Goal: Task Accomplishment & Management: Use online tool/utility

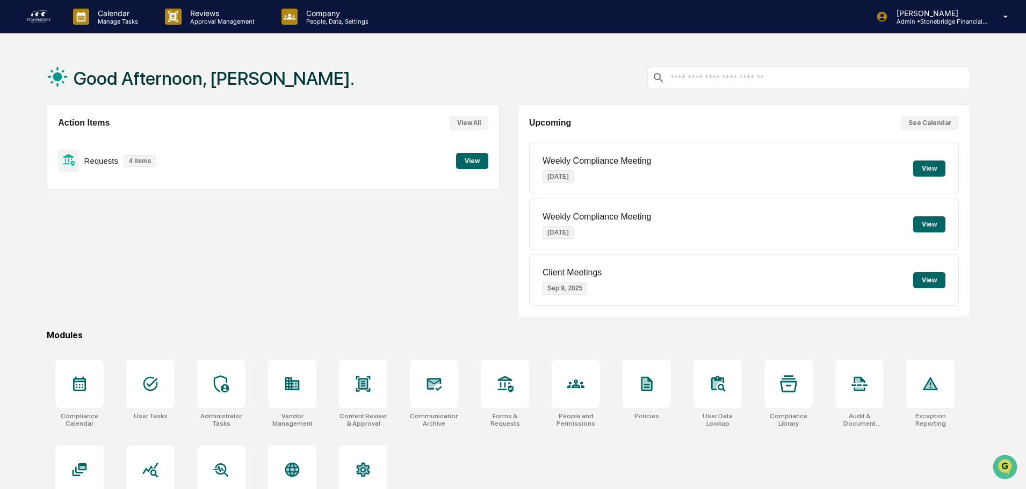
click at [468, 163] on button "View" at bounding box center [472, 161] width 32 height 16
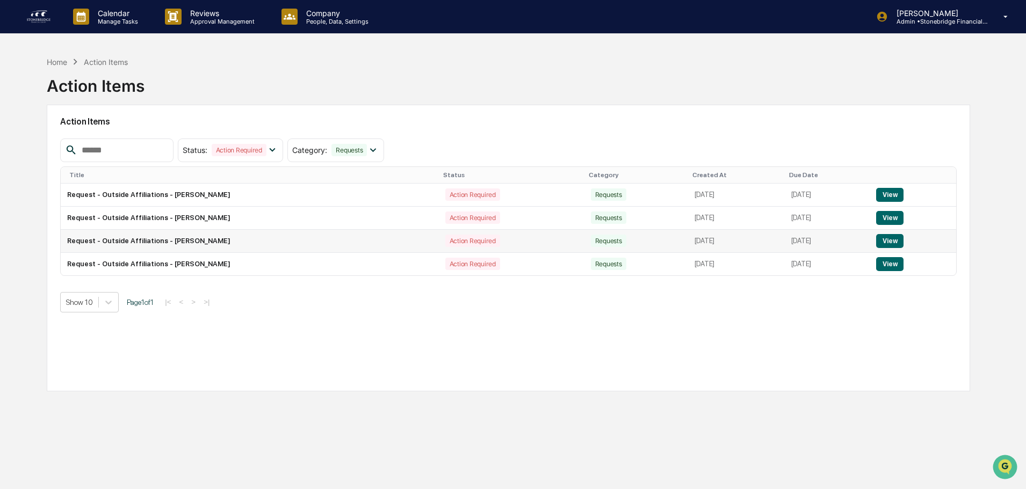
click at [892, 241] on button "View" at bounding box center [889, 241] width 27 height 14
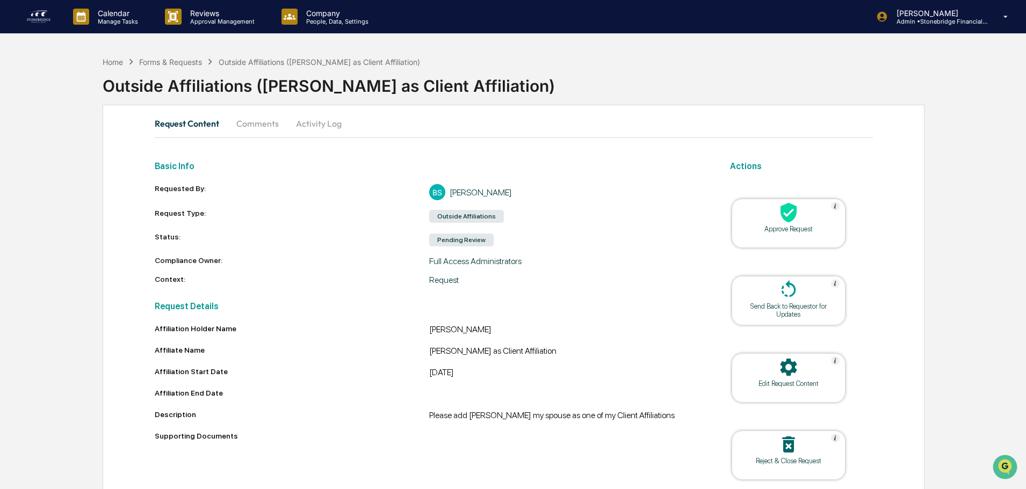
scroll to position [41, 0]
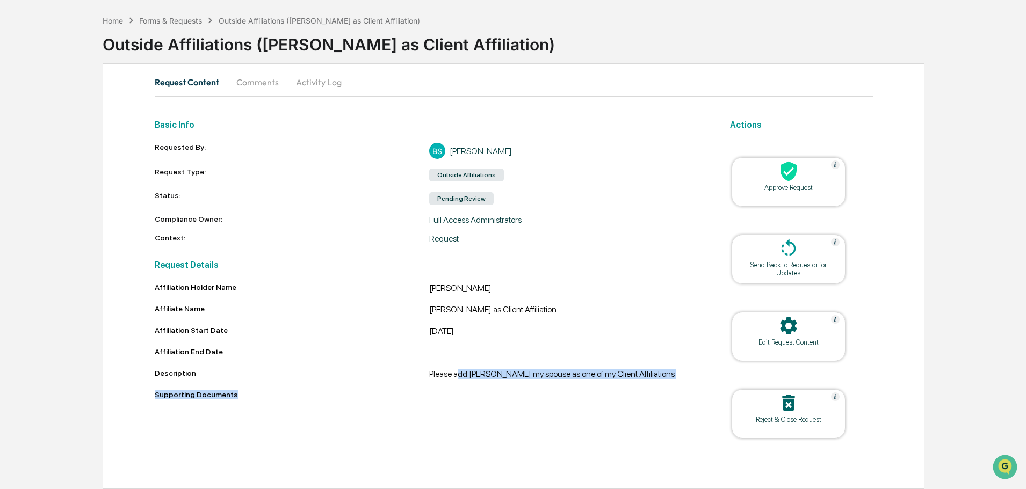
drag, startPoint x: 460, startPoint y: 379, endPoint x: 621, endPoint y: 393, distance: 161.7
click at [621, 393] on div "Affiliation Holder Name Colleen Sanders Affiliate Name Colleen Sanders as Clien…" at bounding box center [429, 343] width 549 height 120
click at [621, 393] on div "Supporting Documents" at bounding box center [429, 394] width 549 height 9
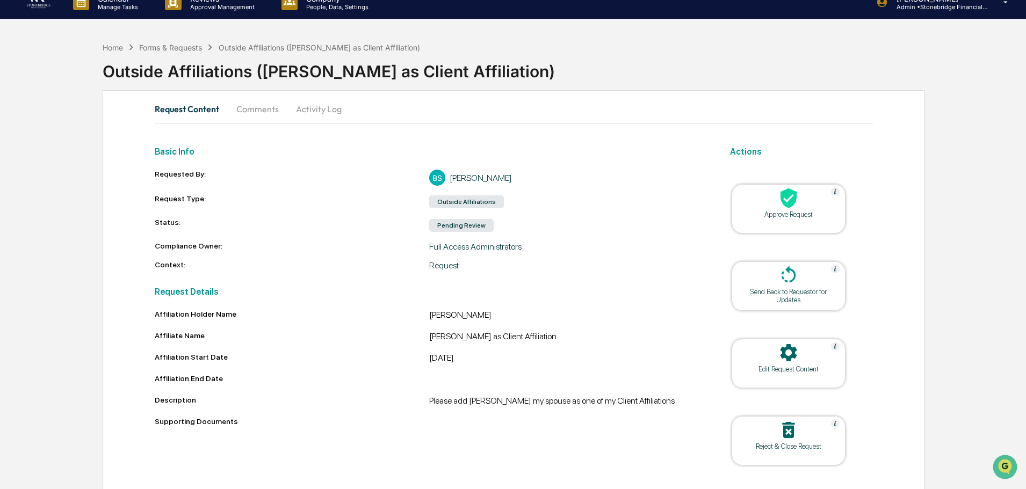
scroll to position [0, 0]
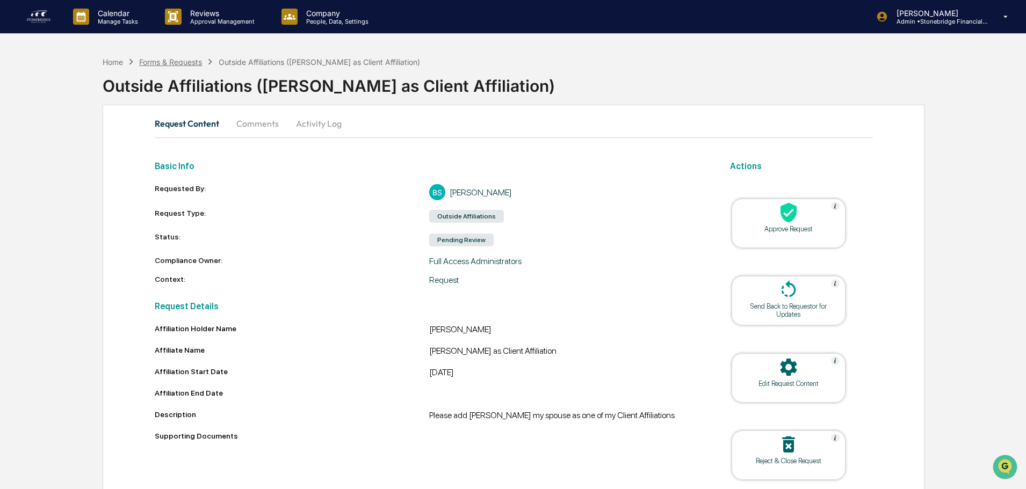
click at [190, 61] on div "Forms & Requests" at bounding box center [170, 61] width 63 height 9
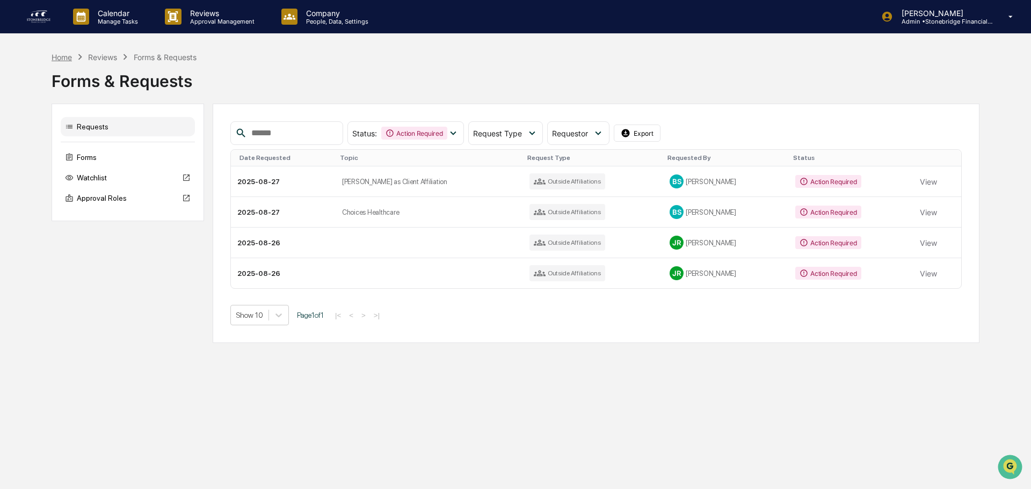
click at [65, 61] on div "Home" at bounding box center [62, 57] width 20 height 9
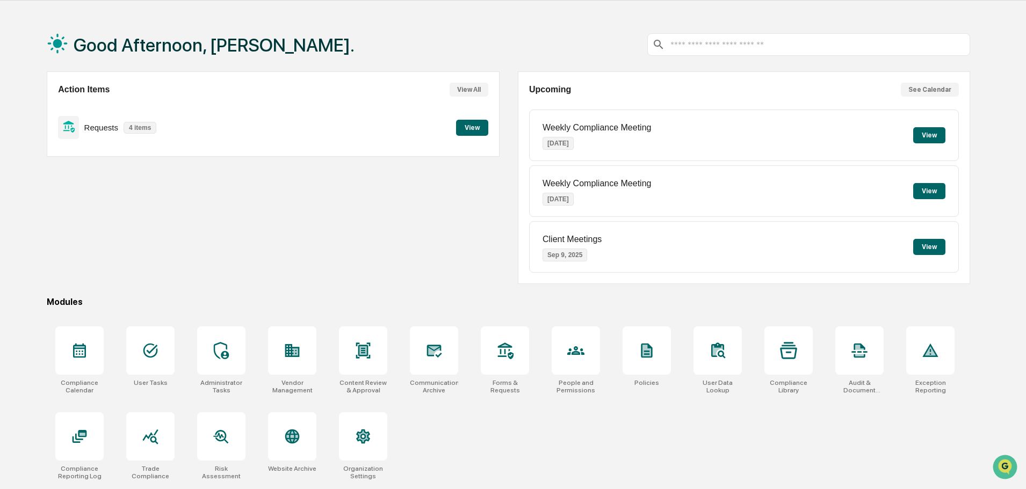
scroll to position [51, 0]
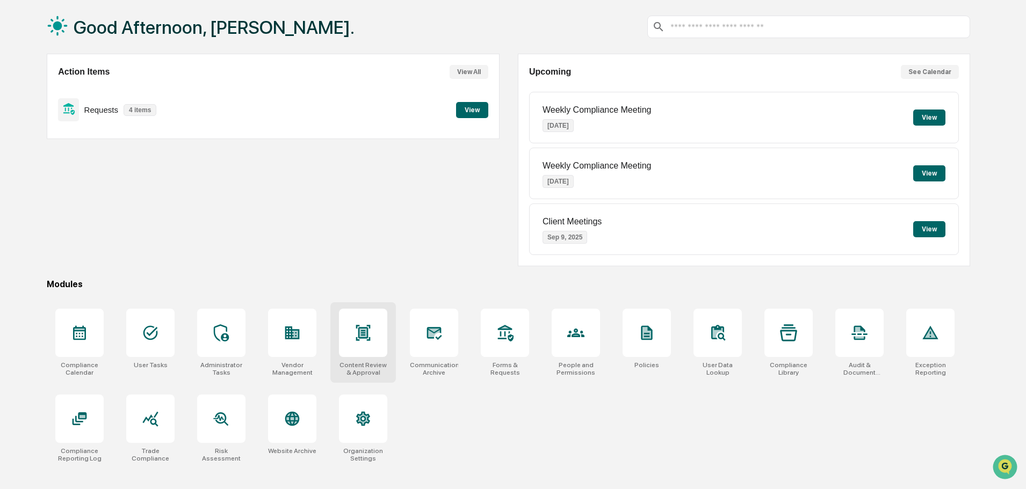
click at [363, 331] on icon at bounding box center [363, 333] width 14 height 16
click at [452, 337] on div at bounding box center [434, 333] width 48 height 48
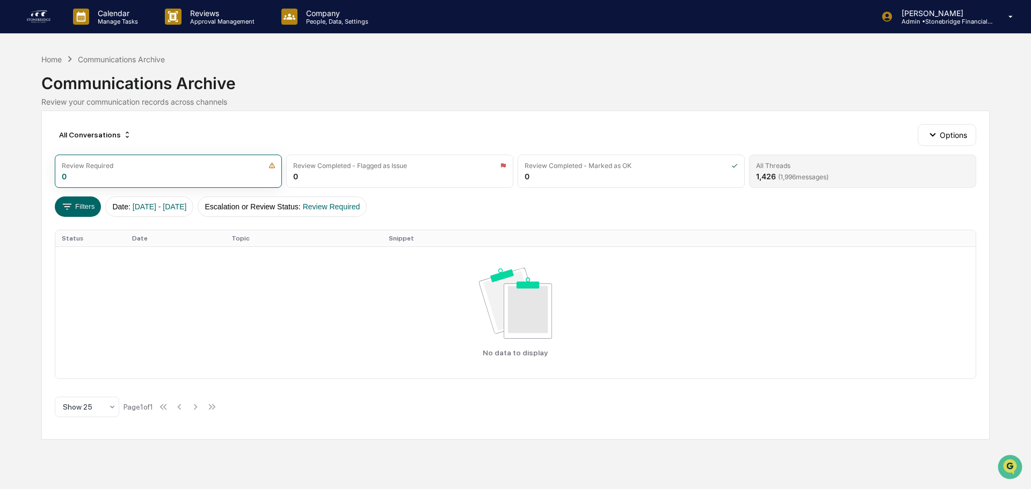
click at [796, 164] on div "All Threads" at bounding box center [862, 166] width 213 height 8
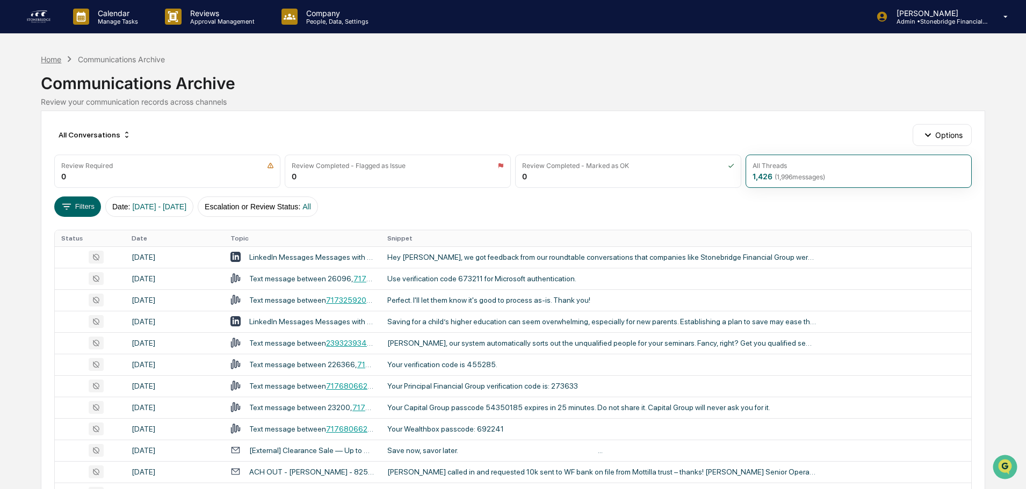
click at [53, 57] on div "Home" at bounding box center [51, 59] width 20 height 9
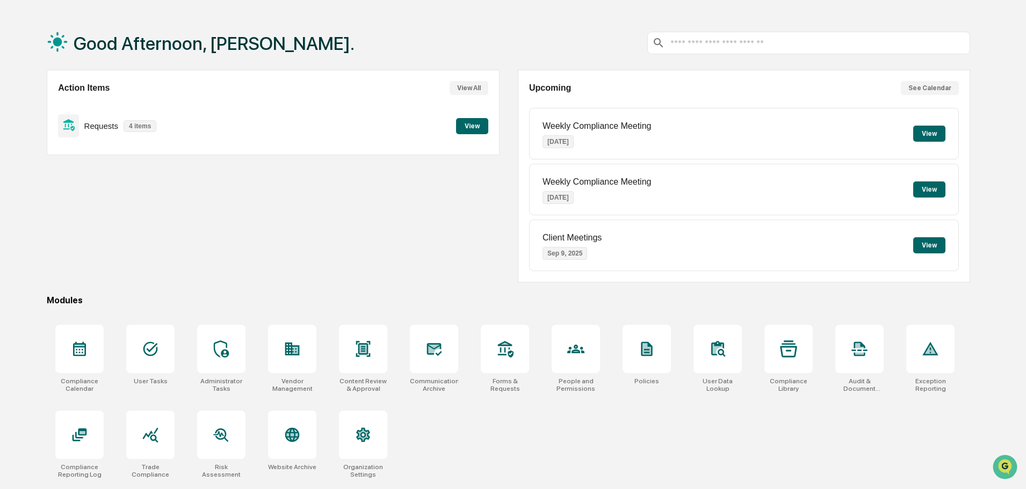
scroll to position [51, 0]
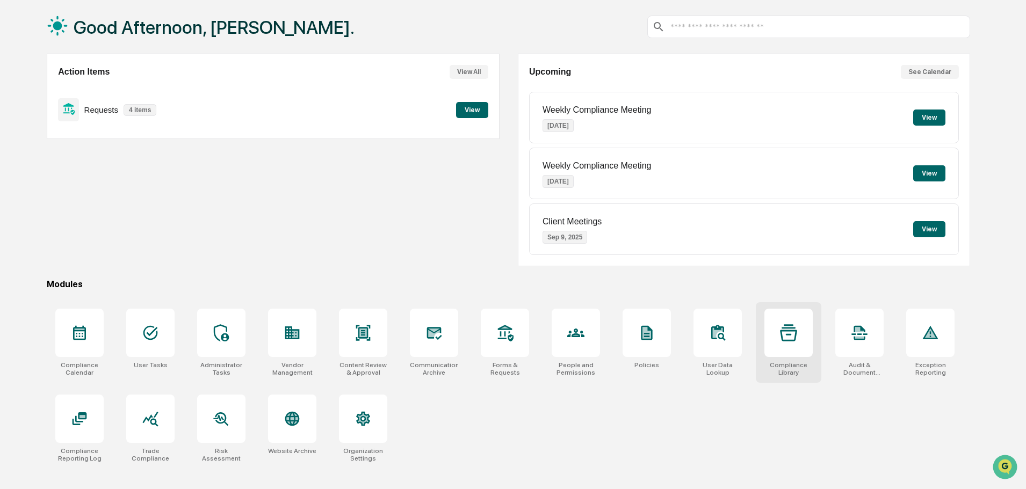
click at [788, 335] on icon at bounding box center [788, 332] width 17 height 17
click at [281, 441] on div at bounding box center [292, 419] width 48 height 48
click at [171, 437] on div at bounding box center [150, 419] width 48 height 48
click at [276, 345] on div at bounding box center [292, 333] width 48 height 48
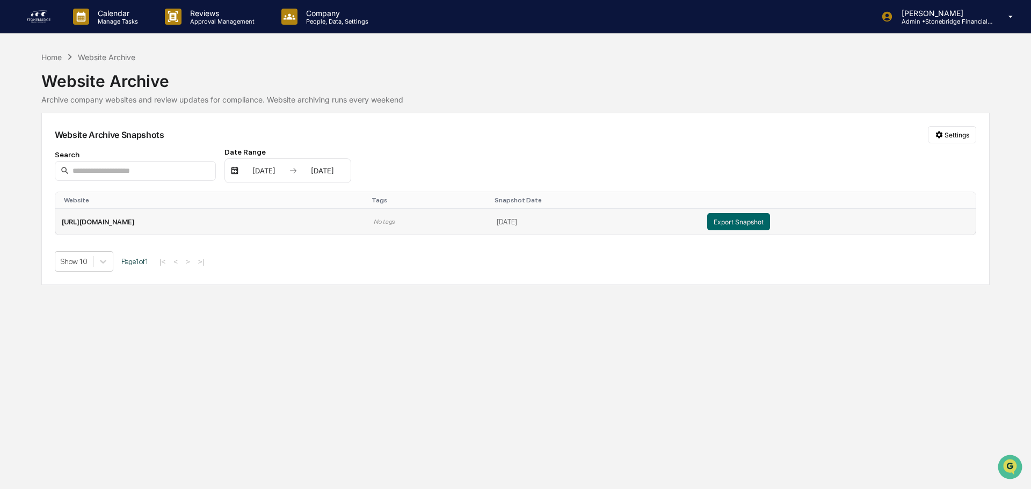
click at [537, 228] on td "August 27, 2025" at bounding box center [595, 222] width 210 height 26
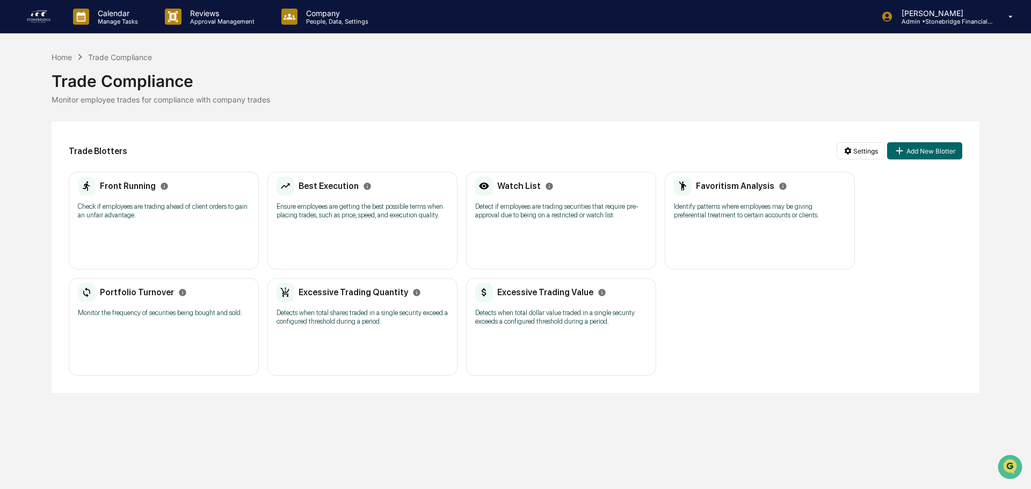
click at [193, 213] on p "Check if employees are trading ahead of client orders to gain an unfair advanta…" at bounding box center [164, 210] width 172 height 17
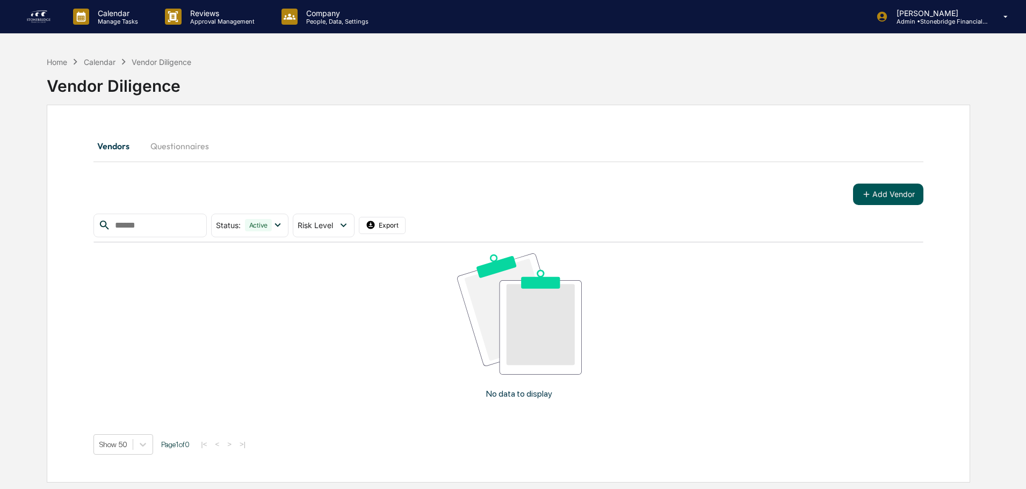
drag, startPoint x: 877, startPoint y: 208, endPoint x: 878, endPoint y: 201, distance: 7.1
click at [877, 208] on div "Add Vendor Status : Active Select/Deselect All Active Archived Risk Level Selec…" at bounding box center [508, 319] width 830 height 271
click at [879, 197] on button "Add Vendor" at bounding box center [888, 194] width 70 height 21
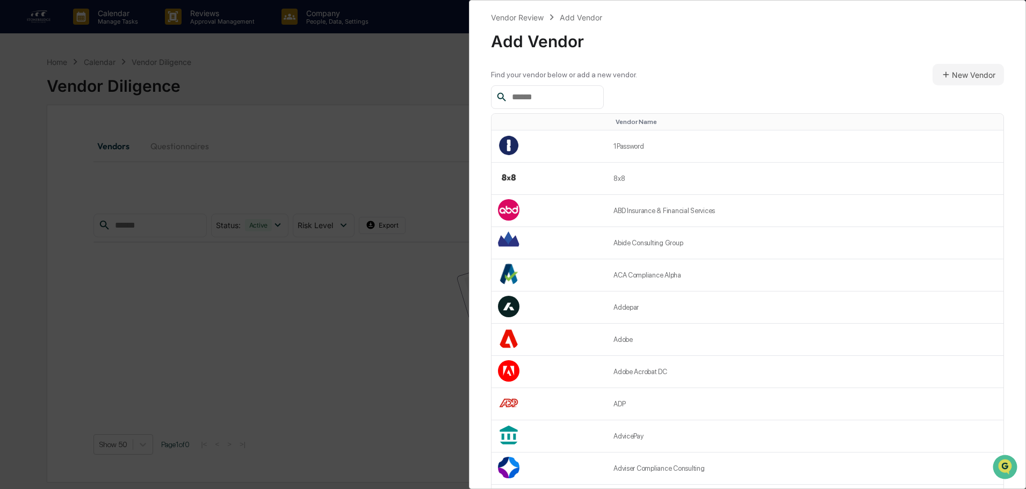
click at [557, 103] on input "text" at bounding box center [552, 97] width 91 height 14
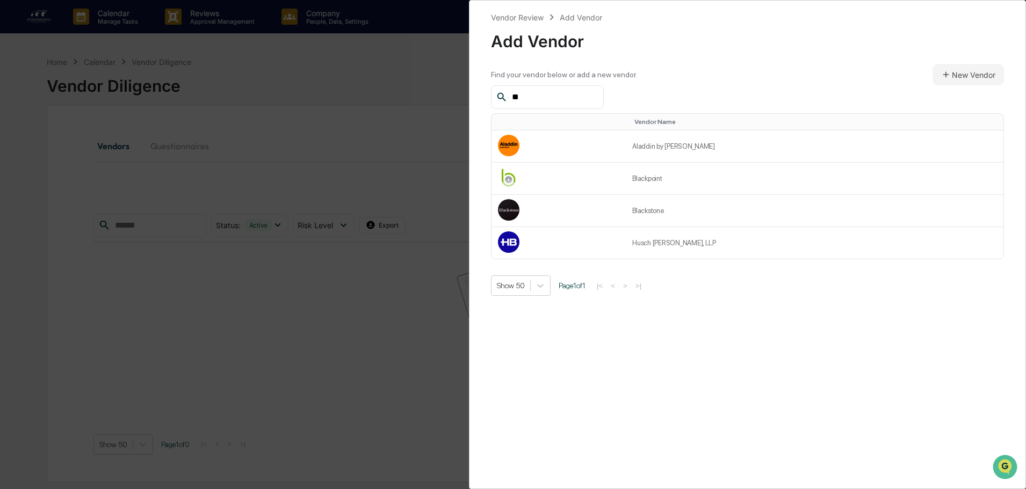
type input "*"
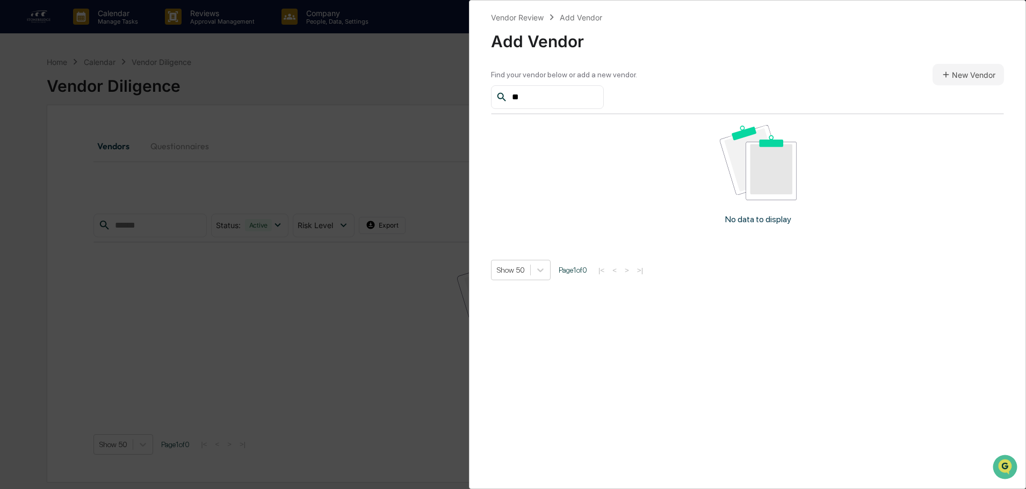
type input "*"
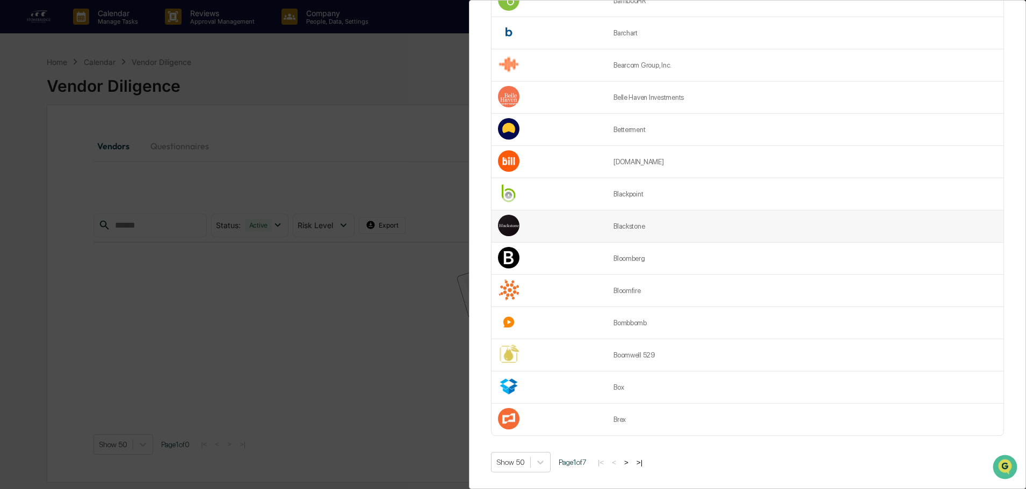
scroll to position [51, 0]
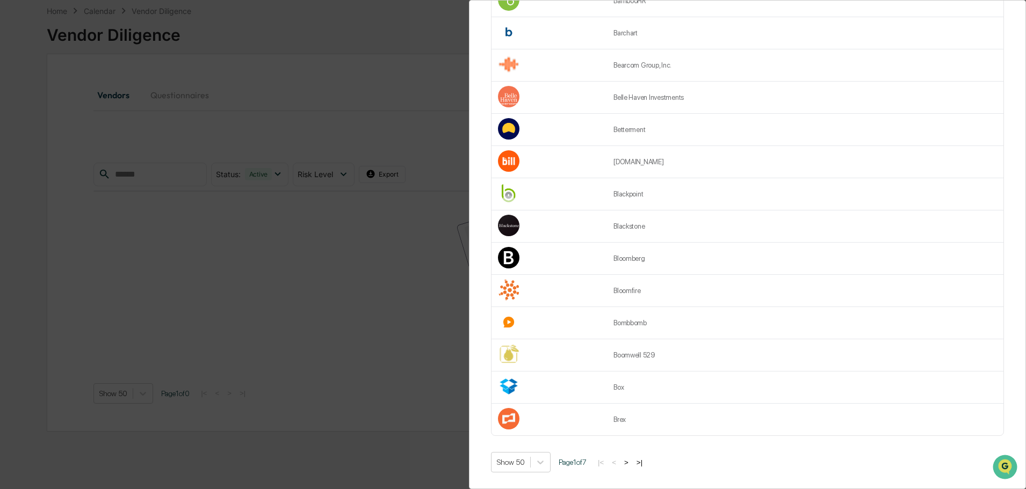
click at [631, 458] on button ">" at bounding box center [626, 462] width 11 height 9
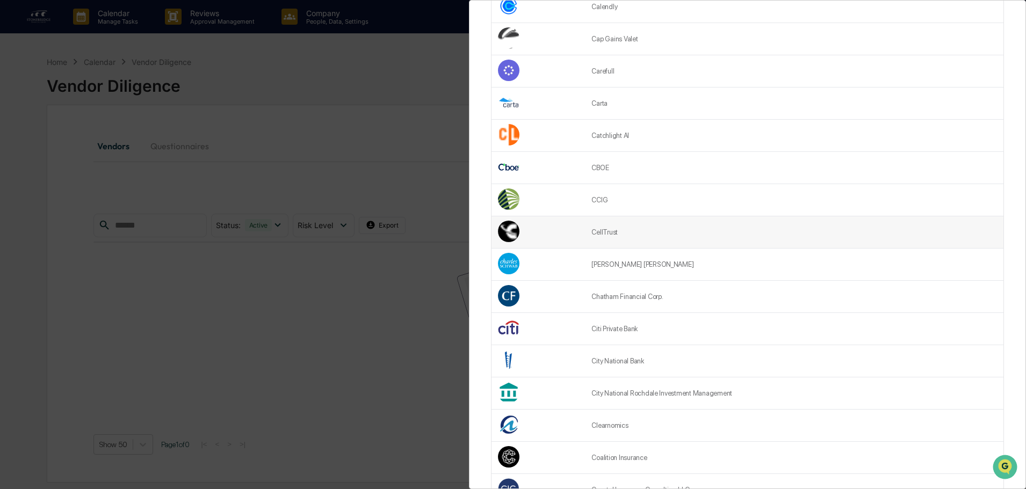
scroll to position [322, 0]
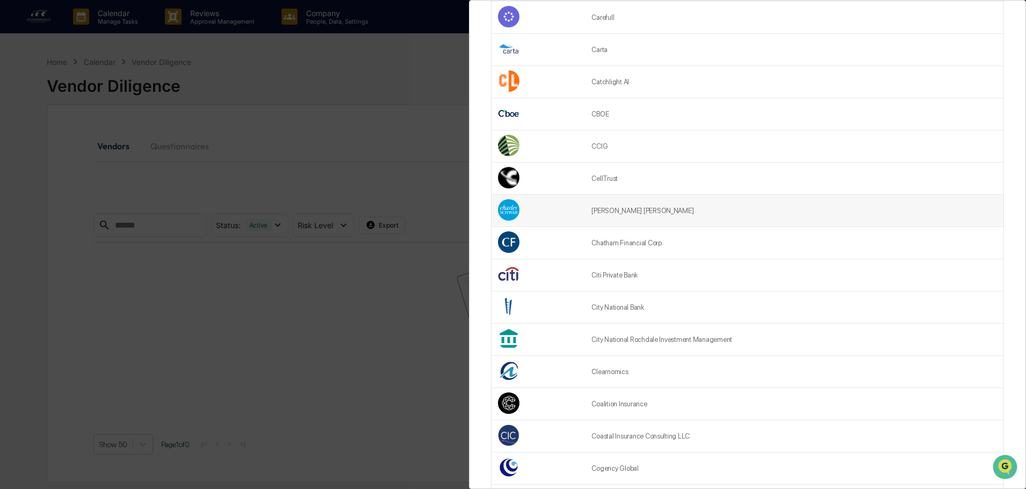
click at [608, 215] on td "[PERSON_NAME] [PERSON_NAME]" at bounding box center [794, 211] width 418 height 32
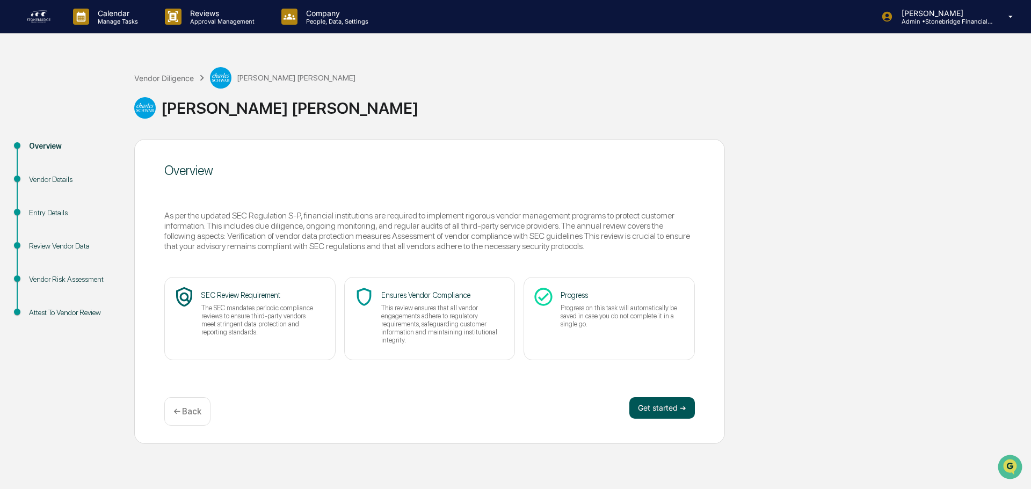
click at [649, 410] on button "Get started ➔" at bounding box center [662, 407] width 66 height 21
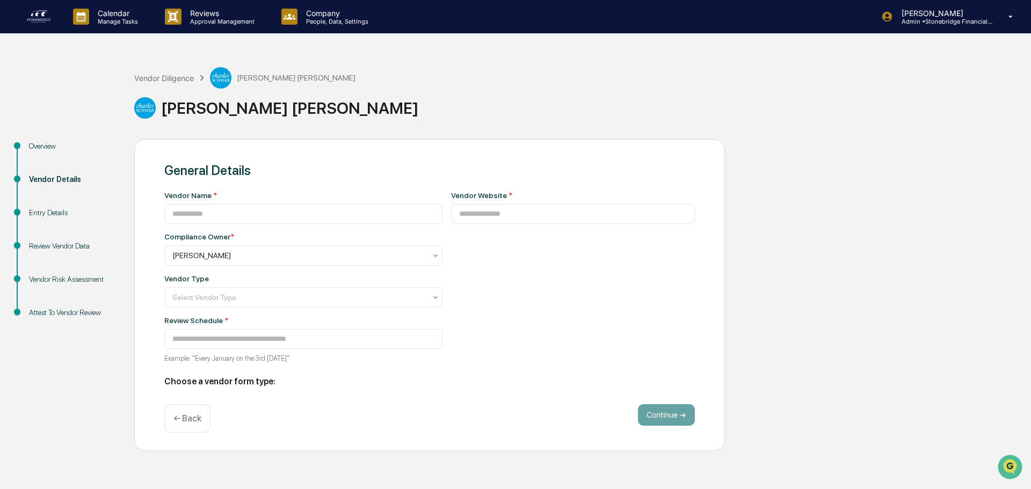
type input "**********"
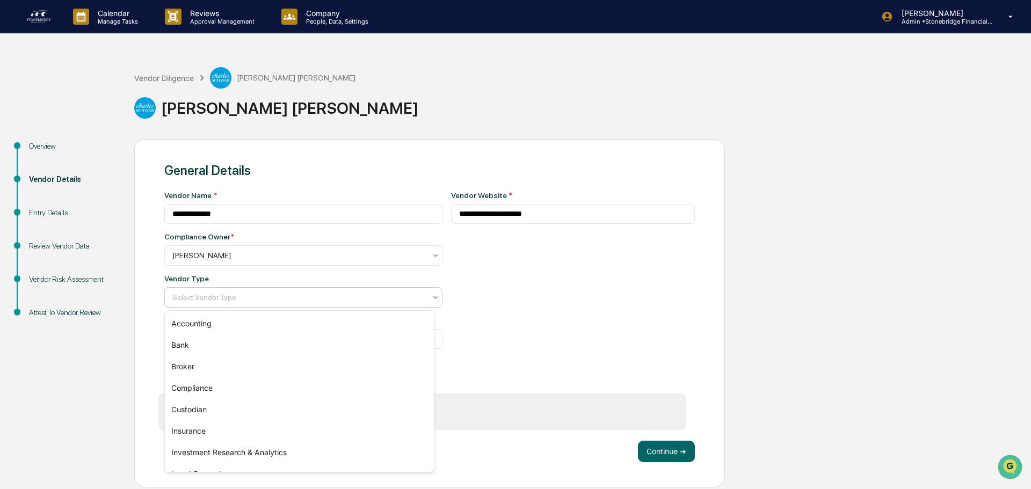
click at [303, 303] on div "Select Vendor Type" at bounding box center [299, 297] width 264 height 15
click at [254, 410] on div "Custodian" at bounding box center [299, 409] width 269 height 21
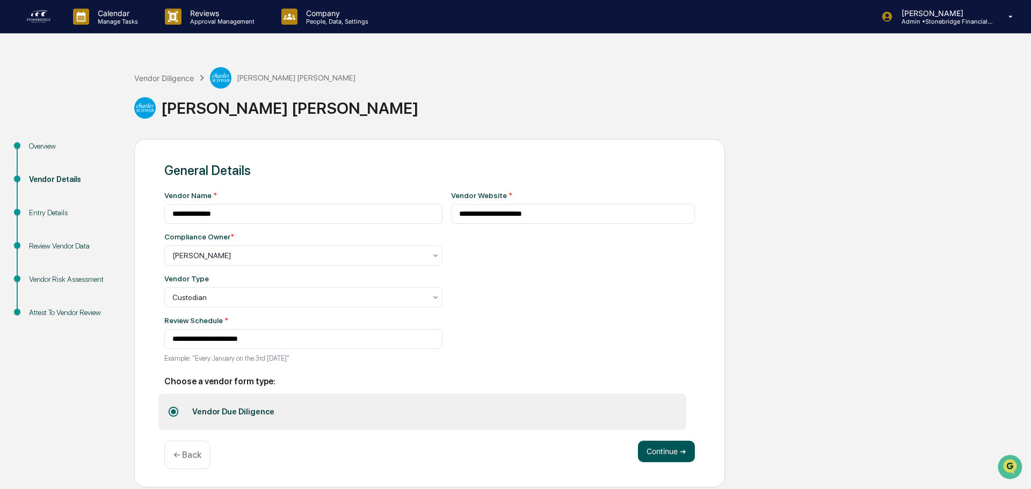
click at [657, 454] on button "Continue ➔" at bounding box center [666, 451] width 57 height 21
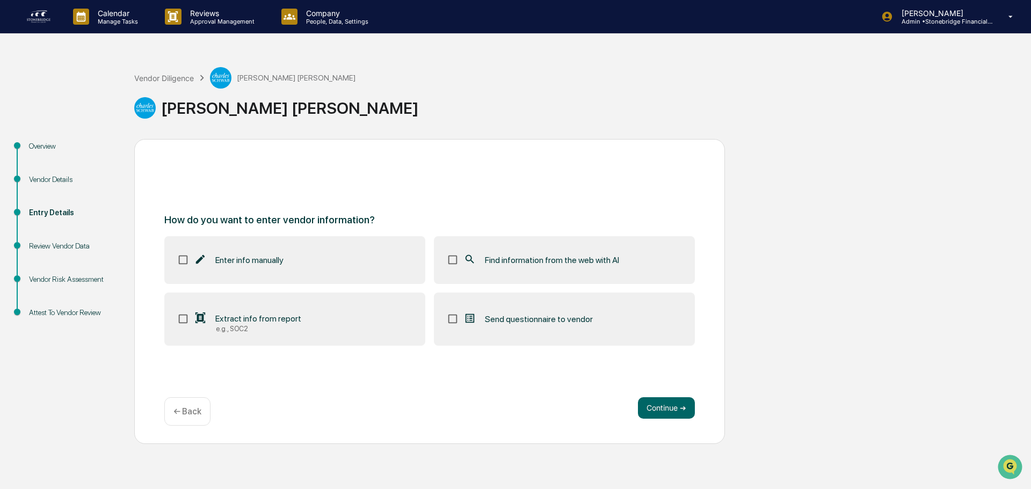
click at [488, 263] on span "Find information from the web with AI" at bounding box center [552, 260] width 134 height 10
click at [221, 328] on div "e.g., SOC2" at bounding box center [258, 329] width 85 height 8
click at [675, 419] on div "Continue ➔ ← Back" at bounding box center [429, 411] width 530 height 28
click at [668, 409] on button "Continue ➔" at bounding box center [666, 407] width 57 height 21
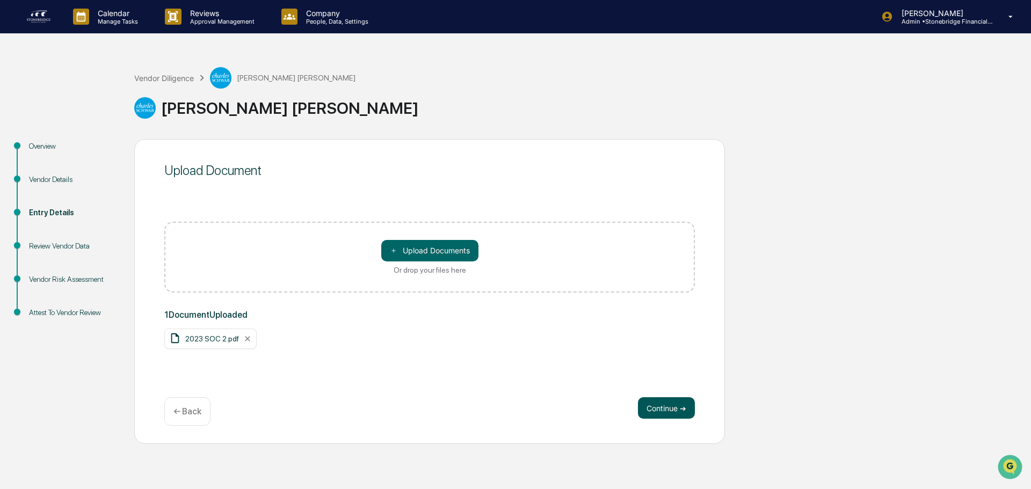
click at [679, 409] on button "Continue ➔" at bounding box center [666, 407] width 57 height 21
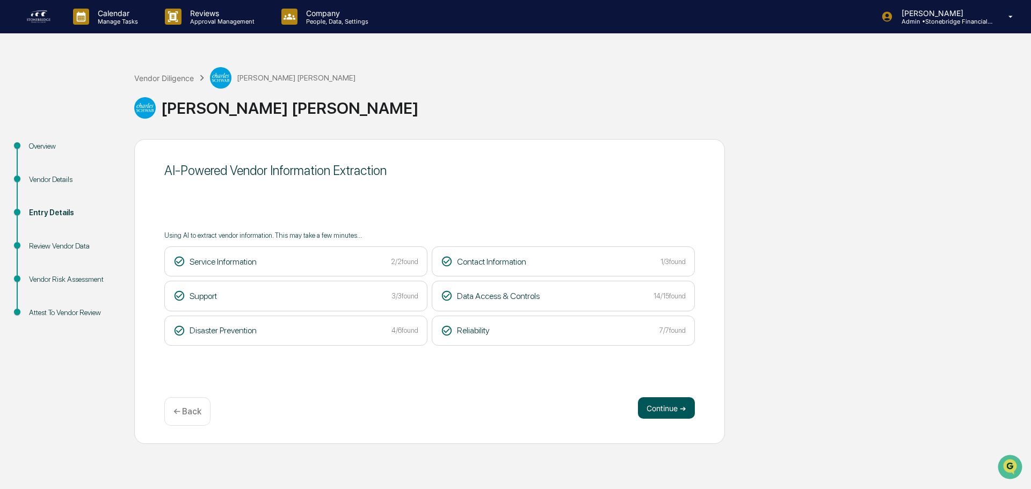
click at [661, 401] on button "Continue ➔" at bounding box center [666, 407] width 57 height 21
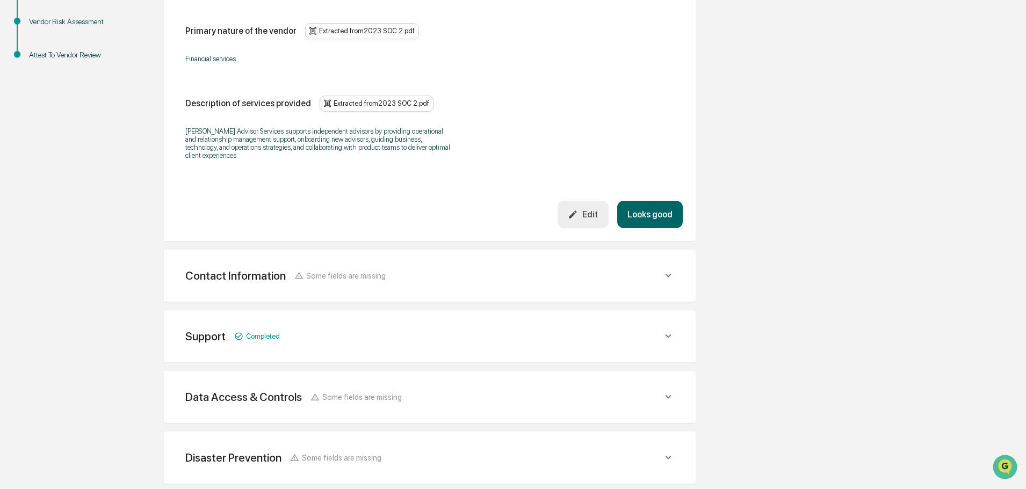
scroll to position [268, 0]
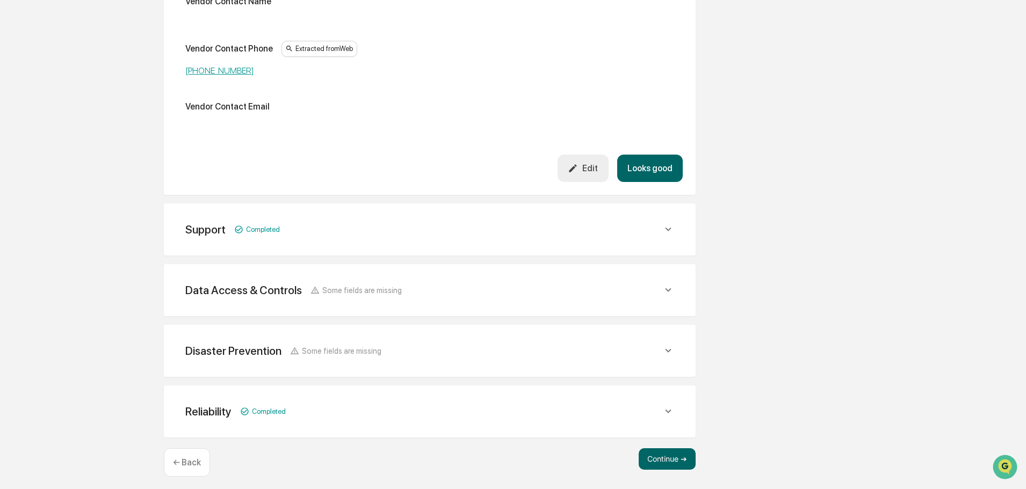
scroll to position [640, 0]
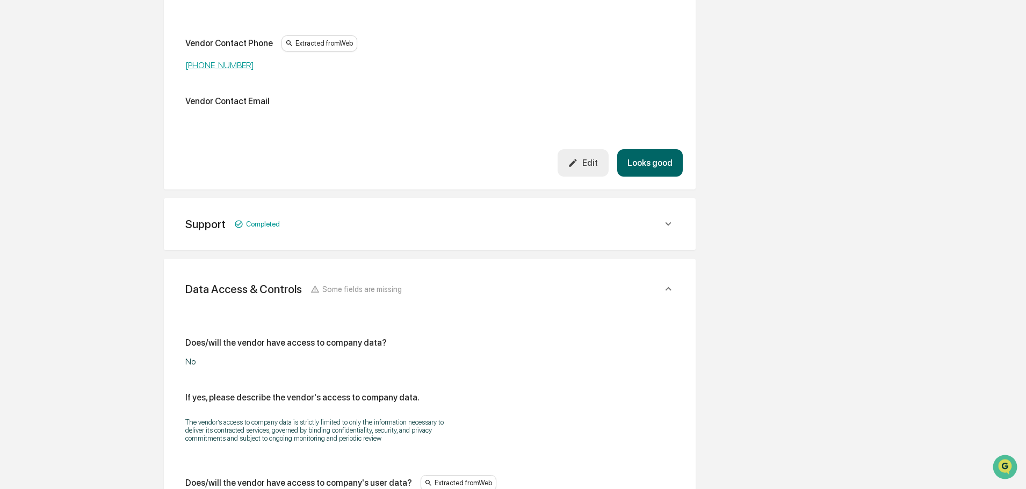
scroll to position [747, 0]
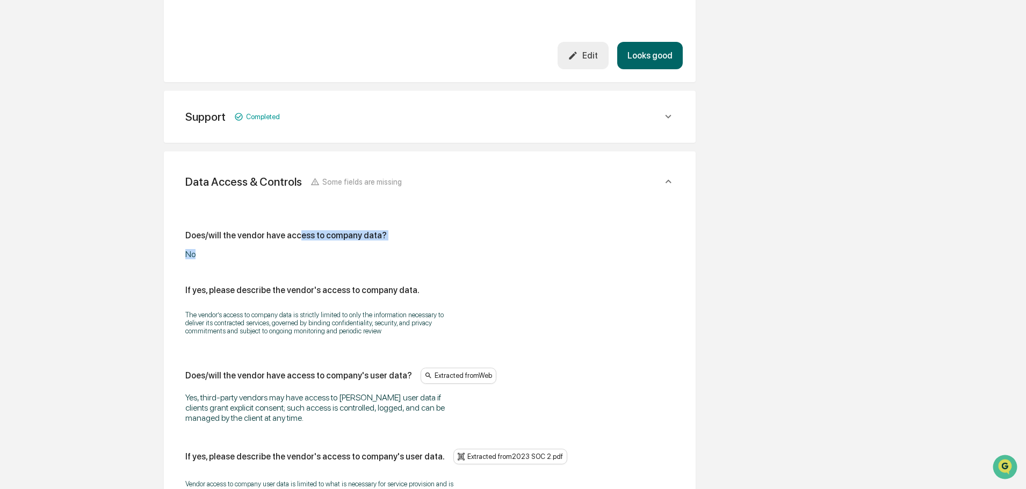
drag, startPoint x: 299, startPoint y: 244, endPoint x: 390, endPoint y: 256, distance: 92.0
drag, startPoint x: 382, startPoint y: 260, endPoint x: 224, endPoint y: 222, distance: 162.4
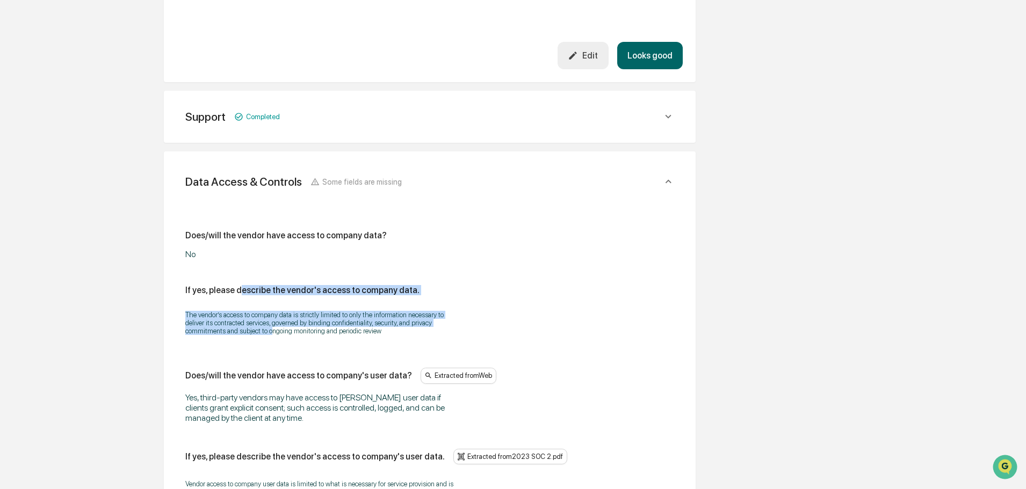
drag, startPoint x: 251, startPoint y: 306, endPoint x: 272, endPoint y: 337, distance: 37.5
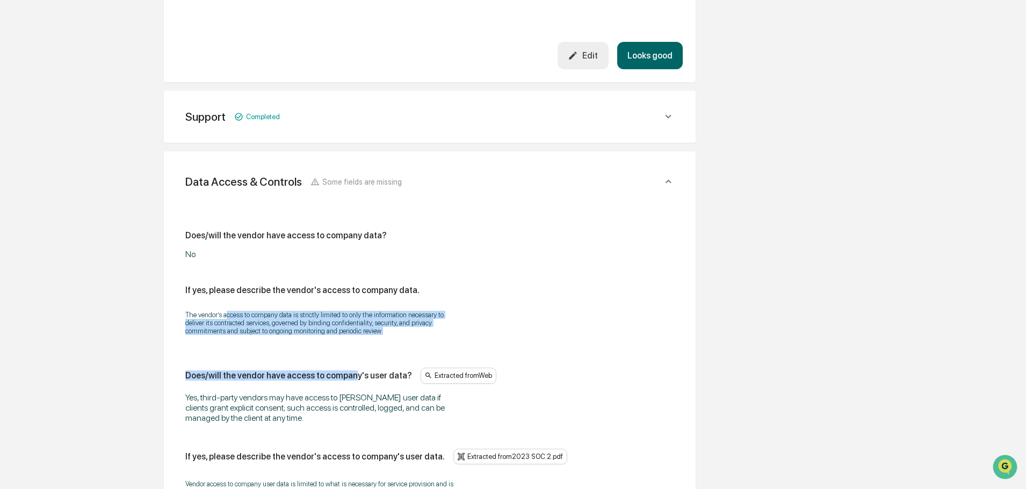
drag, startPoint x: 339, startPoint y: 337, endPoint x: 227, endPoint y: 307, distance: 116.8
drag, startPoint x: 215, startPoint y: 316, endPoint x: 347, endPoint y: 333, distance: 133.7
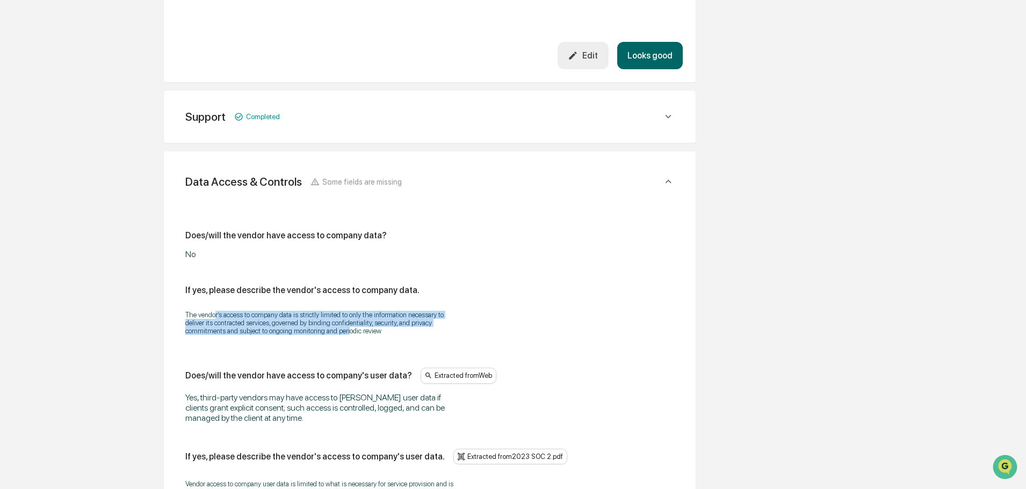
drag, startPoint x: 391, startPoint y: 336, endPoint x: 300, endPoint y: 331, distance: 90.8
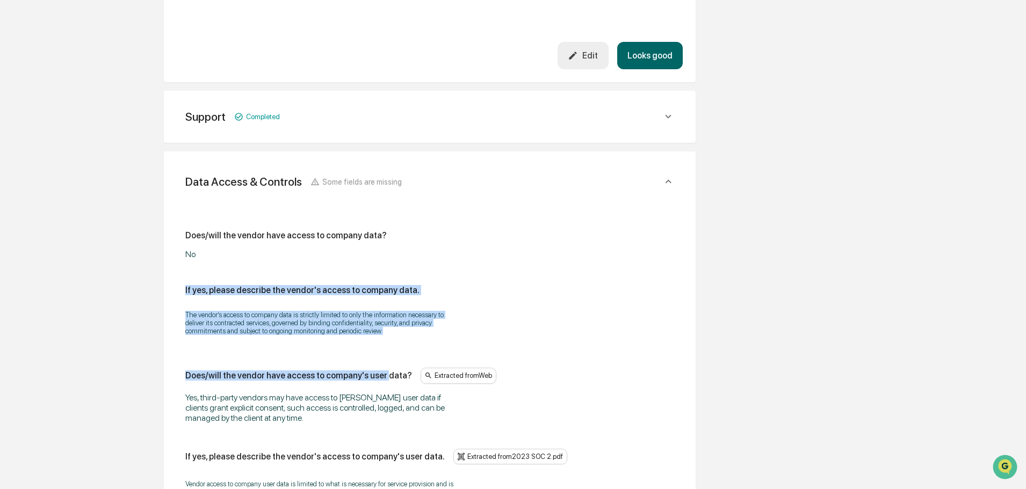
drag, startPoint x: 172, startPoint y: 296, endPoint x: 381, endPoint y: 354, distance: 216.8
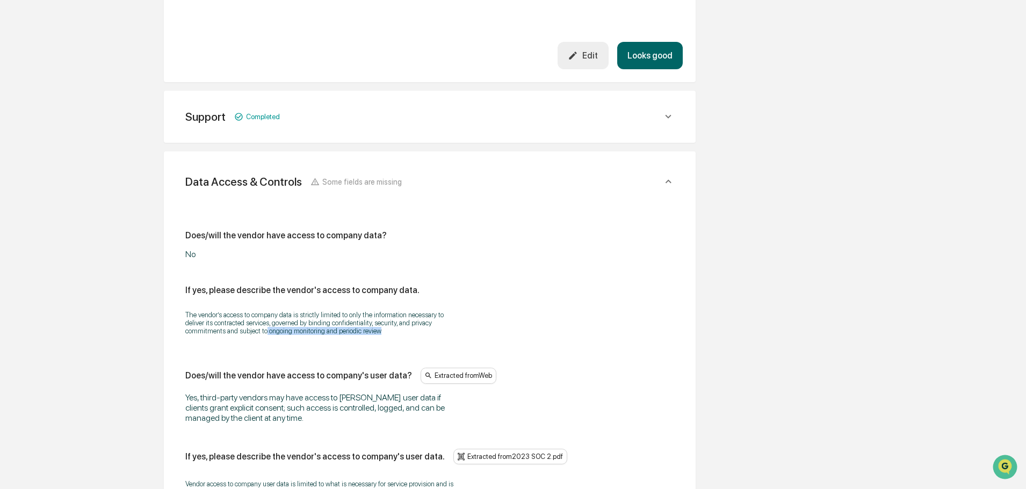
drag, startPoint x: 398, startPoint y: 341, endPoint x: 265, endPoint y: 339, distance: 133.2
drag, startPoint x: 265, startPoint y: 311, endPoint x: 375, endPoint y: 340, distance: 113.3
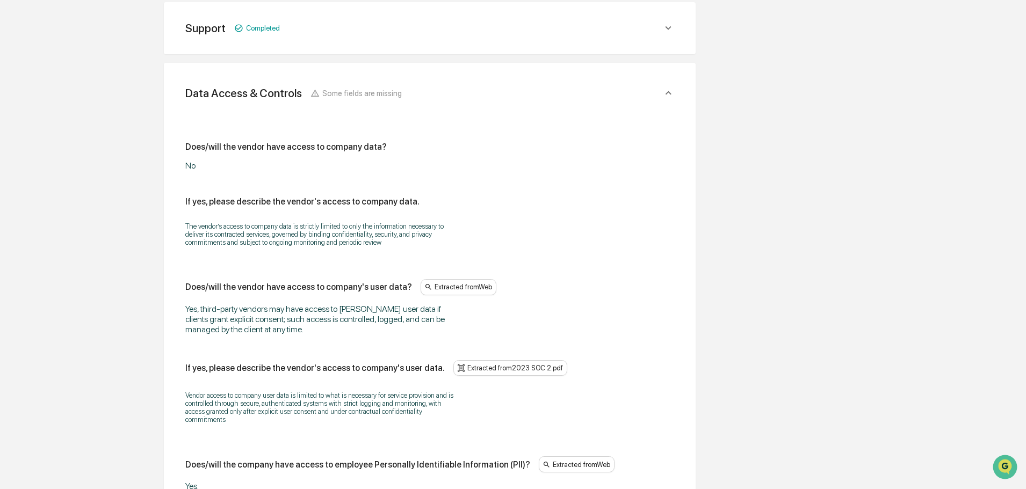
scroll to position [855, 0]
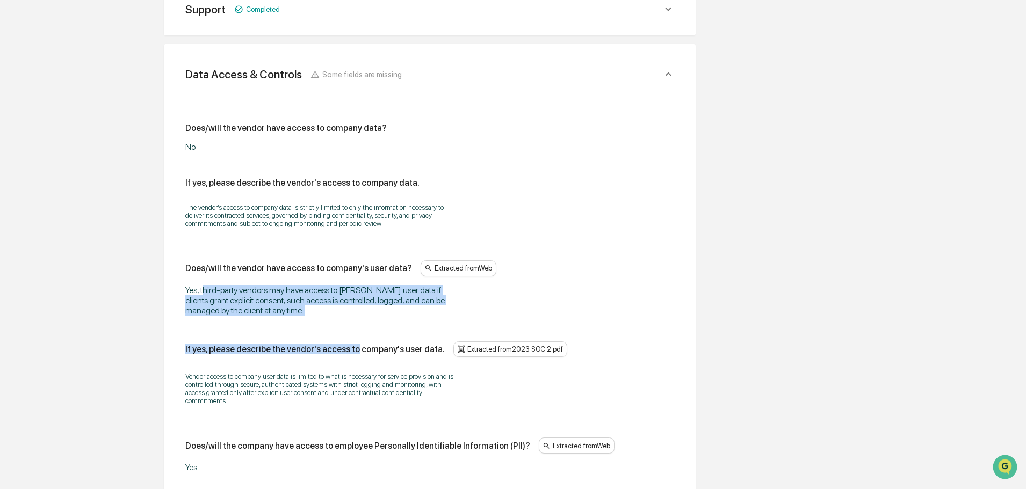
drag, startPoint x: 329, startPoint y: 304, endPoint x: 352, endPoint y: 322, distance: 29.1
drag, startPoint x: 341, startPoint y: 317, endPoint x: 184, endPoint y: 289, distance: 159.7
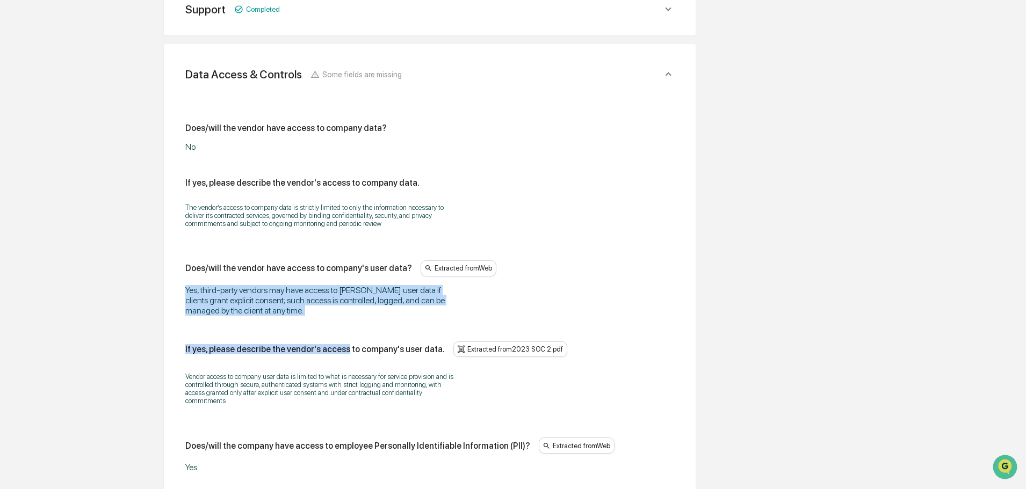
drag, startPoint x: 180, startPoint y: 289, endPoint x: 290, endPoint y: 311, distance: 112.4
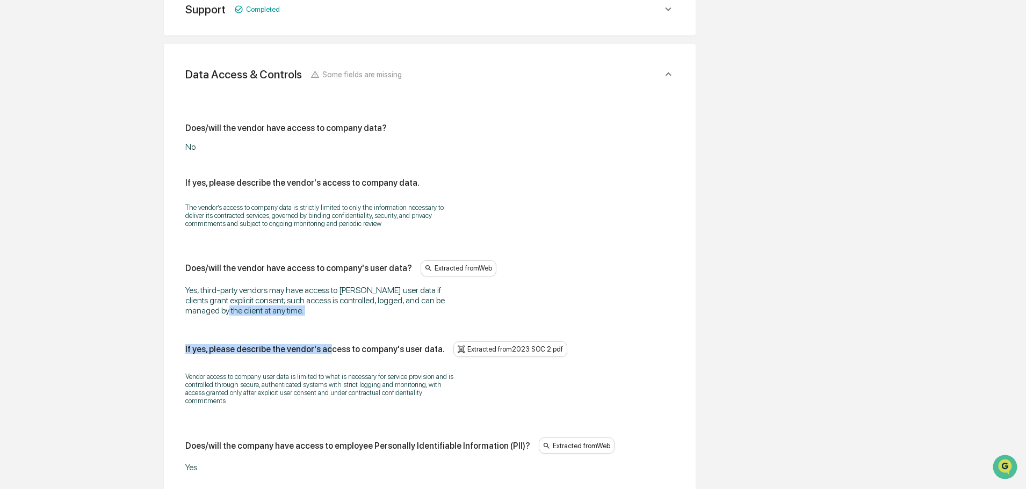
drag, startPoint x: 323, startPoint y: 317, endPoint x: 219, endPoint y: 308, distance: 104.5
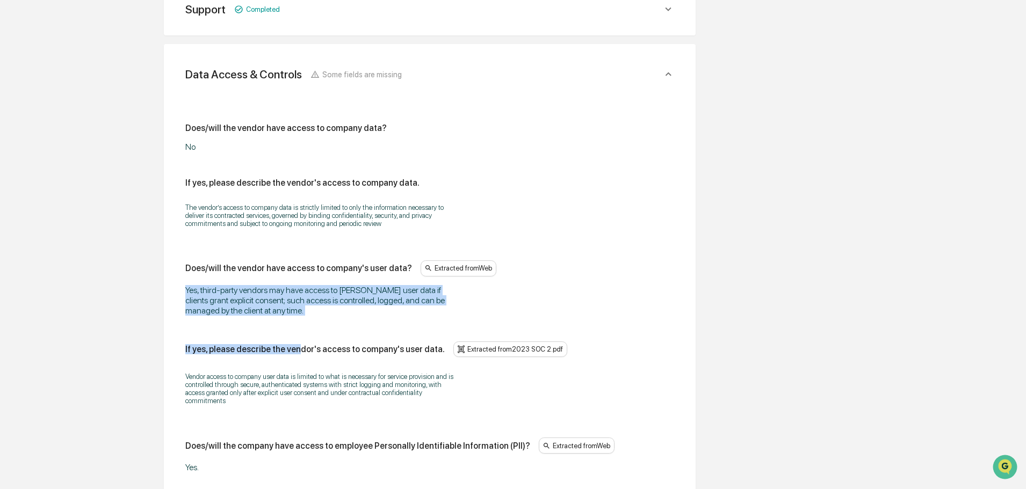
drag, startPoint x: 172, startPoint y: 294, endPoint x: 294, endPoint y: 329, distance: 126.8
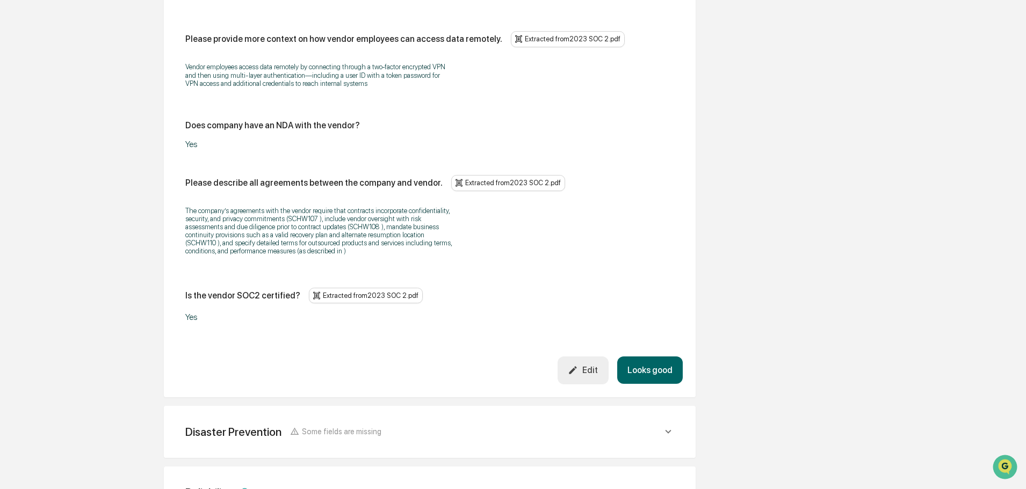
scroll to position [1872, 0]
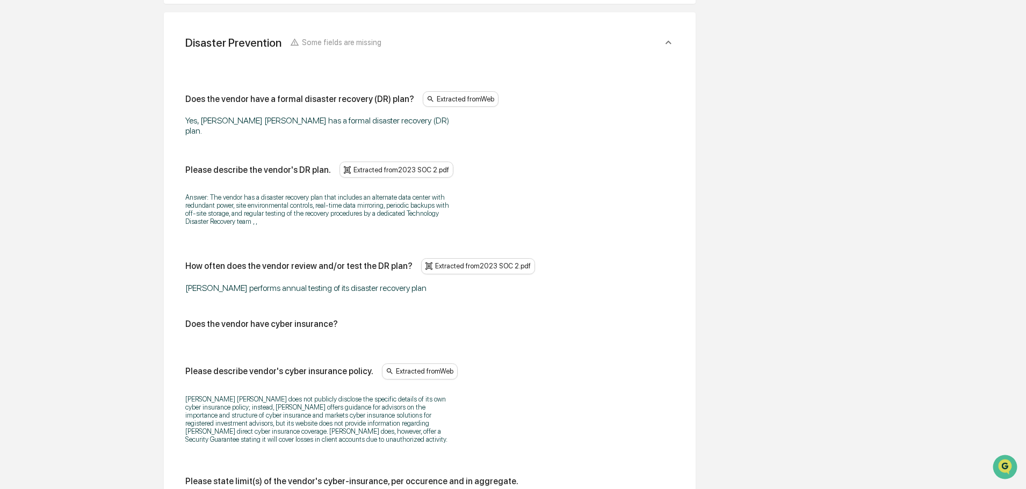
scroll to position [2194, 0]
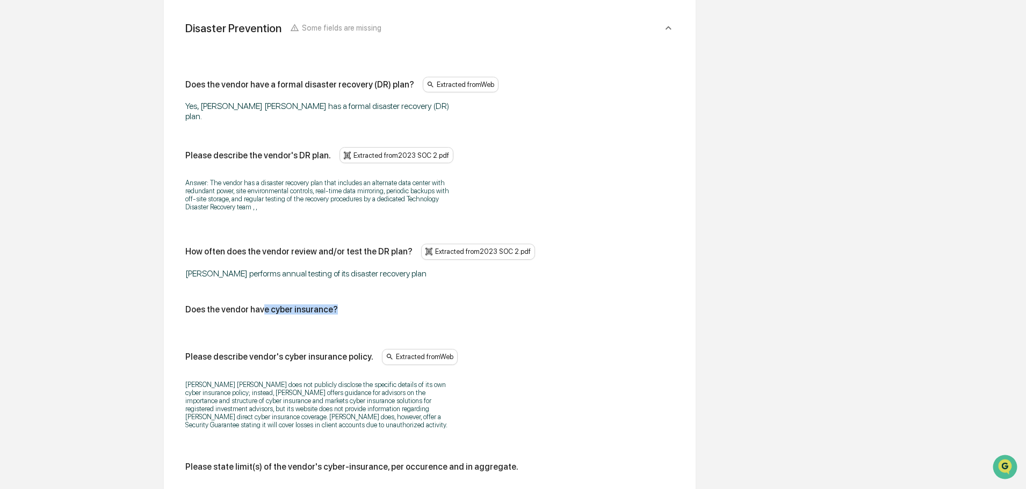
drag, startPoint x: 268, startPoint y: 299, endPoint x: 351, endPoint y: 307, distance: 82.6
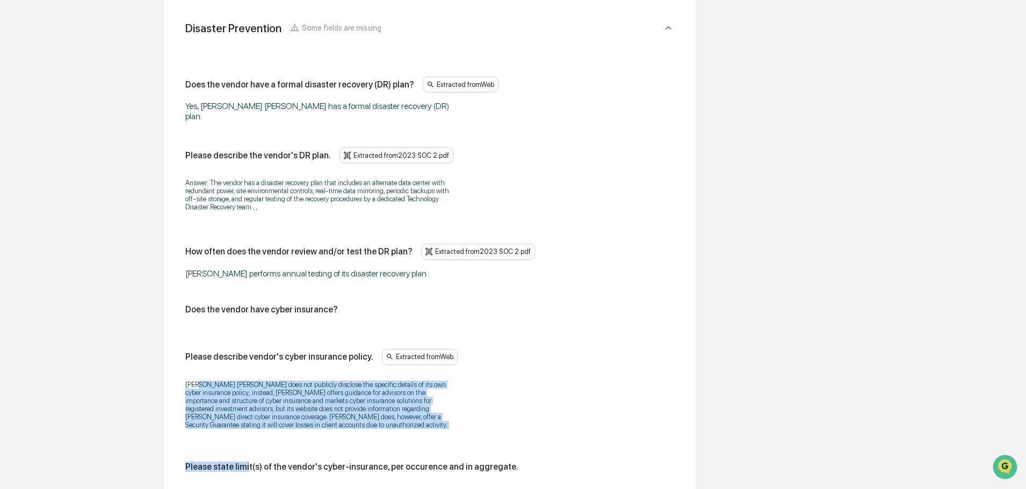
drag, startPoint x: 198, startPoint y: 367, endPoint x: 244, endPoint y: 440, distance: 85.9
drag, startPoint x: 253, startPoint y: 420, endPoint x: 209, endPoint y: 375, distance: 63.0
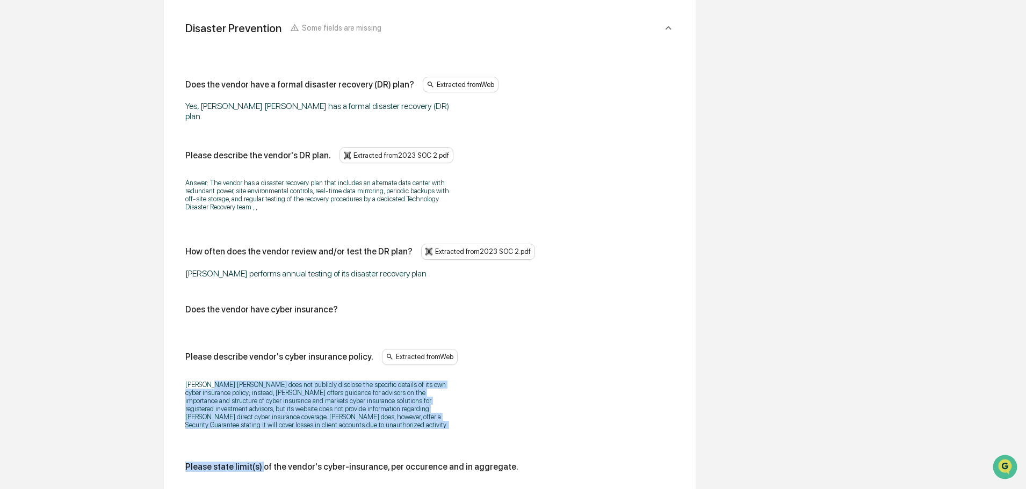
click at [209, 381] on p "Charles Schwab does not publicly disclose the specific details of its own cyber…" at bounding box center [319, 405] width 268 height 48
drag, startPoint x: 206, startPoint y: 374, endPoint x: 406, endPoint y: 424, distance: 206.8
drag, startPoint x: 242, startPoint y: 387, endPoint x: 205, endPoint y: 377, distance: 38.3
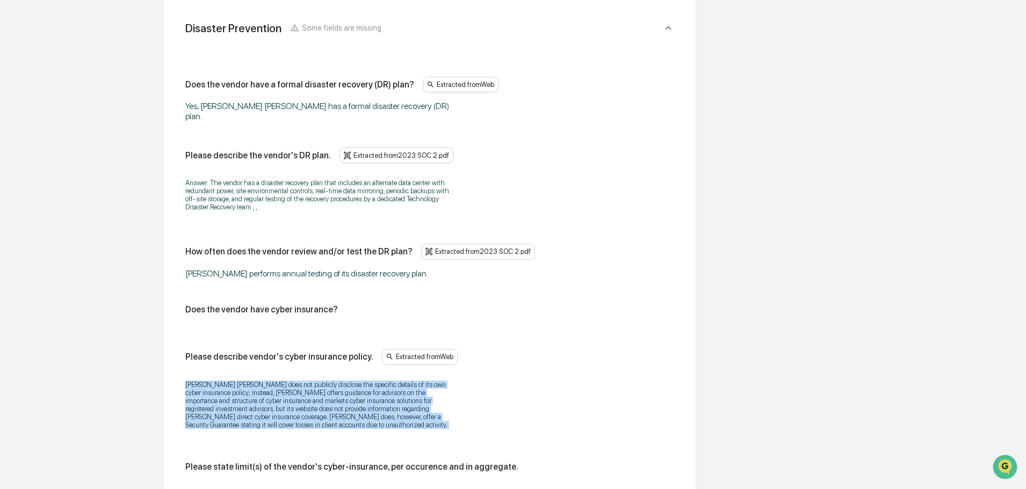
click at [205, 381] on p "Charles Schwab does not publicly disclose the specific details of its own cyber…" at bounding box center [319, 405] width 268 height 48
drag, startPoint x: 202, startPoint y: 377, endPoint x: 369, endPoint y: 420, distance: 172.4
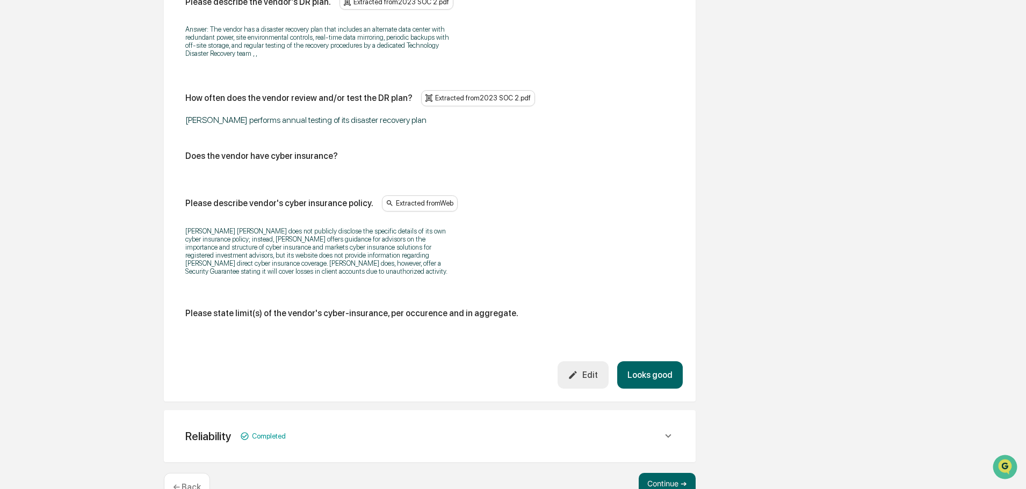
scroll to position [2367, 0]
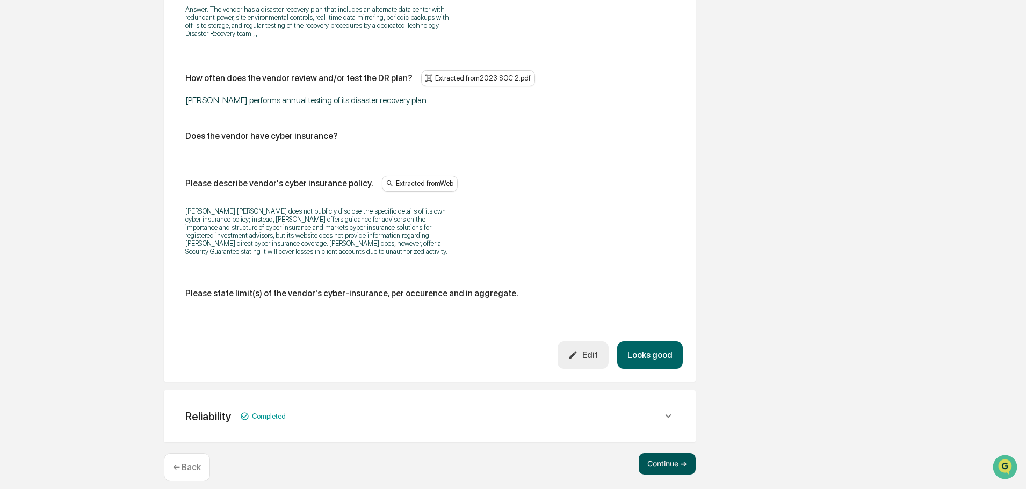
click at [675, 462] on button "Continue ➔" at bounding box center [666, 463] width 57 height 21
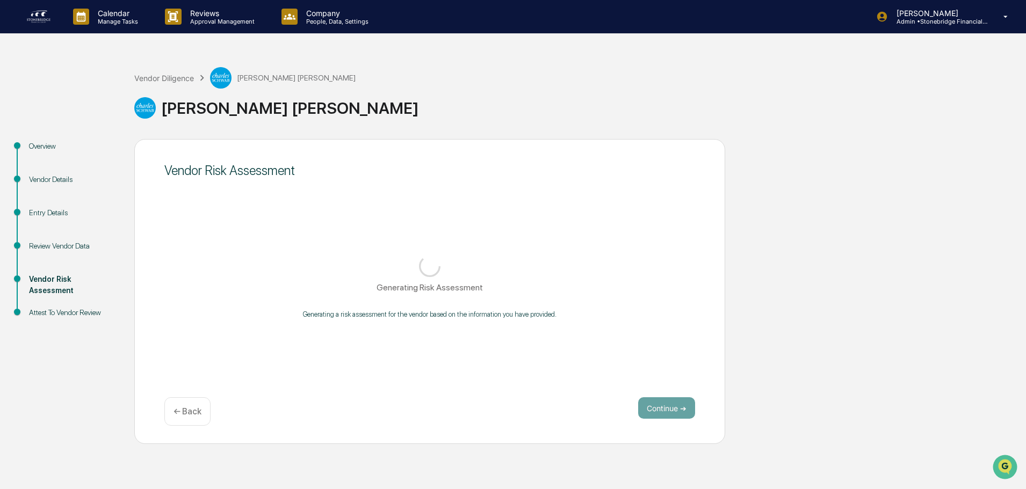
scroll to position [0, 0]
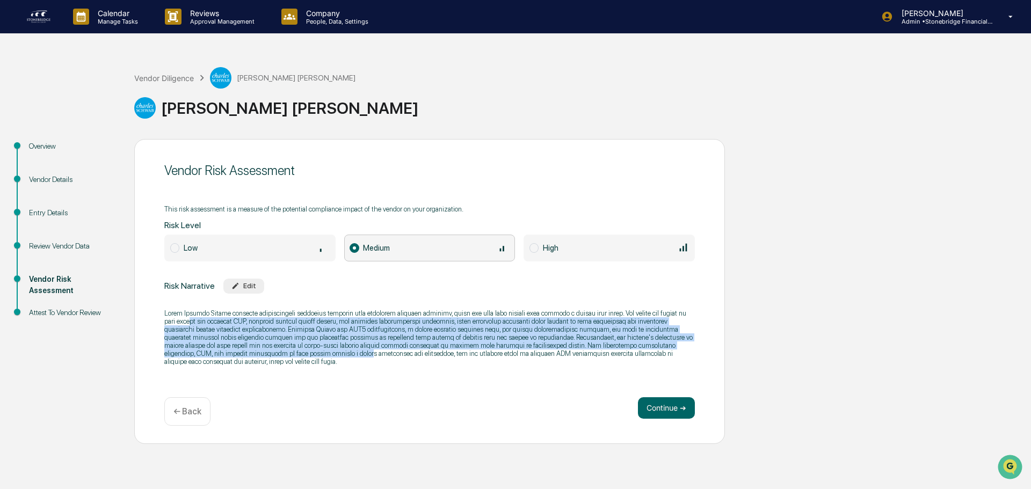
drag, startPoint x: 189, startPoint y: 324, endPoint x: 304, endPoint y: 351, distance: 118.5
click at [304, 351] on p at bounding box center [429, 337] width 530 height 56
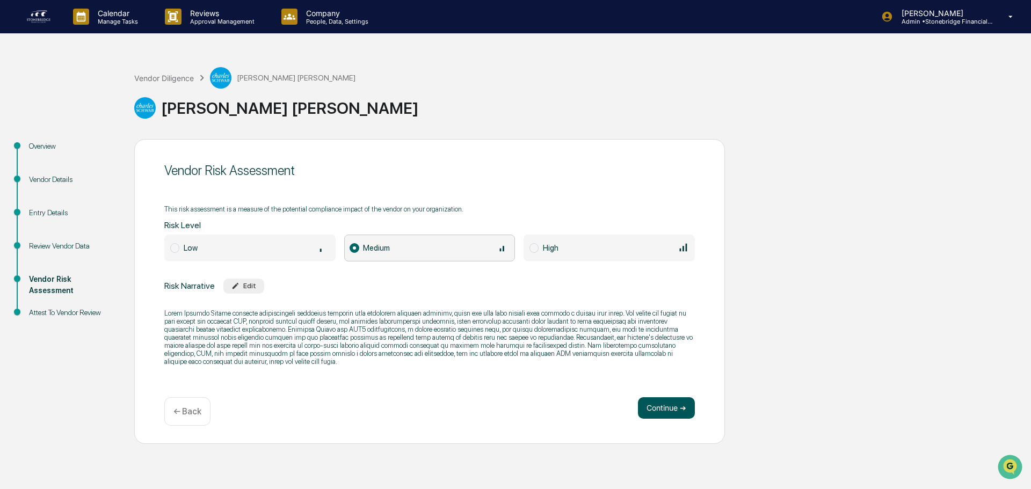
click at [659, 413] on button "Continue ➔" at bounding box center [666, 407] width 57 height 21
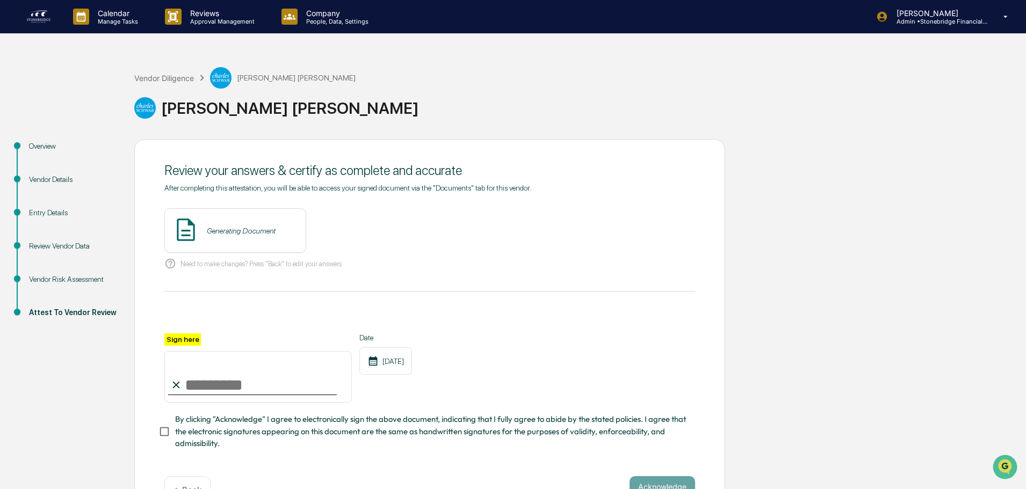
click at [72, 183] on div "Vendor Details" at bounding box center [73, 179] width 88 height 11
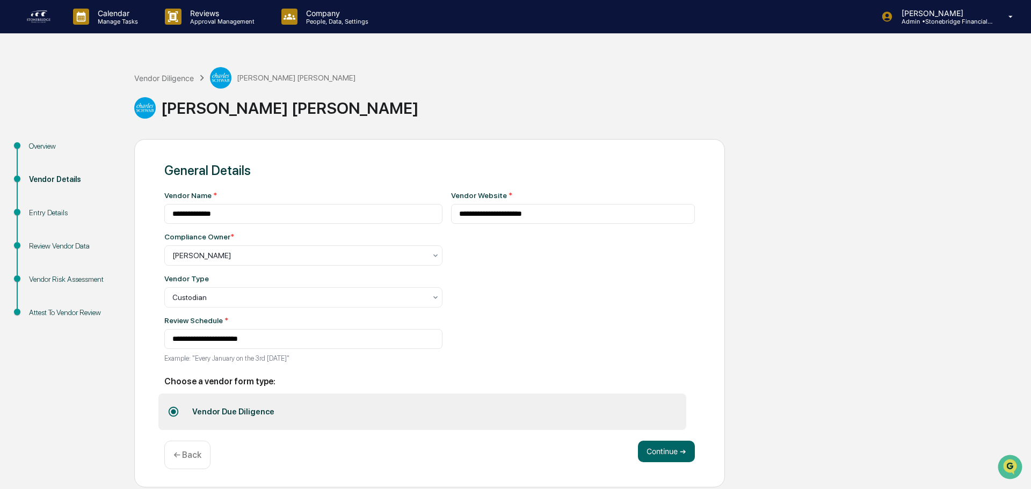
click at [55, 214] on div "Entry Details" at bounding box center [73, 212] width 88 height 11
click at [42, 163] on div "Overview" at bounding box center [72, 158] width 105 height 33
click at [46, 148] on div "Overview" at bounding box center [73, 146] width 88 height 11
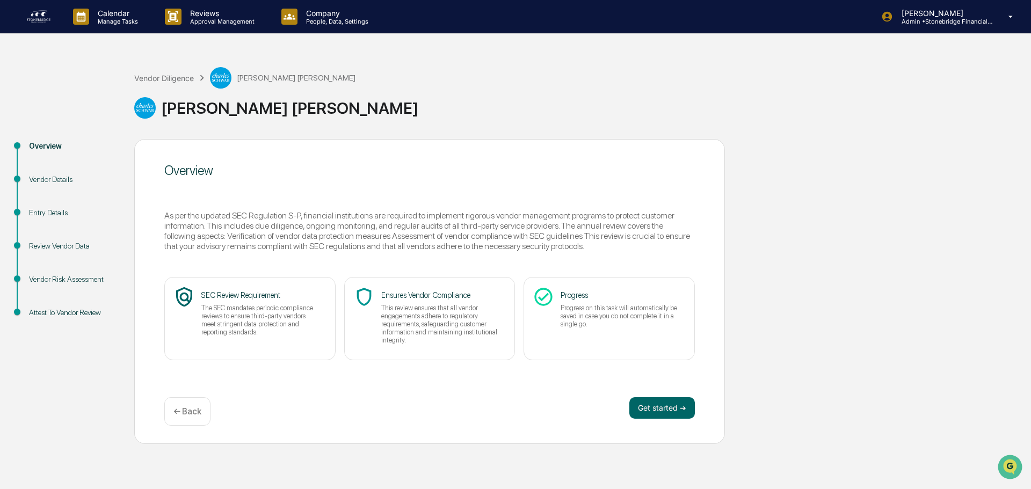
click at [55, 185] on div "Vendor Details" at bounding box center [72, 192] width 105 height 33
click at [43, 191] on div "Vendor Details" at bounding box center [72, 192] width 105 height 33
click at [47, 181] on div "Vendor Details" at bounding box center [73, 179] width 88 height 11
click at [51, 183] on div "Vendor Details" at bounding box center [73, 179] width 88 height 11
click at [23, 194] on div "Vendor Details" at bounding box center [72, 192] width 105 height 33
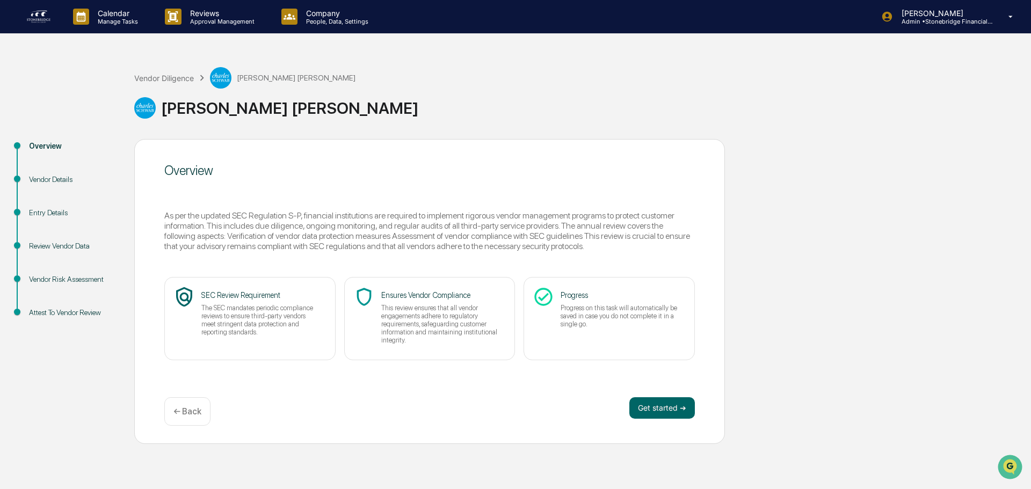
click at [45, 220] on div "Entry Details" at bounding box center [72, 225] width 105 height 33
click at [40, 211] on div "Entry Details" at bounding box center [73, 212] width 88 height 11
click at [679, 413] on button "Get started ➔" at bounding box center [662, 407] width 66 height 21
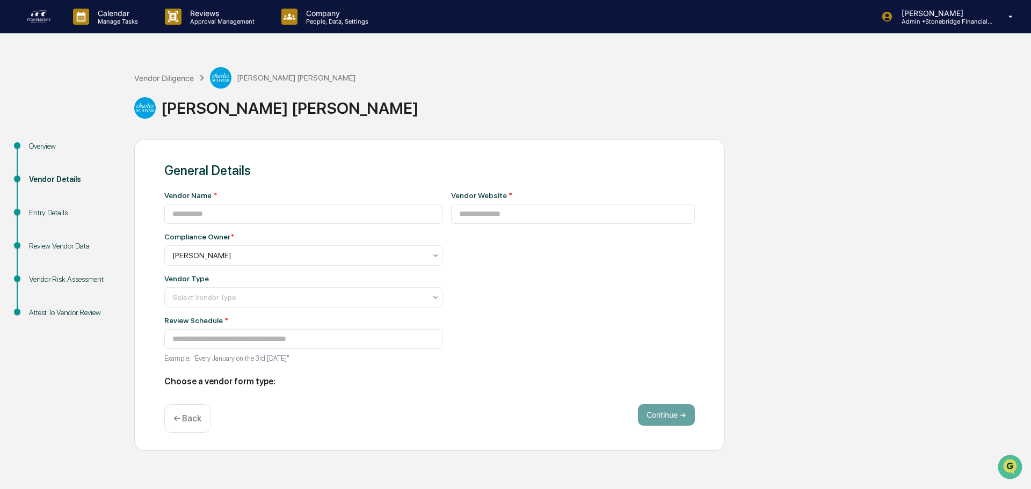
type input "**********"
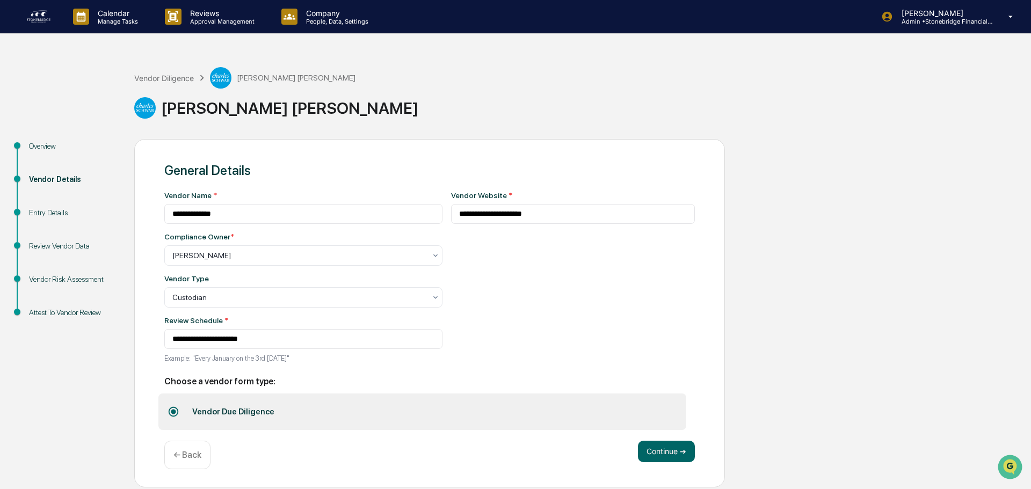
click at [952, 246] on div "**********" at bounding box center [515, 313] width 1020 height 348
click at [673, 453] on button "Continue ➔" at bounding box center [666, 451] width 57 height 21
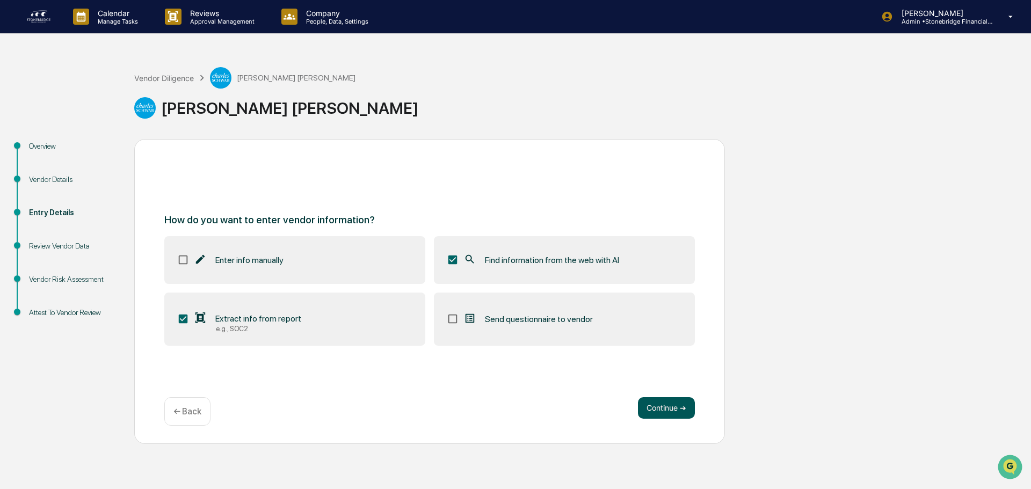
click at [667, 418] on button "Continue ➔" at bounding box center [666, 407] width 57 height 21
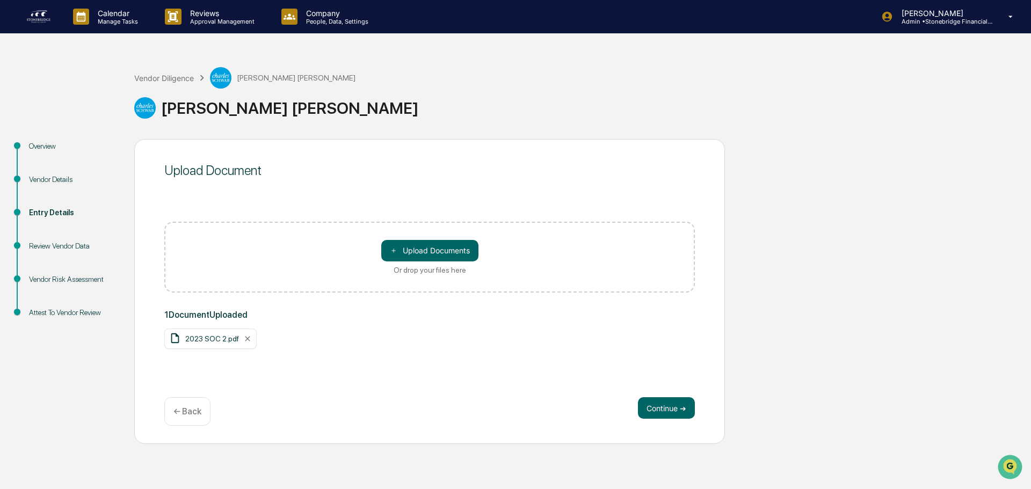
click at [658, 410] on button "Continue ➔" at bounding box center [666, 407] width 57 height 21
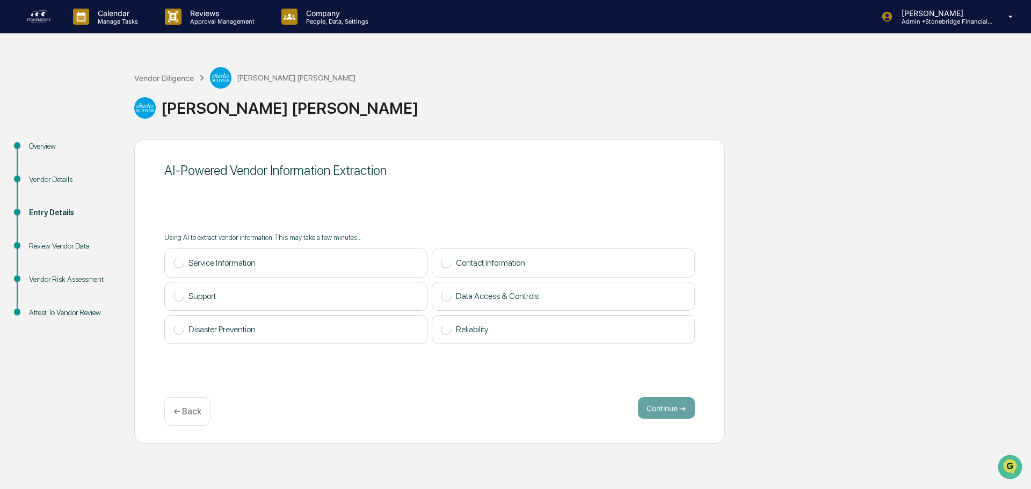
drag, startPoint x: 695, startPoint y: 404, endPoint x: 689, endPoint y: 406, distance: 6.3
click at [695, 406] on div "AI-Powered Vendor Information Extraction Using AI to extract vendor information…" at bounding box center [429, 291] width 591 height 305
click at [178, 74] on div "Vendor Diligence" at bounding box center [164, 78] width 60 height 9
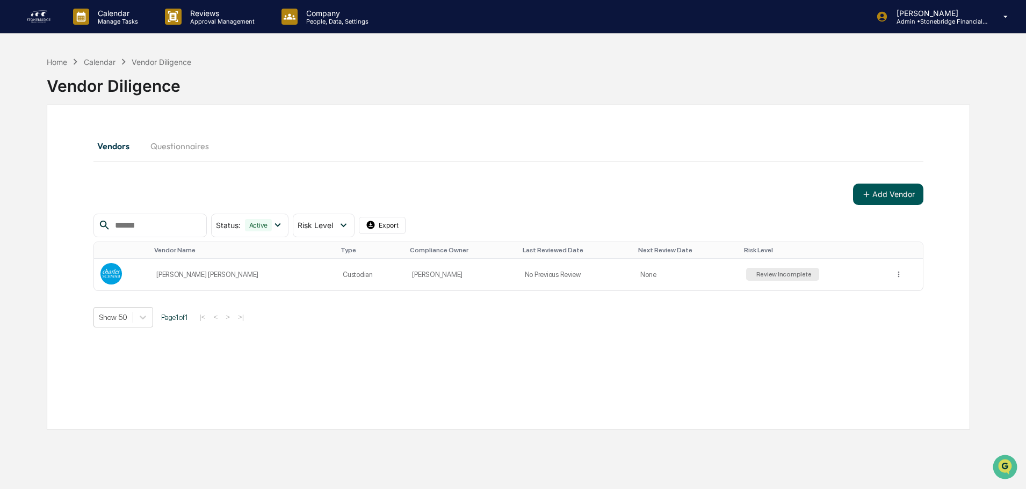
click at [889, 189] on button "Add Vendor" at bounding box center [888, 194] width 70 height 21
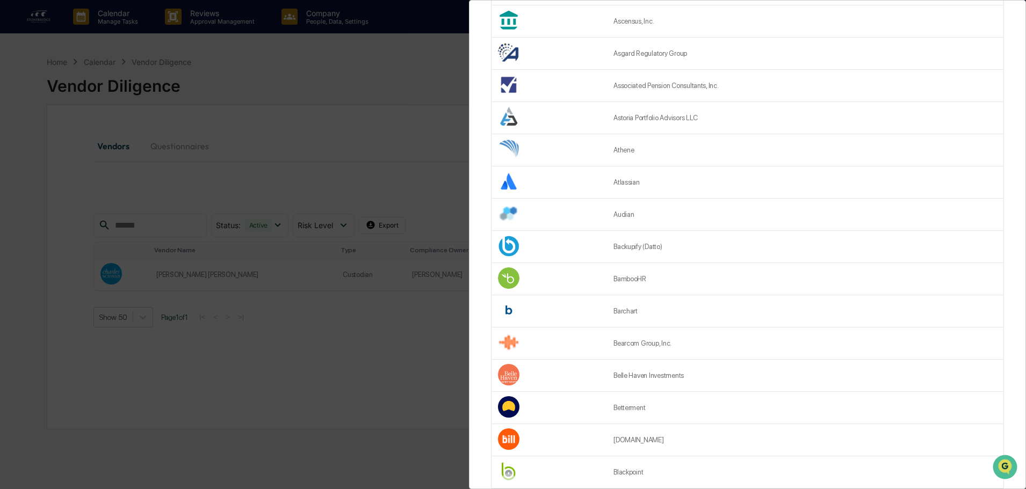
scroll to position [1289, 0]
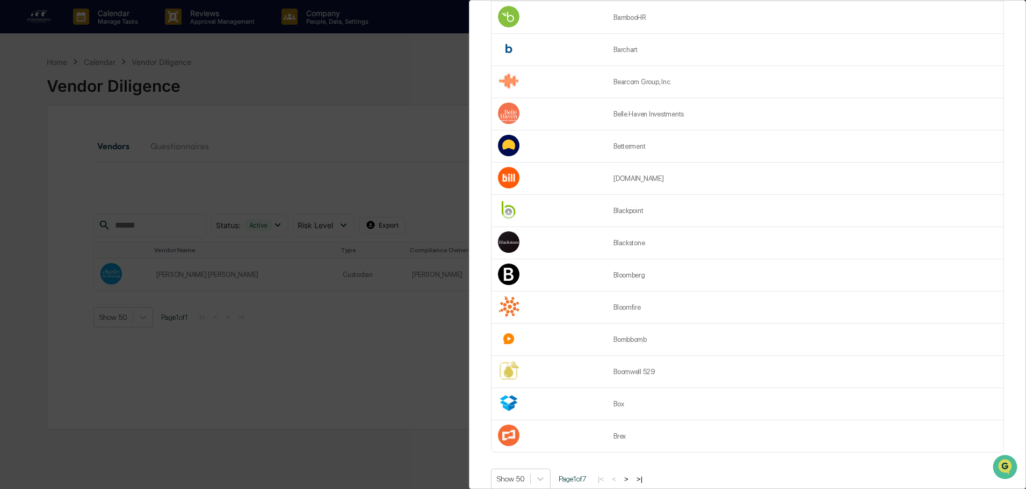
click at [629, 481] on button ">" at bounding box center [626, 479] width 11 height 9
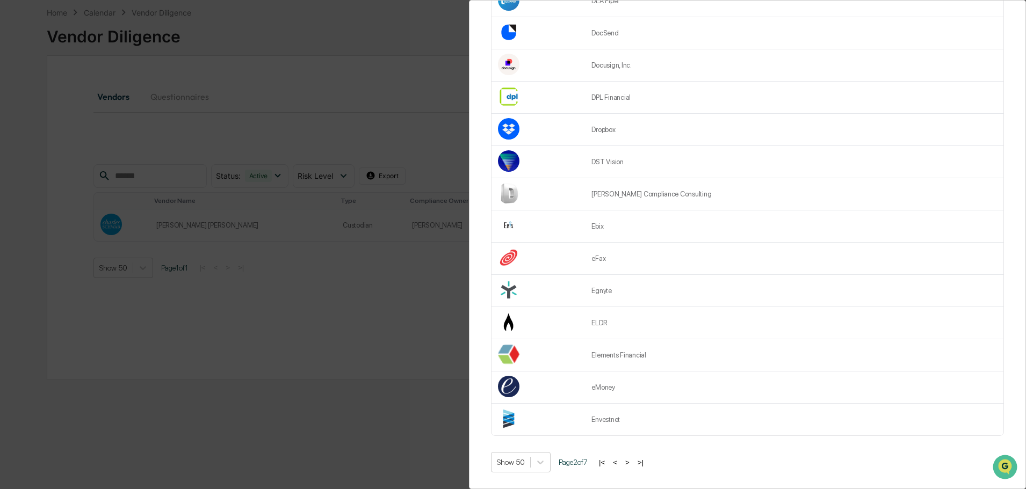
scroll to position [51, 0]
click at [620, 459] on button "<" at bounding box center [614, 462] width 11 height 9
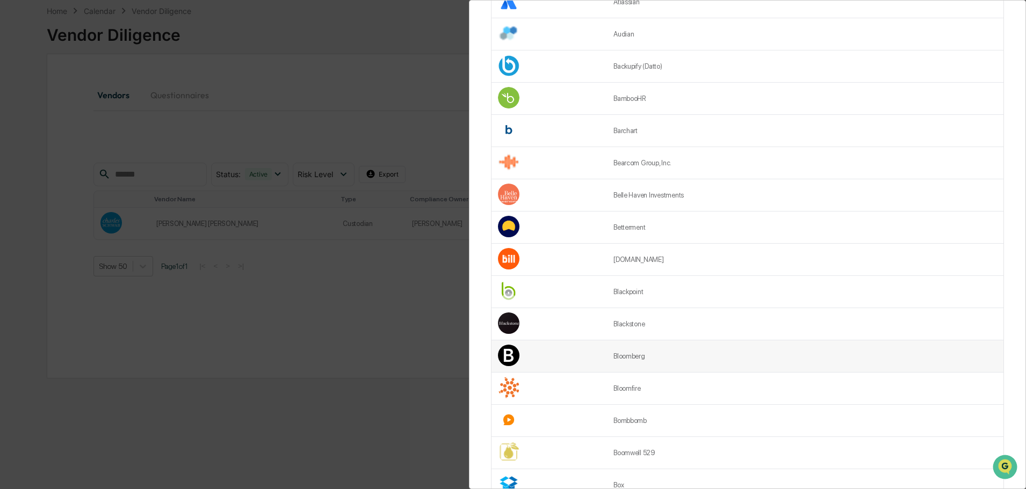
scroll to position [1203, 0]
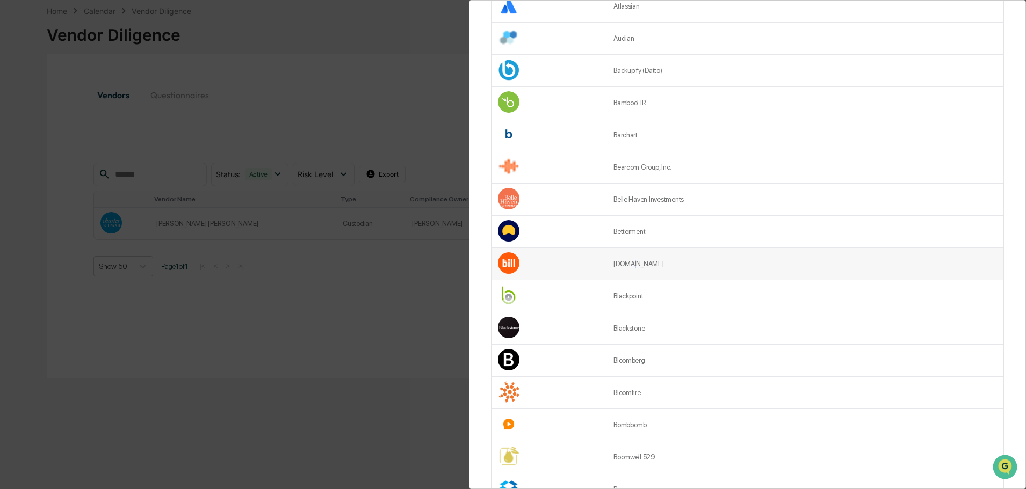
click at [624, 268] on td "[DOMAIN_NAME]" at bounding box center [805, 264] width 396 height 32
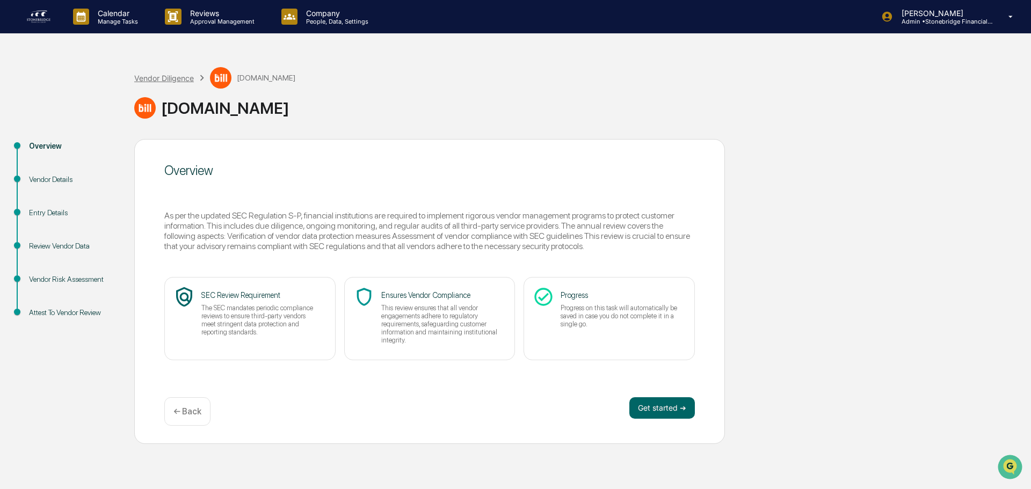
click at [157, 78] on div "Vendor Diligence" at bounding box center [164, 78] width 60 height 9
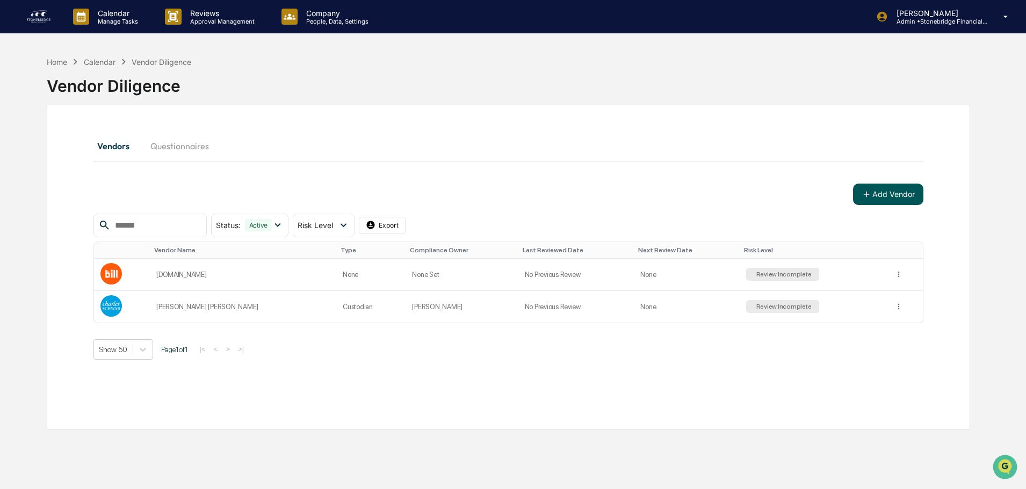
click at [896, 194] on button "Add Vendor" at bounding box center [888, 194] width 70 height 21
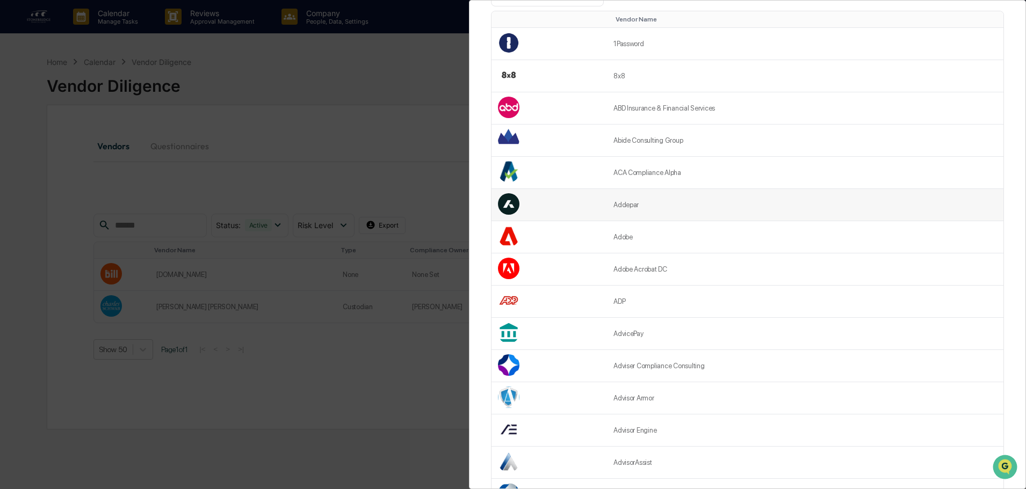
scroll to position [107, 0]
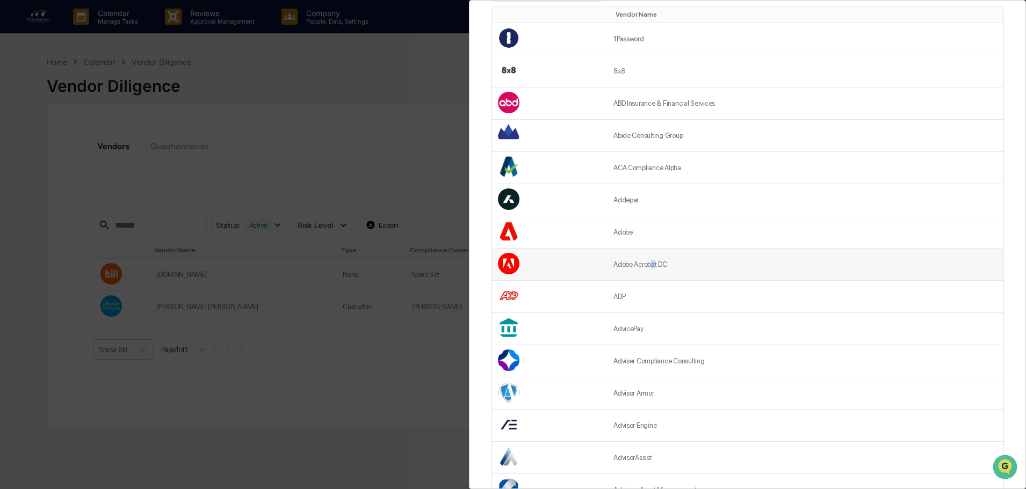
click at [652, 266] on td "Adobe Acrobat DC" at bounding box center [805, 265] width 396 height 32
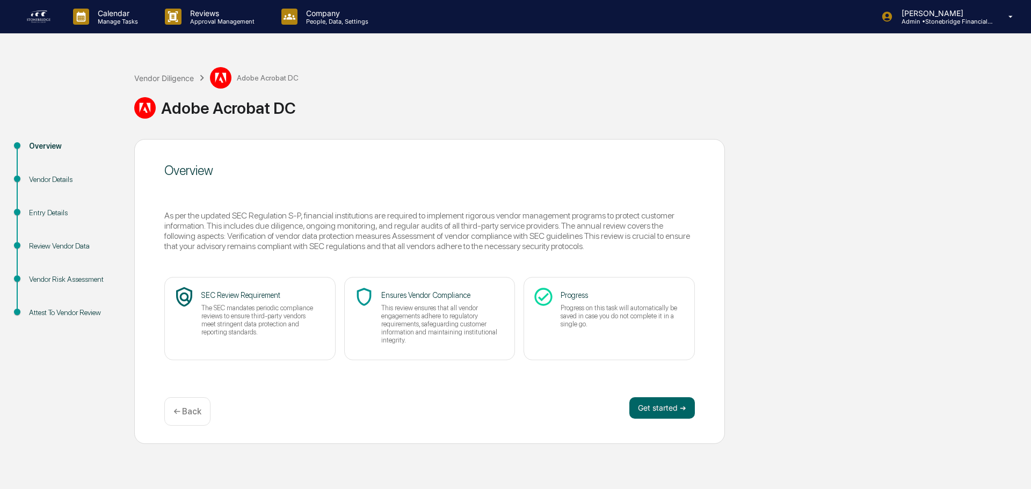
click at [193, 412] on p "← Back" at bounding box center [187, 411] width 28 height 10
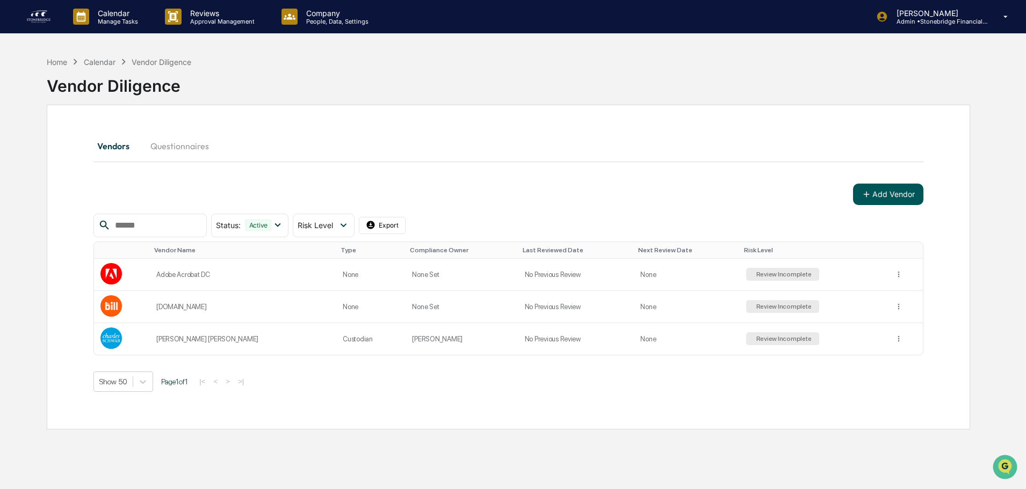
click at [885, 200] on button "Add Vendor" at bounding box center [888, 194] width 70 height 21
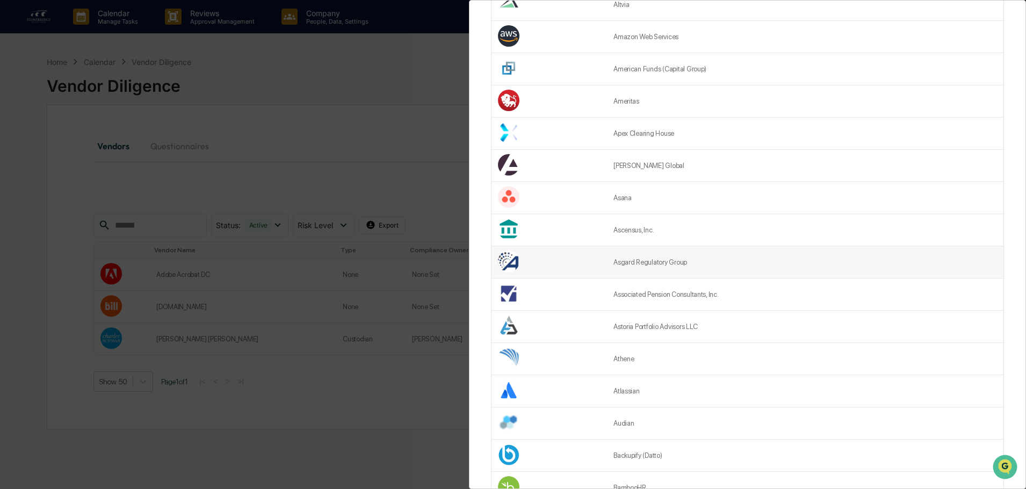
scroll to position [805, 0]
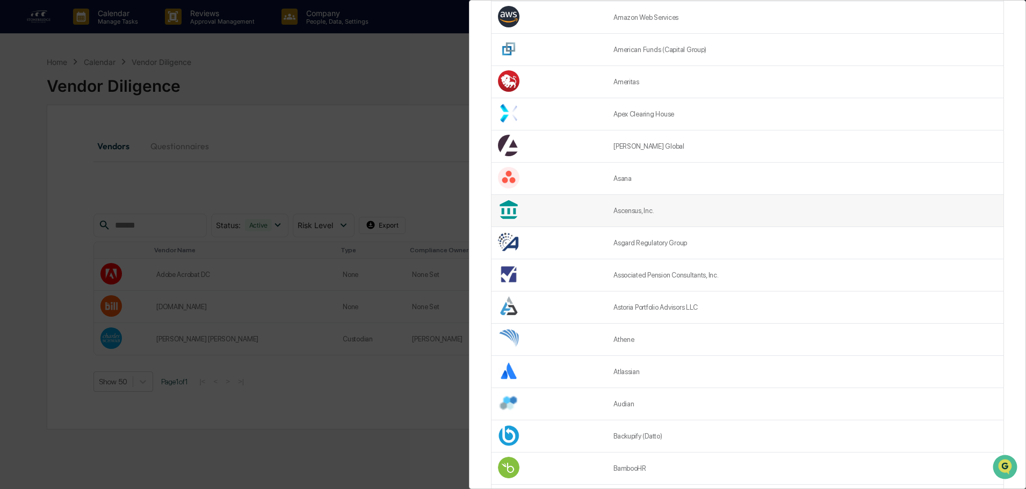
click at [657, 219] on td "Ascensus, Inc." at bounding box center [805, 211] width 396 height 32
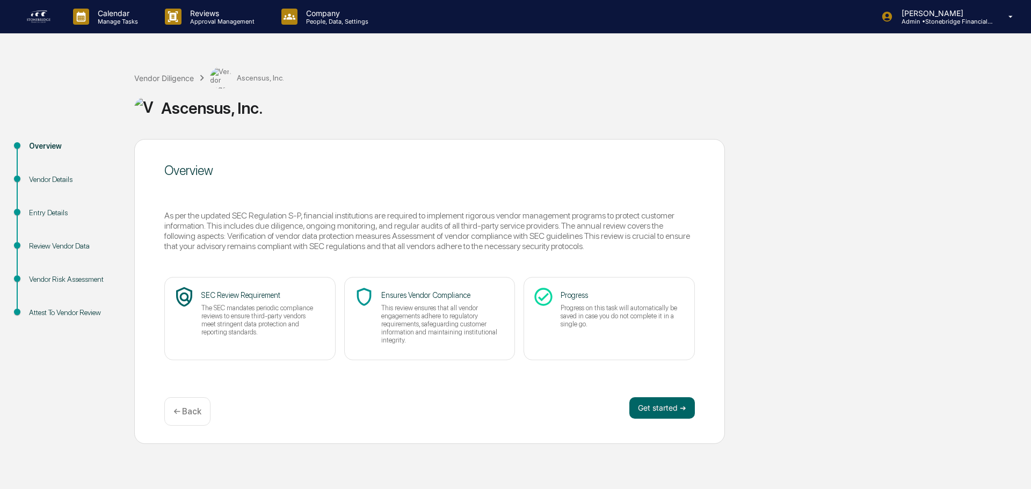
click at [195, 422] on div "← Back" at bounding box center [187, 411] width 46 height 28
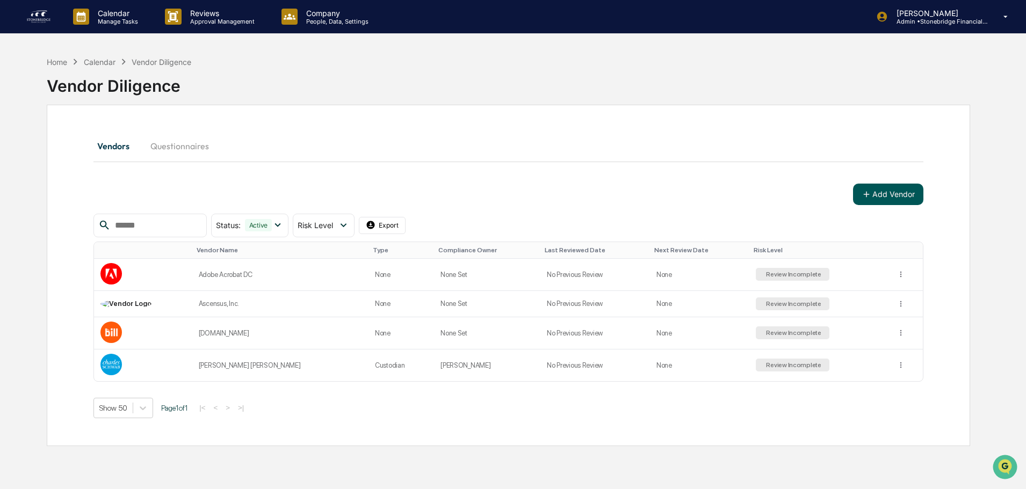
click at [899, 193] on button "Add Vendor" at bounding box center [888, 194] width 70 height 21
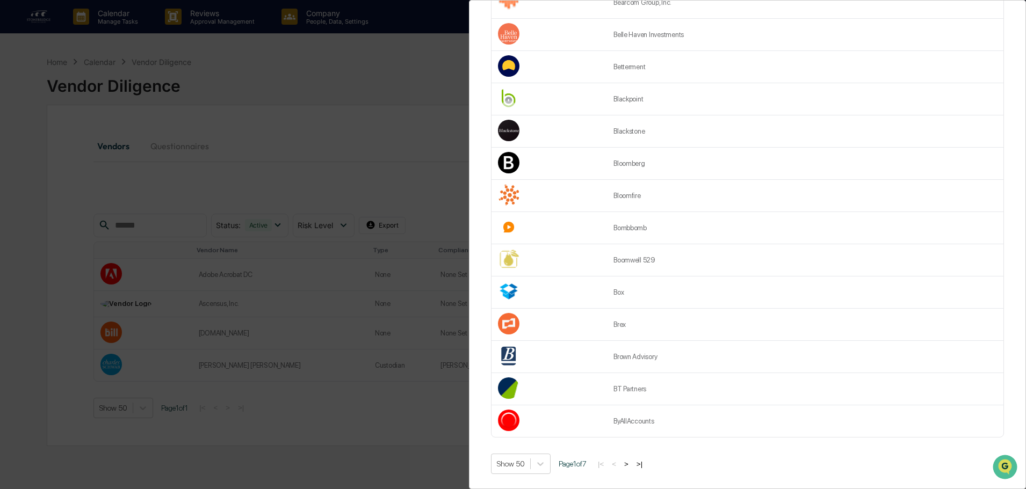
scroll to position [1311, 0]
click at [631, 461] on button ">" at bounding box center [626, 462] width 11 height 9
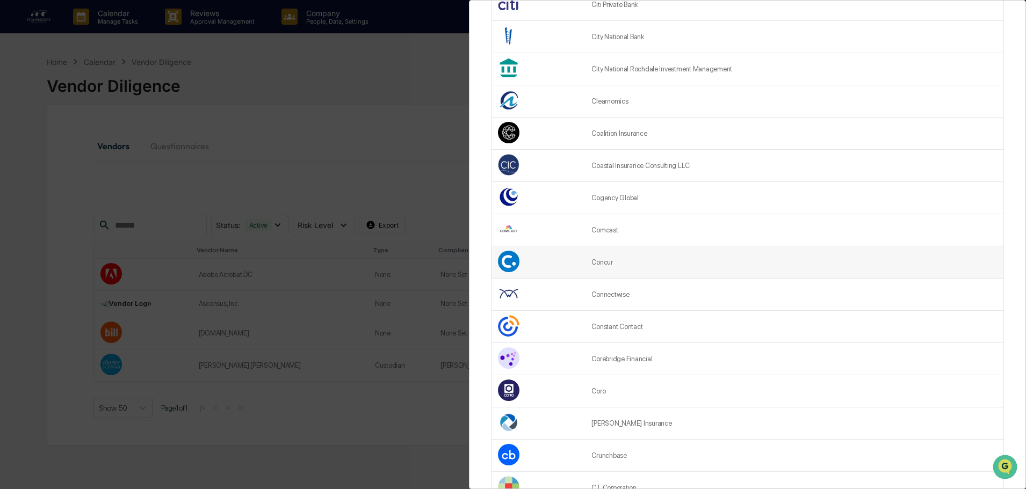
scroll to position [483, 0]
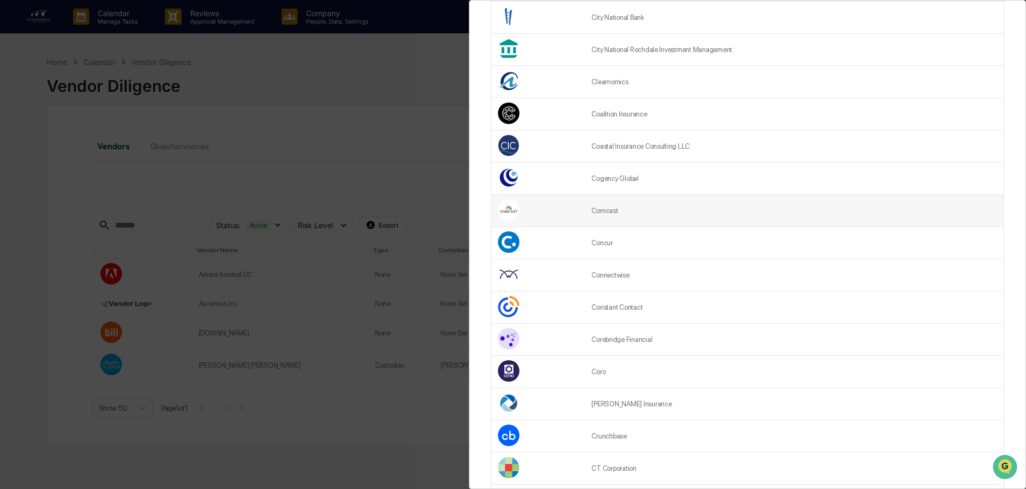
click at [606, 208] on td "Comcast" at bounding box center [794, 211] width 418 height 32
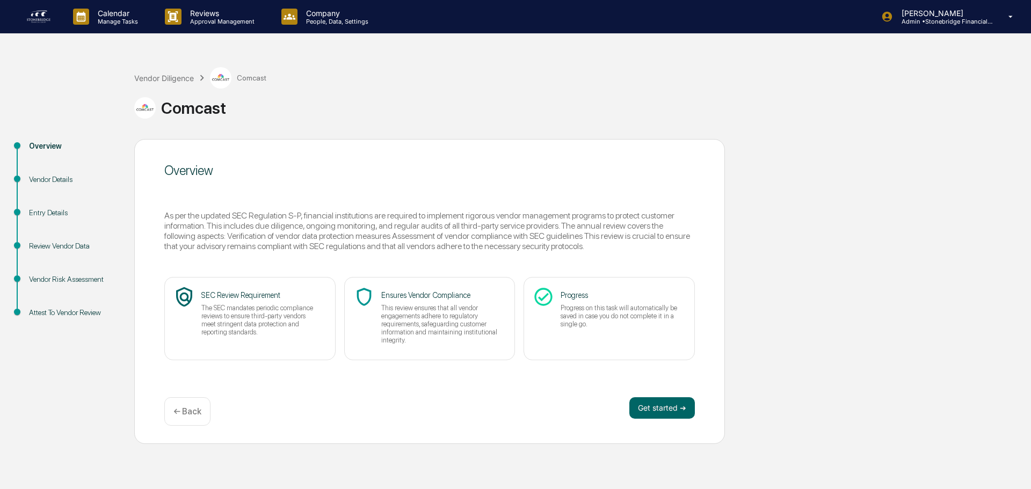
click at [187, 415] on p "← Back" at bounding box center [187, 411] width 28 height 10
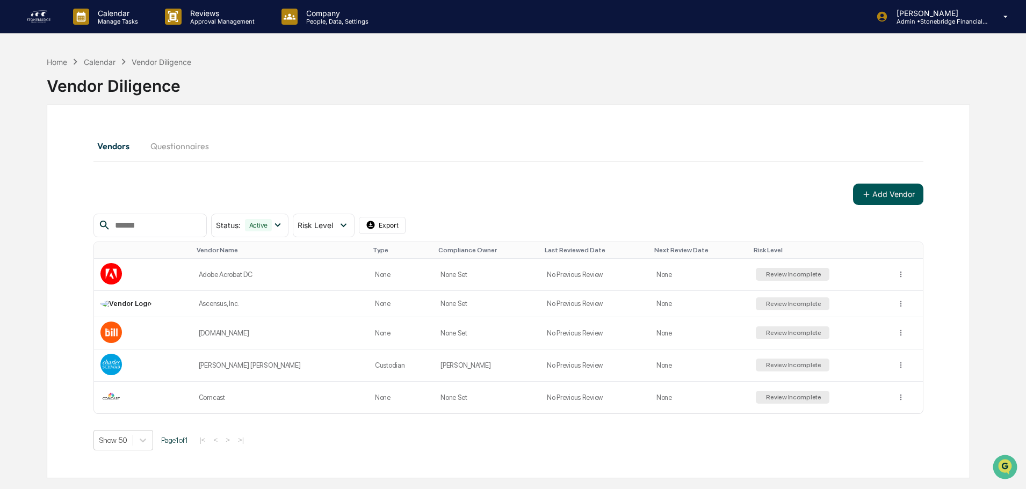
click at [871, 195] on icon at bounding box center [866, 195] width 10 height 10
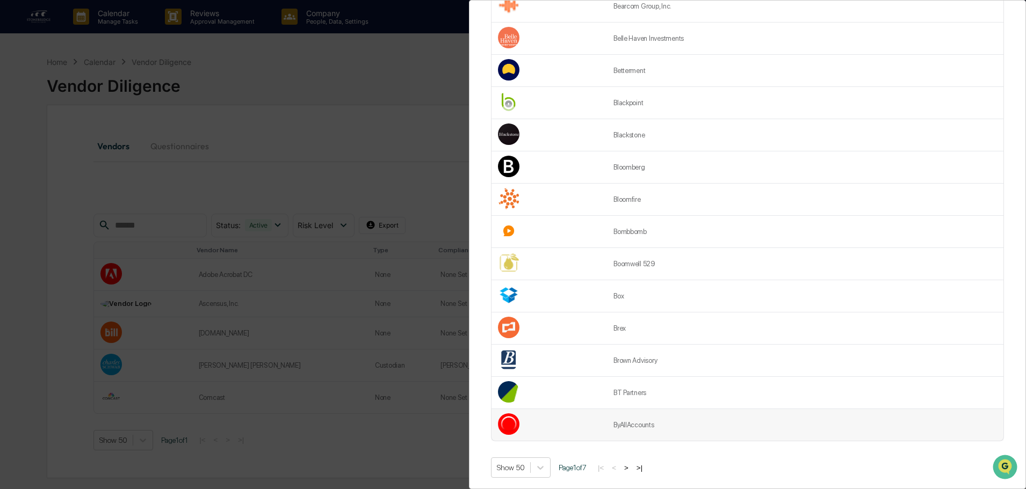
scroll to position [1311, 0]
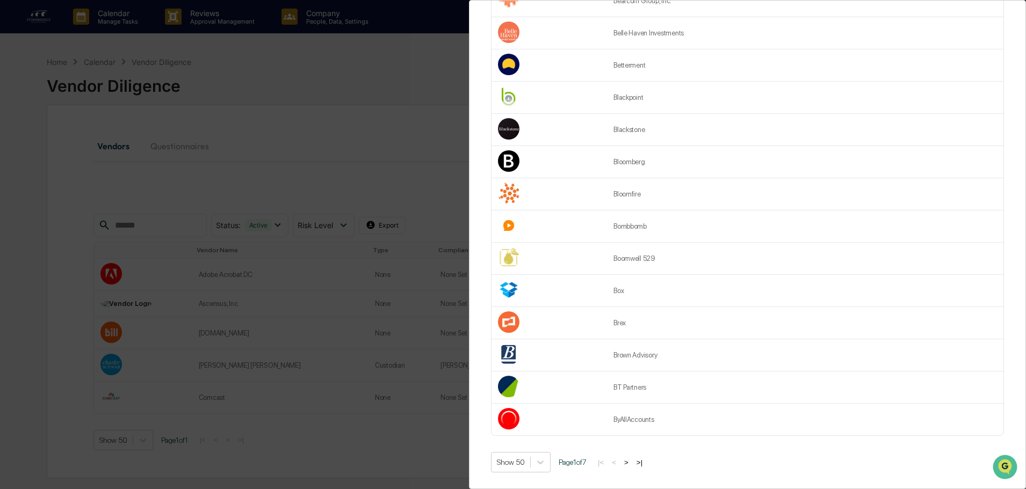
click at [631, 458] on button ">" at bounding box center [626, 462] width 11 height 9
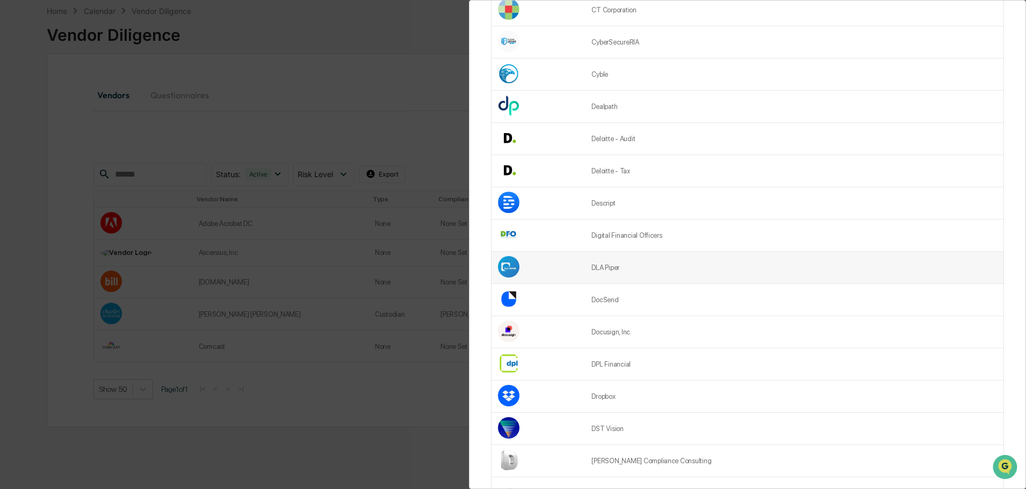
scroll to position [935, 0]
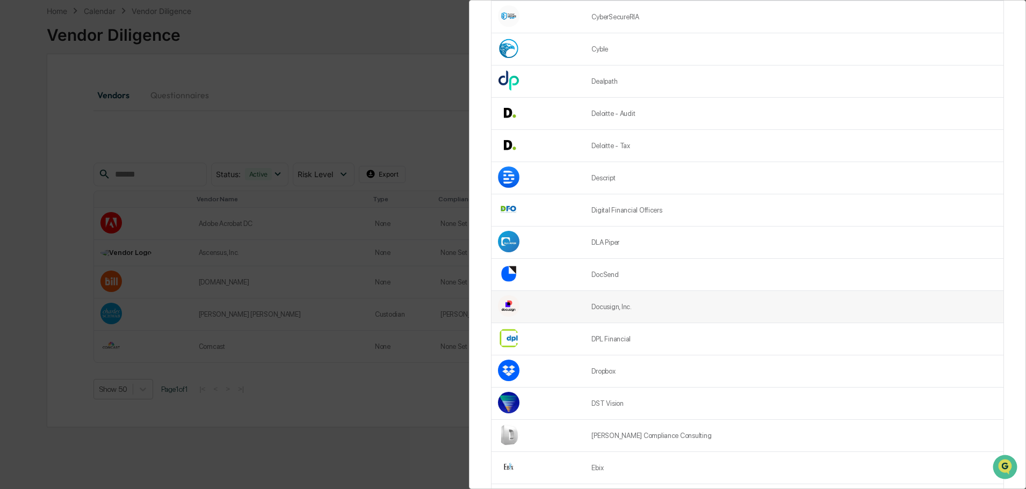
click at [647, 311] on td "Docusign, Inc." at bounding box center [794, 307] width 418 height 32
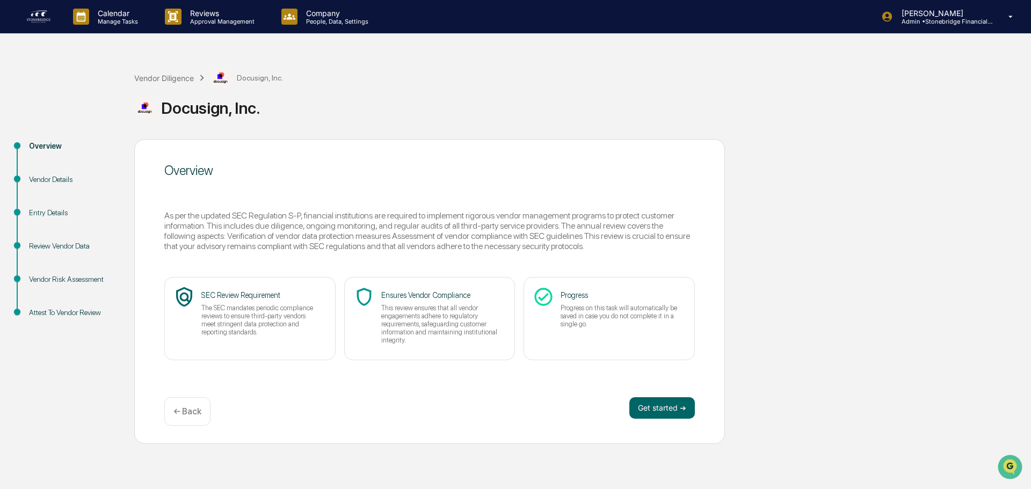
click at [188, 413] on p "← Back" at bounding box center [187, 411] width 28 height 10
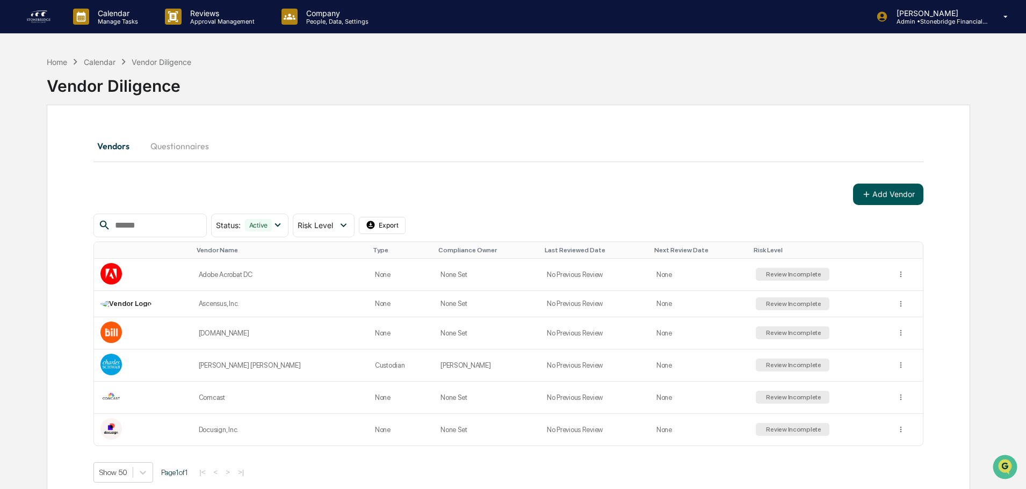
click at [902, 193] on button "Add Vendor" at bounding box center [888, 194] width 70 height 21
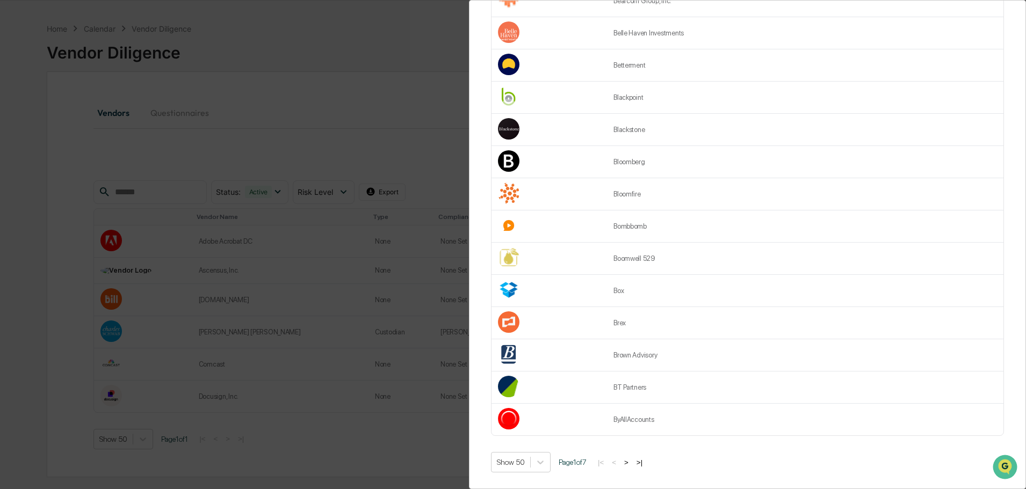
scroll to position [51, 0]
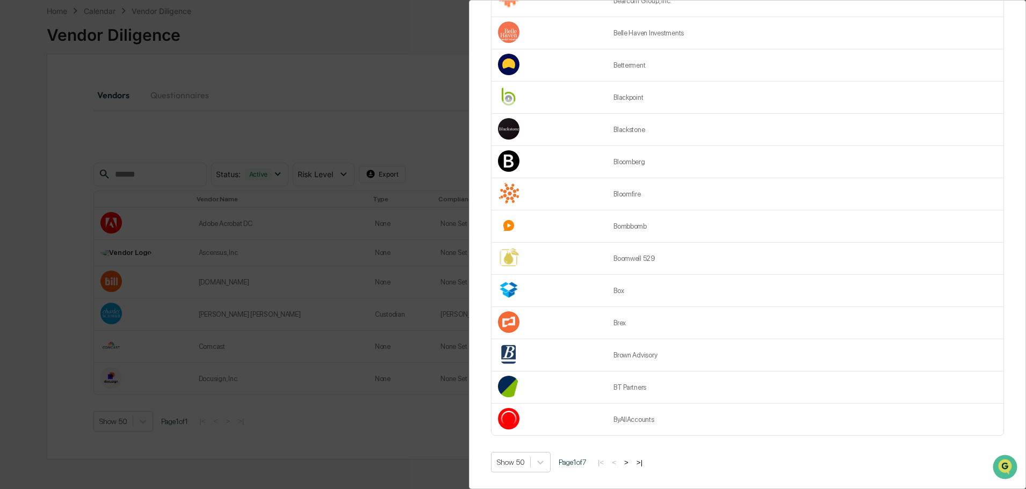
click at [630, 459] on button ">" at bounding box center [626, 462] width 11 height 9
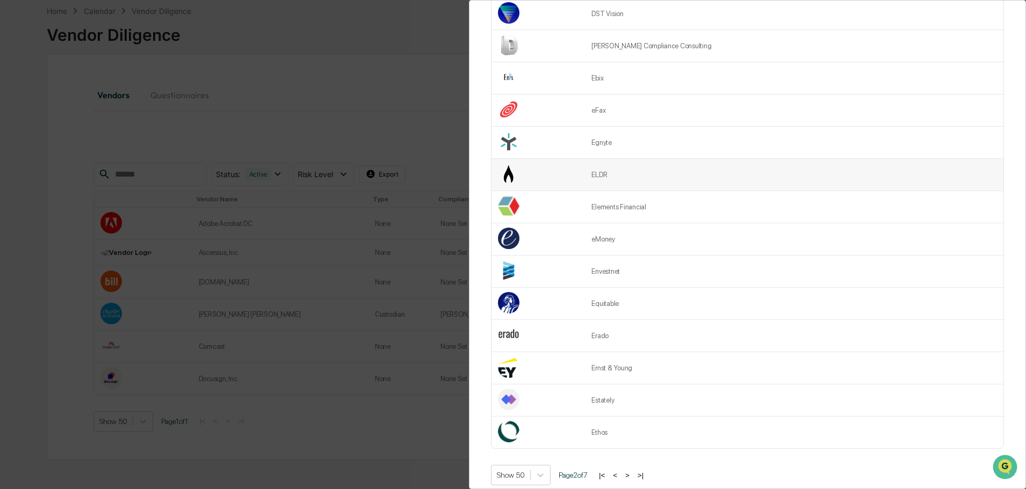
scroll to position [1311, 0]
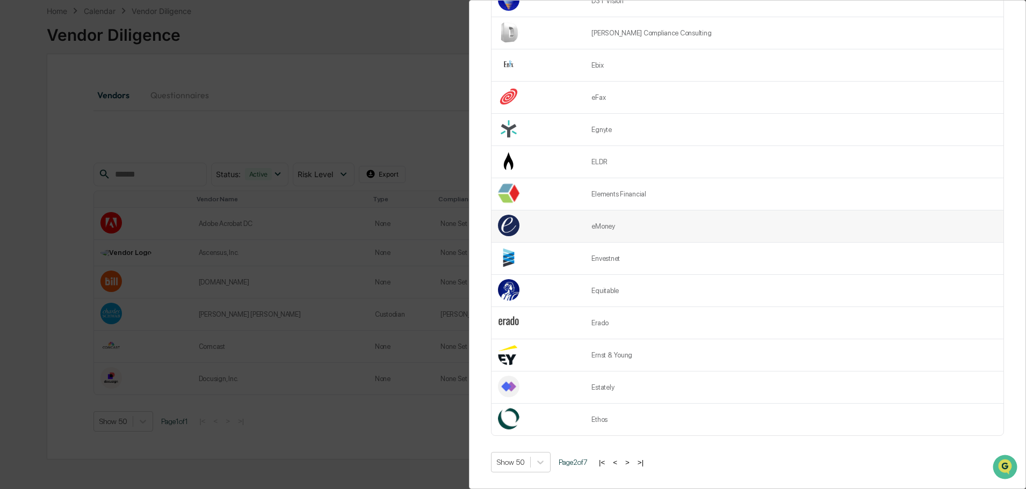
click at [624, 228] on td "eMoney" at bounding box center [794, 226] width 418 height 32
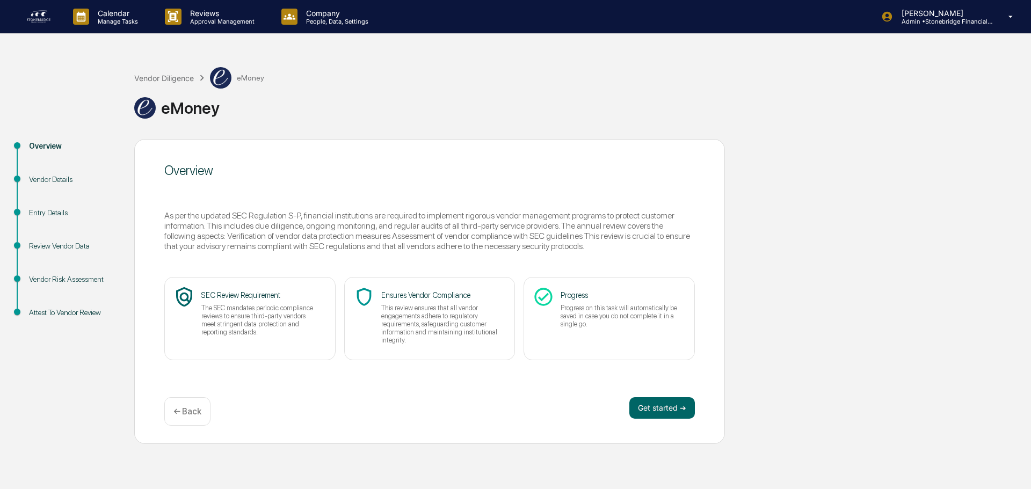
click at [189, 420] on div "← Back" at bounding box center [187, 411] width 46 height 28
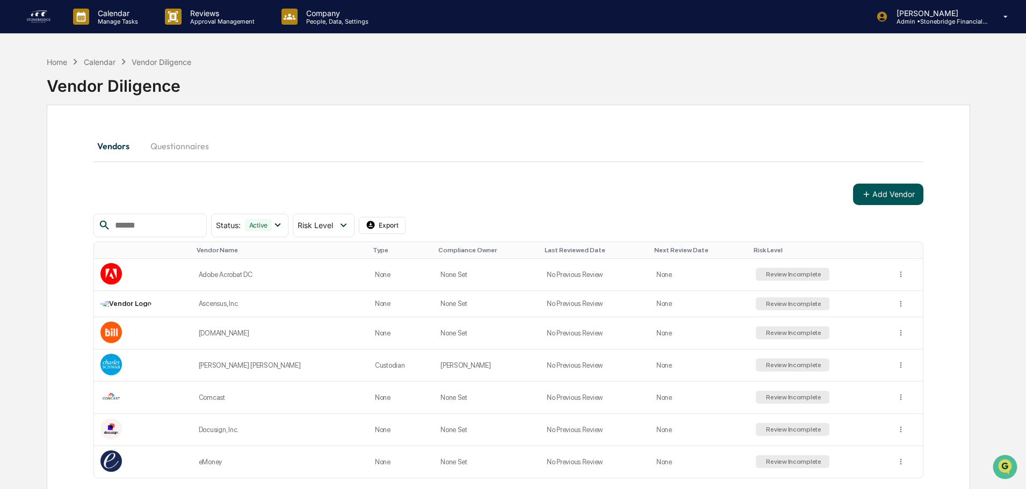
click at [911, 195] on button "Add Vendor" at bounding box center [888, 194] width 70 height 21
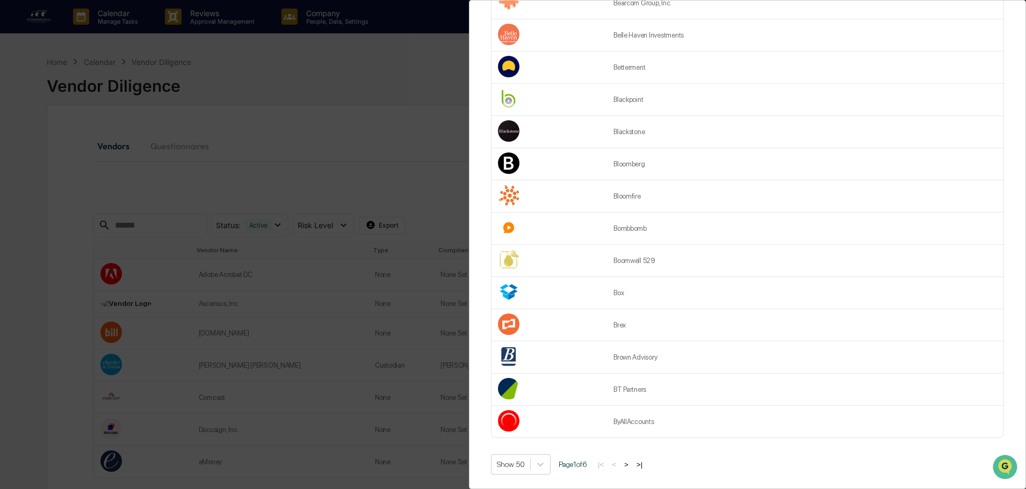
scroll to position [1311, 0]
click at [627, 458] on button ">" at bounding box center [626, 462] width 11 height 9
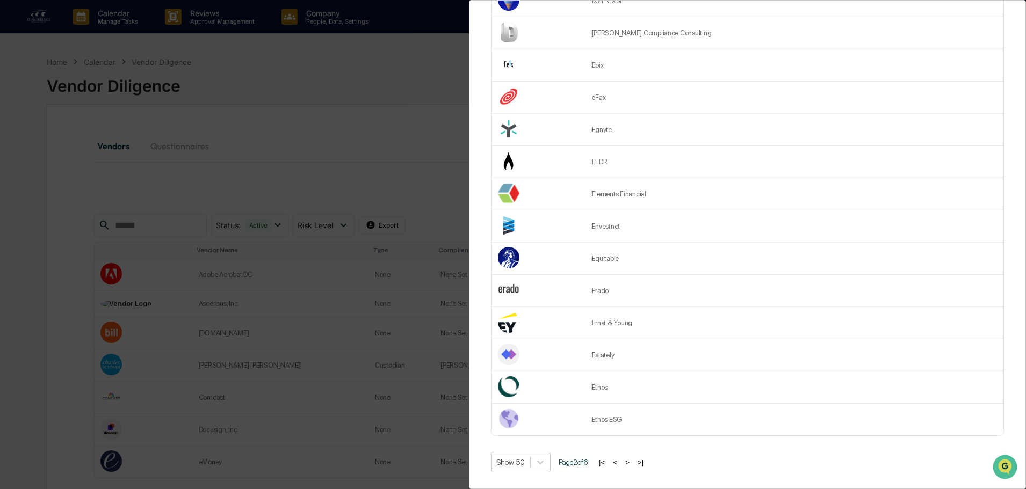
click at [632, 459] on button ">" at bounding box center [627, 462] width 11 height 9
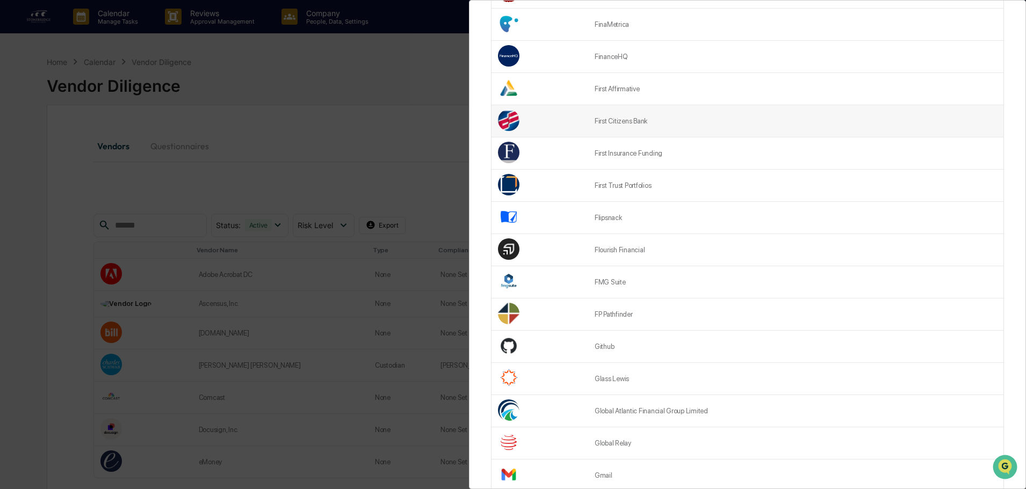
scroll to position [268, 0]
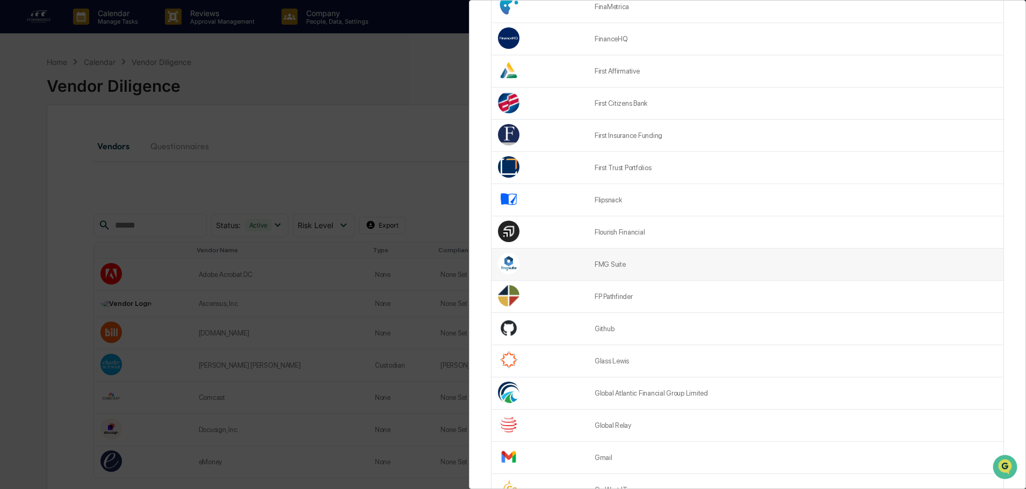
click at [634, 262] on td "FMG Suite" at bounding box center [795, 265] width 415 height 32
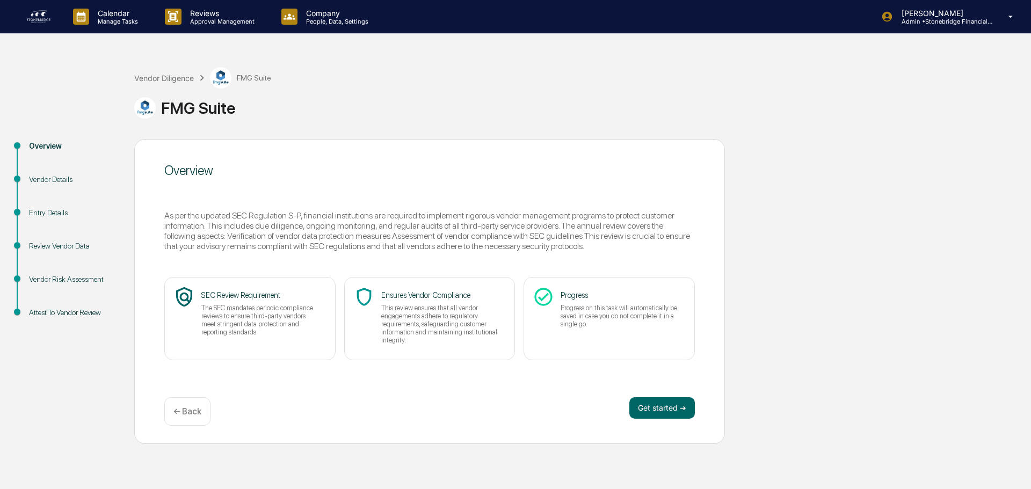
click at [173, 414] on div "← Back" at bounding box center [187, 411] width 46 height 28
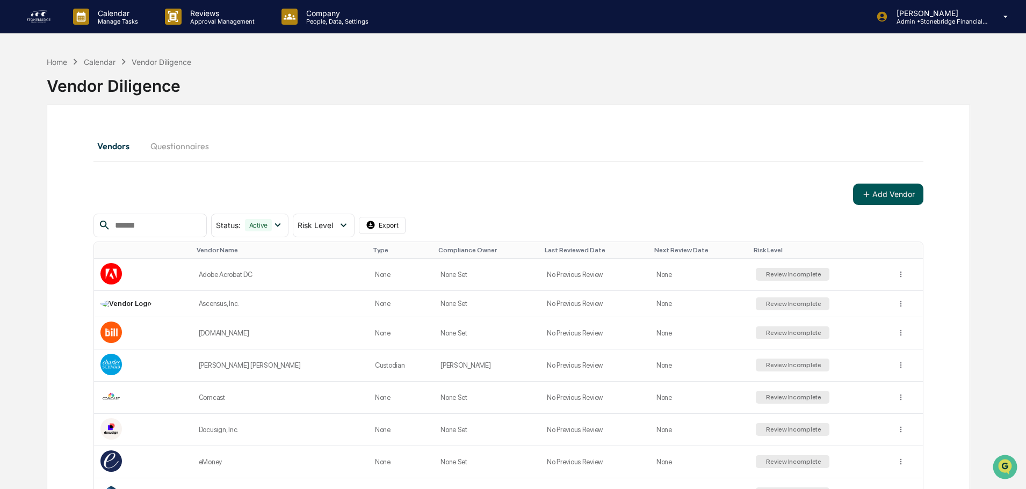
click at [899, 197] on button "Add Vendor" at bounding box center [888, 194] width 70 height 21
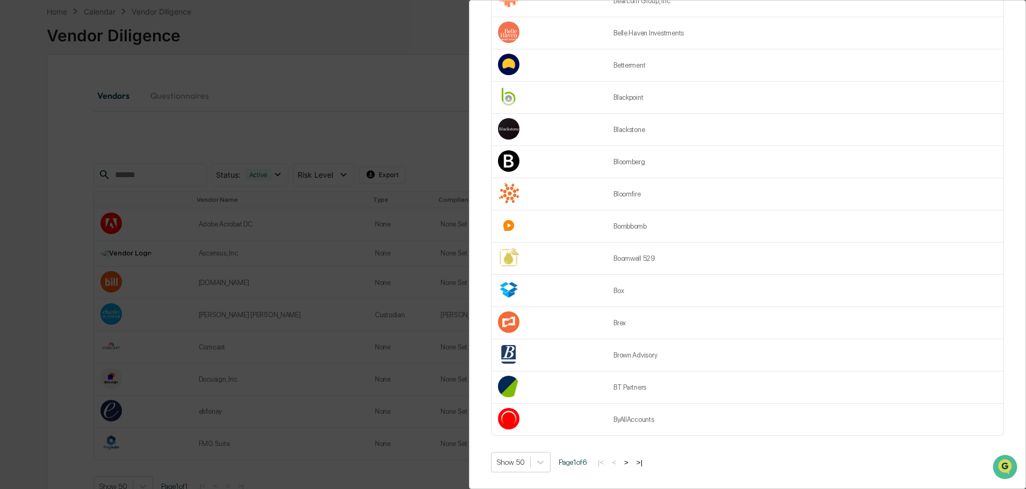
scroll to position [86, 0]
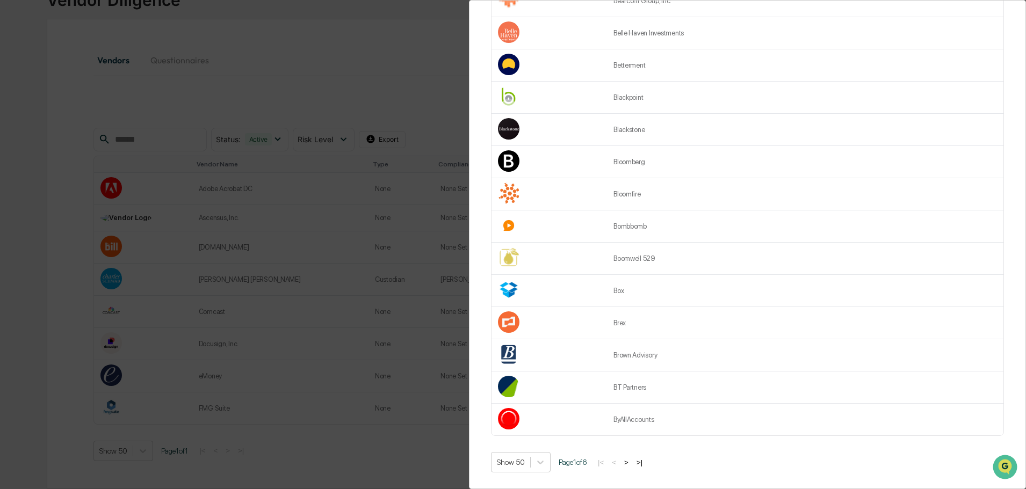
click at [630, 458] on button ">" at bounding box center [626, 462] width 11 height 9
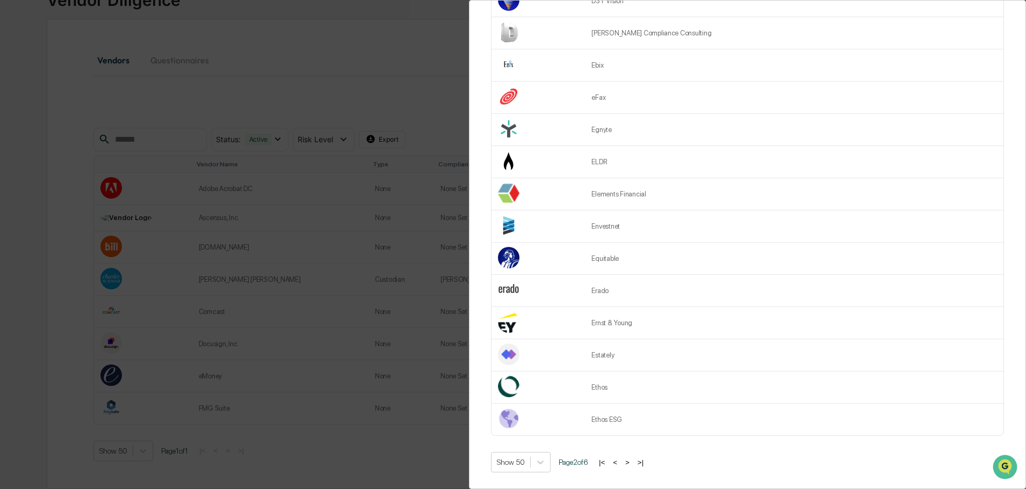
click at [630, 458] on button ">" at bounding box center [627, 462] width 11 height 9
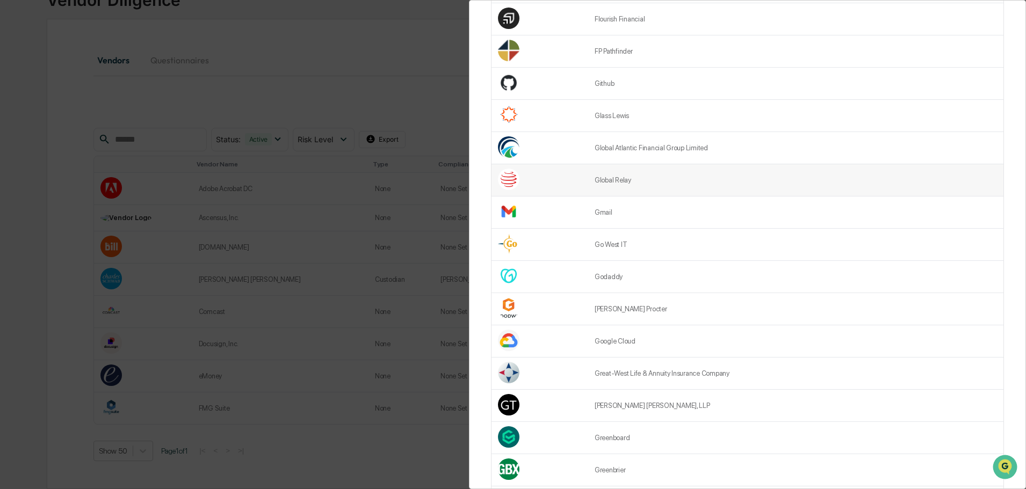
scroll to position [505, 0]
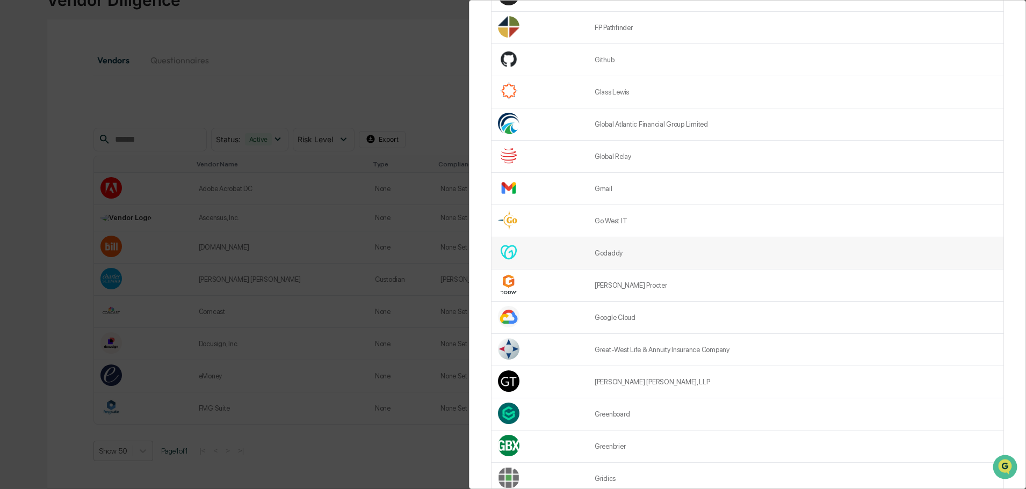
click at [644, 253] on td "Godaddy" at bounding box center [795, 253] width 415 height 32
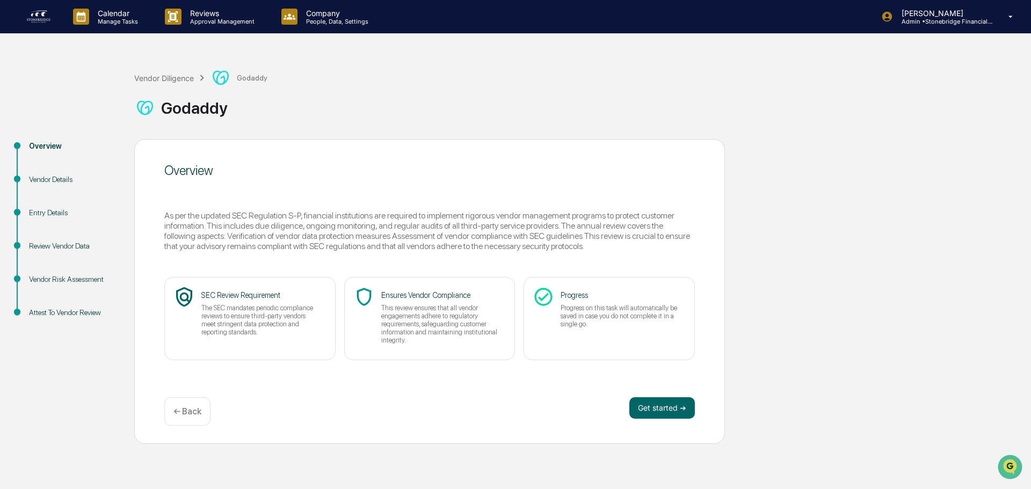
click at [186, 418] on div "← Back" at bounding box center [187, 411] width 46 height 28
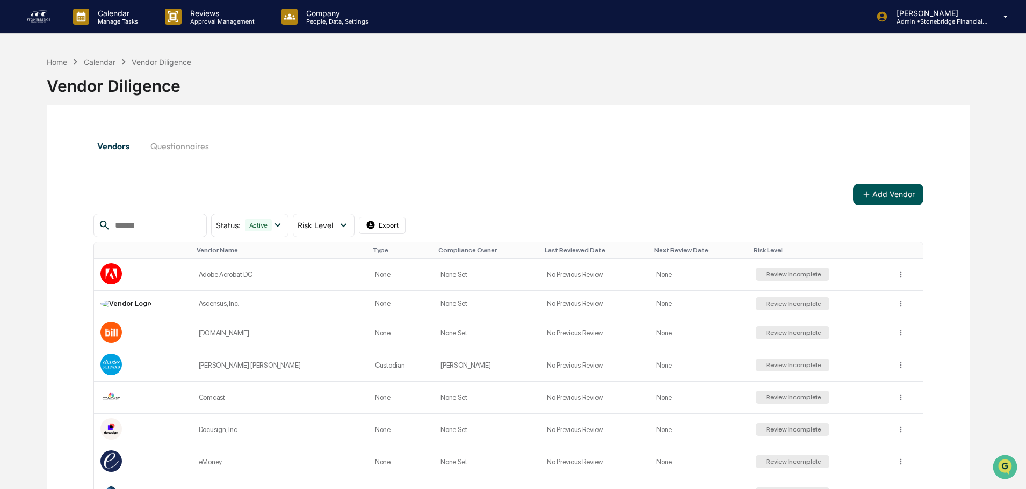
click at [900, 190] on button "Add Vendor" at bounding box center [888, 194] width 70 height 21
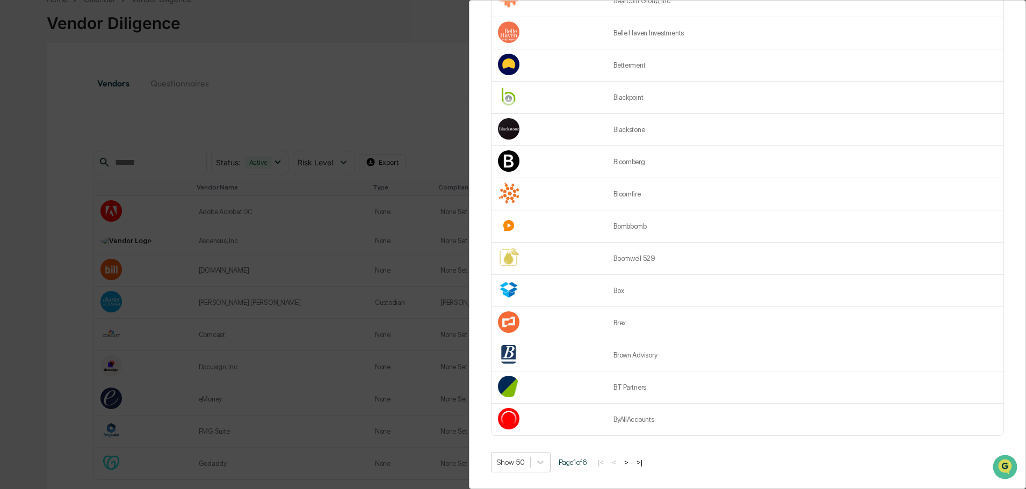
scroll to position [118, 0]
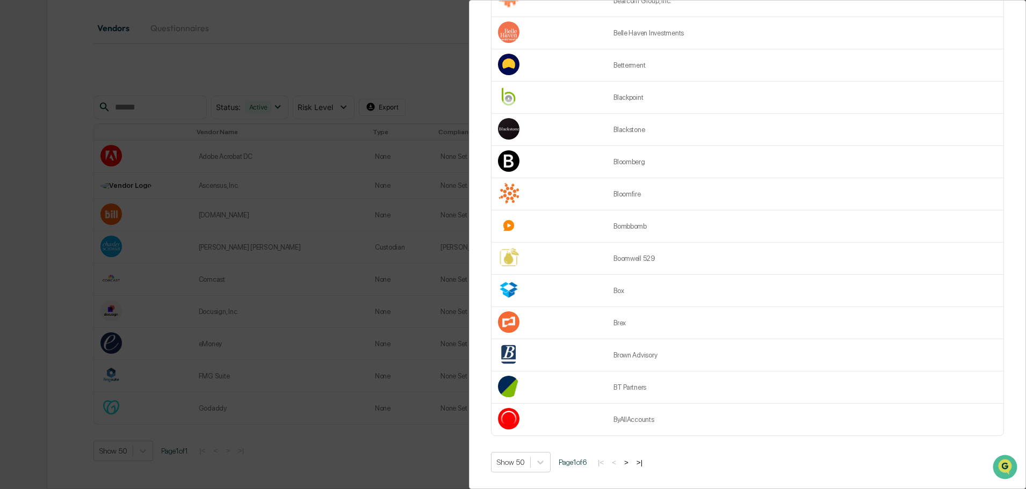
click at [631, 459] on button ">" at bounding box center [626, 462] width 11 height 9
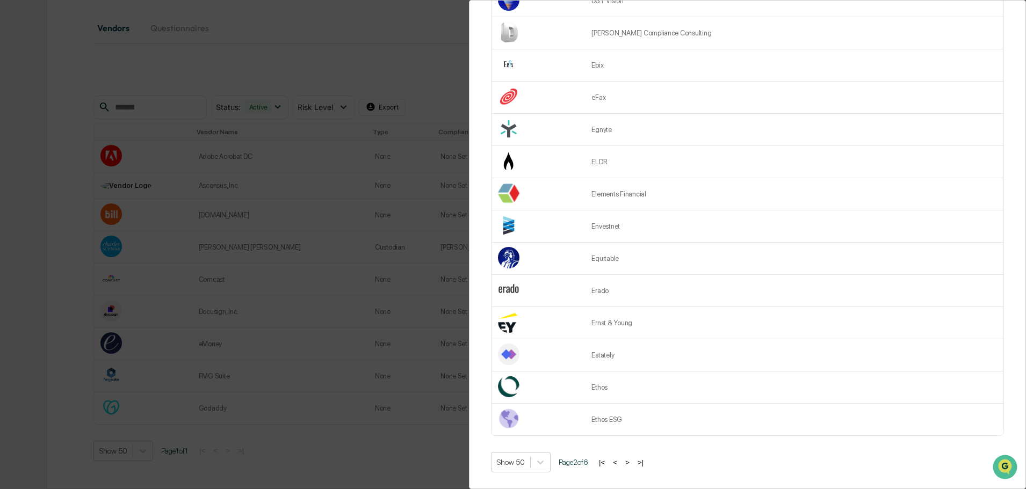
click at [629, 458] on button ">" at bounding box center [627, 462] width 11 height 9
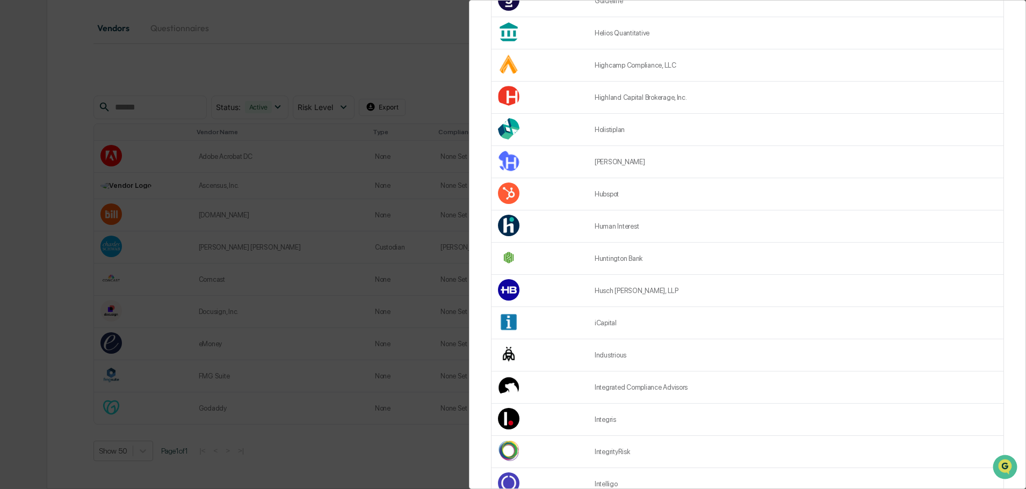
scroll to position [774, 0]
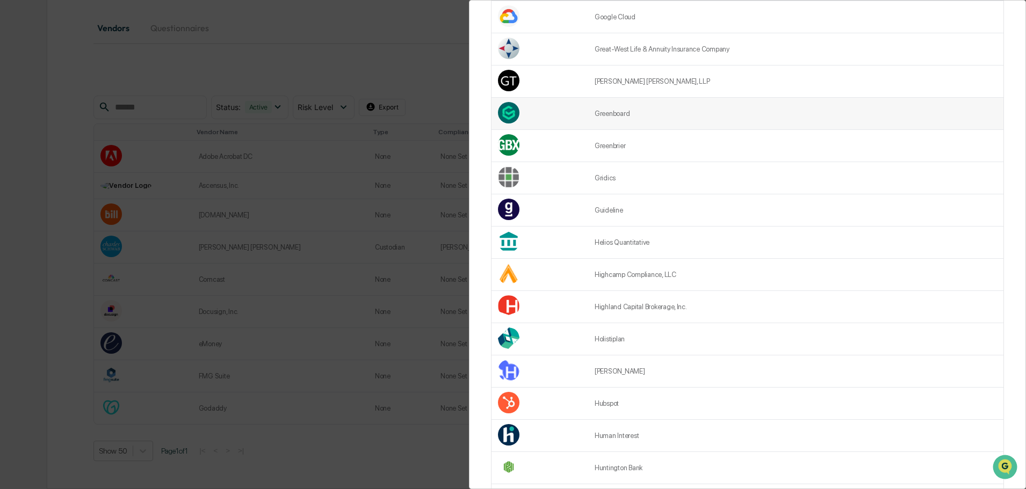
click at [629, 119] on td "Greenboard" at bounding box center [795, 114] width 415 height 32
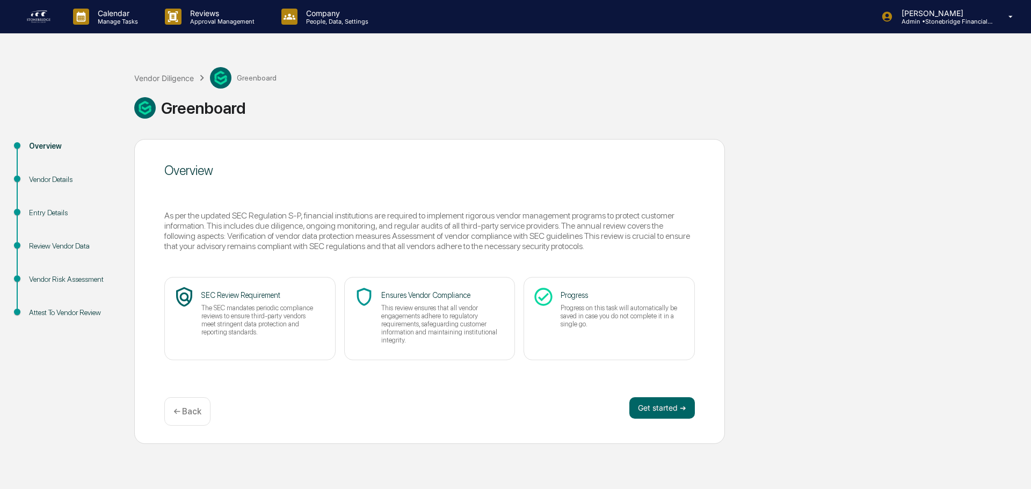
click at [190, 421] on div "← Back" at bounding box center [187, 411] width 46 height 28
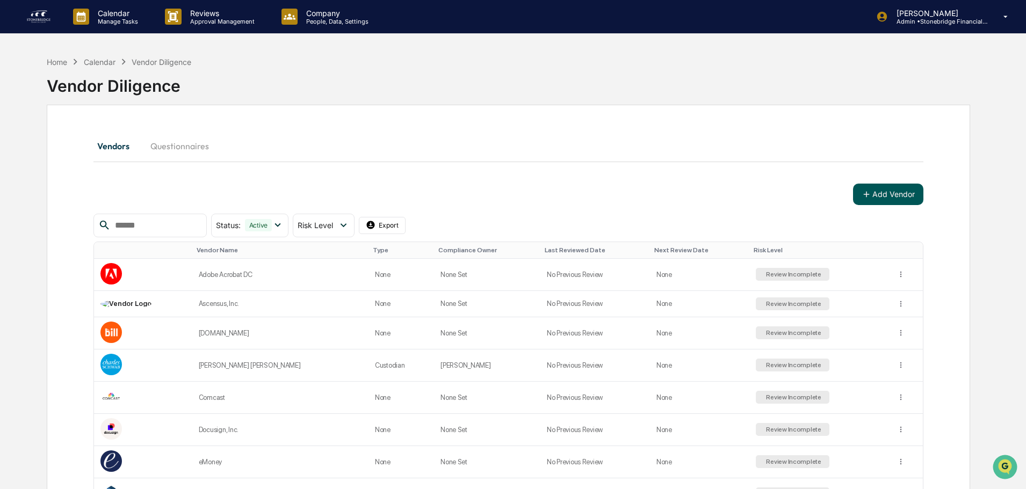
click at [908, 187] on button "Add Vendor" at bounding box center [888, 194] width 70 height 21
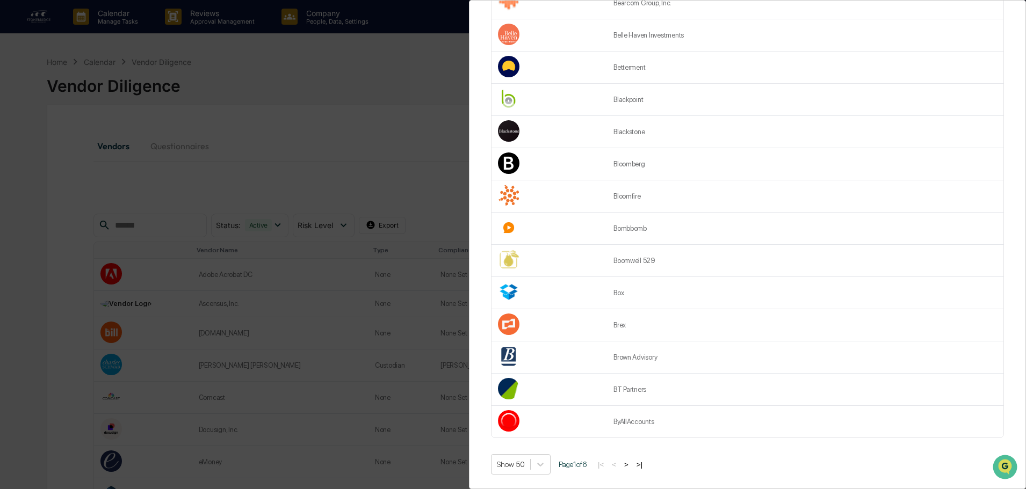
scroll to position [1311, 0]
click at [631, 458] on button ">" at bounding box center [626, 462] width 11 height 9
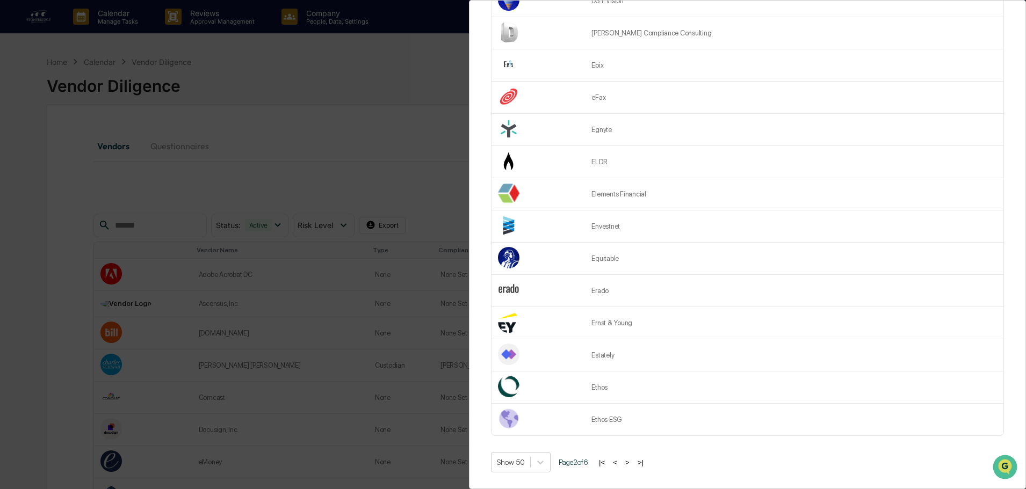
click at [630, 459] on button ">" at bounding box center [627, 462] width 11 height 9
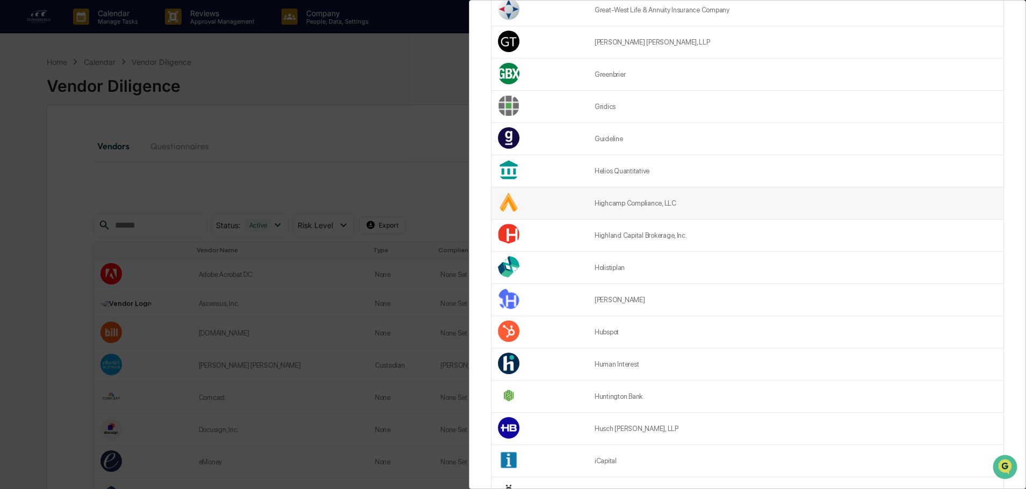
scroll to position [827, 0]
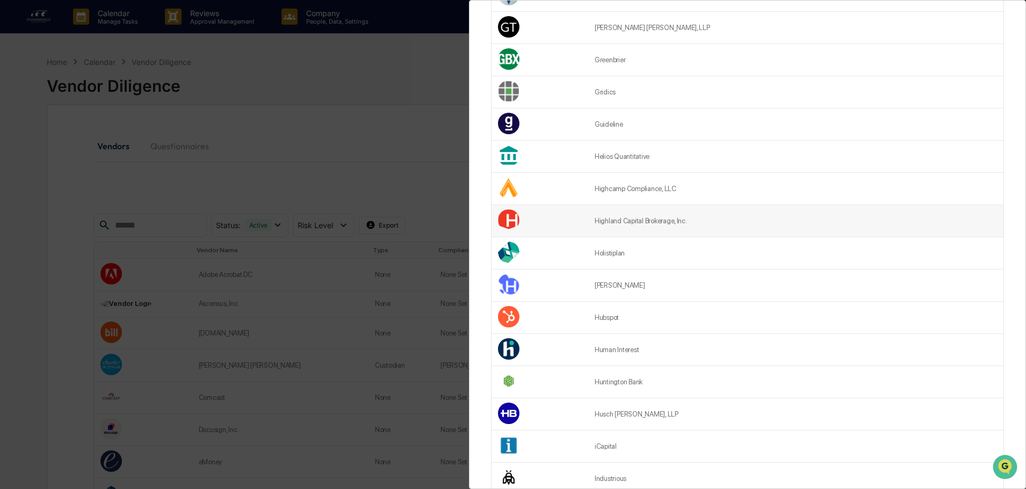
click at [646, 221] on td "Highland Capital Brokerage, Inc." at bounding box center [795, 221] width 415 height 32
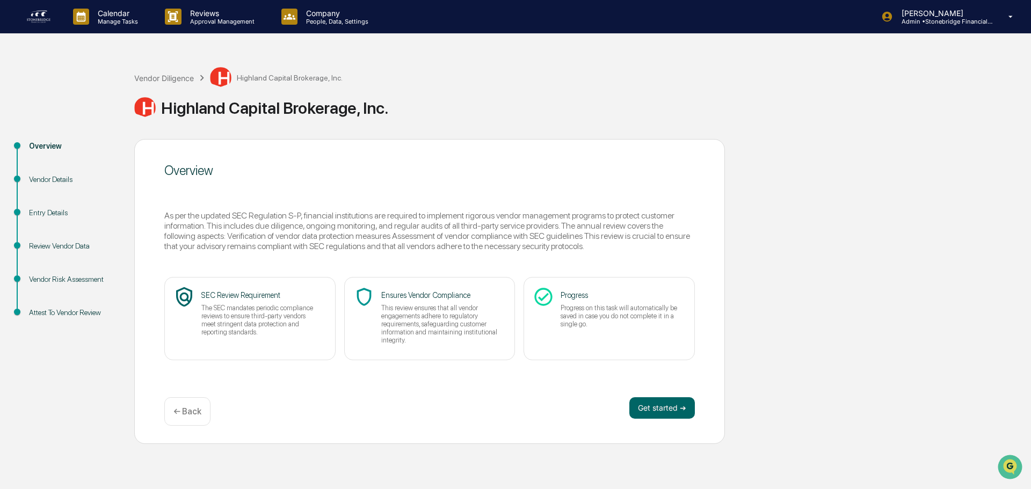
click at [197, 416] on p "← Back" at bounding box center [187, 411] width 28 height 10
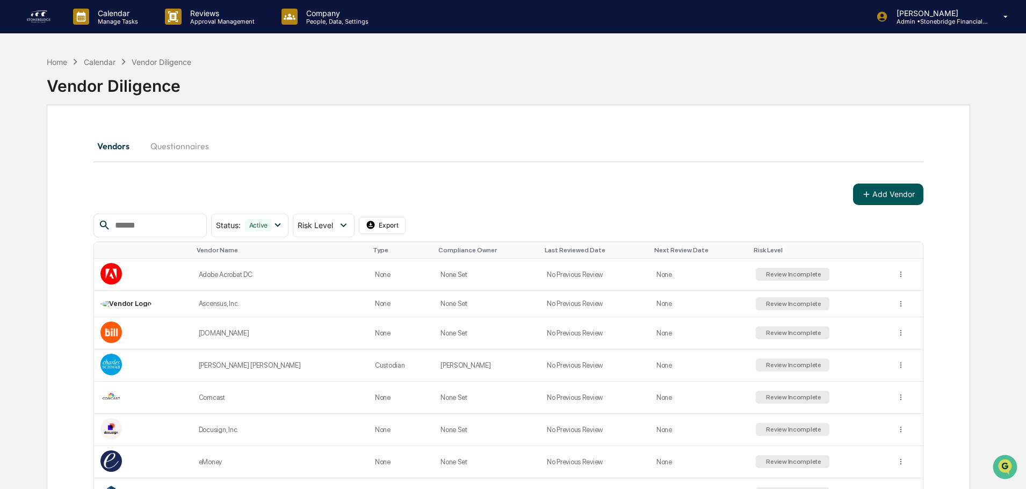
click at [901, 198] on button "Add Vendor" at bounding box center [888, 194] width 70 height 21
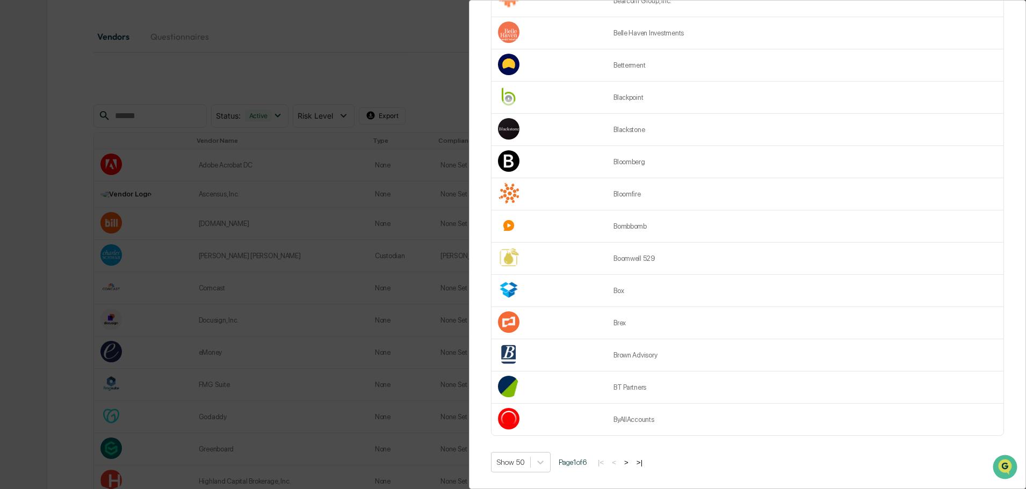
scroll to position [183, 0]
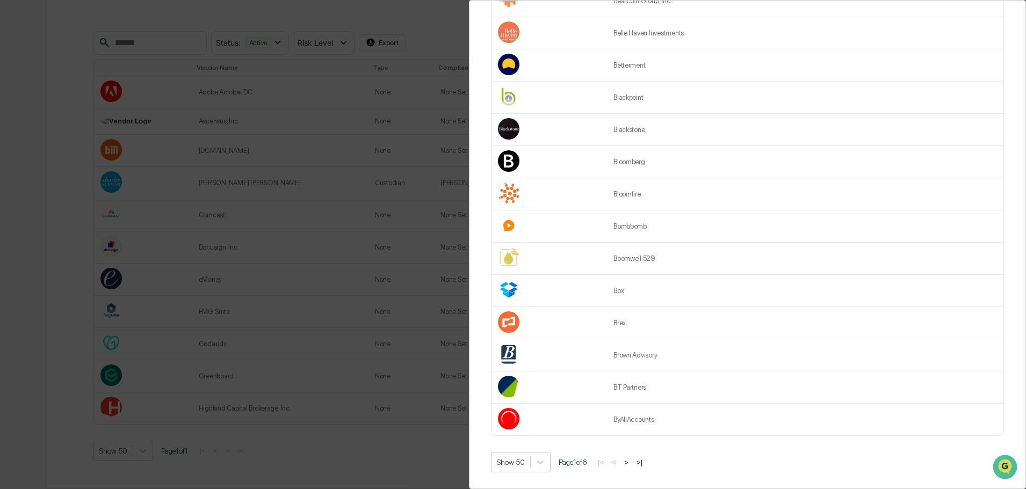
click at [631, 460] on button ">" at bounding box center [626, 462] width 11 height 9
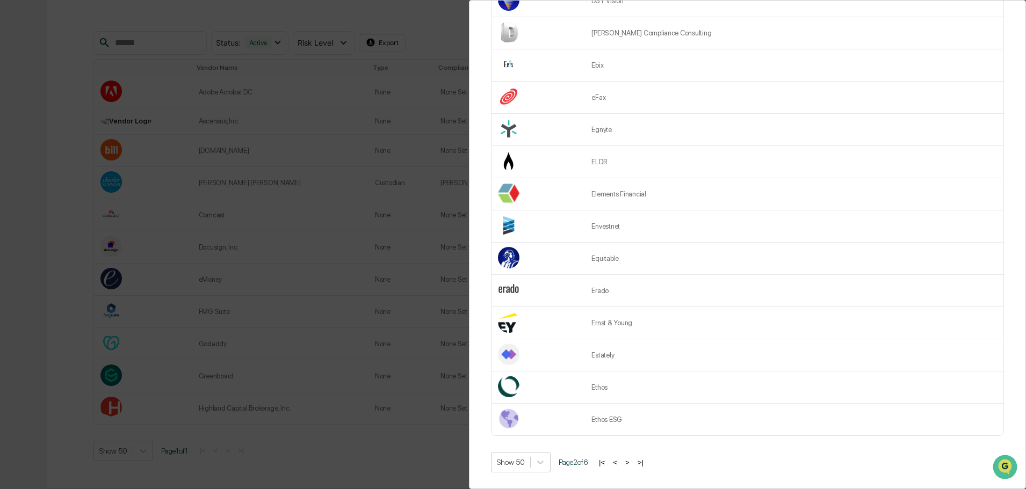
click at [631, 458] on button ">" at bounding box center [627, 462] width 11 height 9
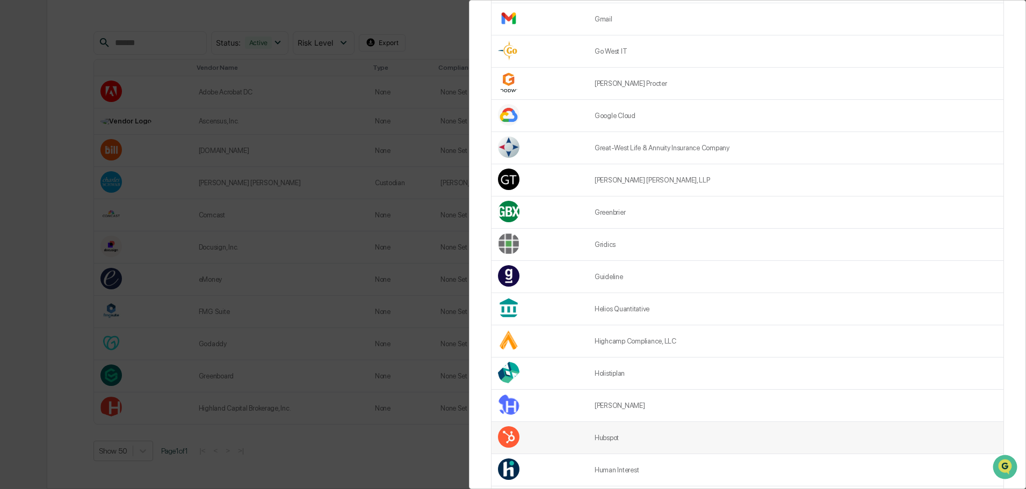
scroll to position [827, 0]
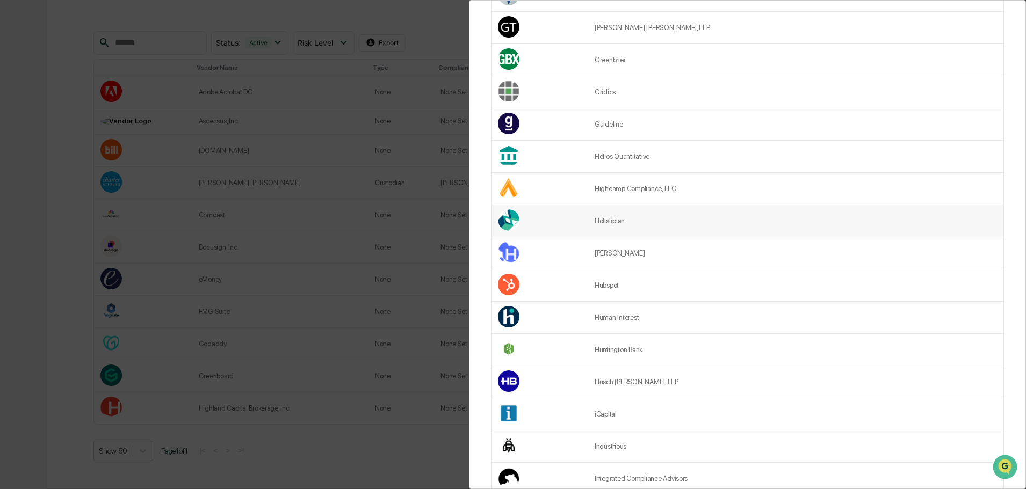
click at [625, 215] on td "Holistiplan" at bounding box center [795, 221] width 415 height 32
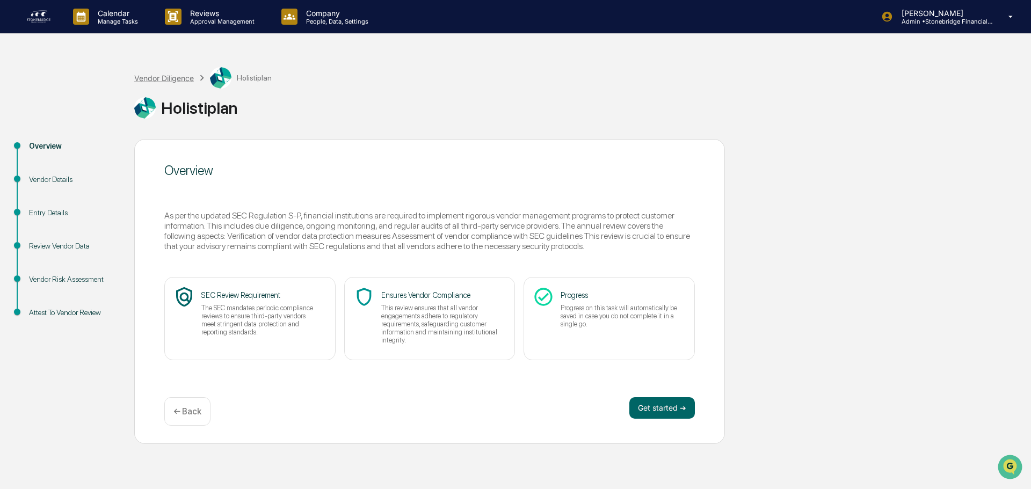
click at [172, 78] on div "Vendor Diligence" at bounding box center [164, 78] width 60 height 9
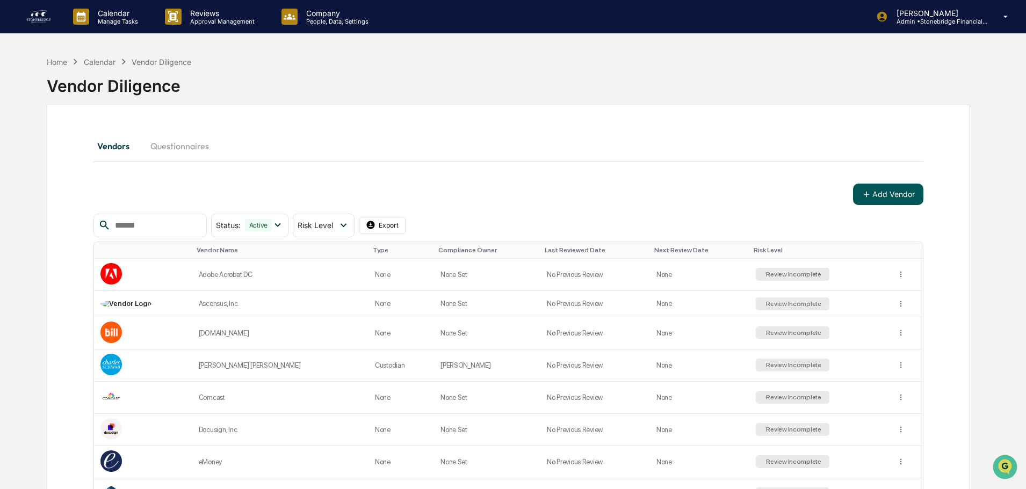
click at [907, 195] on button "Add Vendor" at bounding box center [888, 194] width 70 height 21
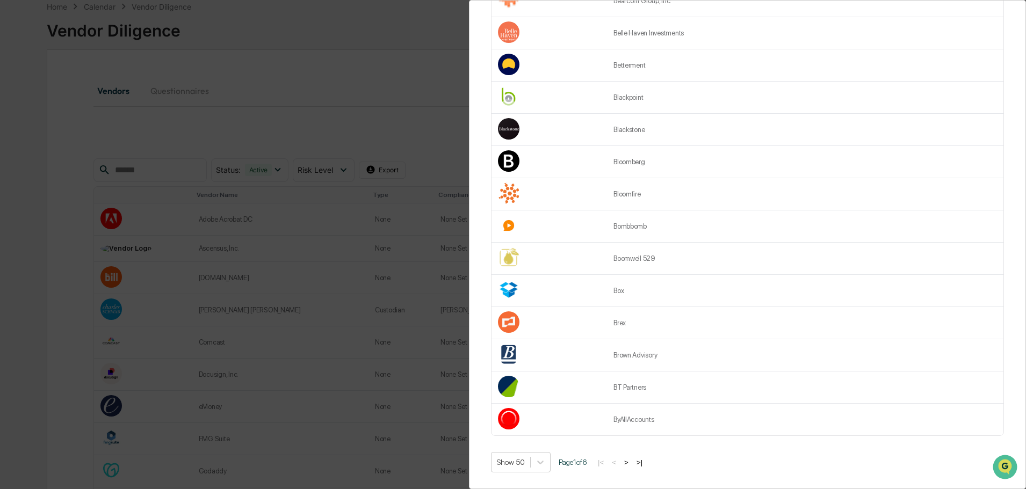
scroll to position [107, 0]
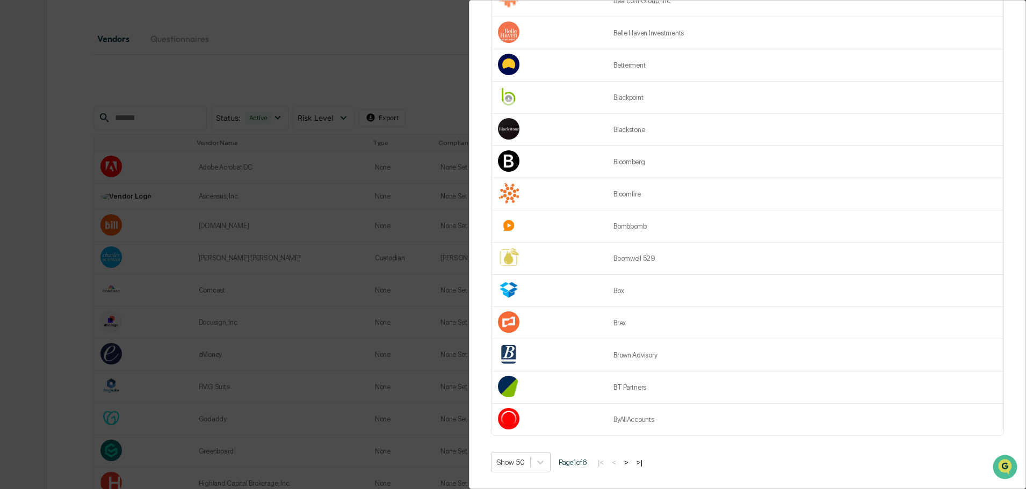
click at [631, 460] on button ">" at bounding box center [626, 462] width 11 height 9
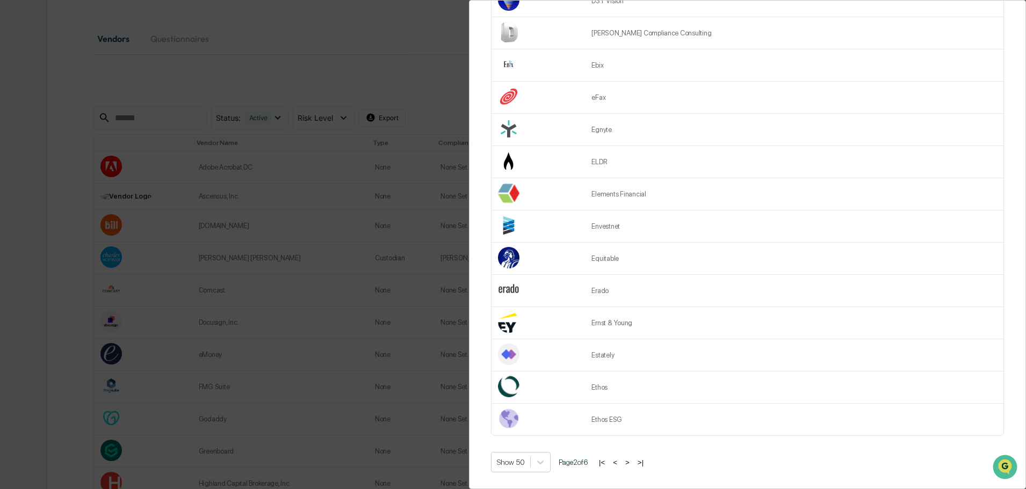
click at [630, 458] on button ">" at bounding box center [627, 462] width 11 height 9
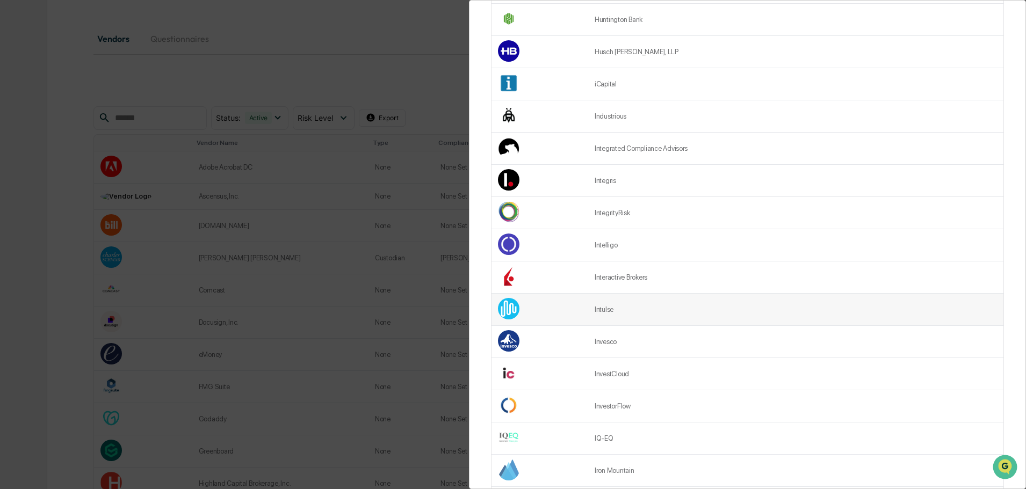
scroll to position [1150, 0]
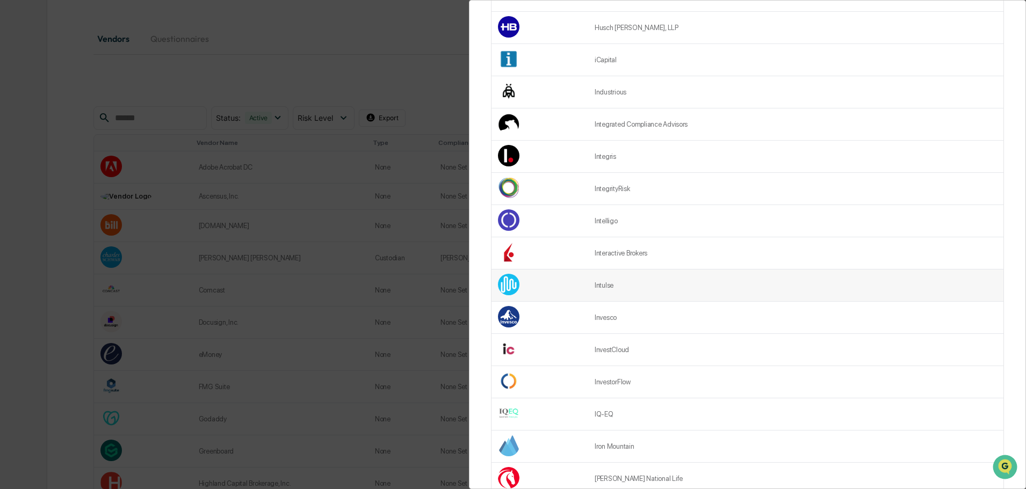
click at [618, 293] on td "Intulse" at bounding box center [795, 286] width 415 height 32
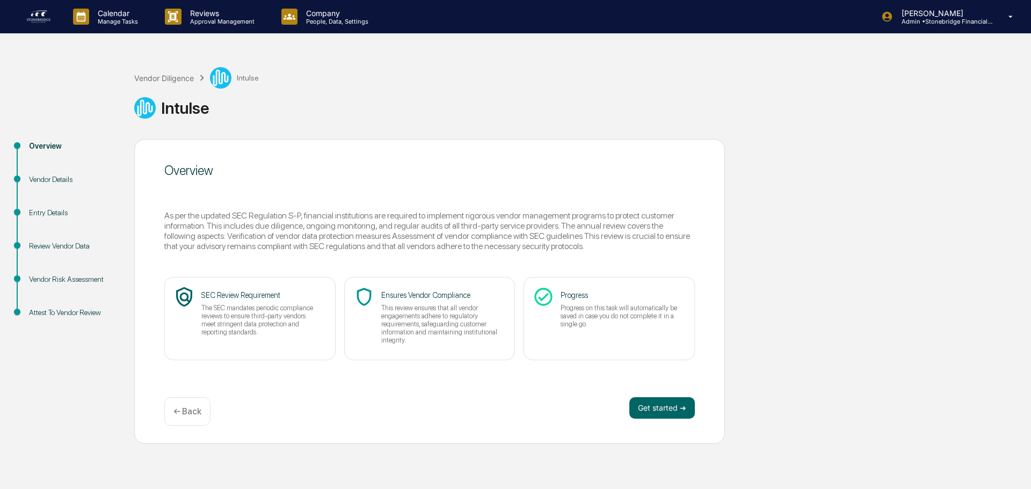
click at [189, 414] on p "← Back" at bounding box center [187, 411] width 28 height 10
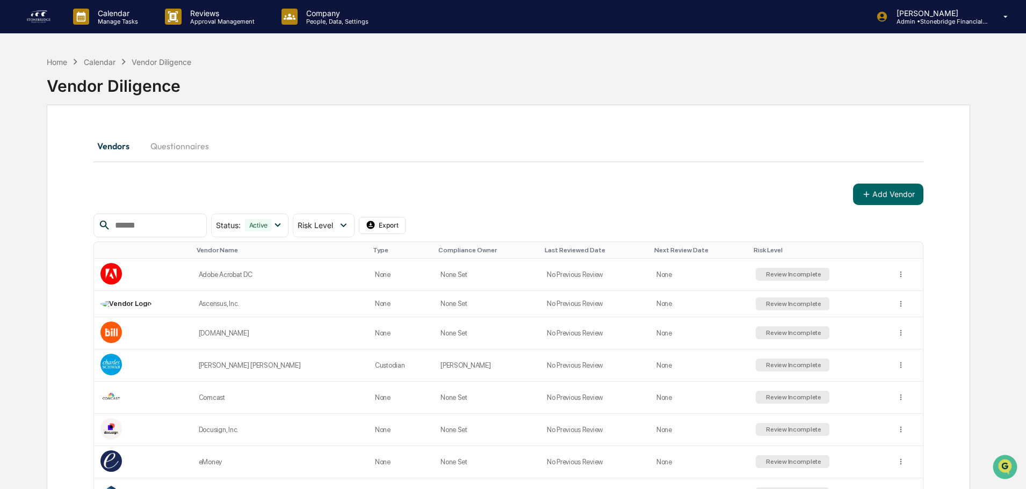
click at [911, 182] on div "Vendors Questionnaires Add Vendor Status : Active Select/Deselect All Active Ar…" at bounding box center [508, 420] width 830 height 575
click at [901, 201] on button "Add Vendor" at bounding box center [888, 194] width 70 height 21
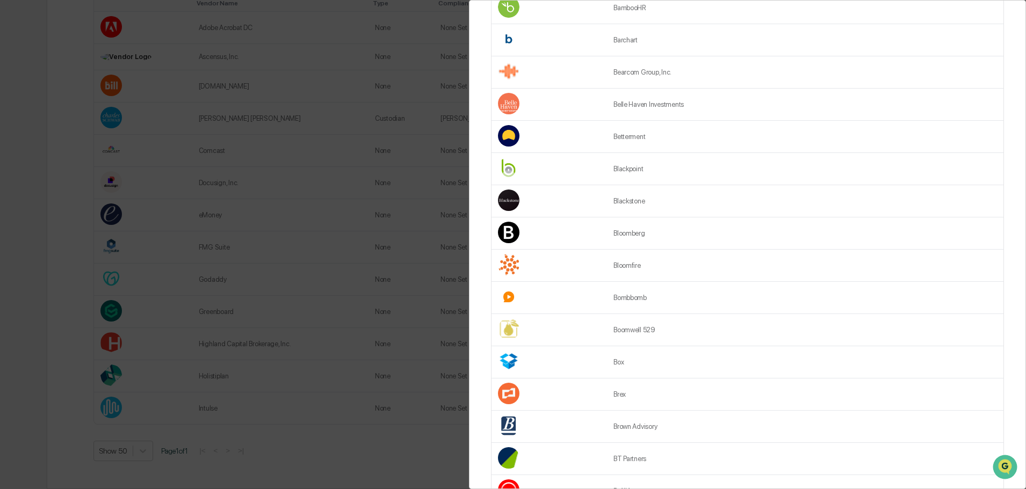
scroll to position [1311, 0]
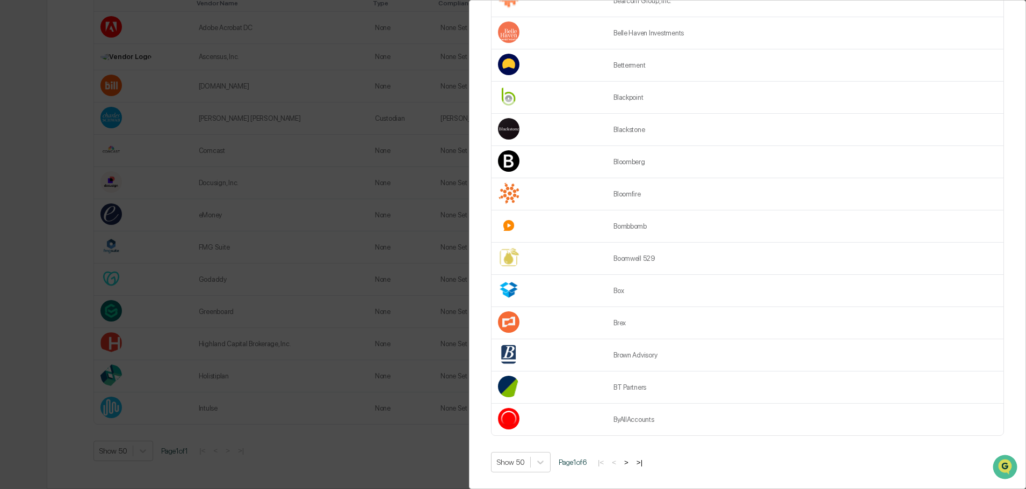
click at [631, 458] on button ">" at bounding box center [626, 462] width 11 height 9
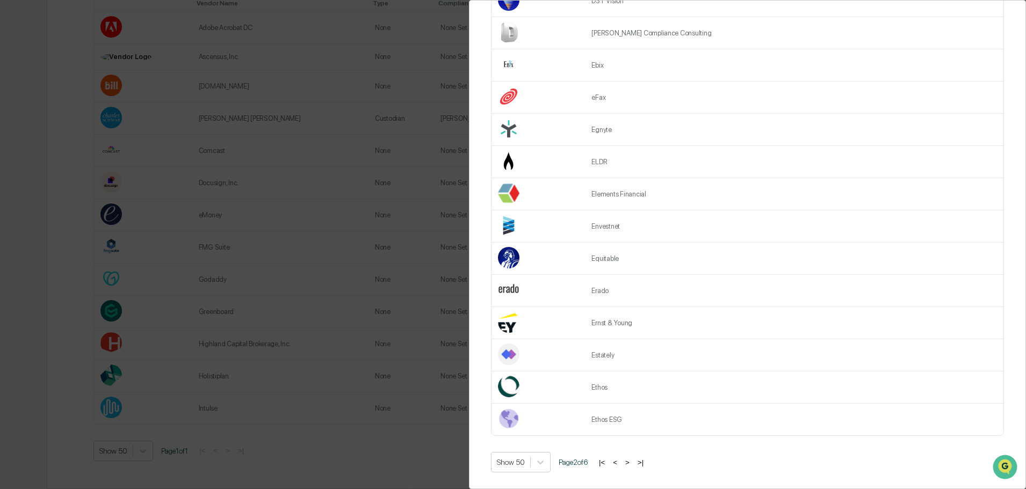
click at [632, 458] on button ">" at bounding box center [627, 462] width 11 height 9
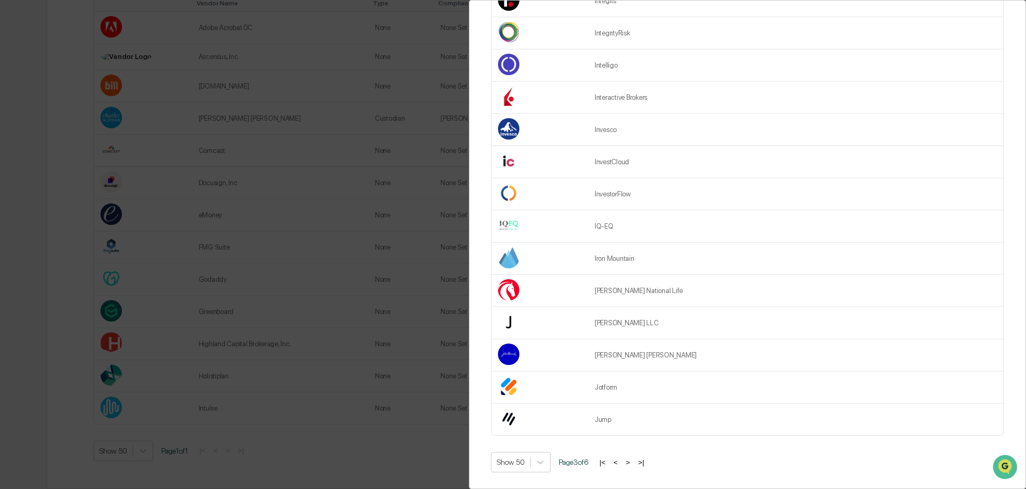
click at [633, 458] on button ">" at bounding box center [627, 462] width 11 height 9
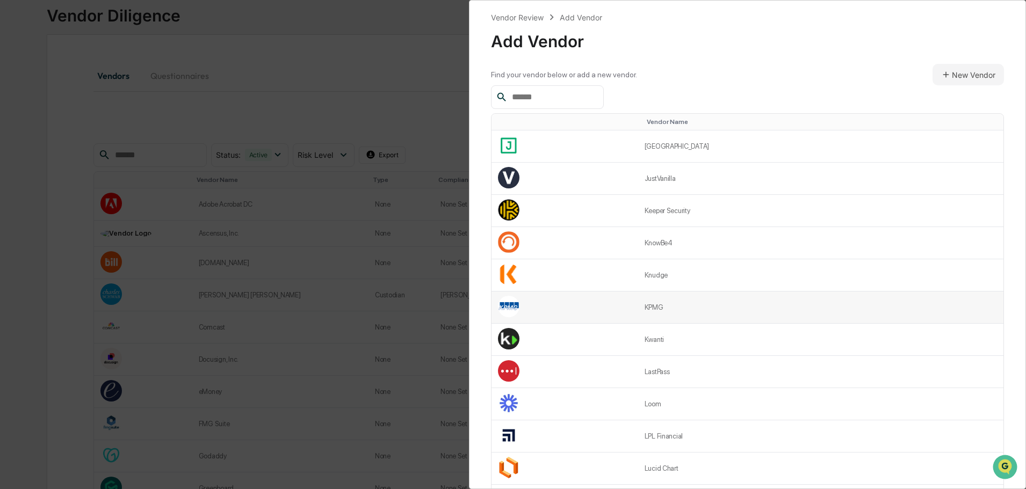
scroll to position [0, 0]
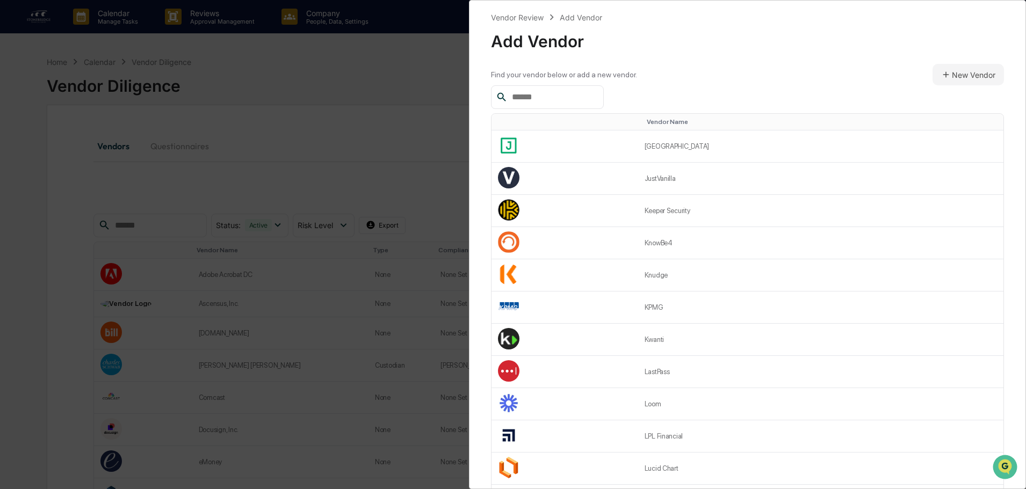
drag, startPoint x: 758, startPoint y: 295, endPoint x: 713, endPoint y: 61, distance: 238.4
click at [713, 63] on div "Vendor Review Add Vendor Add Vendor Find your vendor below or add a new vendor.…" at bounding box center [747, 244] width 557 height 489
click at [711, 244] on td "KnowBe4" at bounding box center [820, 243] width 365 height 32
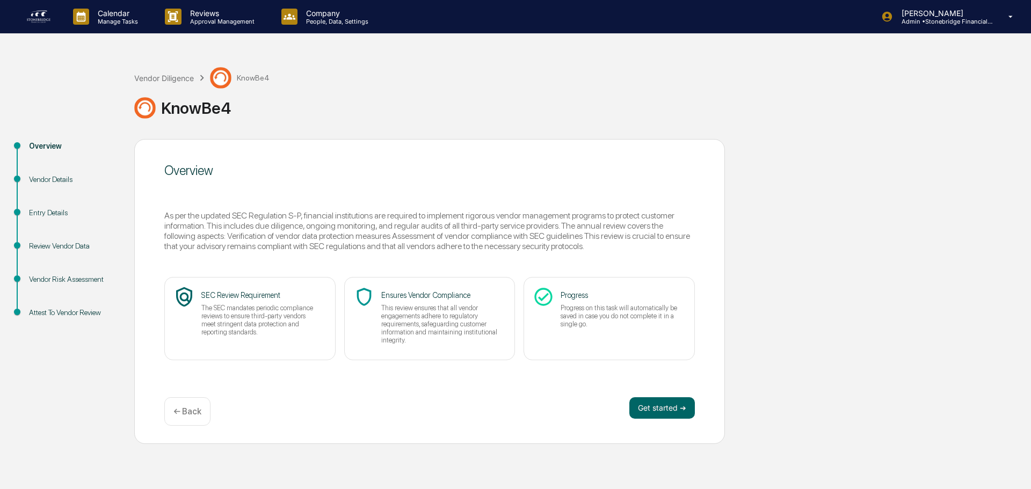
click at [183, 424] on div "← Back" at bounding box center [187, 411] width 46 height 28
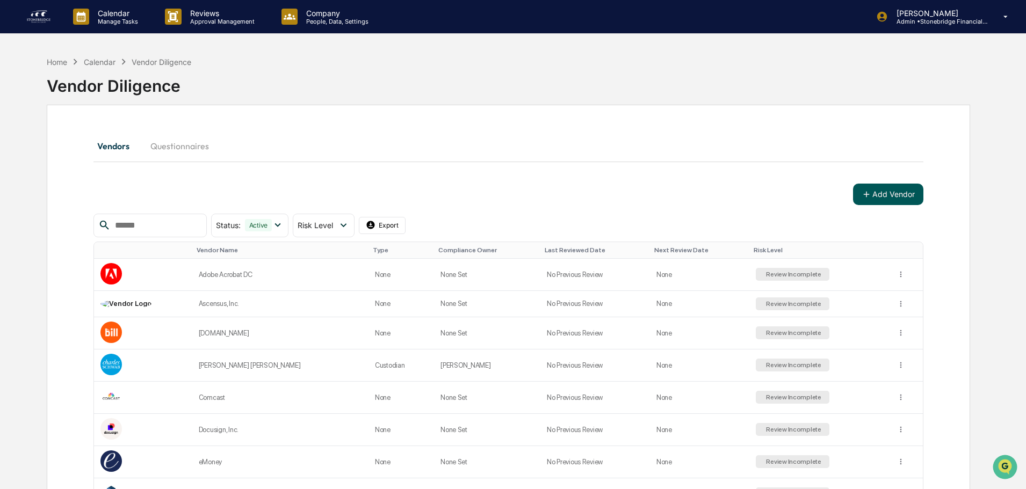
click at [881, 204] on button "Add Vendor" at bounding box center [888, 194] width 70 height 21
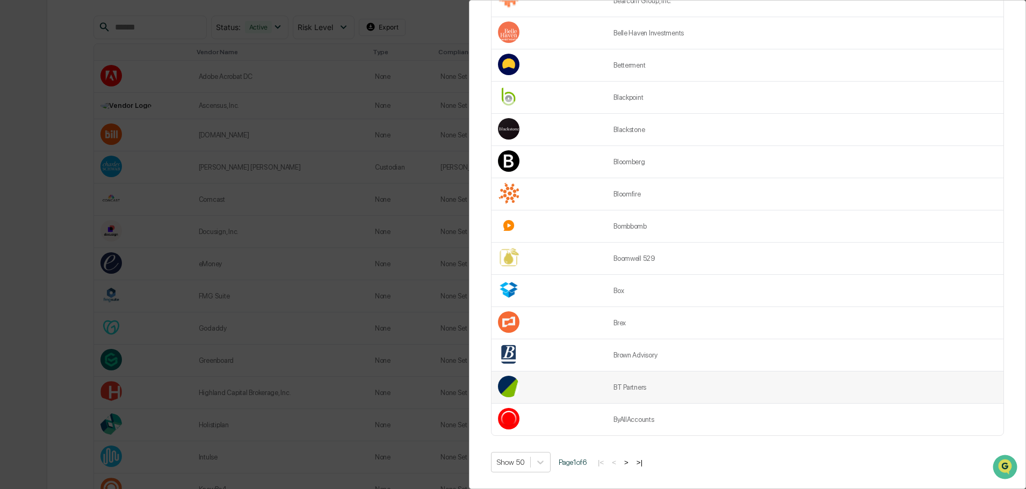
scroll to position [279, 0]
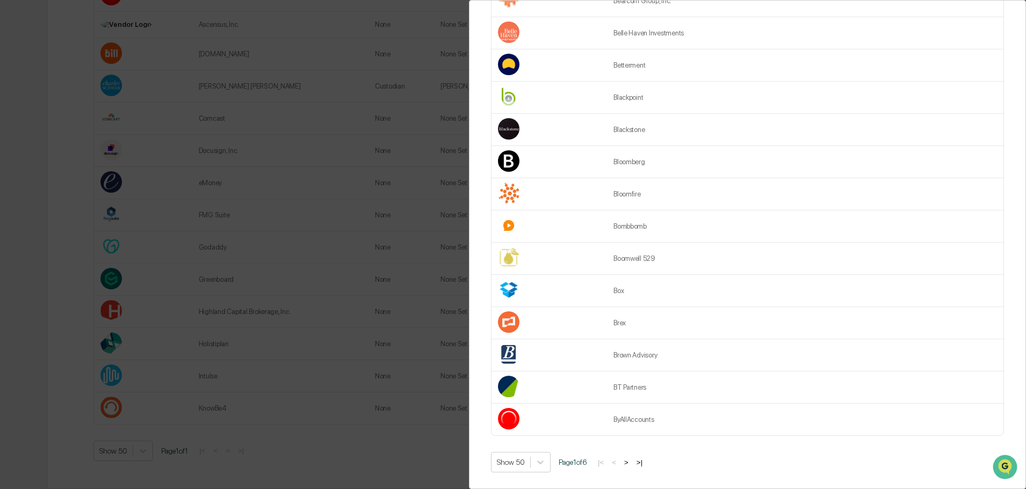
click at [629, 458] on button ">" at bounding box center [626, 462] width 11 height 9
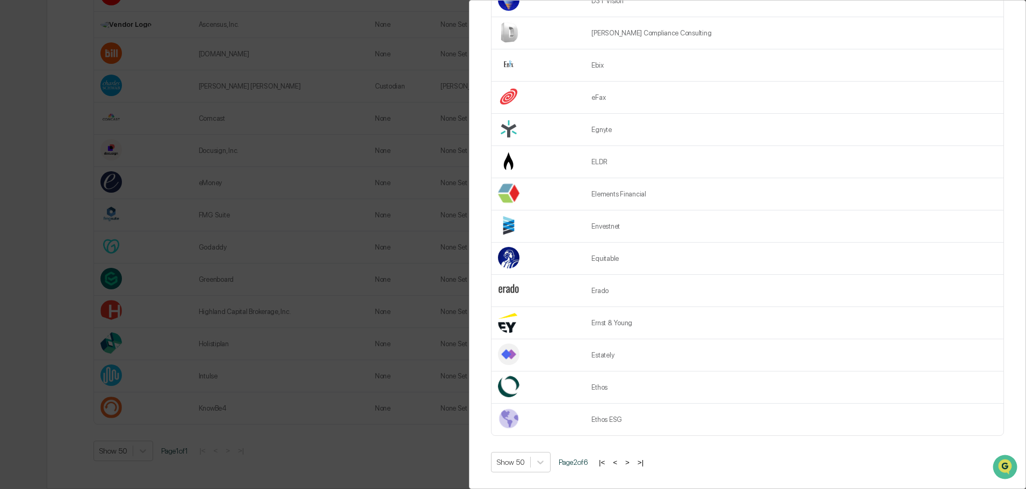
click at [633, 458] on button ">" at bounding box center [627, 462] width 11 height 9
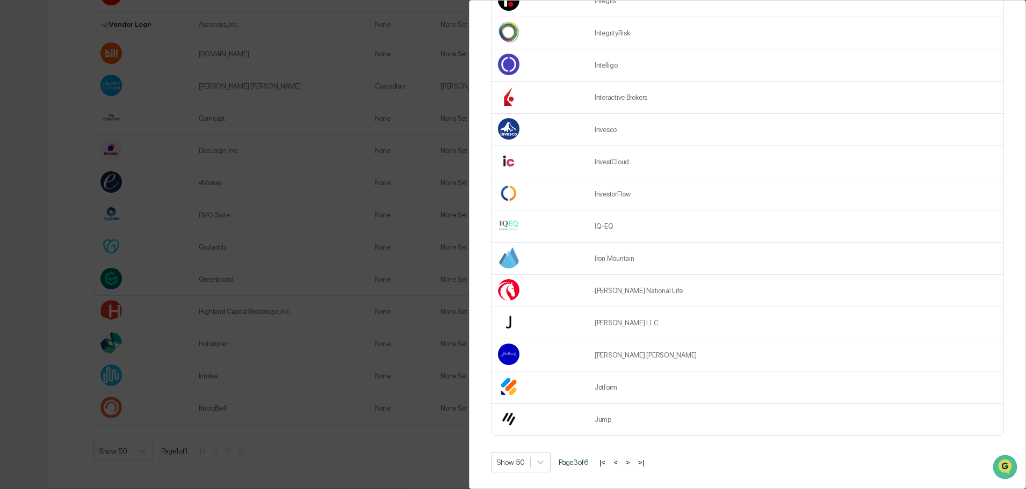
click at [633, 458] on button ">" at bounding box center [627, 462] width 11 height 9
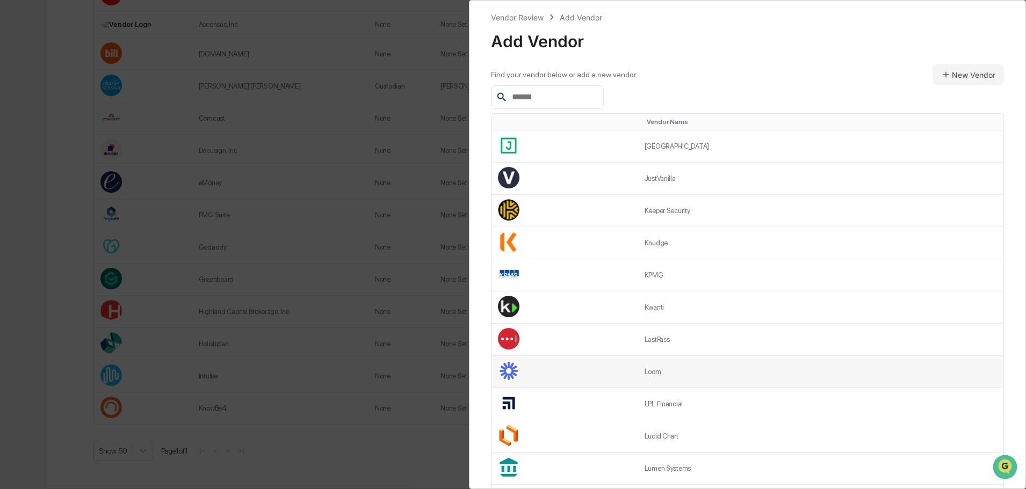
scroll to position [54, 0]
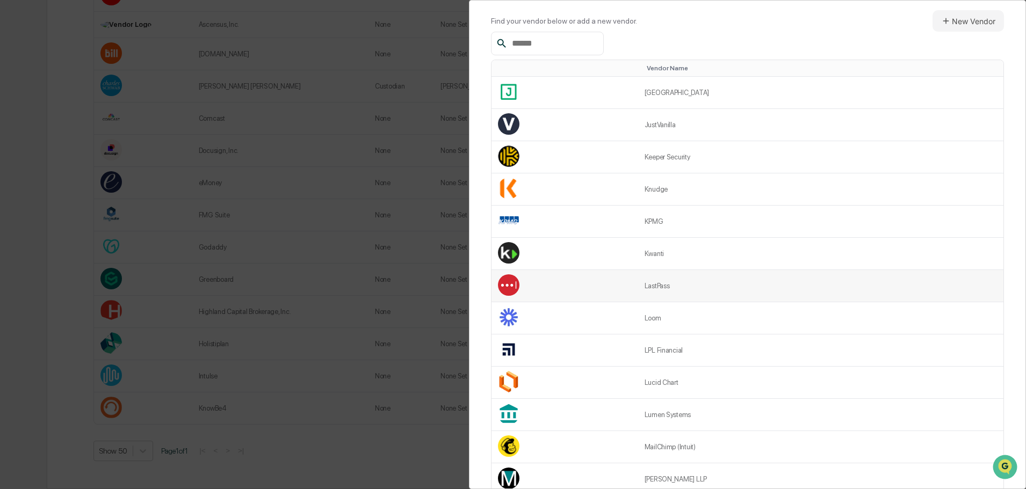
click at [670, 285] on td "LastPass" at bounding box center [820, 286] width 365 height 32
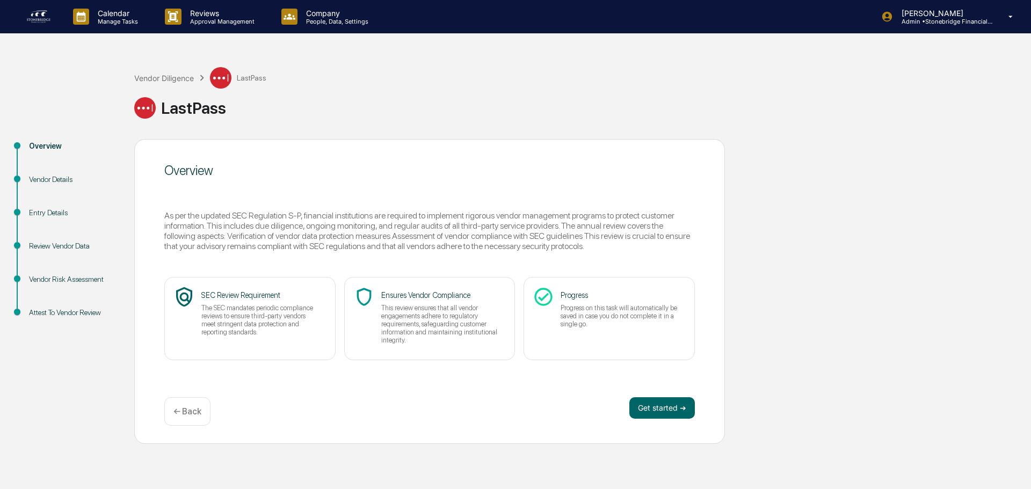
click at [184, 419] on div "← Back" at bounding box center [187, 411] width 46 height 28
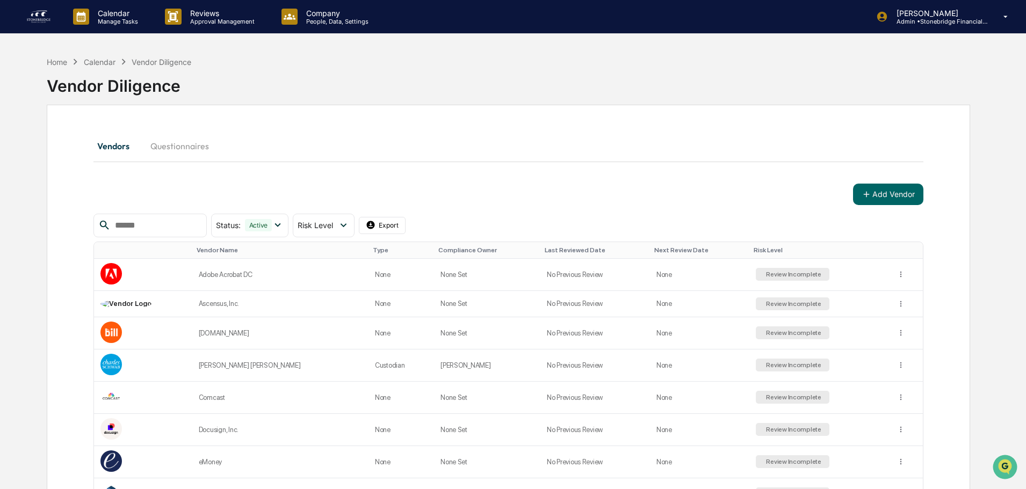
click at [880, 206] on div "Add Vendor Status : Active Select/Deselect All Active Archived Risk Level Selec…" at bounding box center [508, 478] width 830 height 589
click at [878, 198] on button "Add Vendor" at bounding box center [888, 194] width 70 height 21
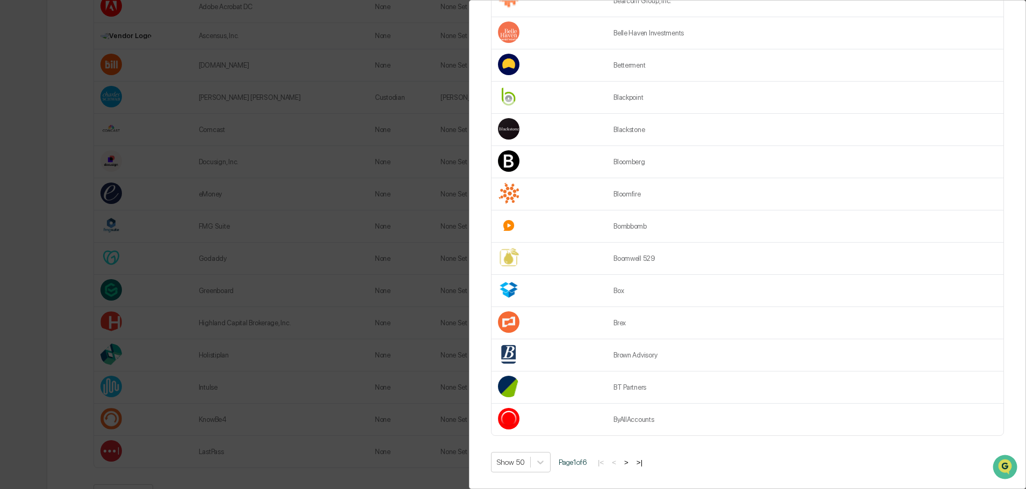
scroll to position [311, 0]
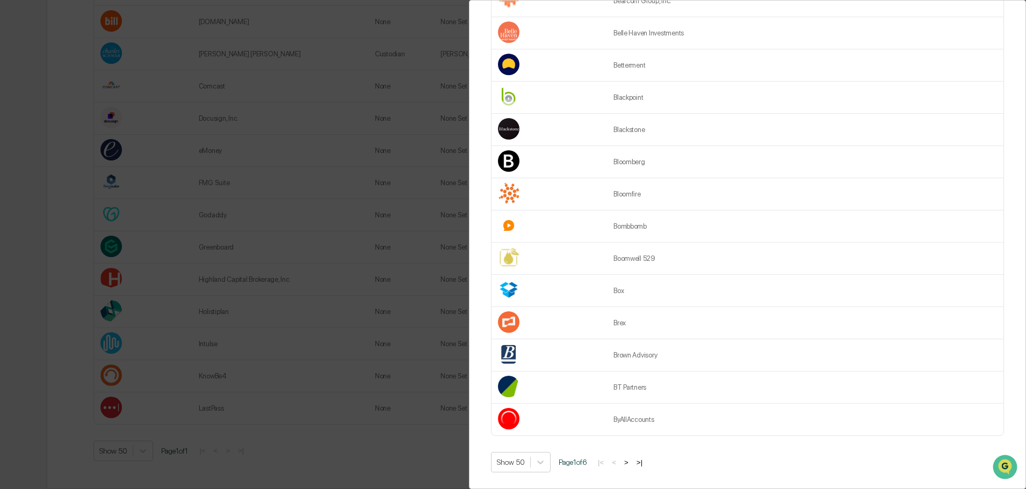
click at [631, 458] on button ">" at bounding box center [626, 462] width 11 height 9
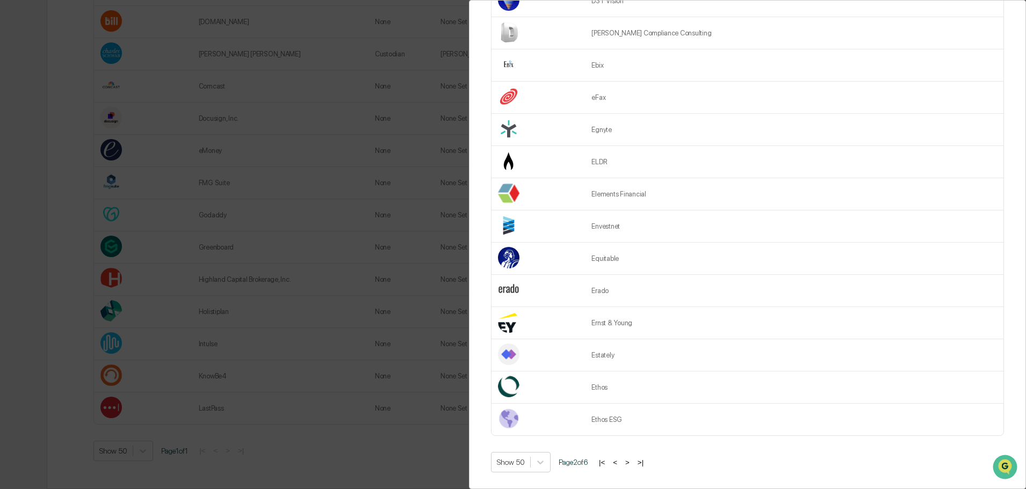
click at [633, 458] on button ">" at bounding box center [627, 462] width 11 height 9
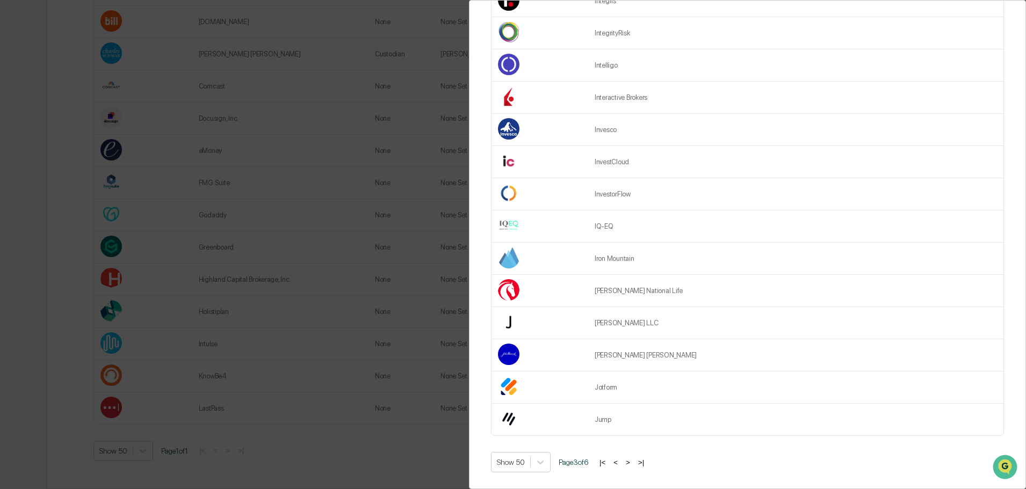
click at [631, 458] on button ">" at bounding box center [627, 462] width 11 height 9
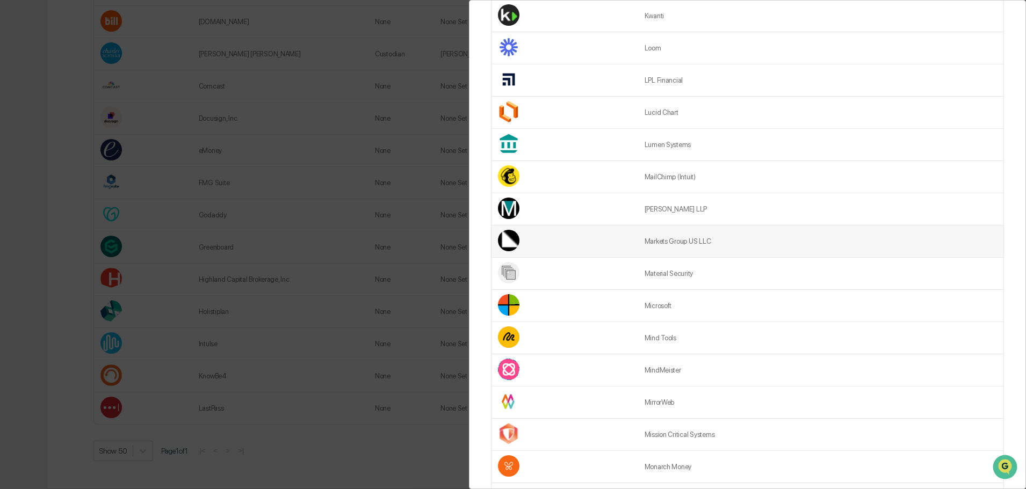
scroll to position [344, 0]
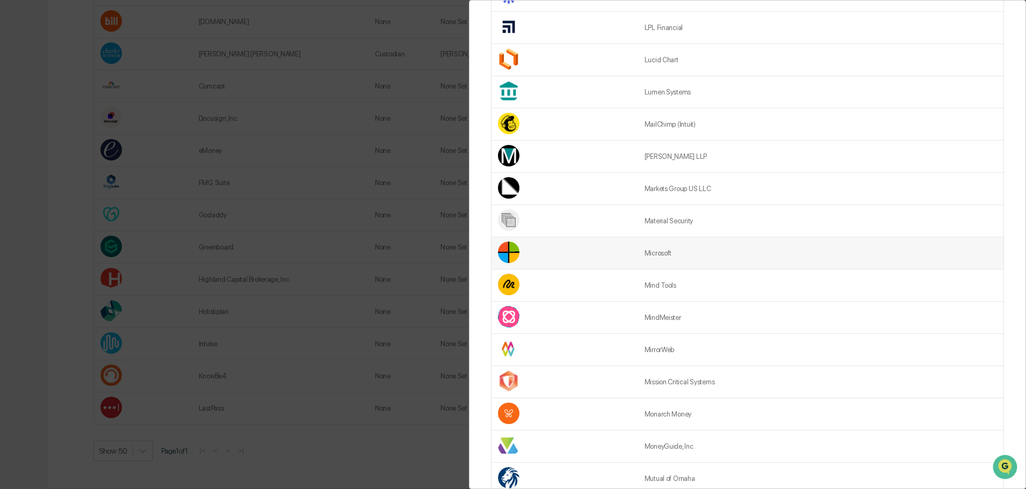
click at [690, 252] on td "Microsoft" at bounding box center [820, 253] width 365 height 32
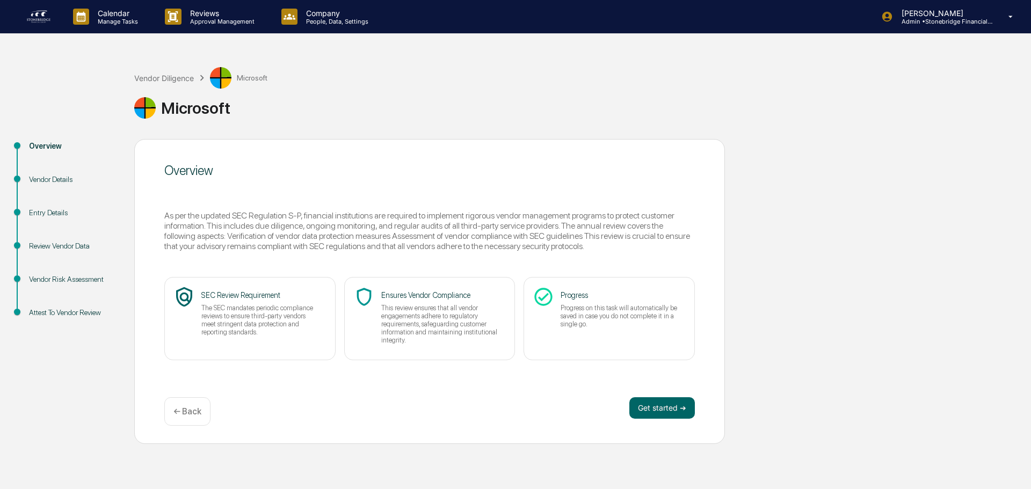
click at [201, 421] on div "← Back" at bounding box center [187, 411] width 46 height 28
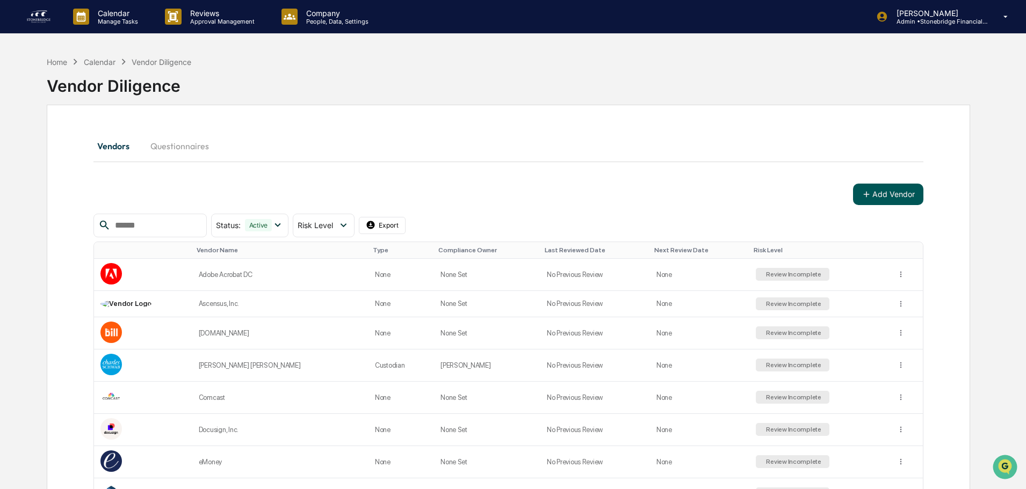
click at [889, 193] on button "Add Vendor" at bounding box center [888, 194] width 70 height 21
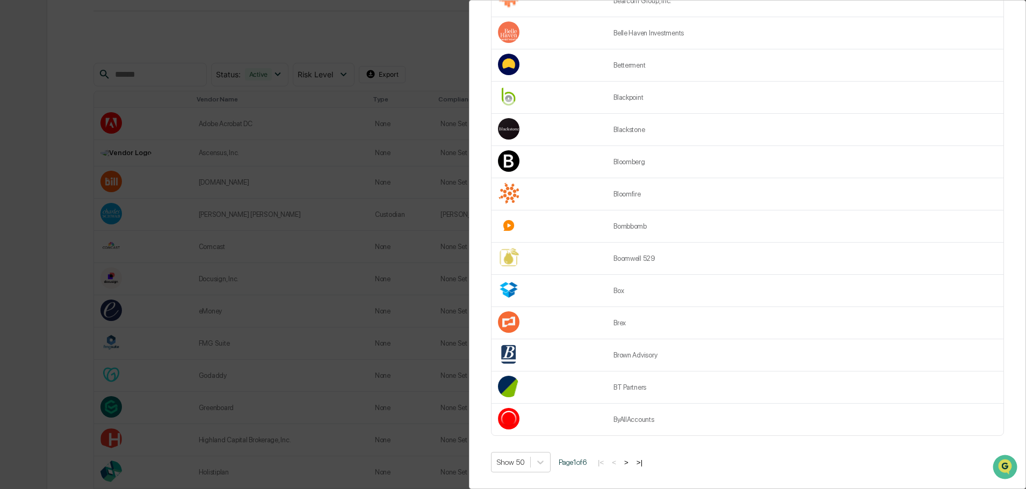
scroll to position [215, 0]
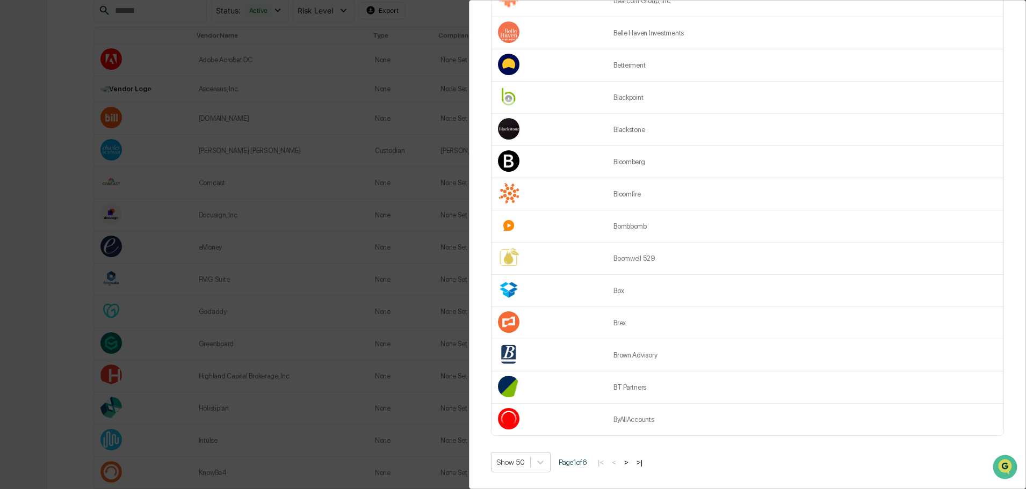
click at [631, 458] on button ">" at bounding box center [626, 462] width 11 height 9
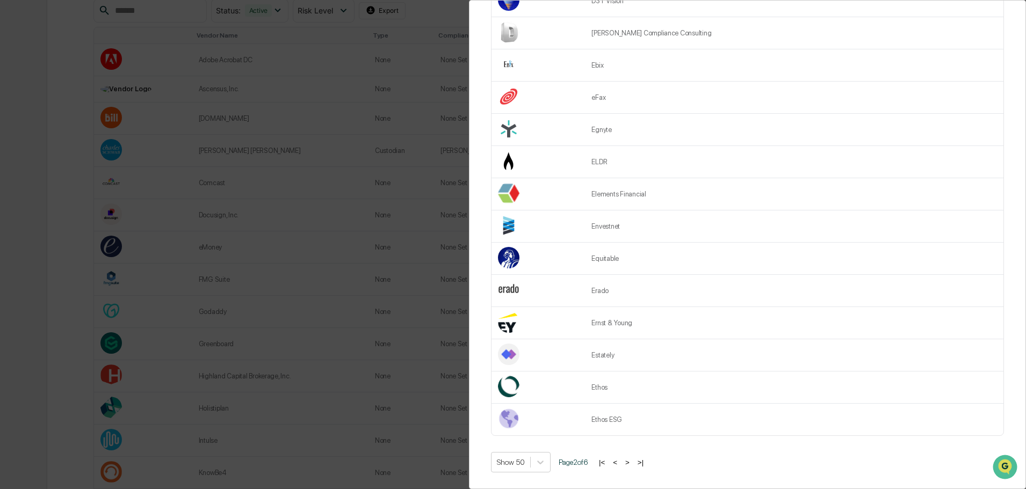
click at [630, 458] on button ">" at bounding box center [627, 462] width 11 height 9
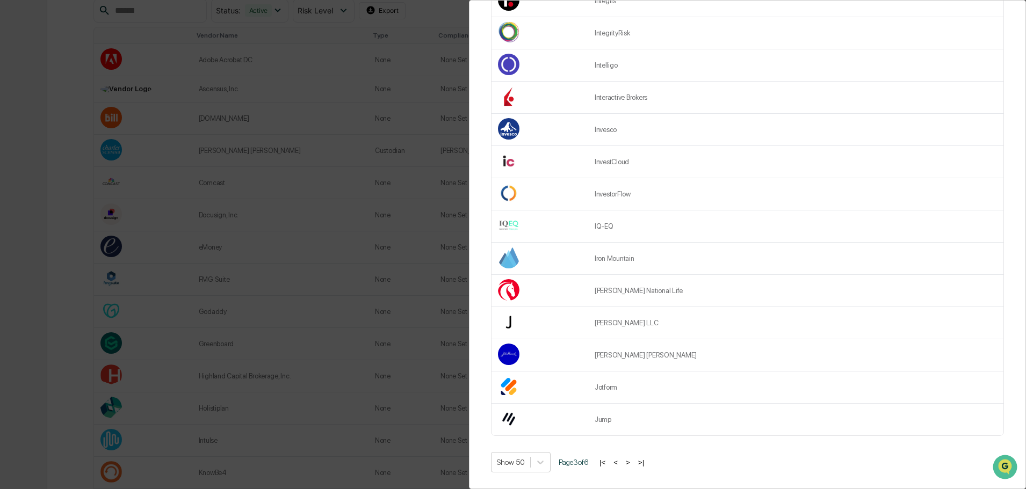
click at [630, 458] on button ">" at bounding box center [627, 462] width 11 height 9
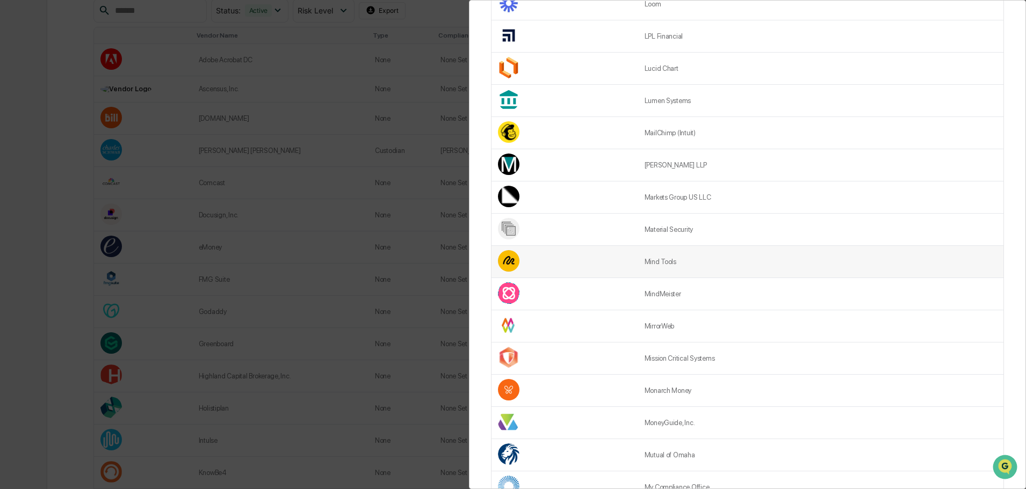
scroll to position [344, 0]
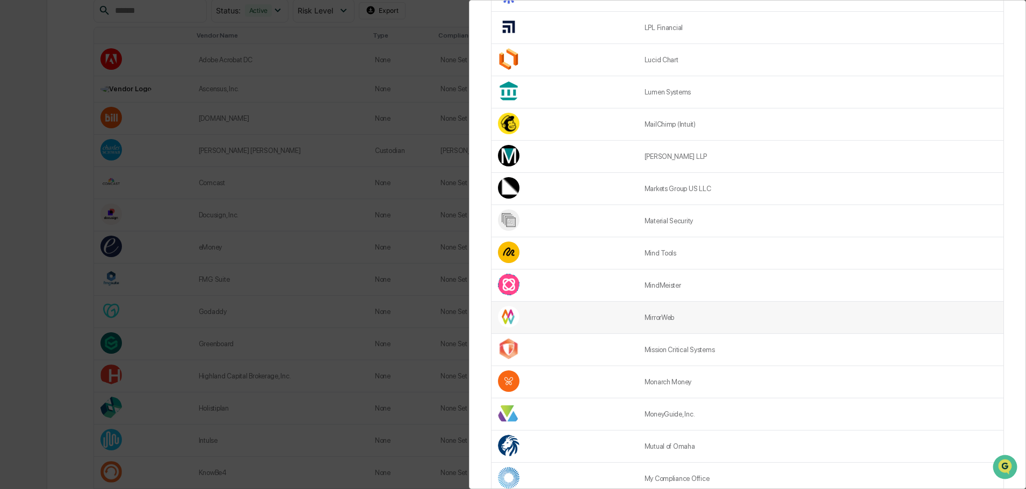
click at [684, 324] on td "MirrorWeb" at bounding box center [820, 318] width 365 height 32
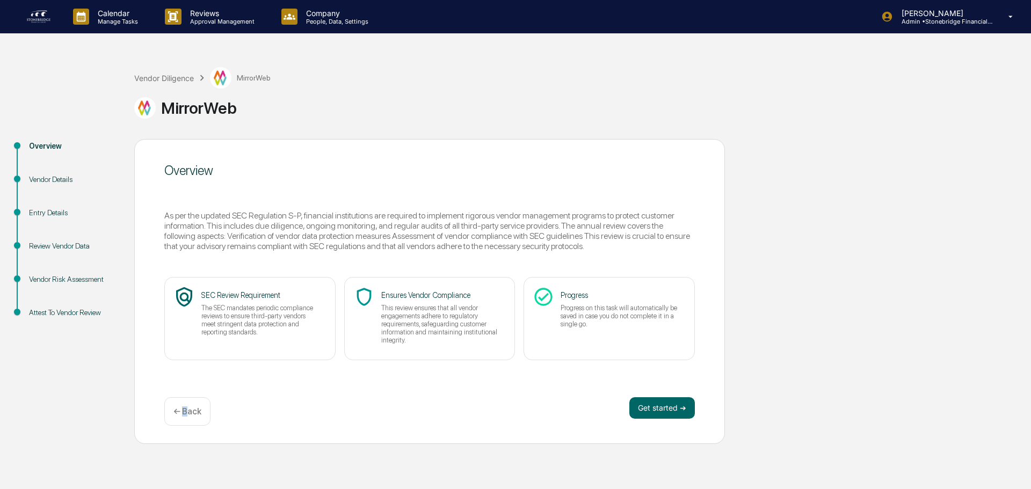
click at [185, 415] on p "← Back" at bounding box center [187, 411] width 28 height 10
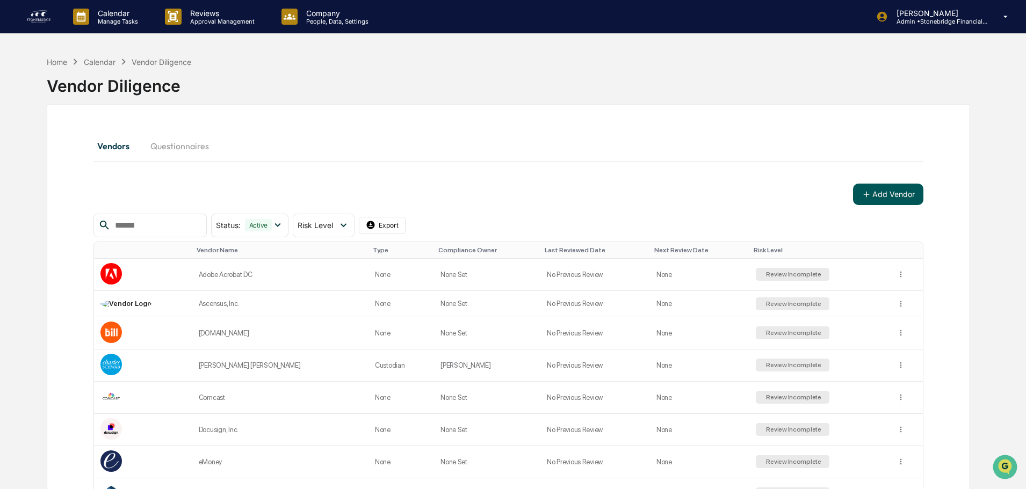
click at [911, 201] on button "Add Vendor" at bounding box center [888, 194] width 70 height 21
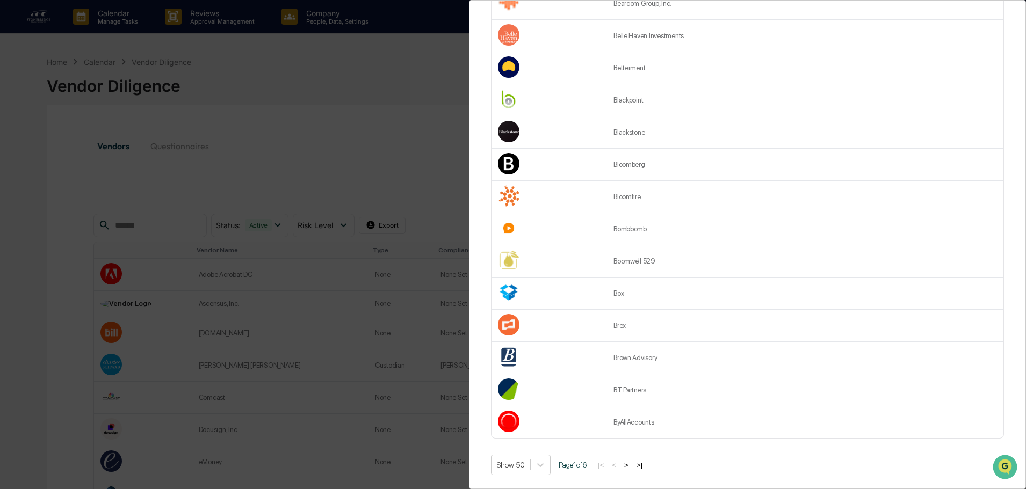
scroll to position [1311, 0]
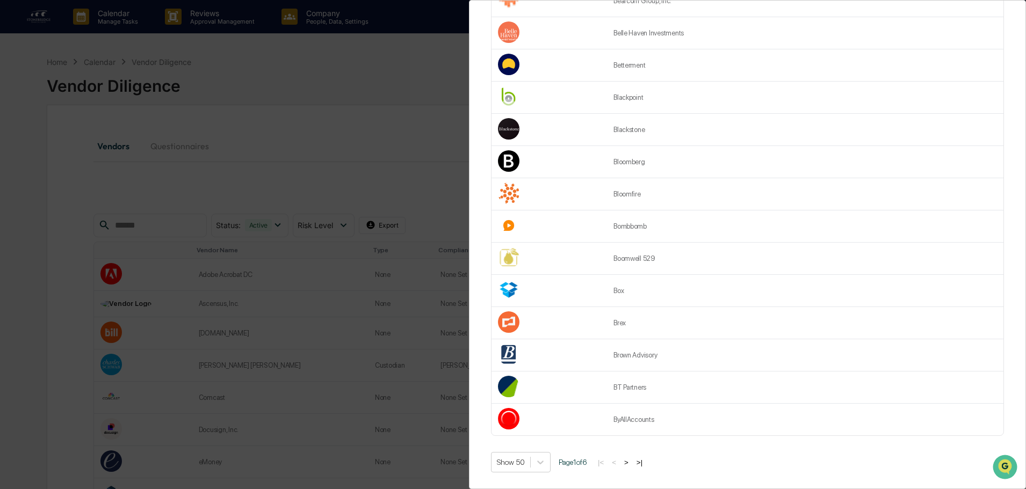
click at [631, 459] on button ">" at bounding box center [626, 462] width 11 height 9
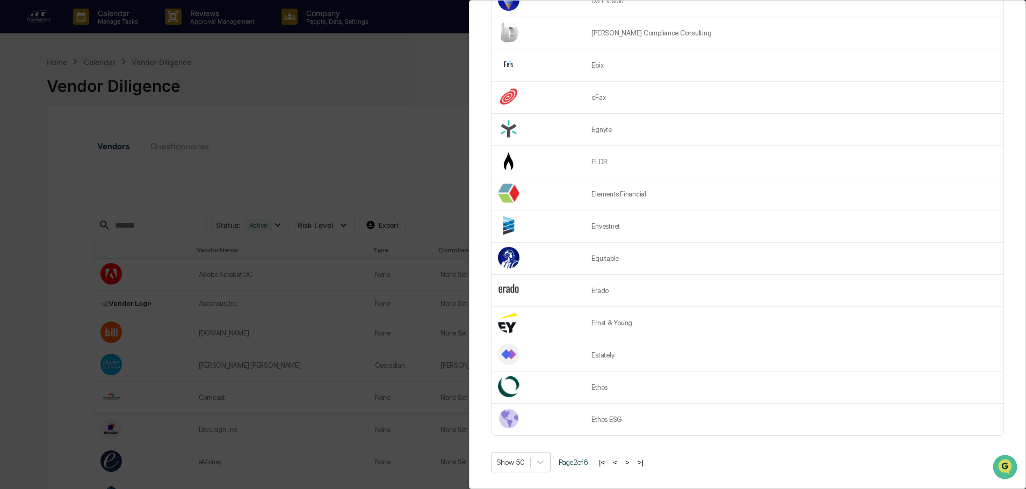
click at [633, 459] on button ">" at bounding box center [627, 462] width 11 height 9
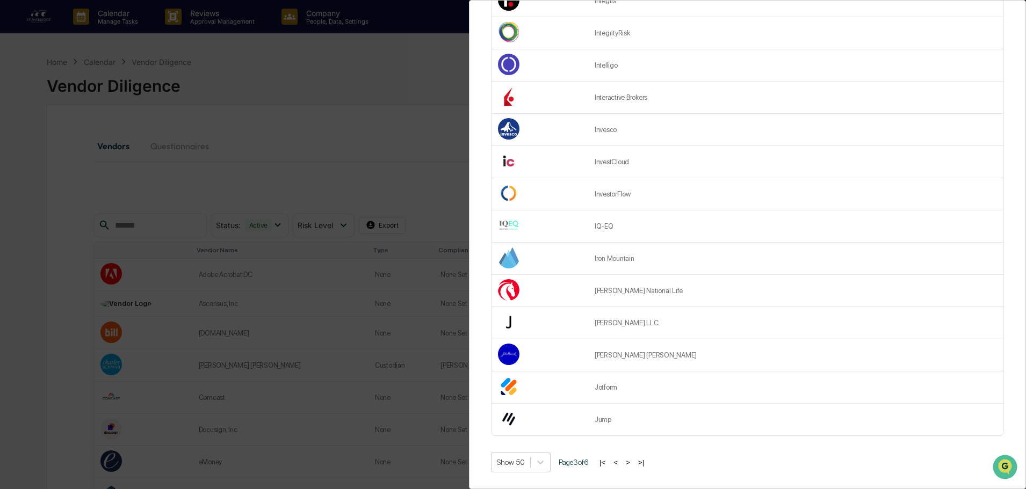
click at [633, 459] on button ">" at bounding box center [627, 462] width 11 height 9
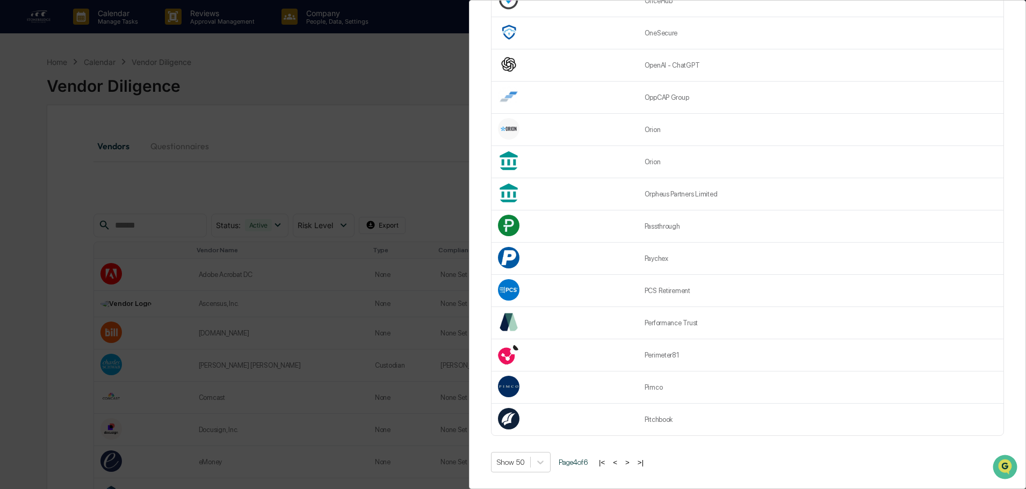
click at [630, 458] on button ">" at bounding box center [627, 462] width 11 height 9
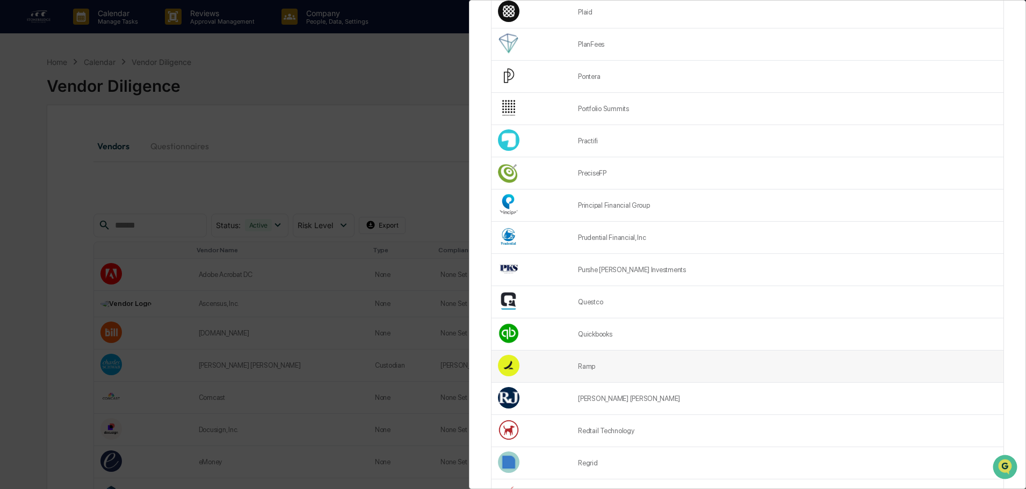
scroll to position [0, 0]
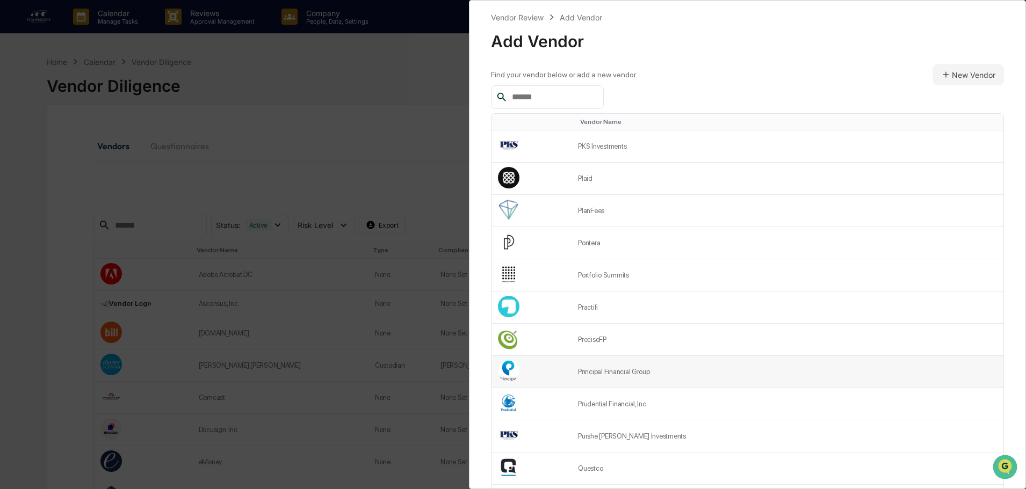
drag, startPoint x: 709, startPoint y: 357, endPoint x: 715, endPoint y: 361, distance: 6.9
drag, startPoint x: 715, startPoint y: 361, endPoint x: 738, endPoint y: 40, distance: 322.4
click at [738, 40] on div "Add Vendor" at bounding box center [747, 37] width 513 height 28
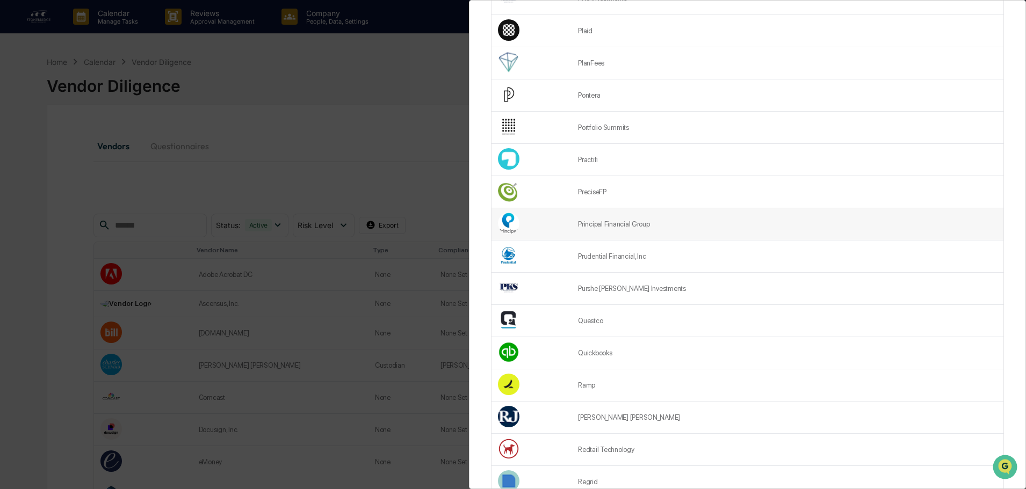
scroll to position [161, 0]
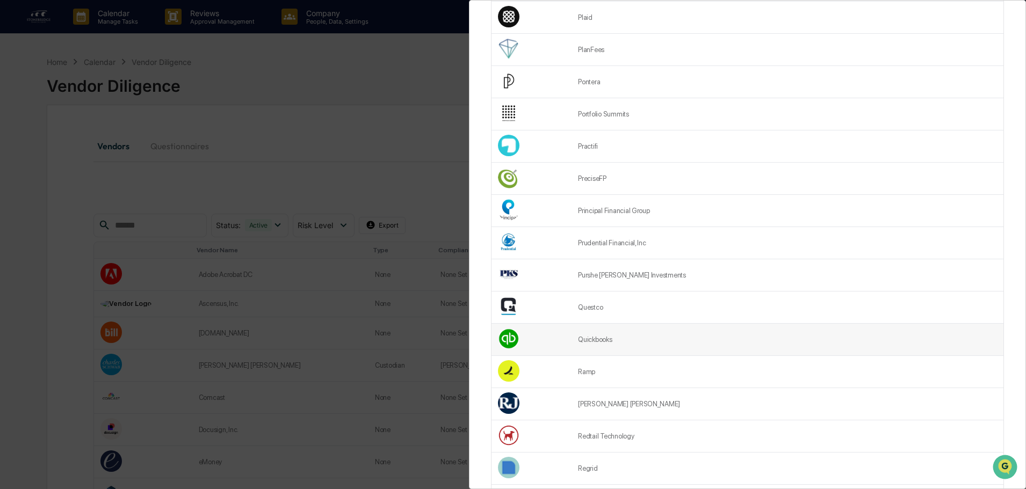
click at [651, 344] on td "Quickbooks" at bounding box center [787, 340] width 432 height 32
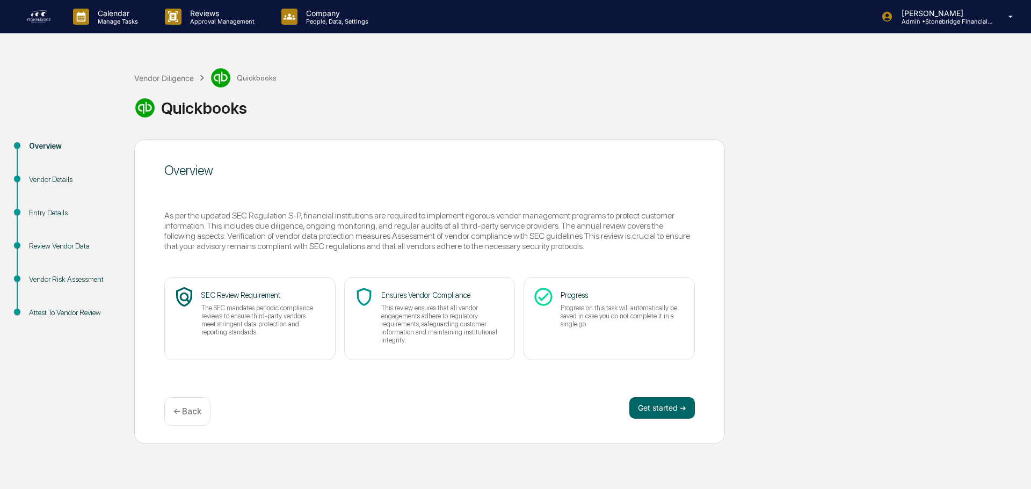
click at [178, 419] on div "← Back" at bounding box center [187, 411] width 46 height 28
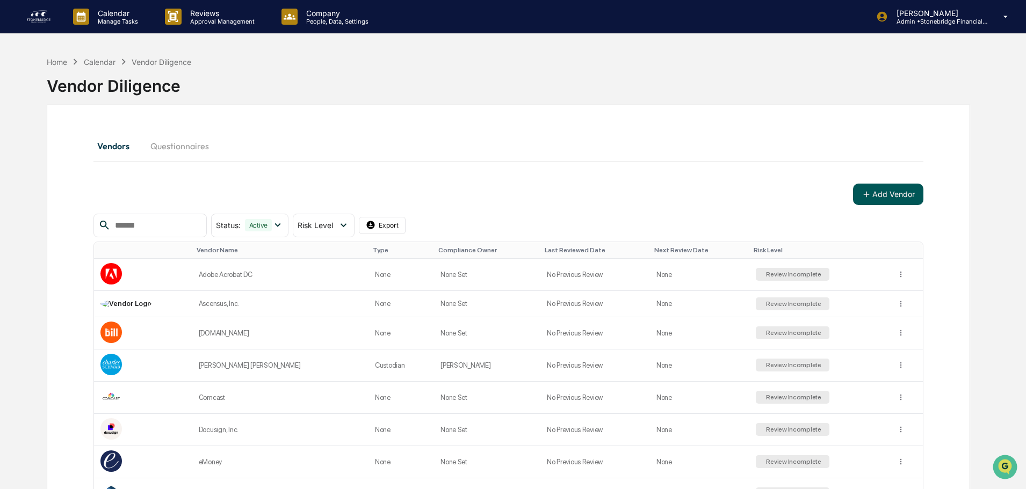
click at [900, 199] on button "Add Vendor" at bounding box center [888, 194] width 70 height 21
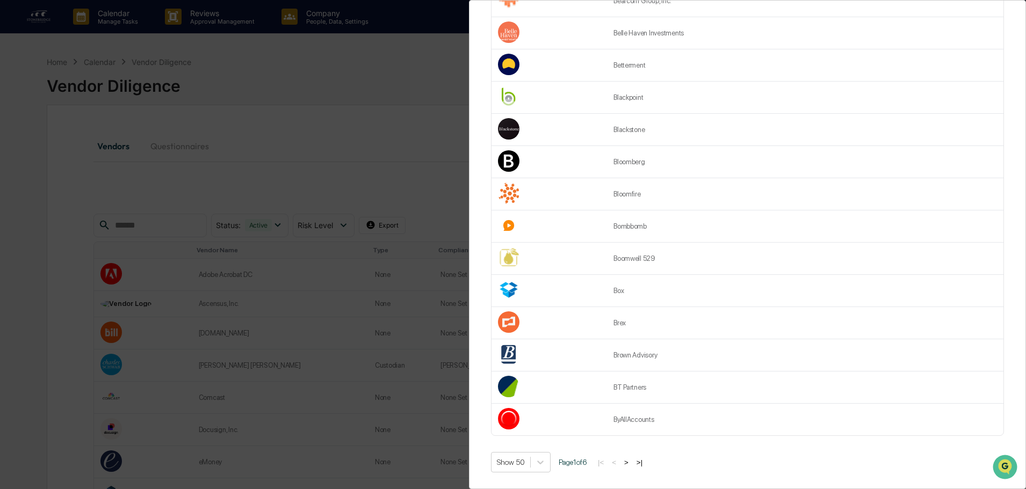
click at [645, 459] on button ">|" at bounding box center [639, 462] width 12 height 9
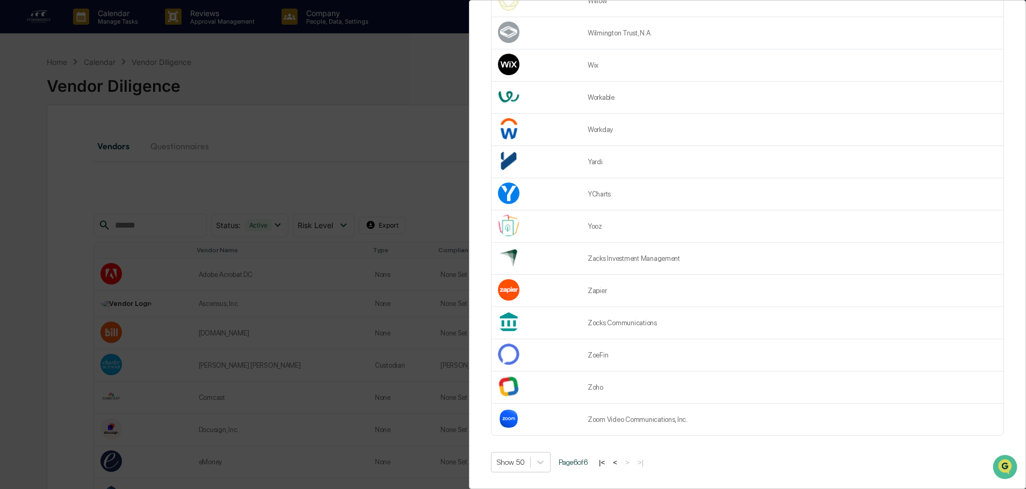
click at [620, 458] on button "<" at bounding box center [614, 462] width 11 height 9
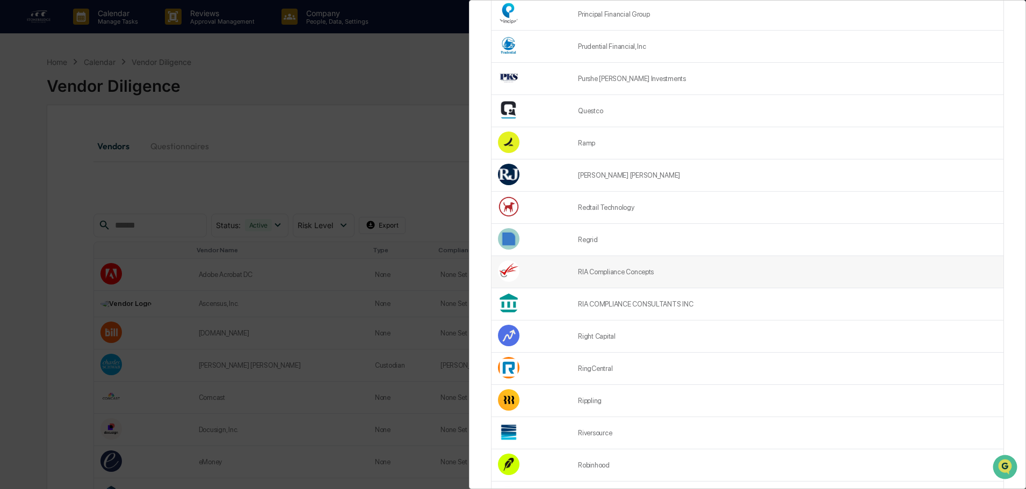
scroll to position [258, 0]
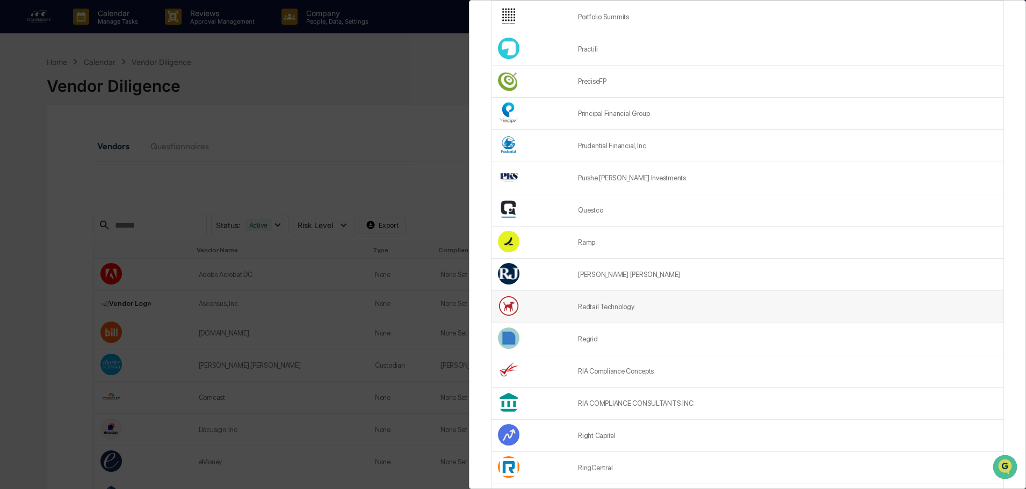
click at [690, 307] on td "Redtail Technology" at bounding box center [787, 307] width 432 height 32
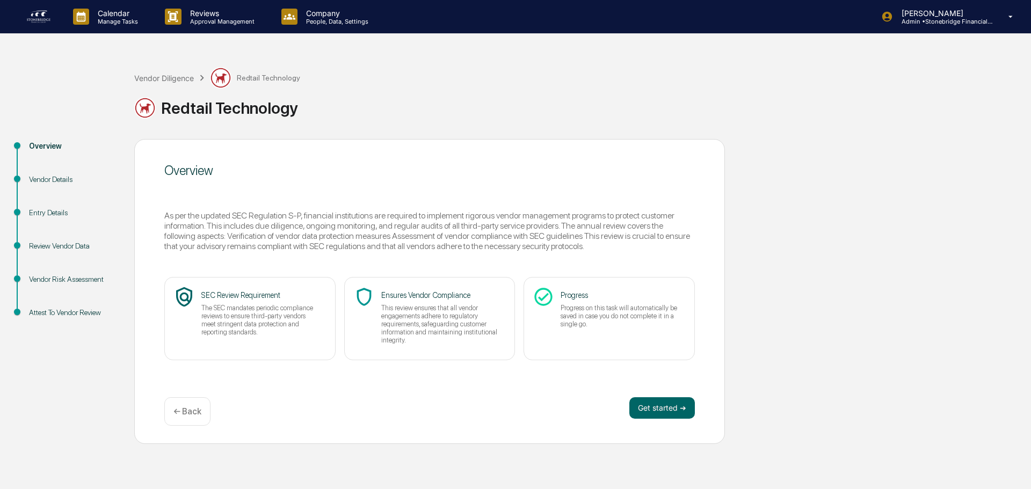
click at [196, 407] on p "← Back" at bounding box center [187, 411] width 28 height 10
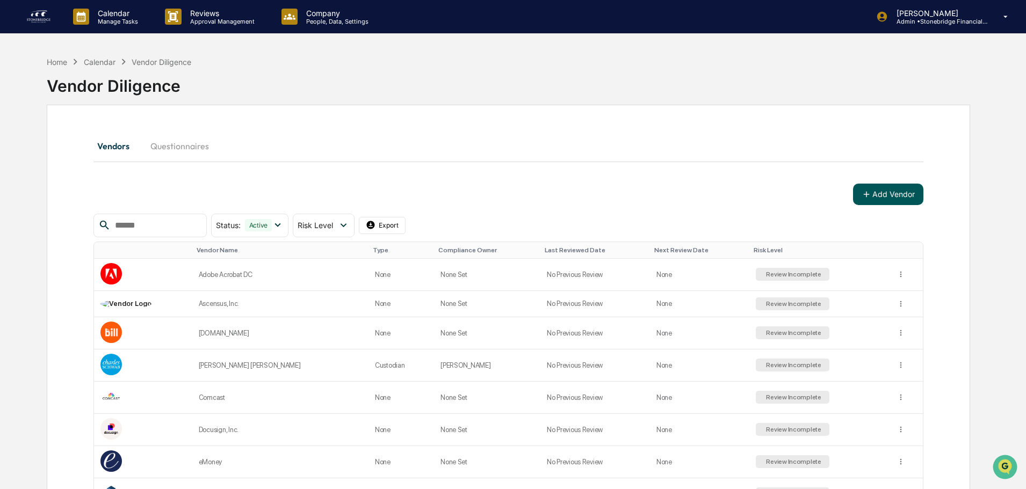
click at [901, 197] on button "Add Vendor" at bounding box center [888, 194] width 70 height 21
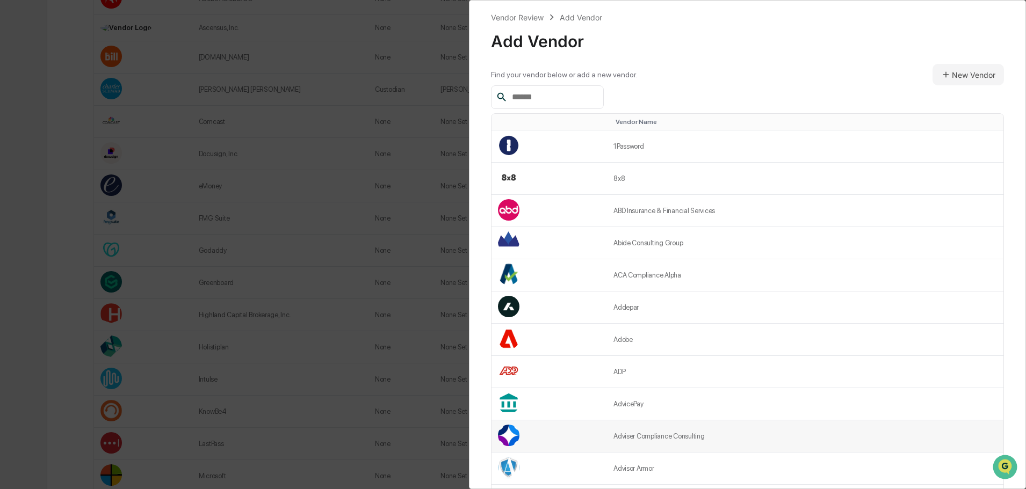
scroll to position [376, 0]
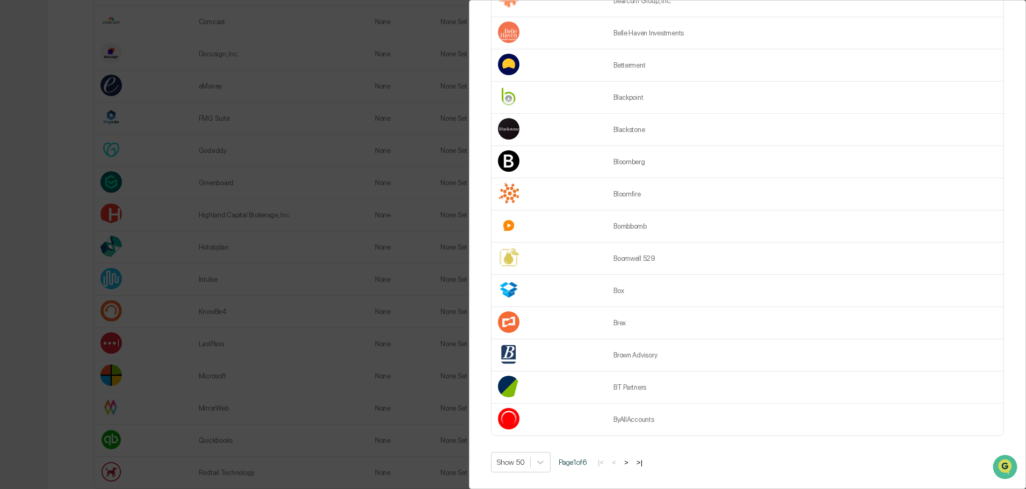
click at [644, 458] on button ">|" at bounding box center [639, 462] width 12 height 9
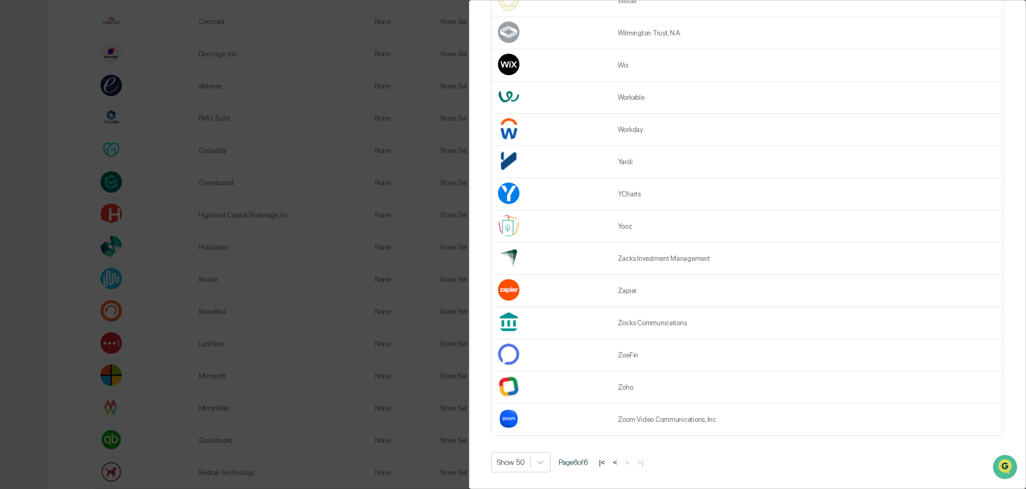
click at [619, 459] on button "<" at bounding box center [614, 462] width 11 height 9
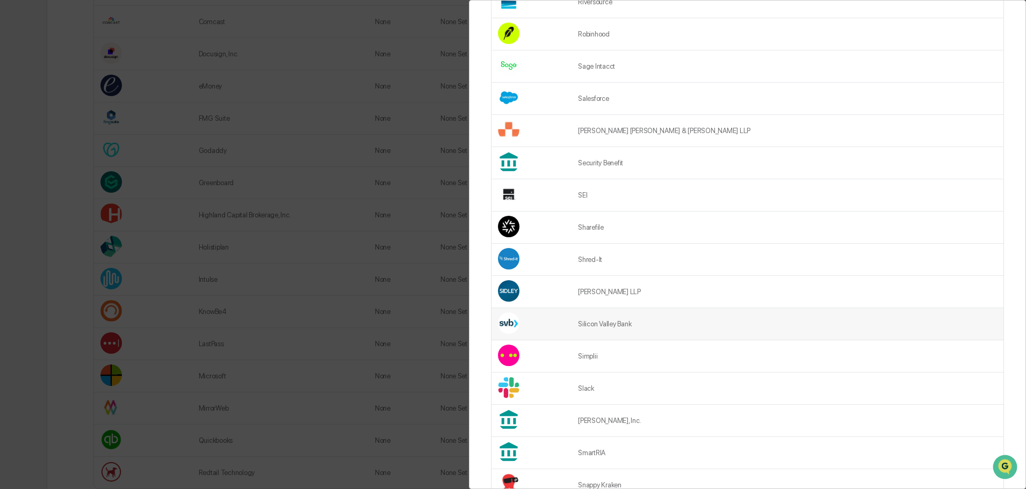
scroll to position [763, 0]
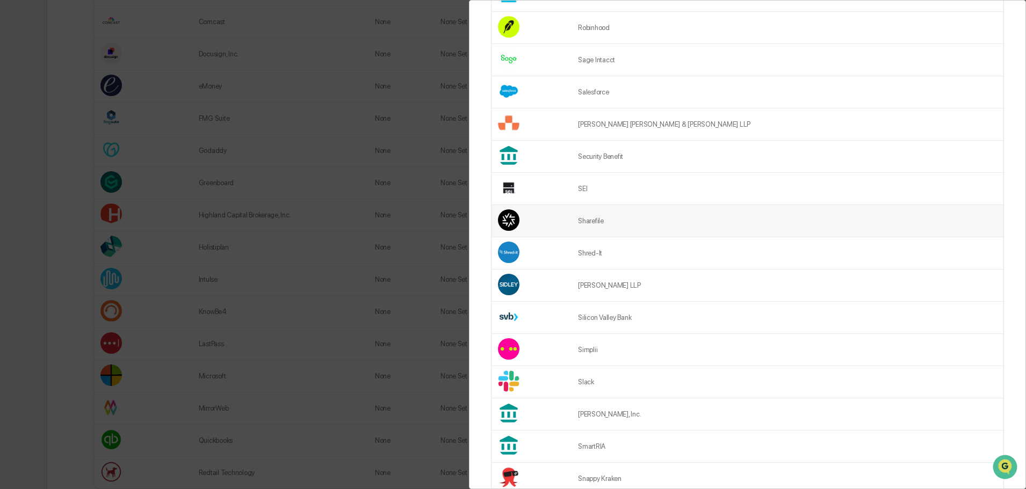
click at [588, 225] on td "Sharefile" at bounding box center [787, 221] width 432 height 32
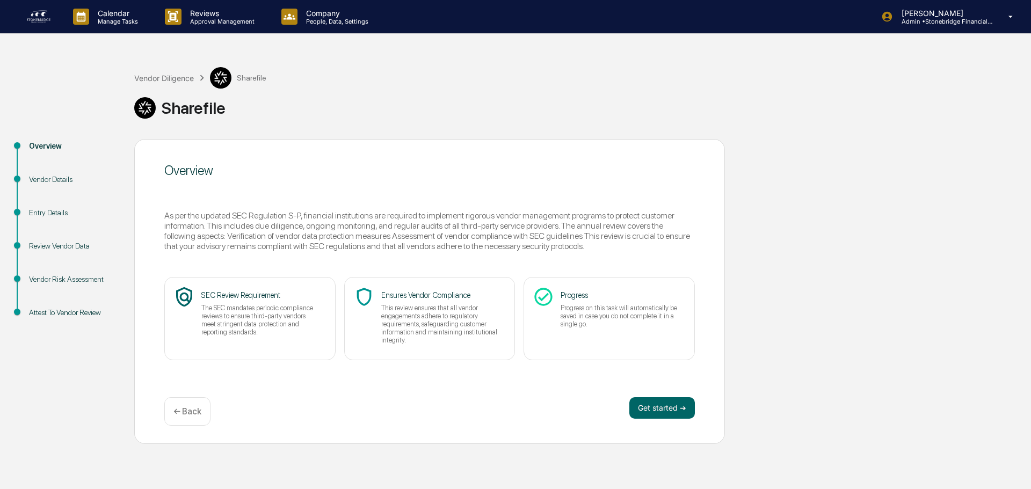
click at [195, 416] on p "← Back" at bounding box center [187, 411] width 28 height 10
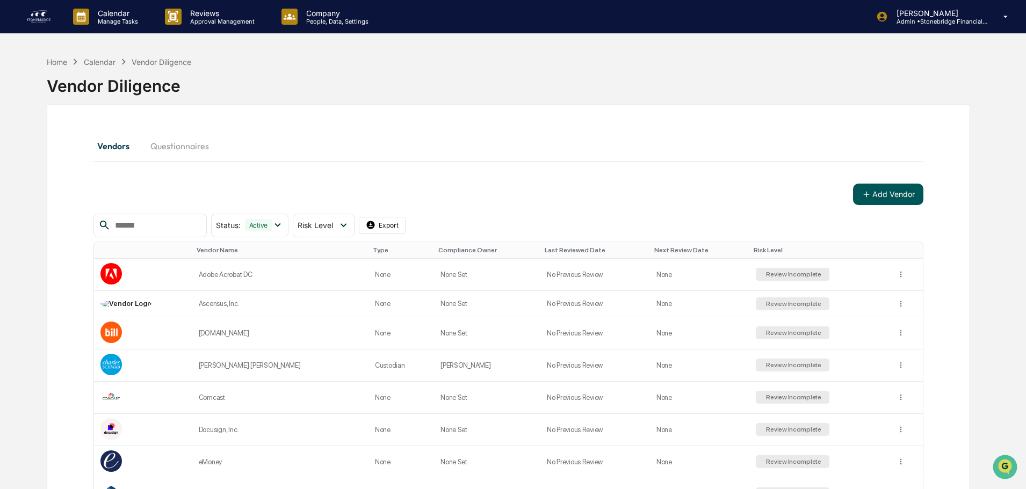
click at [891, 196] on button "Add Vendor" at bounding box center [888, 194] width 70 height 21
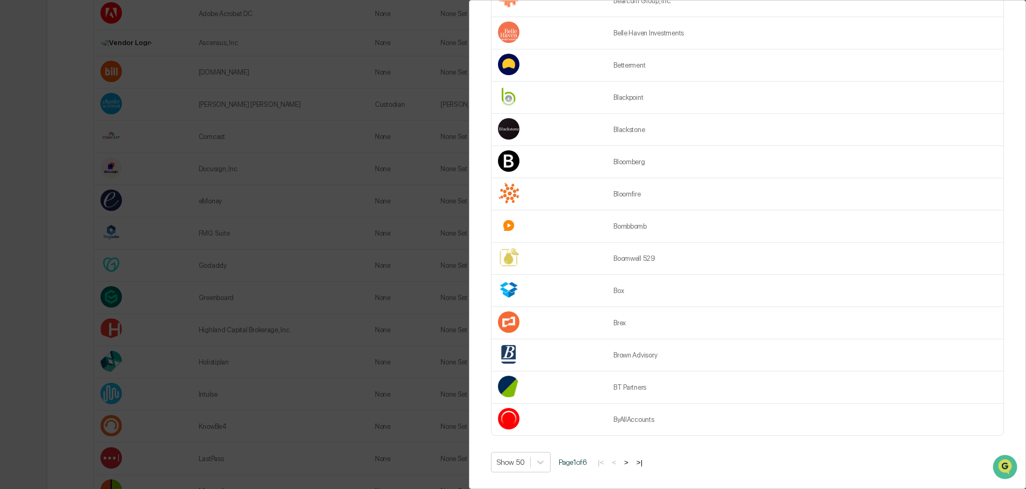
scroll to position [376, 0]
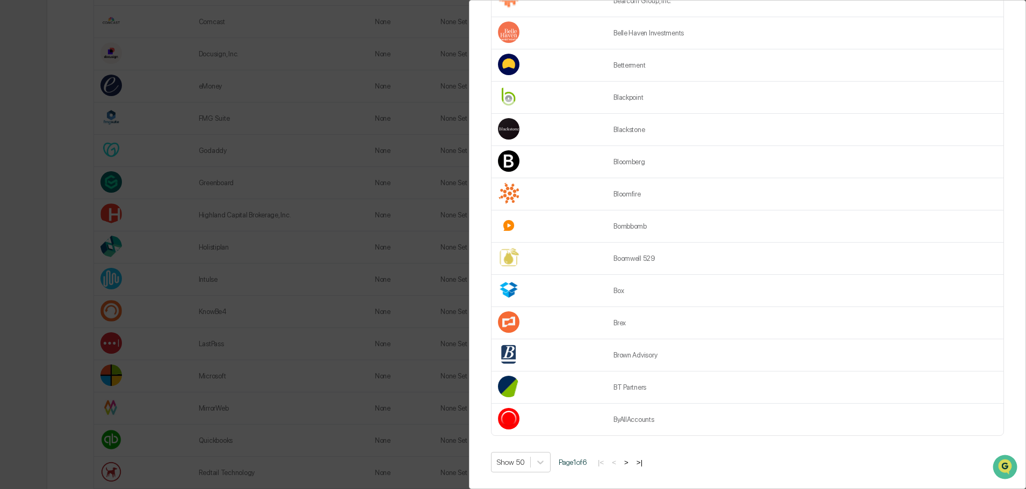
click at [645, 459] on button ">|" at bounding box center [639, 462] width 12 height 9
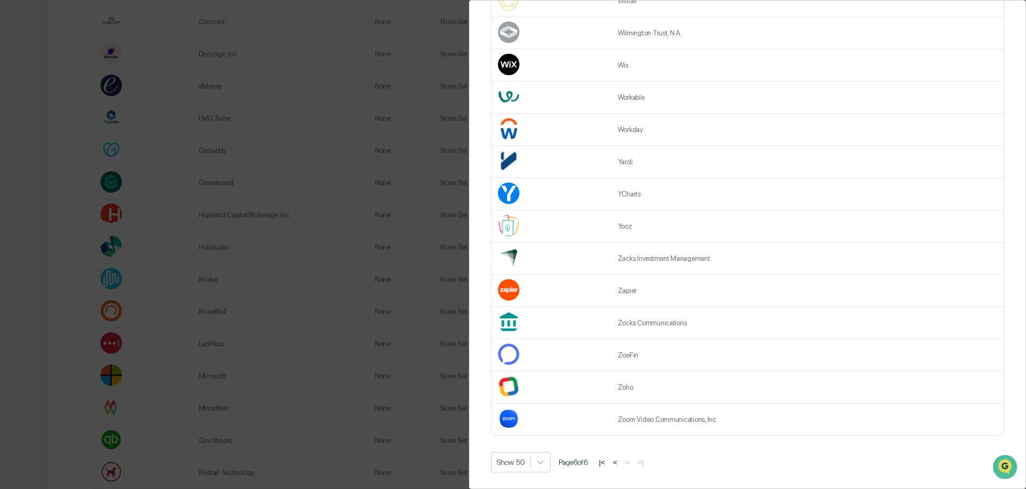
click at [618, 459] on button "<" at bounding box center [614, 462] width 11 height 9
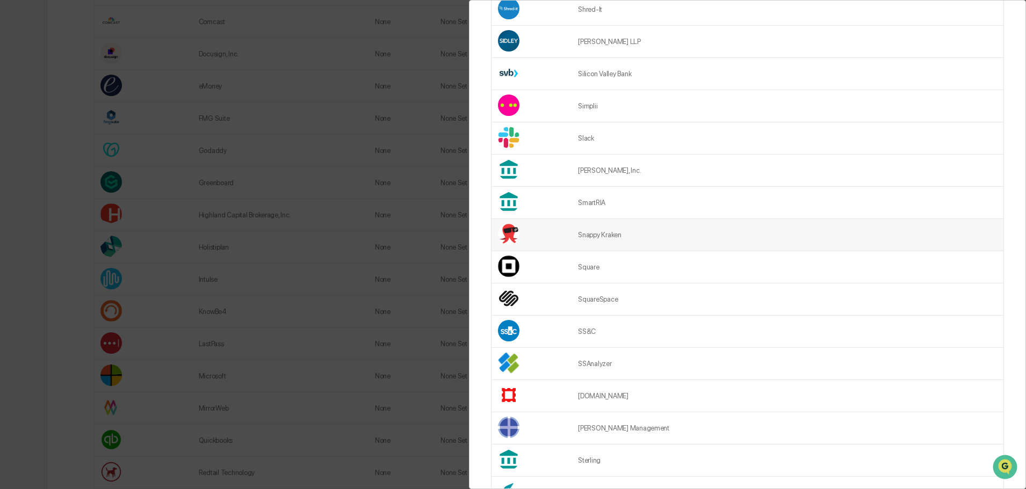
scroll to position [999, 0]
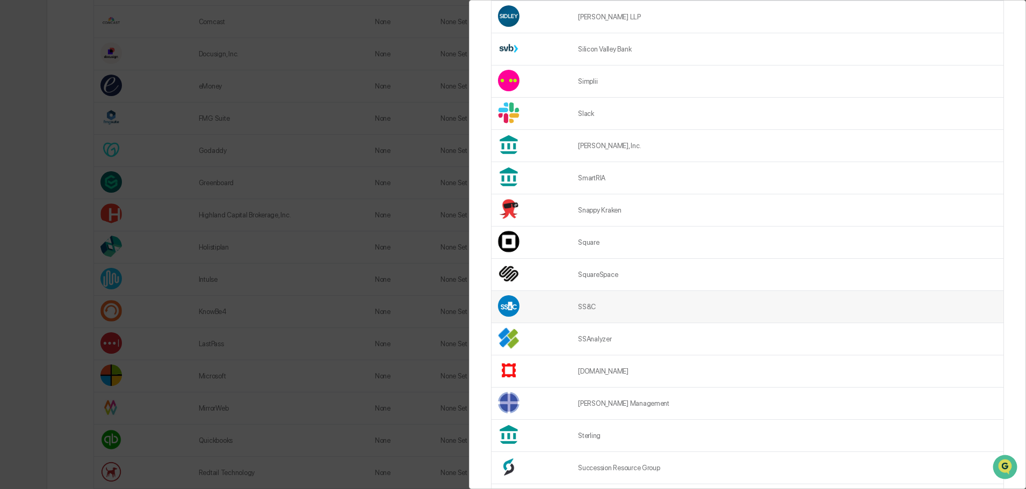
click at [616, 306] on td "SS&C" at bounding box center [787, 307] width 432 height 32
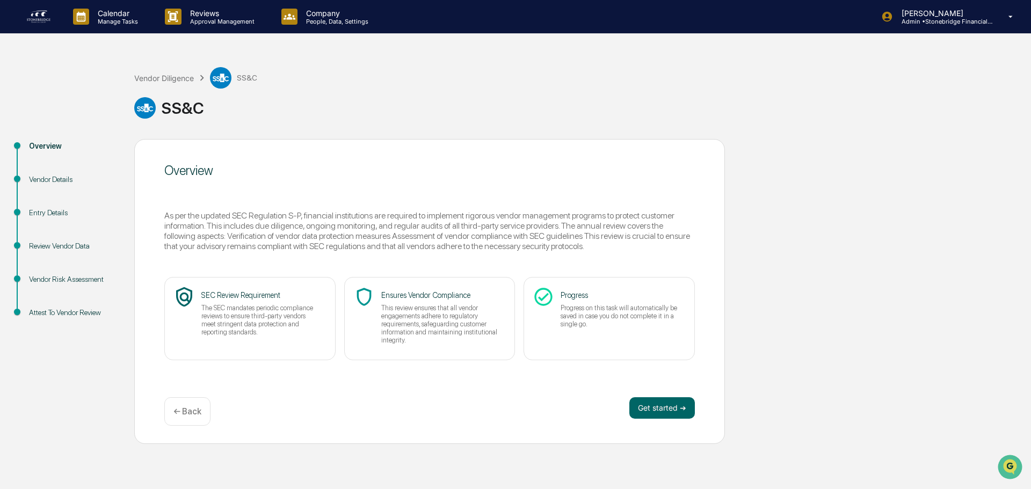
click at [185, 413] on p "← Back" at bounding box center [187, 411] width 28 height 10
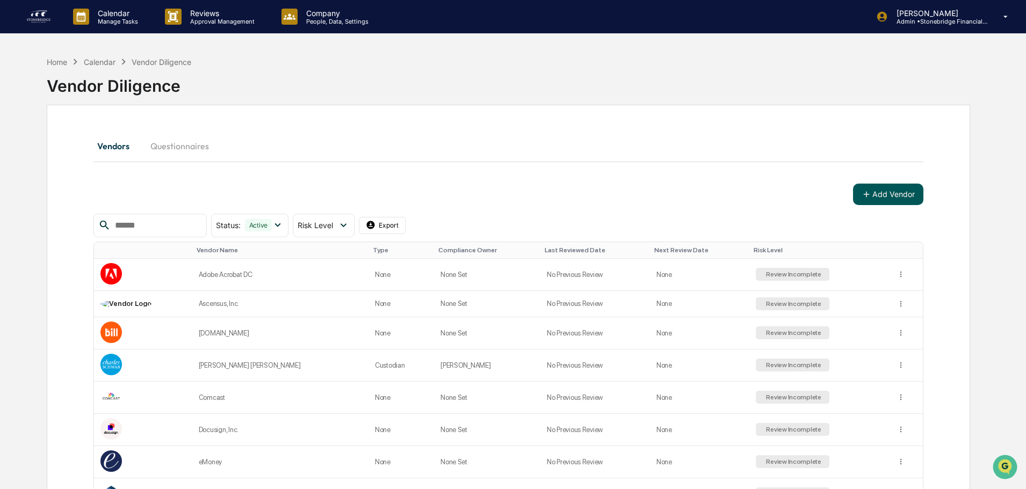
click at [888, 195] on button "Add Vendor" at bounding box center [888, 194] width 70 height 21
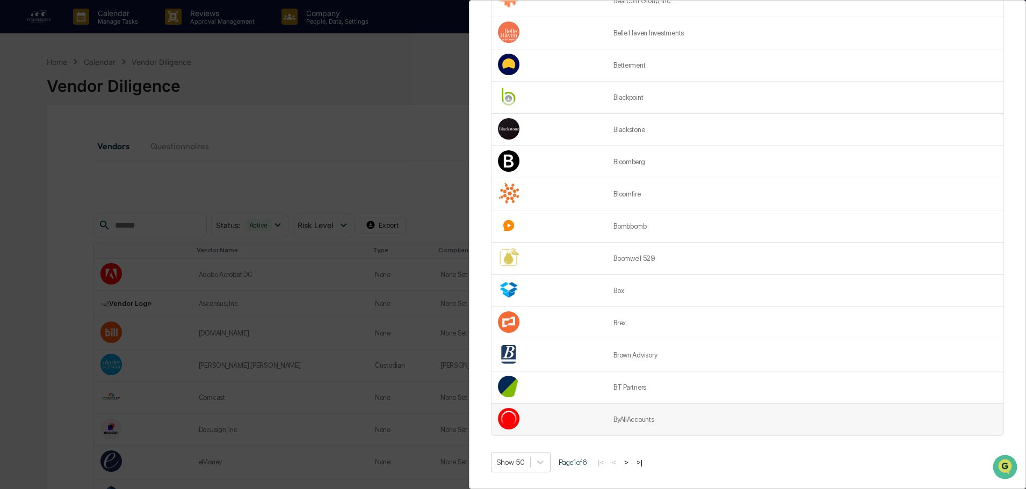
scroll to position [376, 0]
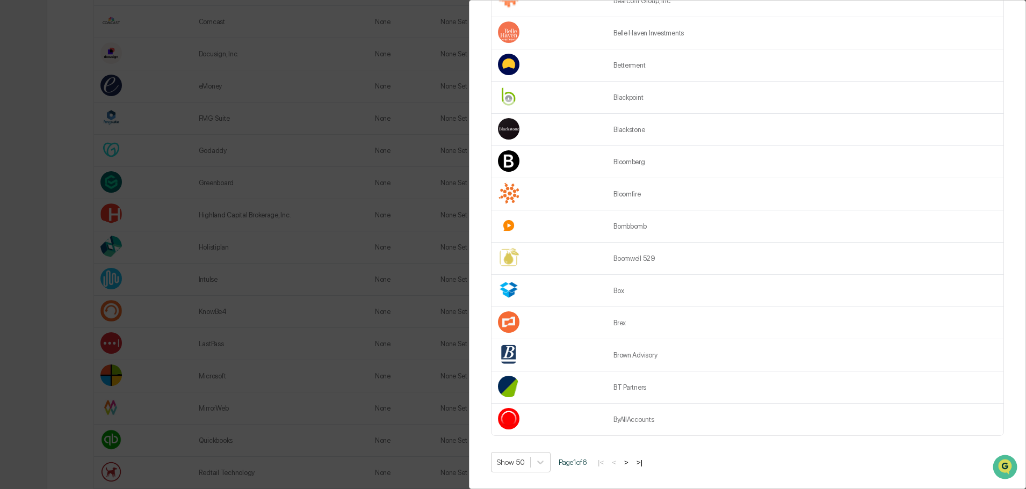
click at [645, 458] on button ">|" at bounding box center [639, 462] width 12 height 9
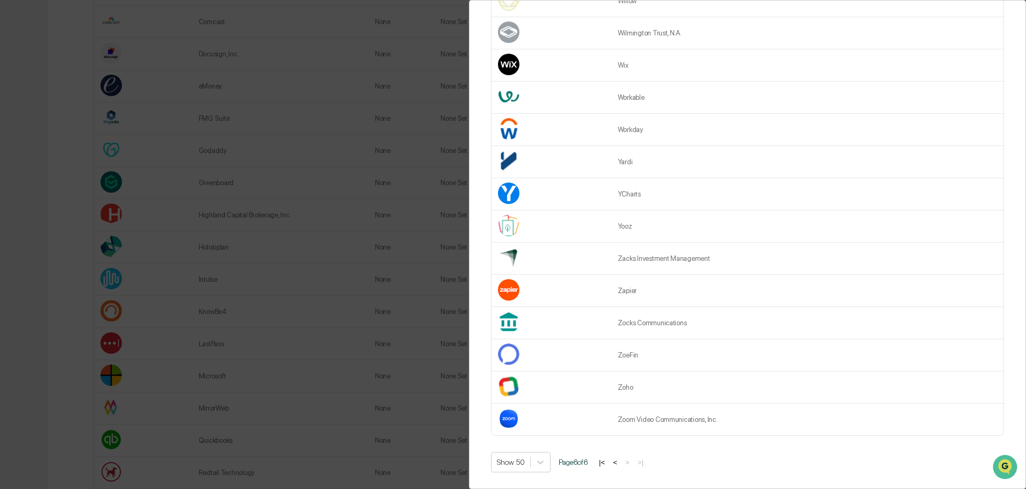
click at [620, 458] on button "<" at bounding box center [614, 462] width 11 height 9
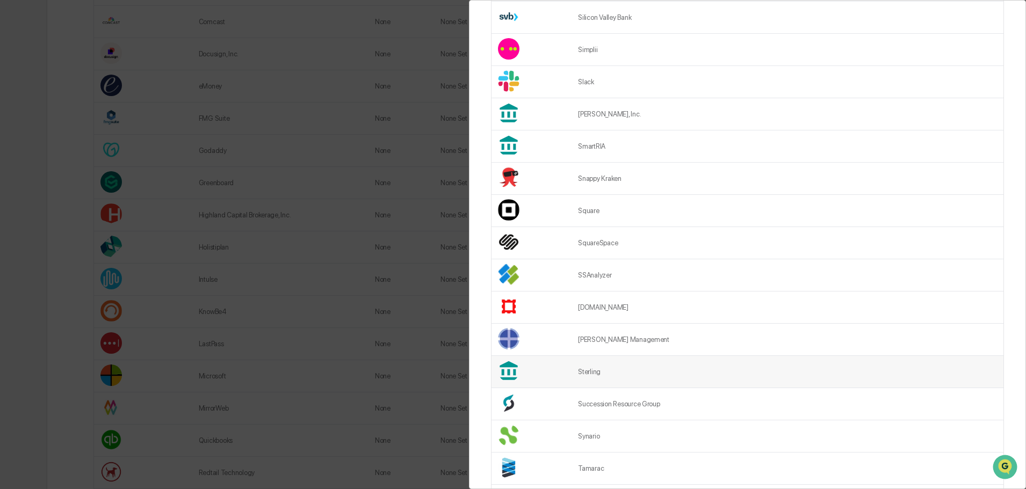
scroll to position [1074, 0]
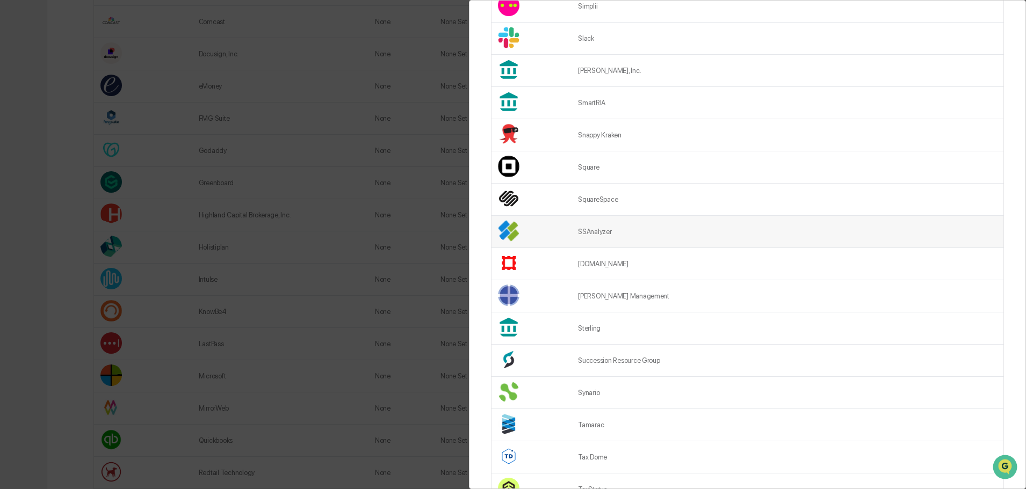
click at [636, 235] on td "SSAnalyzer" at bounding box center [787, 232] width 432 height 32
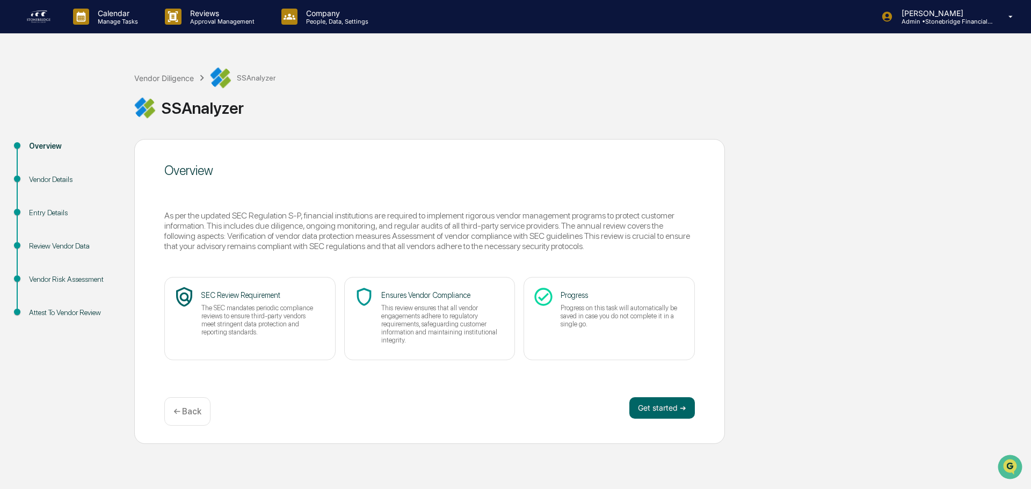
click at [181, 417] on div "← Back" at bounding box center [187, 411] width 46 height 28
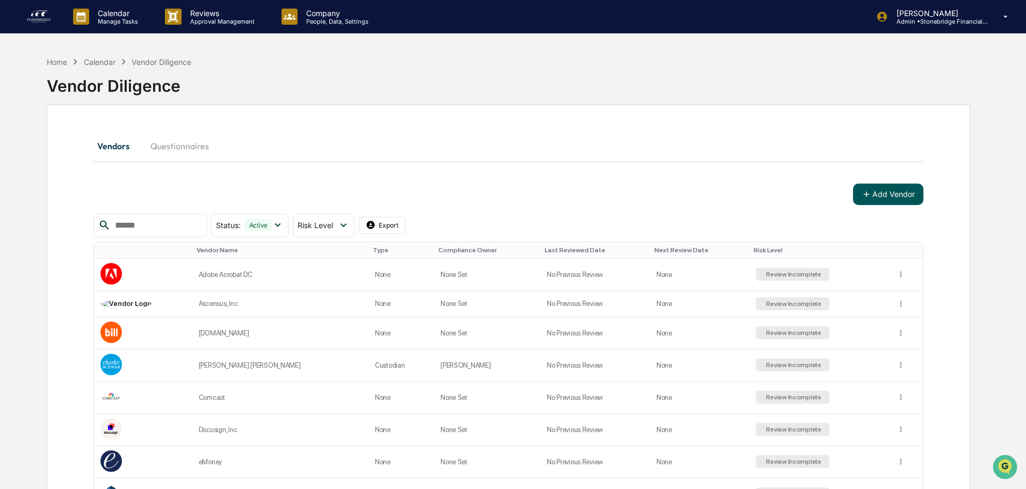
click at [868, 201] on button "Add Vendor" at bounding box center [888, 194] width 70 height 21
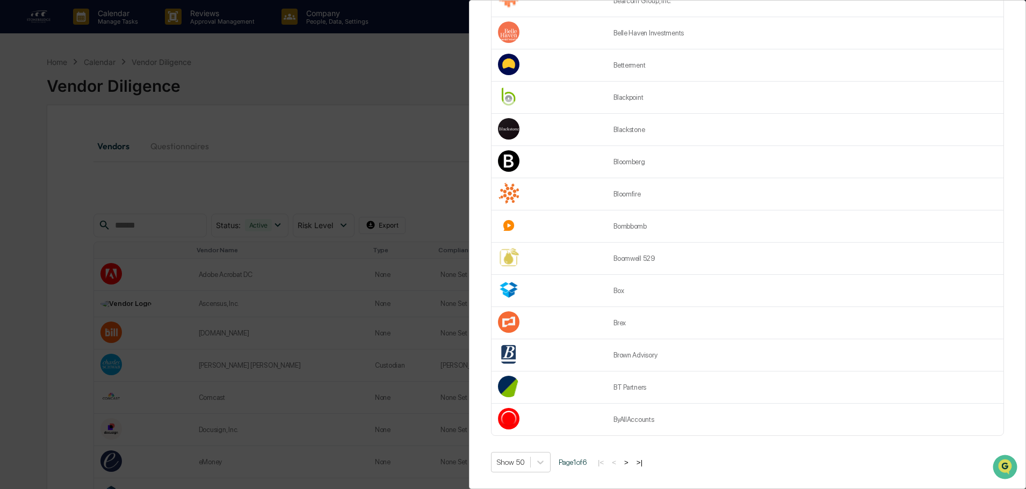
click at [645, 458] on button ">|" at bounding box center [639, 462] width 12 height 9
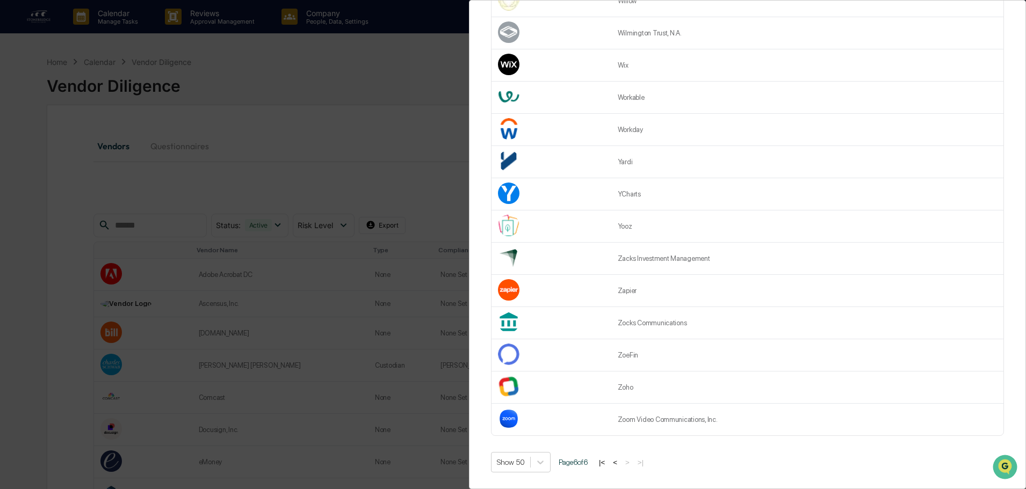
click at [617, 458] on button "<" at bounding box center [614, 462] width 11 height 9
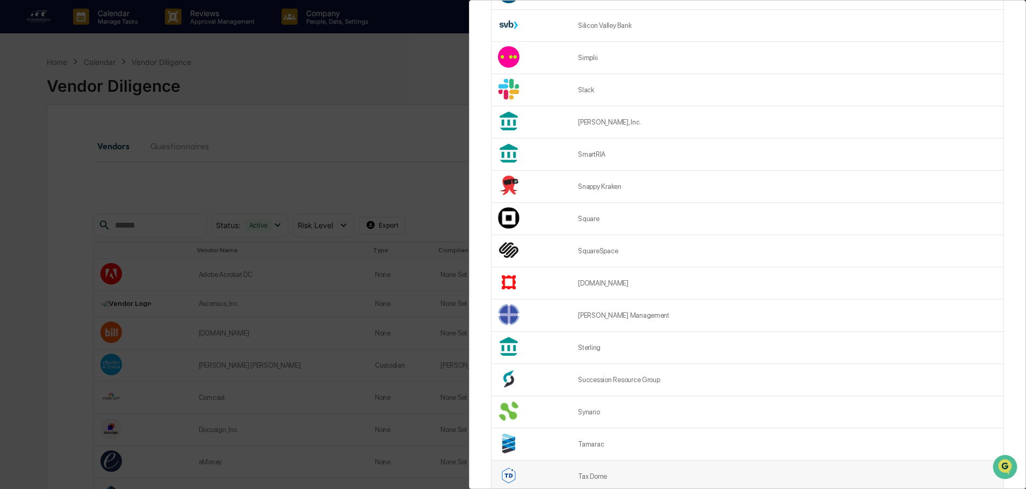
scroll to position [1042, 0]
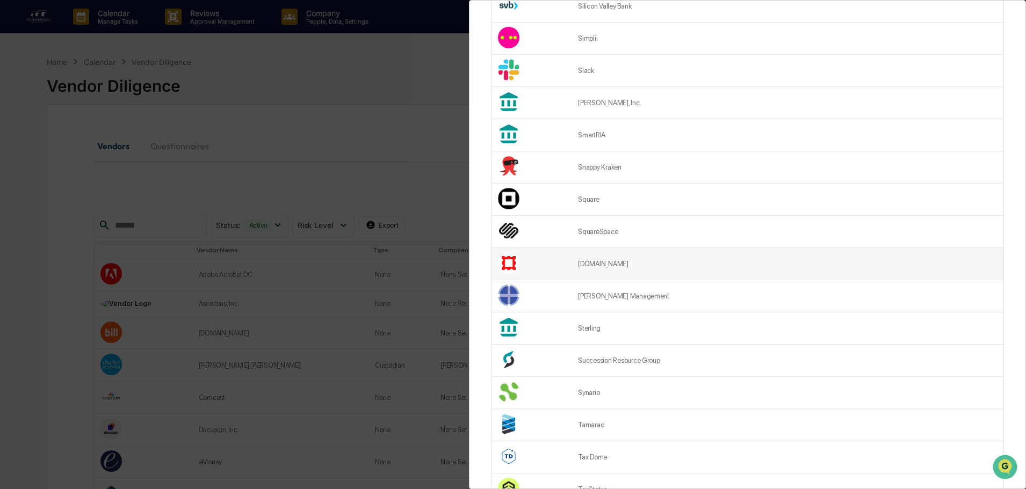
click at [621, 263] on td "[DOMAIN_NAME]" at bounding box center [787, 264] width 432 height 32
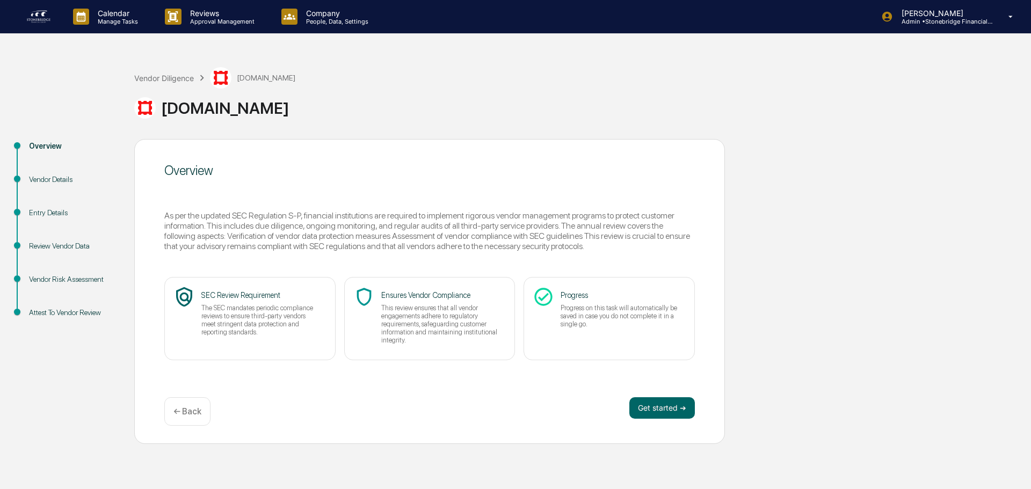
click at [196, 413] on p "← Back" at bounding box center [187, 411] width 28 height 10
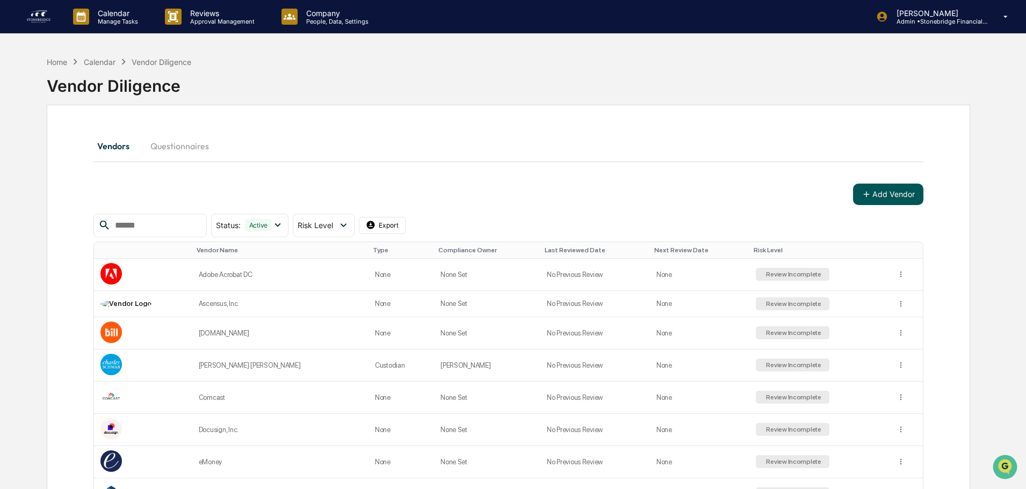
click at [885, 201] on button "Add Vendor" at bounding box center [888, 194] width 70 height 21
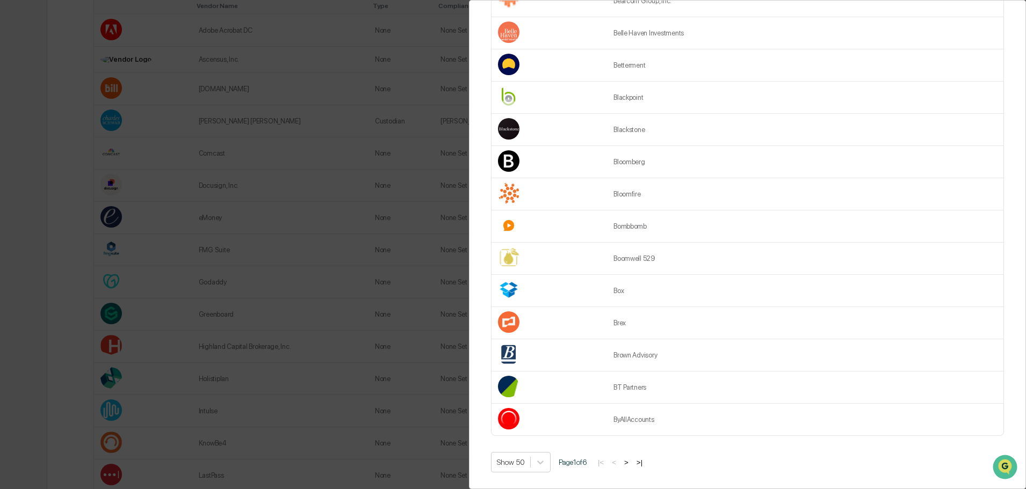
scroll to position [483, 0]
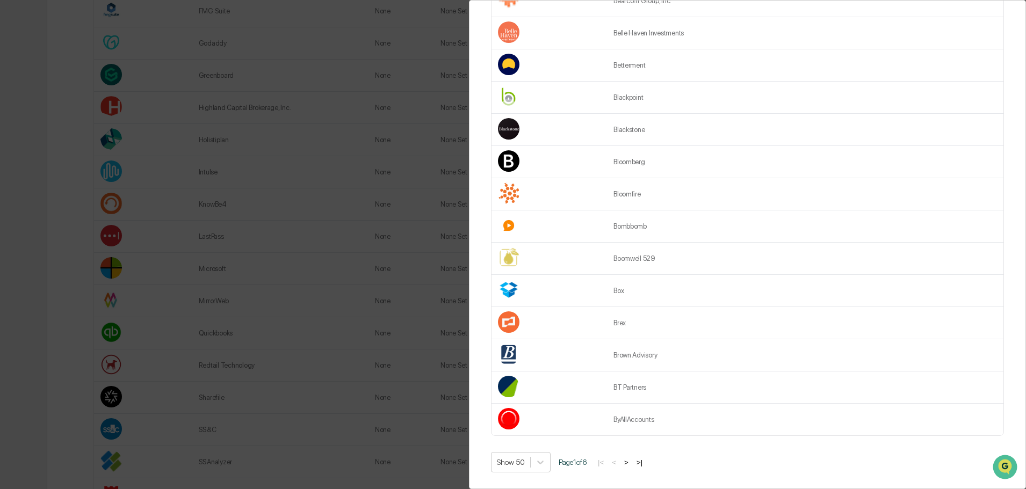
click at [645, 458] on button ">|" at bounding box center [639, 462] width 12 height 9
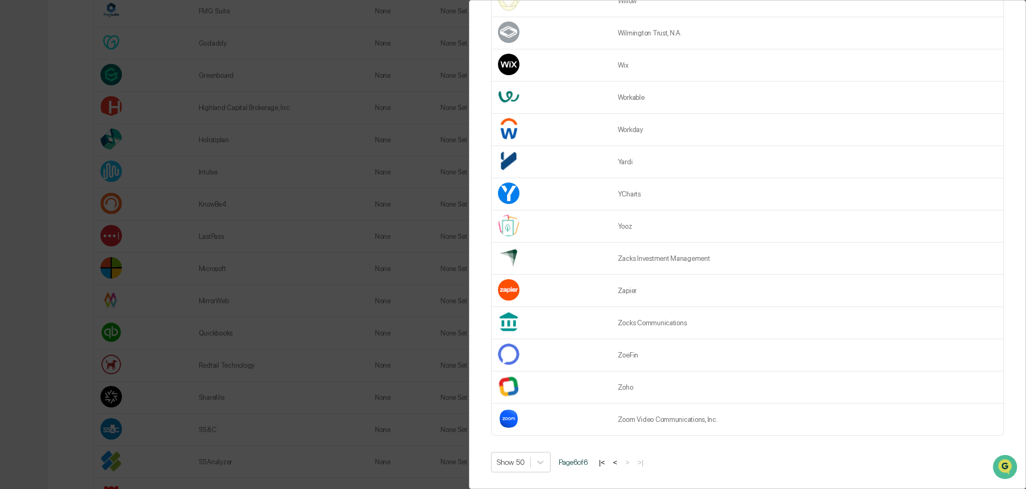
click at [619, 458] on button "<" at bounding box center [614, 462] width 11 height 9
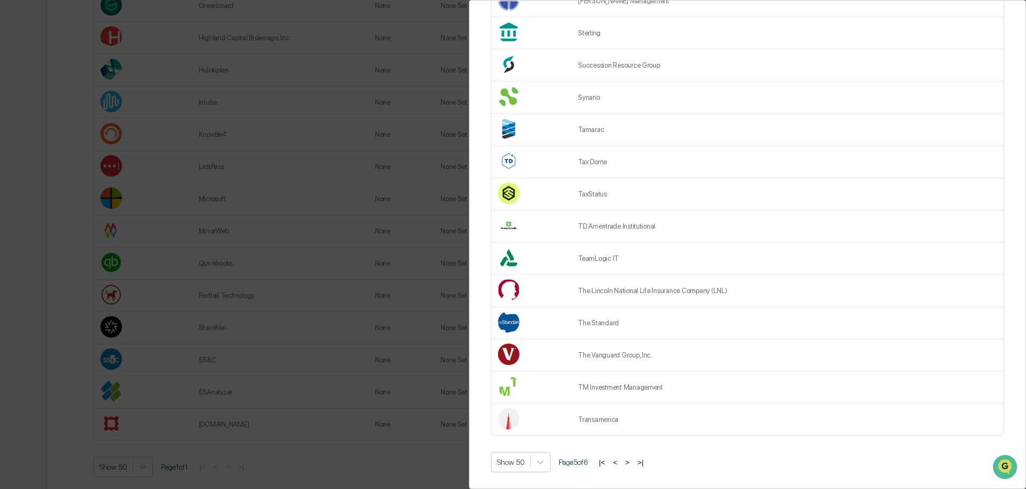
scroll to position [569, 0]
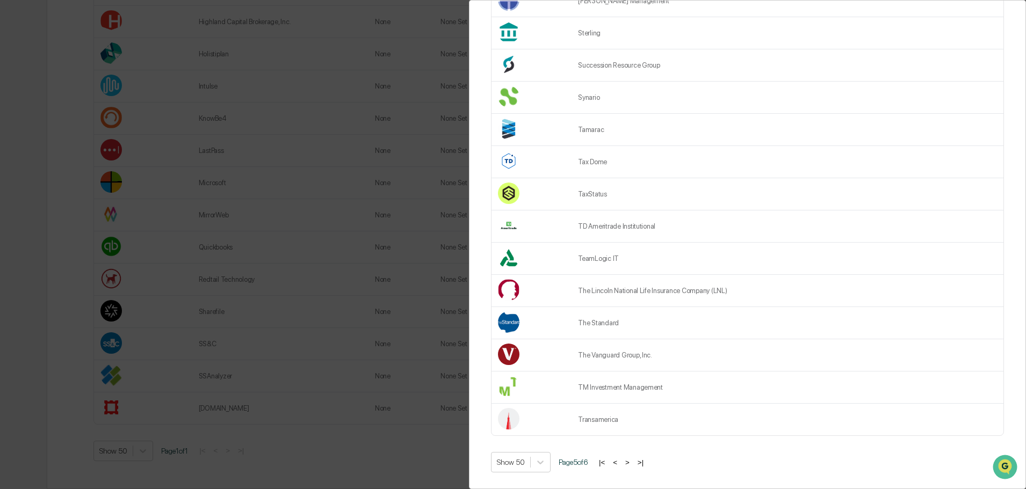
click at [631, 458] on button ">" at bounding box center [627, 462] width 11 height 9
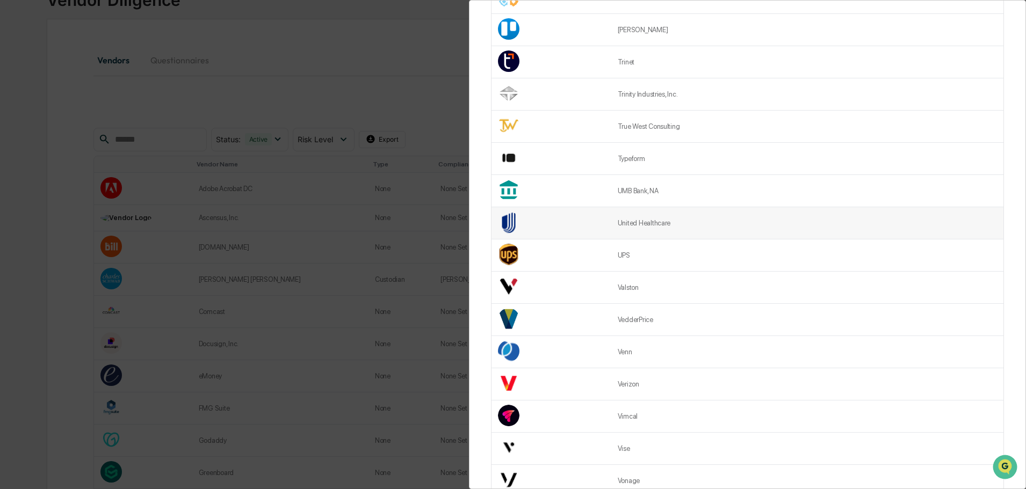
scroll to position [161, 0]
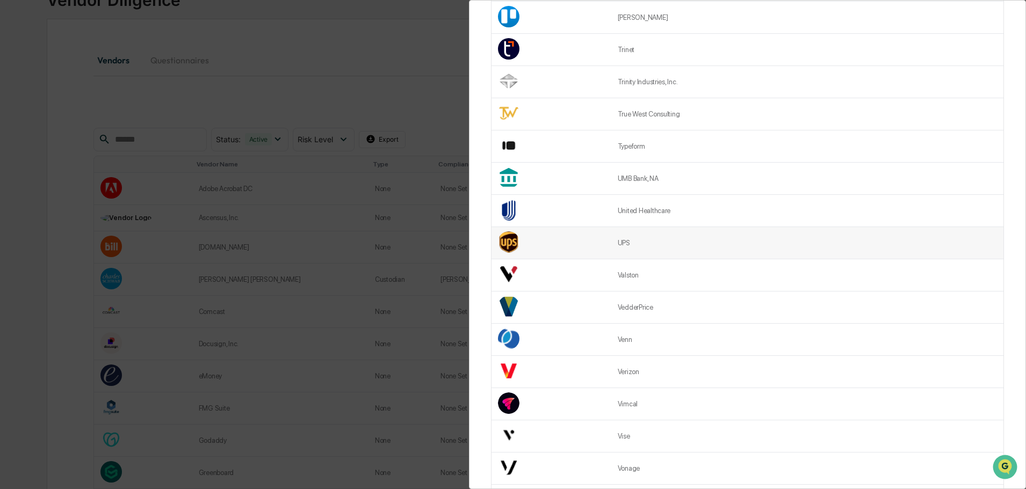
click at [652, 240] on td "UPS" at bounding box center [807, 243] width 392 height 32
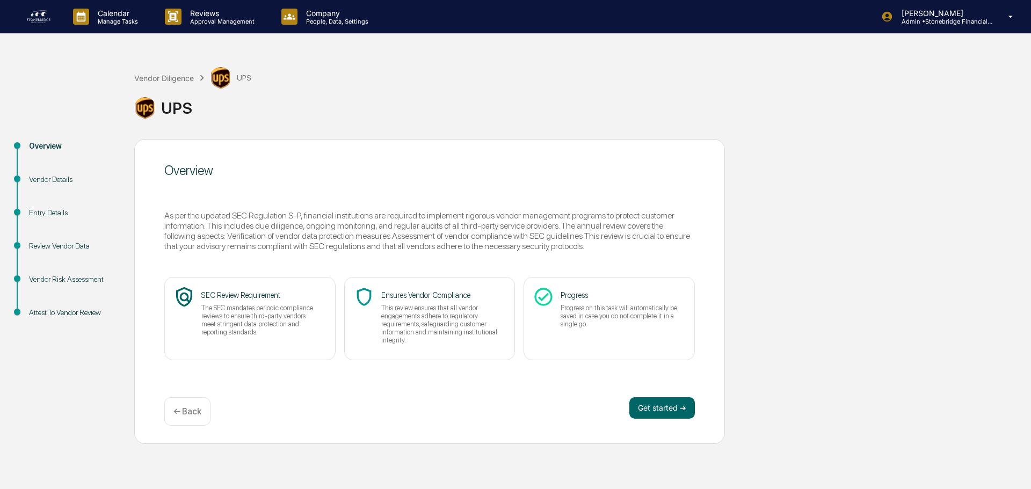
click at [197, 411] on p "← Back" at bounding box center [187, 411] width 28 height 10
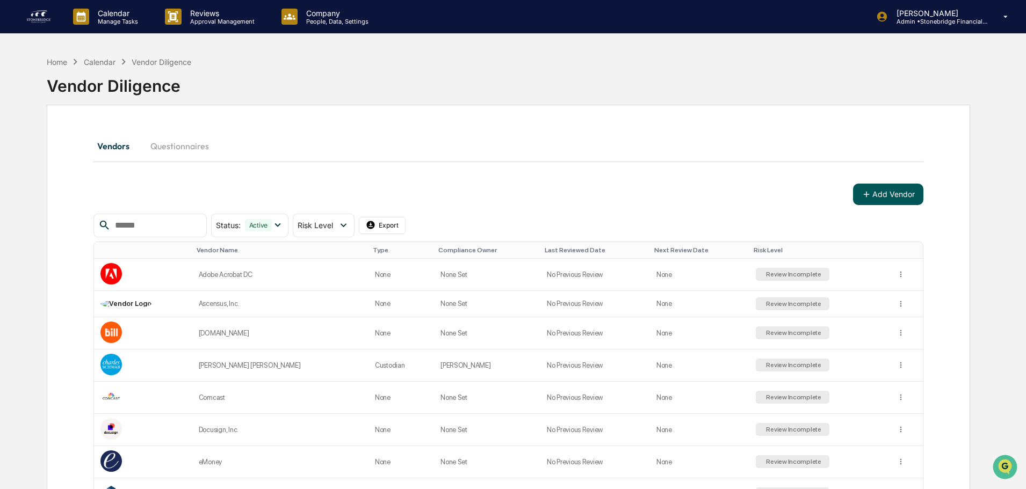
click at [875, 193] on button "Add Vendor" at bounding box center [888, 194] width 70 height 21
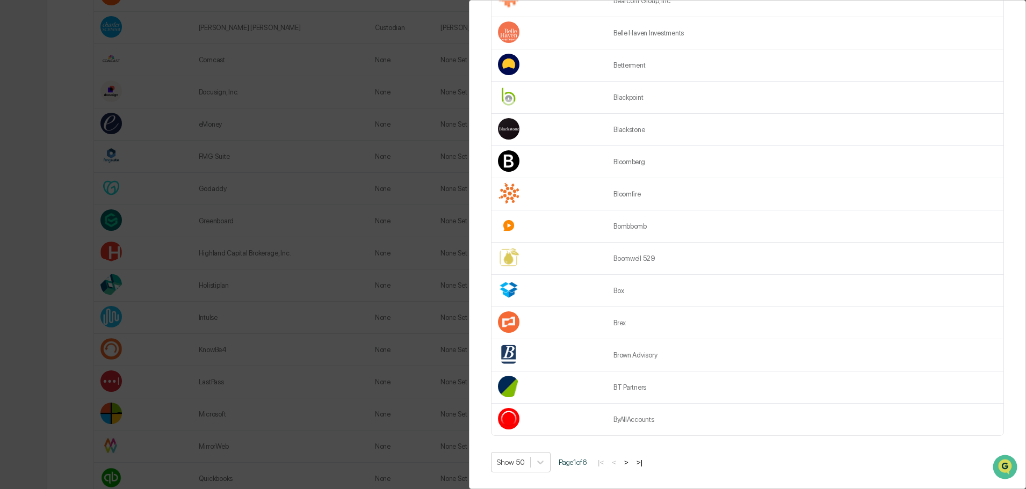
scroll to position [430, 0]
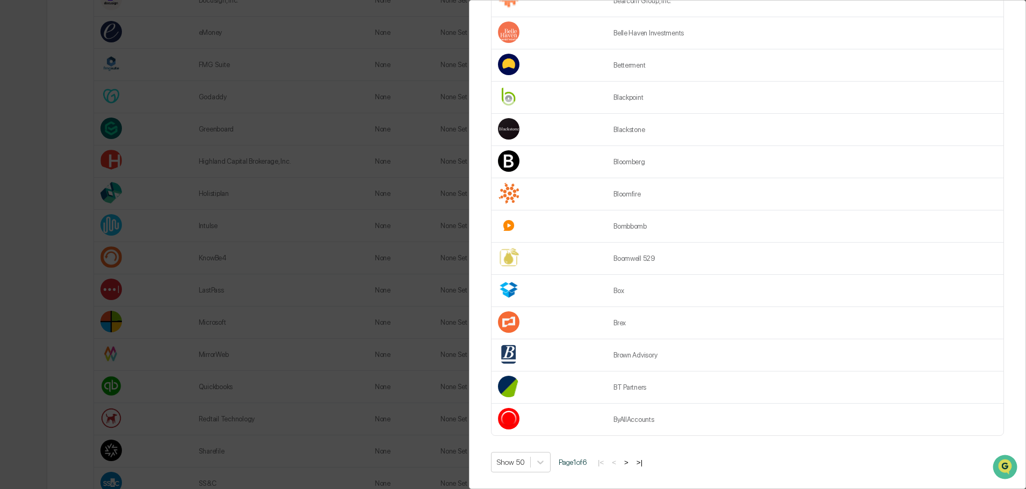
click at [646, 462] on div "Show 50 Page 1 of 6 |< < > >|" at bounding box center [747, 462] width 513 height 20
click at [644, 459] on button ">|" at bounding box center [639, 462] width 12 height 9
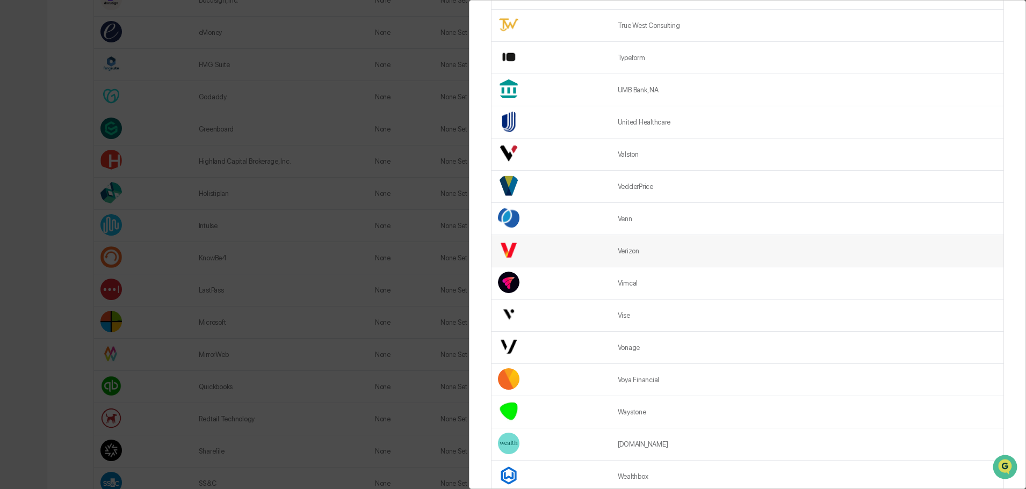
scroll to position [268, 0]
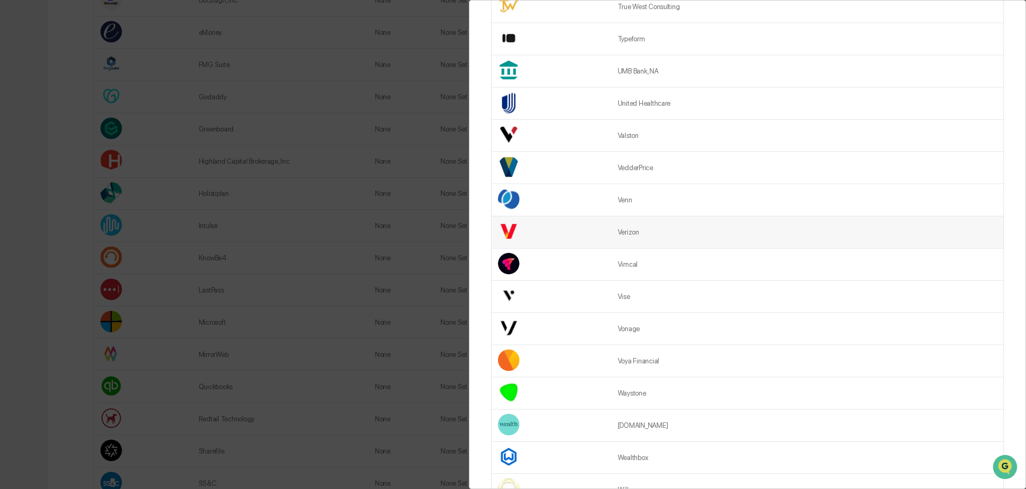
click at [634, 234] on td "Verizon" at bounding box center [807, 232] width 392 height 32
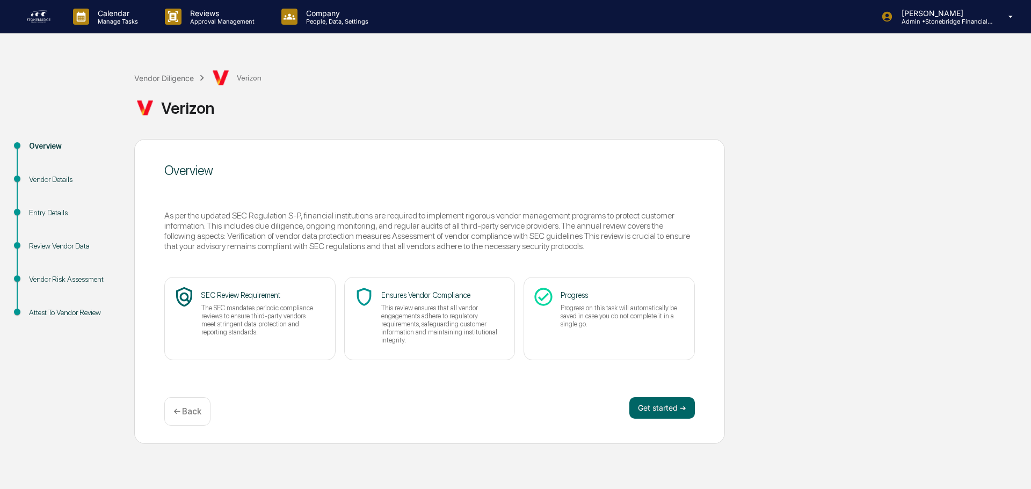
click at [198, 411] on p "← Back" at bounding box center [187, 411] width 28 height 10
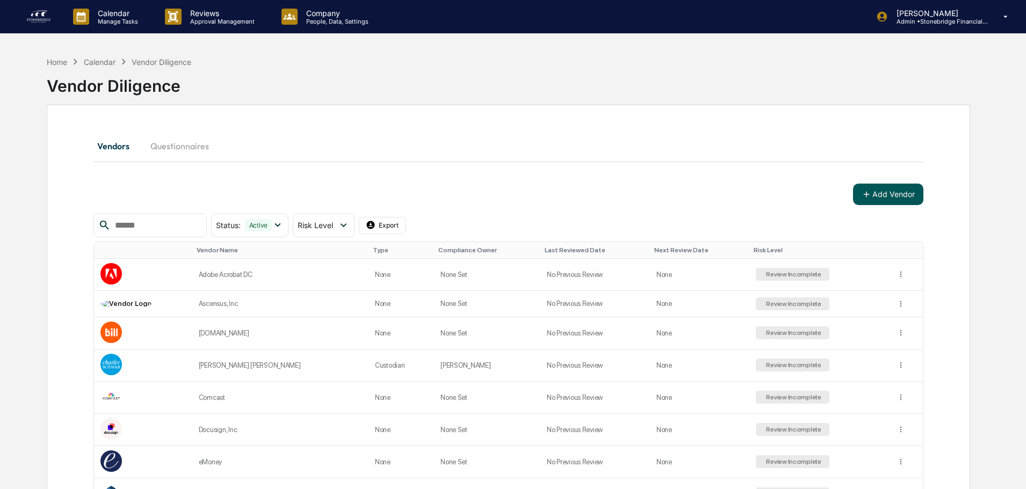
click at [891, 187] on button "Add Vendor" at bounding box center [888, 194] width 70 height 21
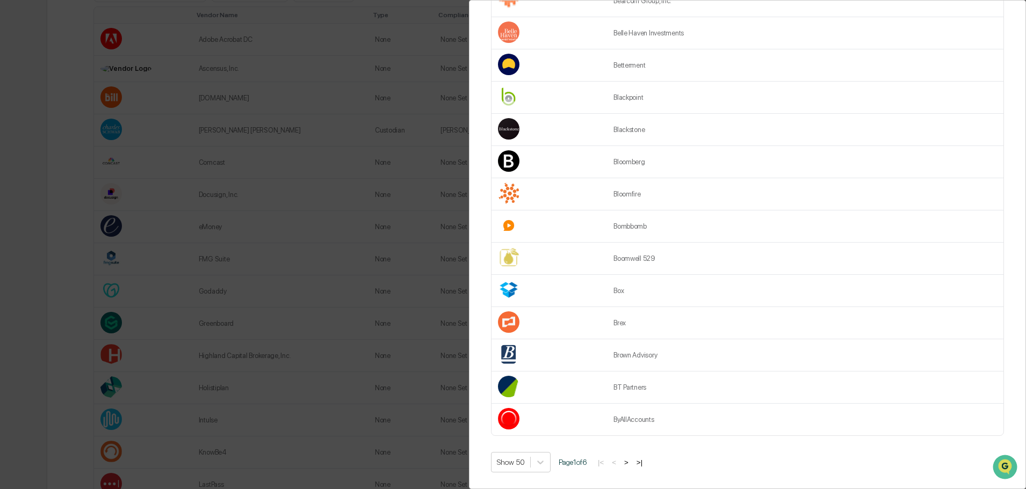
scroll to position [376, 0]
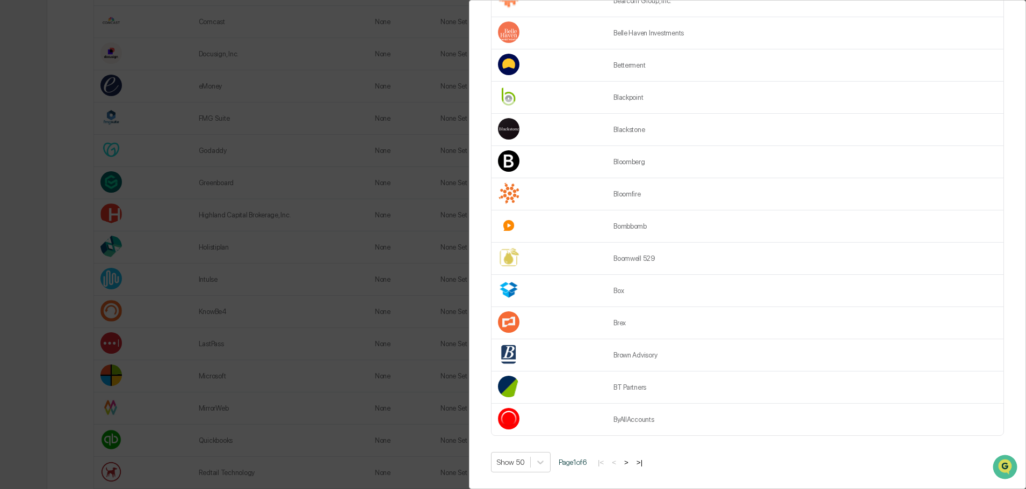
click at [645, 458] on button ">|" at bounding box center [639, 462] width 12 height 9
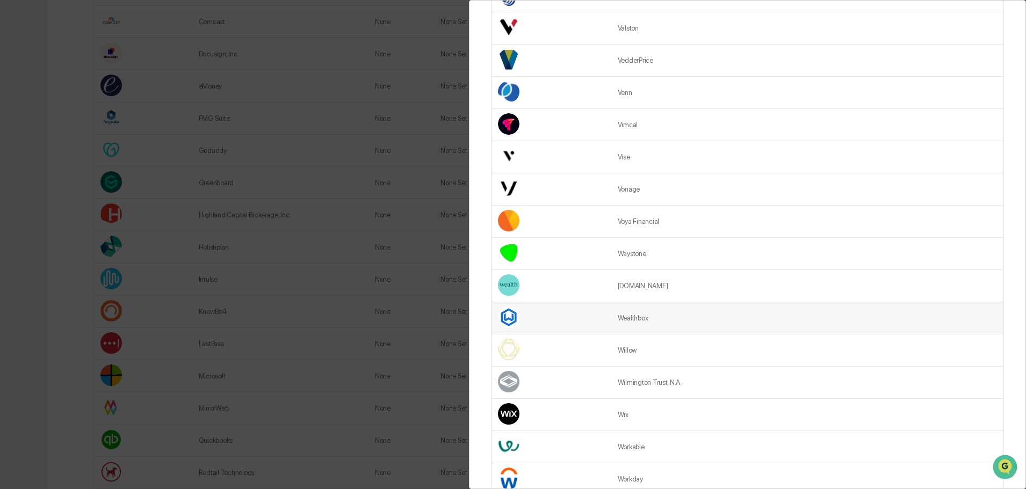
click at [652, 326] on td "Wealthbox" at bounding box center [807, 318] width 392 height 32
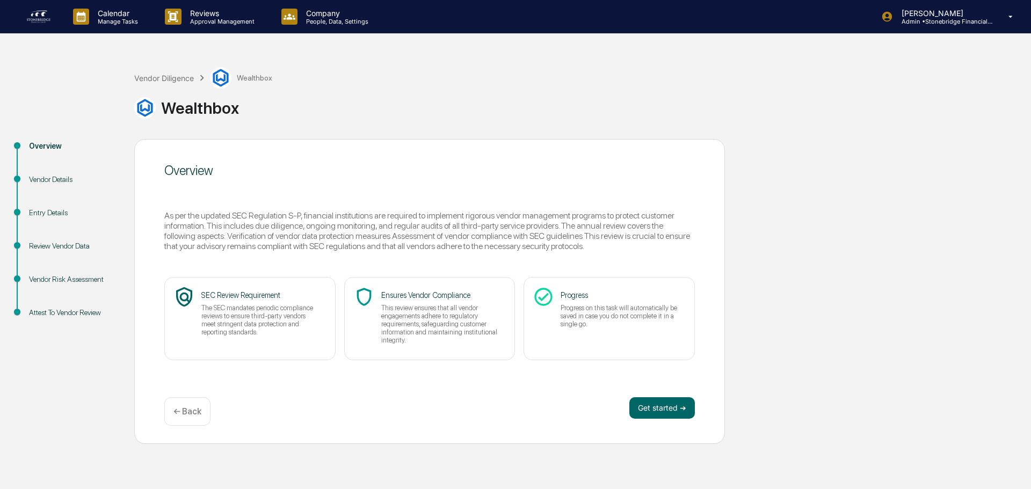
click at [179, 414] on p "← Back" at bounding box center [187, 411] width 28 height 10
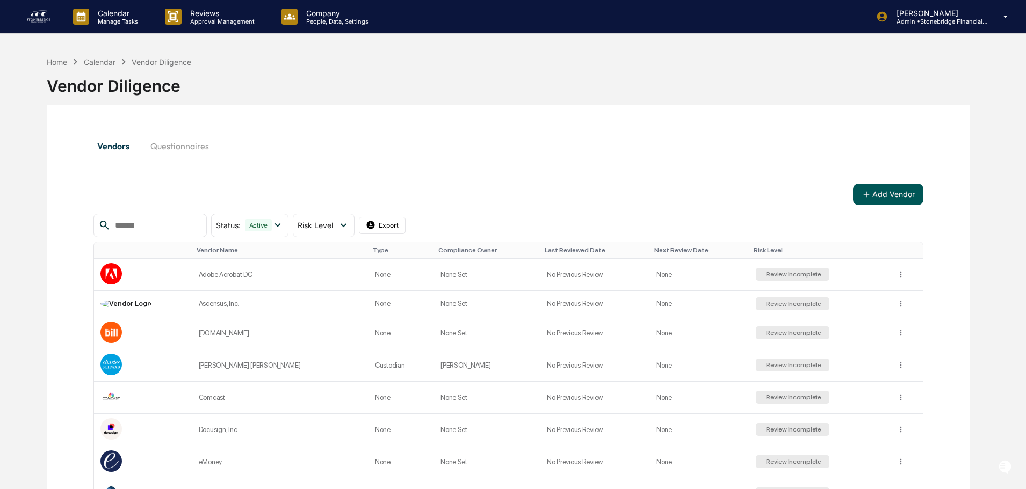
click at [921, 198] on button "Add Vendor" at bounding box center [888, 194] width 70 height 21
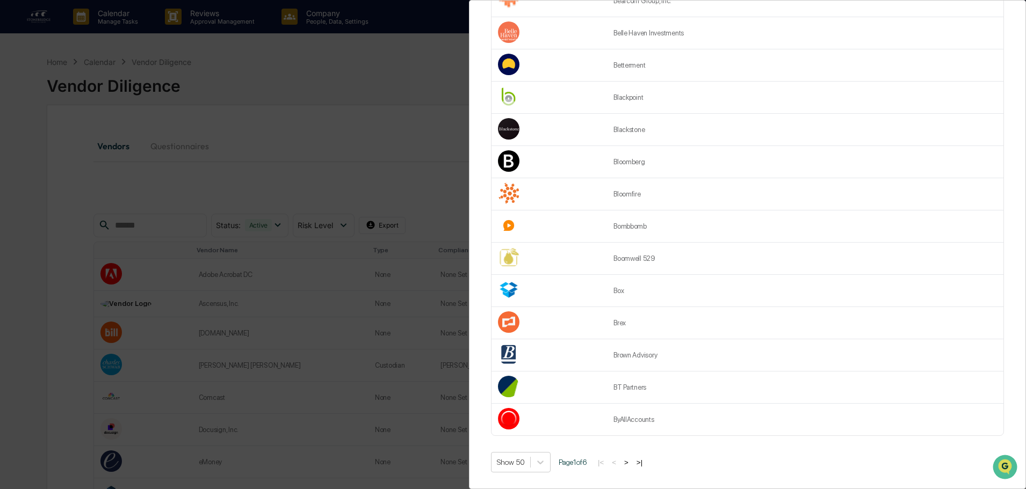
click at [644, 458] on button ">|" at bounding box center [639, 462] width 12 height 9
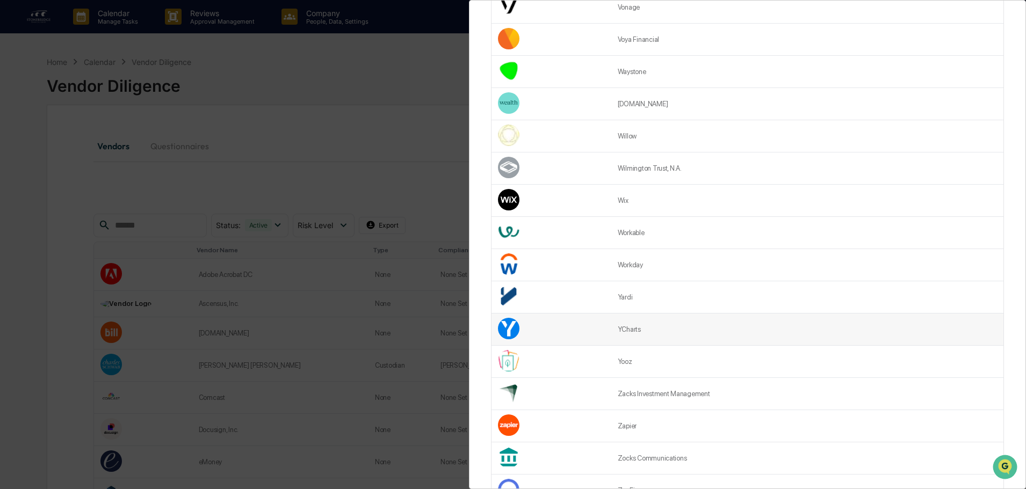
scroll to position [591, 0]
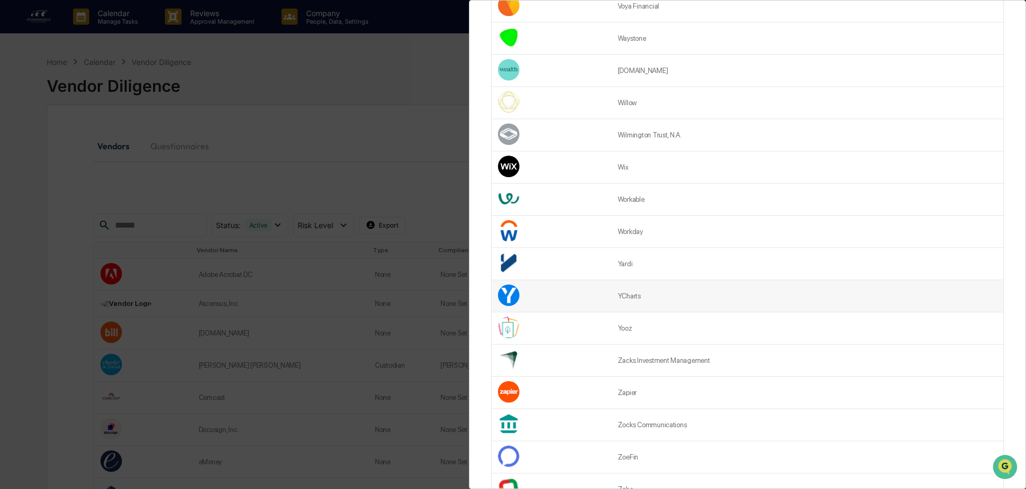
click at [637, 303] on td "YCharts" at bounding box center [807, 296] width 392 height 32
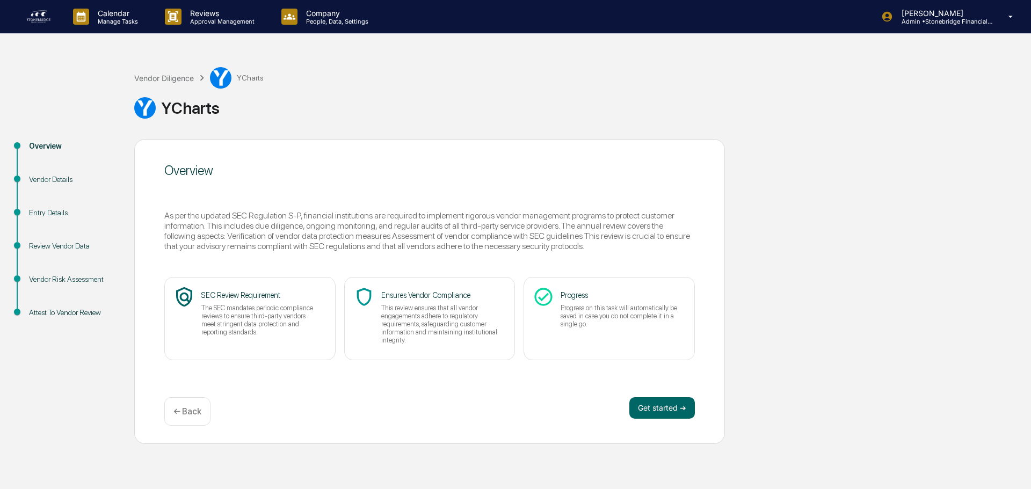
click at [187, 411] on p "← Back" at bounding box center [187, 411] width 28 height 10
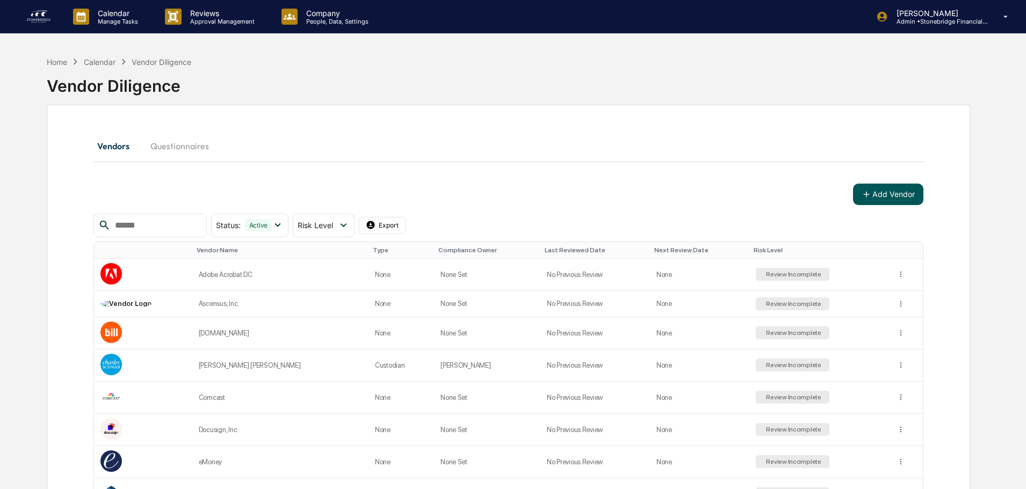
click at [888, 199] on button "Add Vendor" at bounding box center [888, 194] width 70 height 21
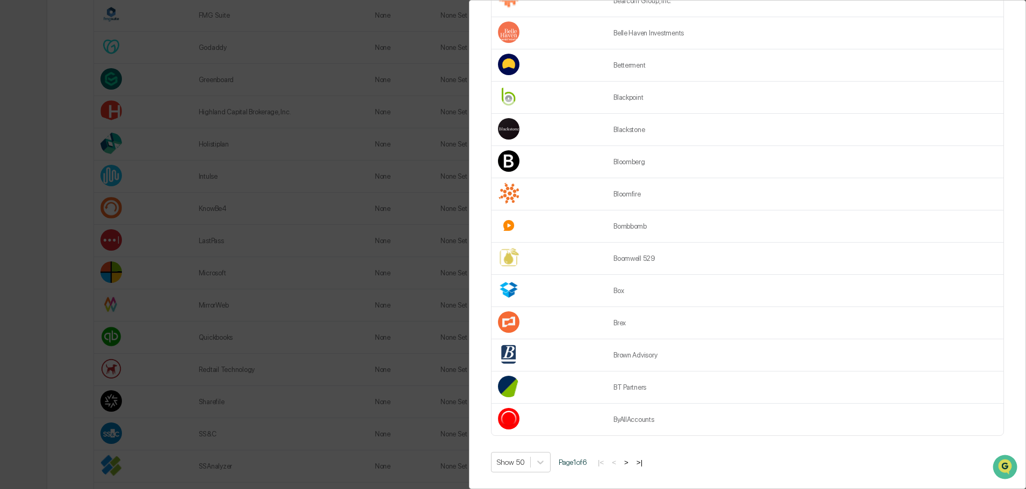
scroll to position [483, 0]
click at [645, 458] on button ">|" at bounding box center [639, 462] width 12 height 9
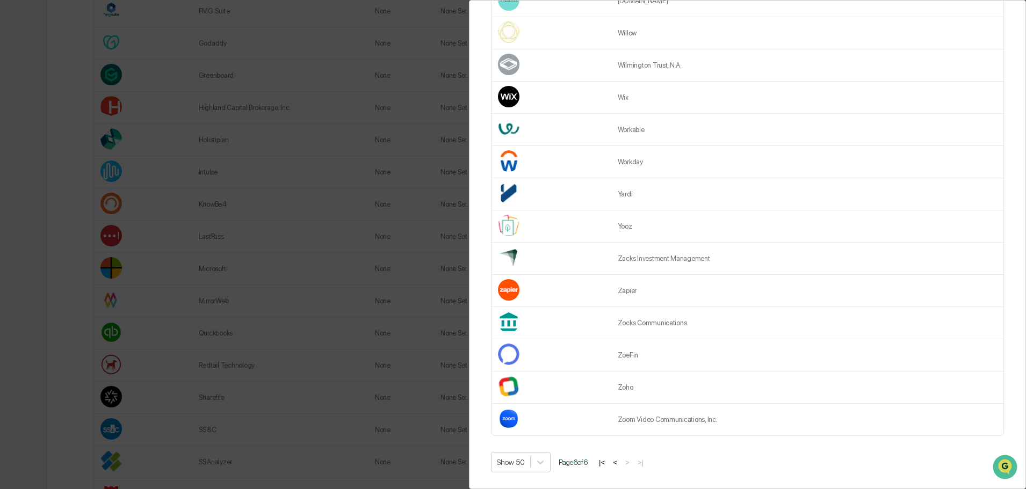
scroll to position [666, 0]
click at [638, 289] on td "Zapier" at bounding box center [807, 291] width 392 height 32
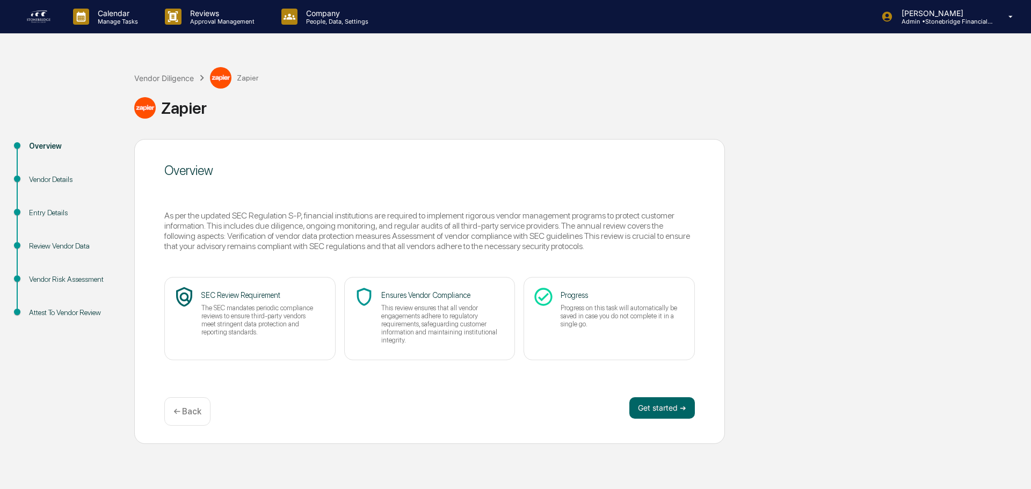
click at [201, 417] on div "← Back" at bounding box center [187, 411] width 46 height 28
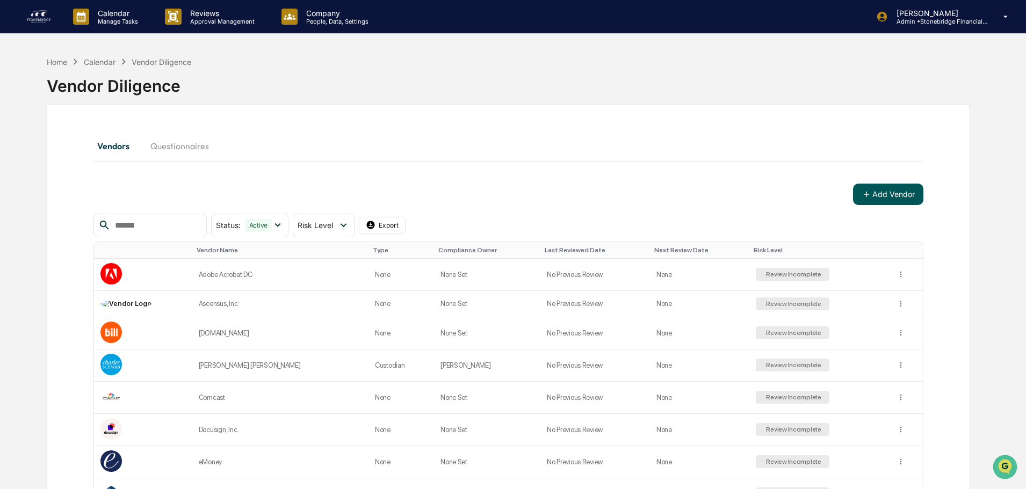
drag, startPoint x: 882, startPoint y: 197, endPoint x: 882, endPoint y: 202, distance: 5.9
click at [882, 202] on button "Add Vendor" at bounding box center [888, 194] width 70 height 21
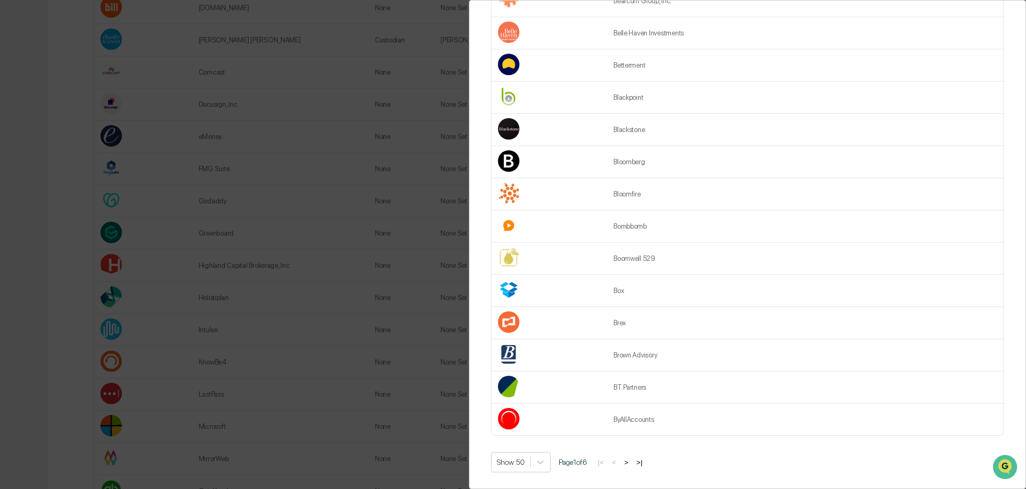
scroll to position [430, 0]
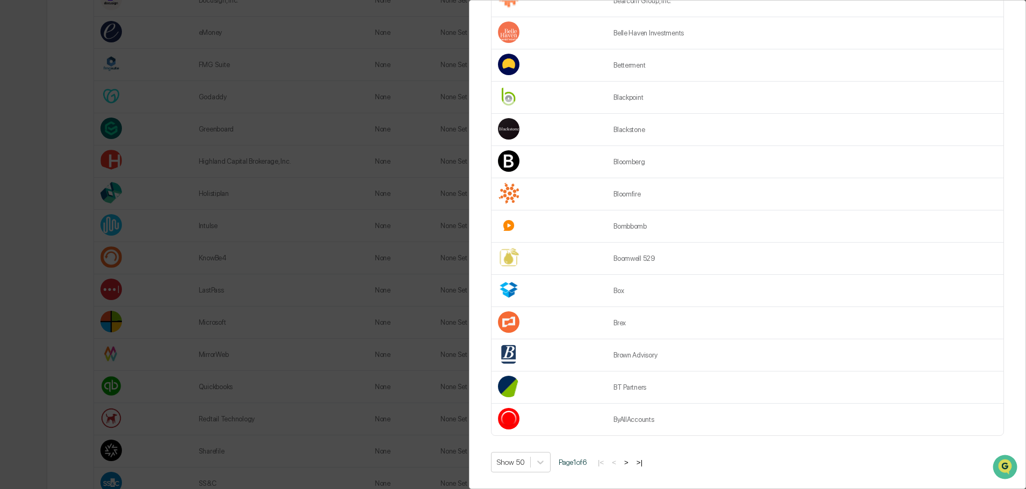
click at [641, 458] on button ">|" at bounding box center [639, 462] width 12 height 9
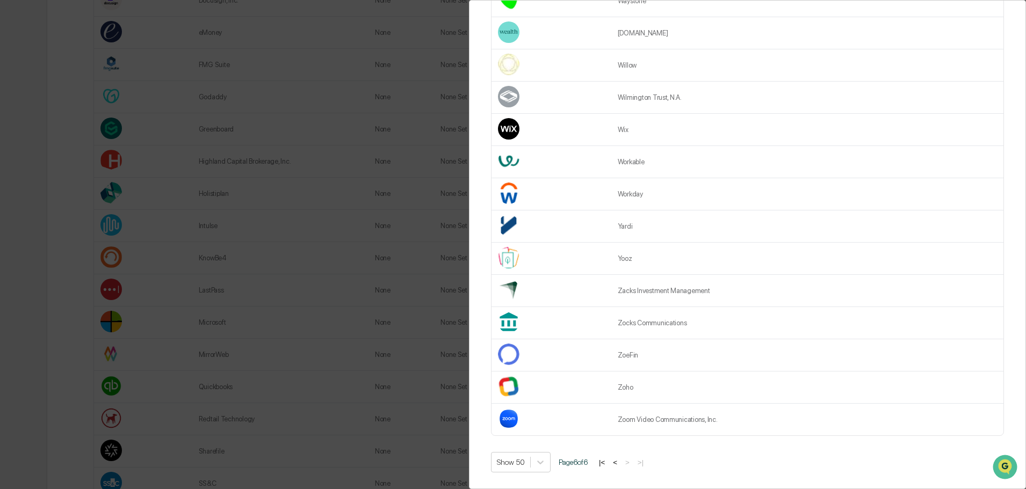
scroll to position [634, 0]
click at [633, 319] on td "Zocks Communications" at bounding box center [807, 323] width 392 height 32
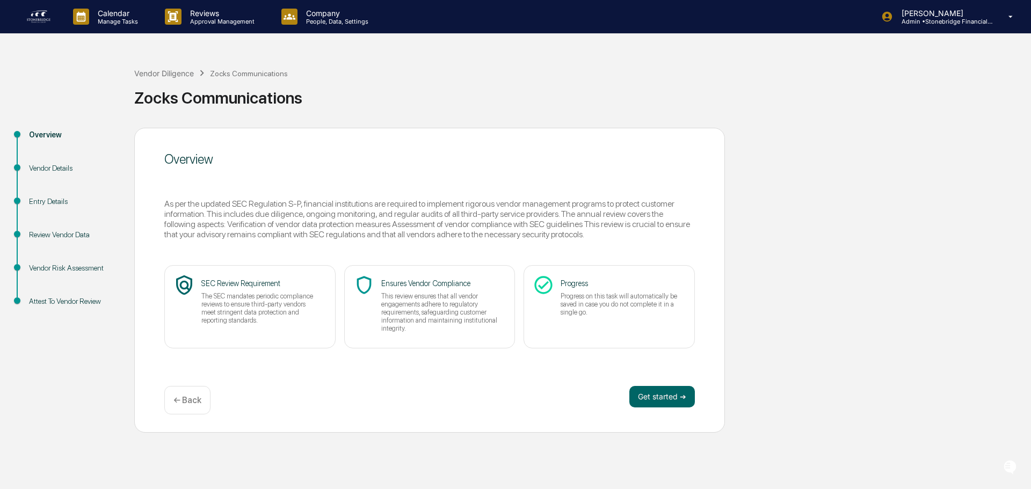
click at [204, 408] on div "← Back" at bounding box center [187, 400] width 46 height 28
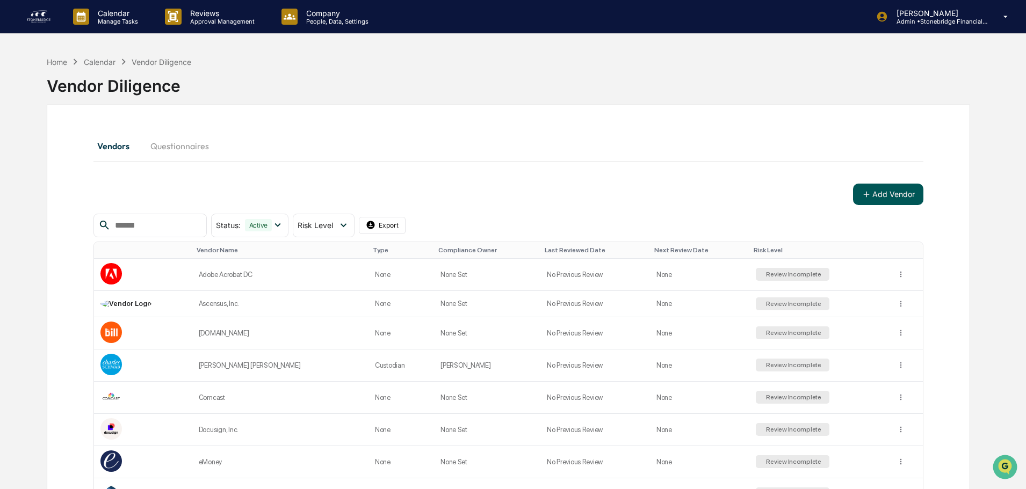
click at [898, 192] on button "Add Vendor" at bounding box center [888, 194] width 70 height 21
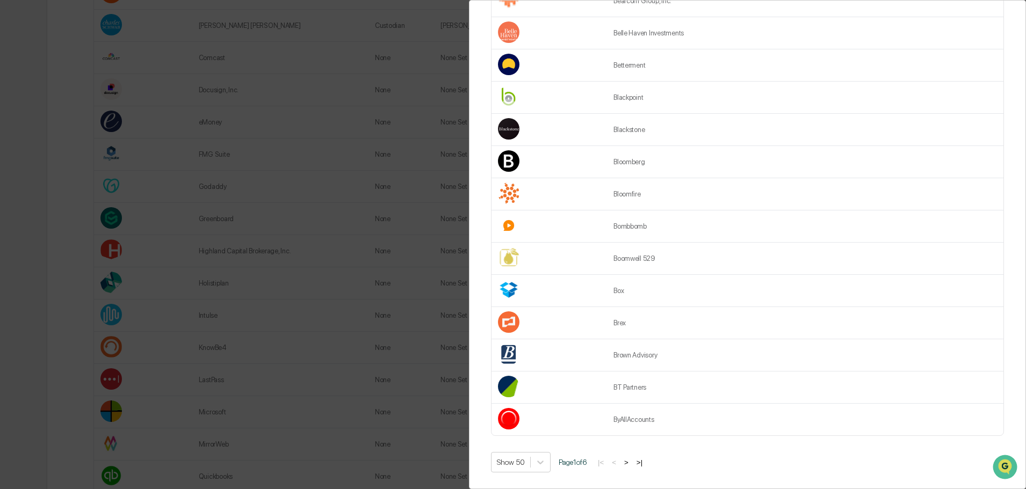
scroll to position [376, 0]
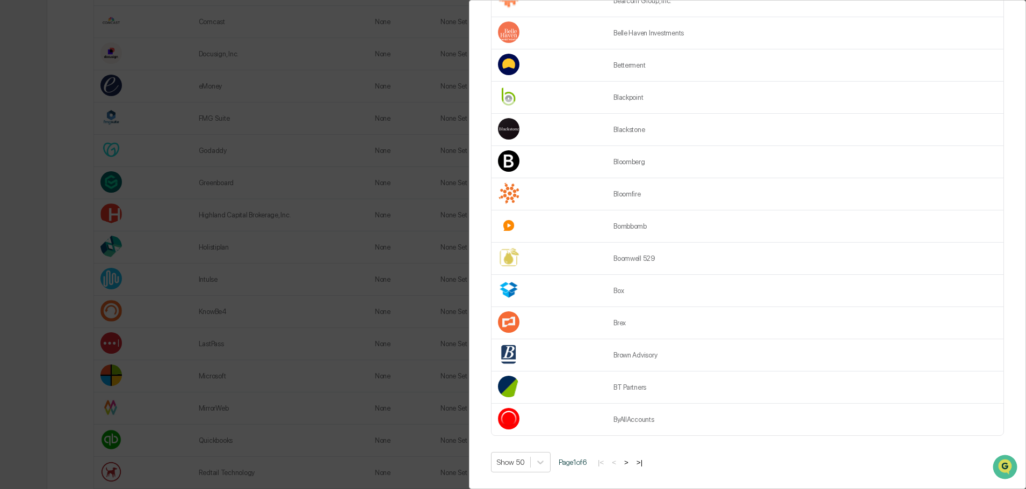
click at [645, 458] on button ">|" at bounding box center [639, 462] width 12 height 9
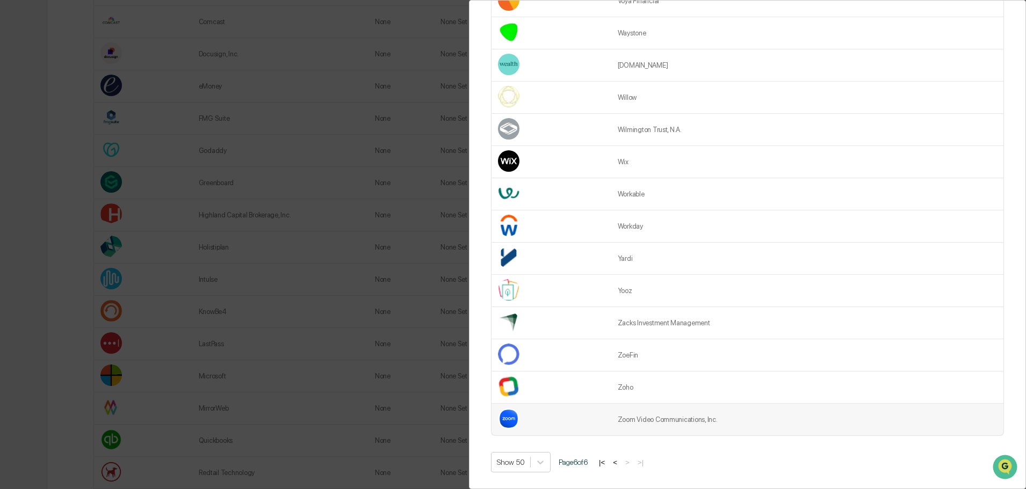
click at [647, 413] on td "Zoom Video Communications, Inc." at bounding box center [807, 420] width 392 height 32
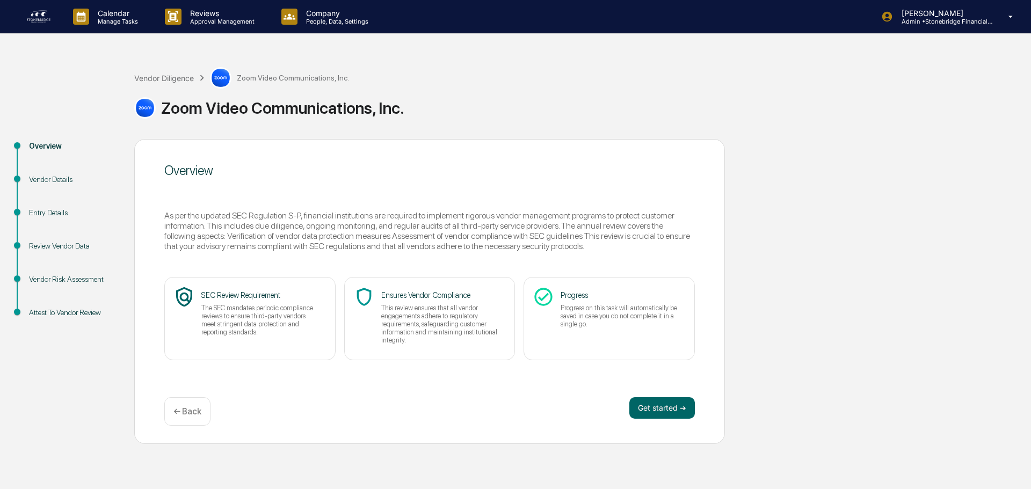
click at [201, 421] on div "← Back" at bounding box center [187, 411] width 46 height 28
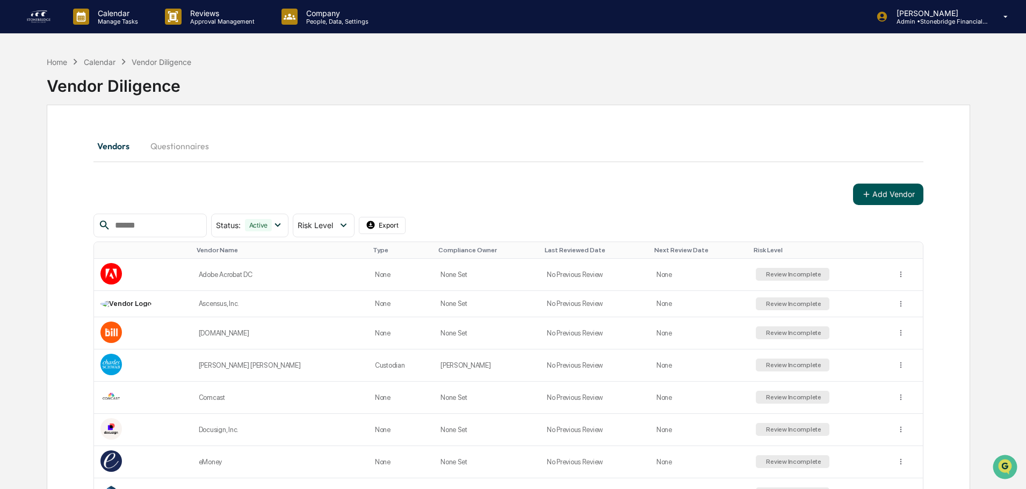
click at [885, 201] on button "Add Vendor" at bounding box center [888, 194] width 70 height 21
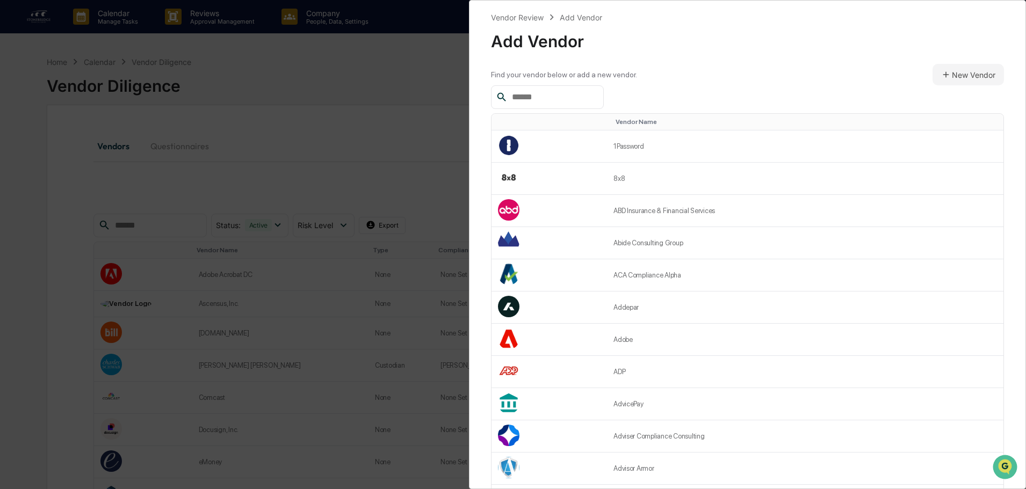
click at [562, 98] on input "text" at bounding box center [552, 97] width 91 height 14
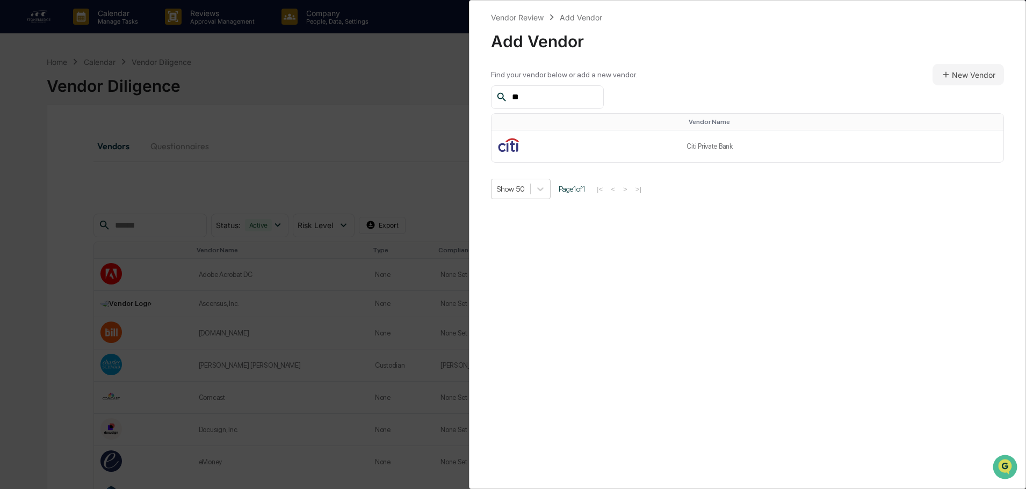
type input "*"
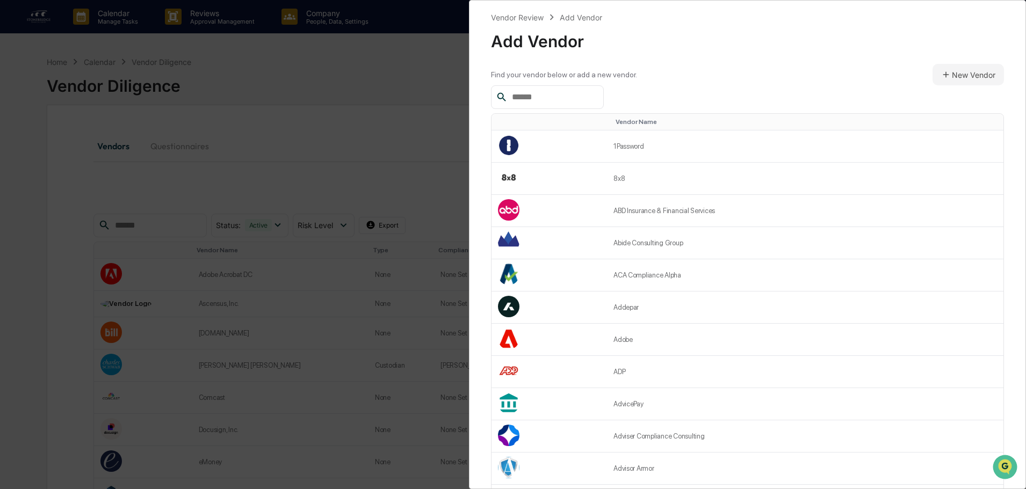
click at [975, 74] on button "New Vendor" at bounding box center [967, 74] width 71 height 21
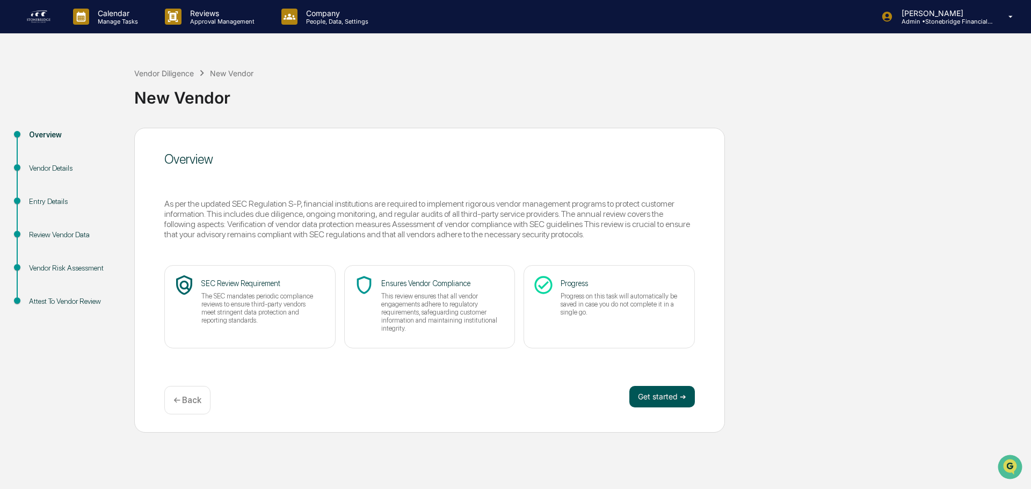
click at [653, 404] on button "Get started ➔" at bounding box center [662, 396] width 66 height 21
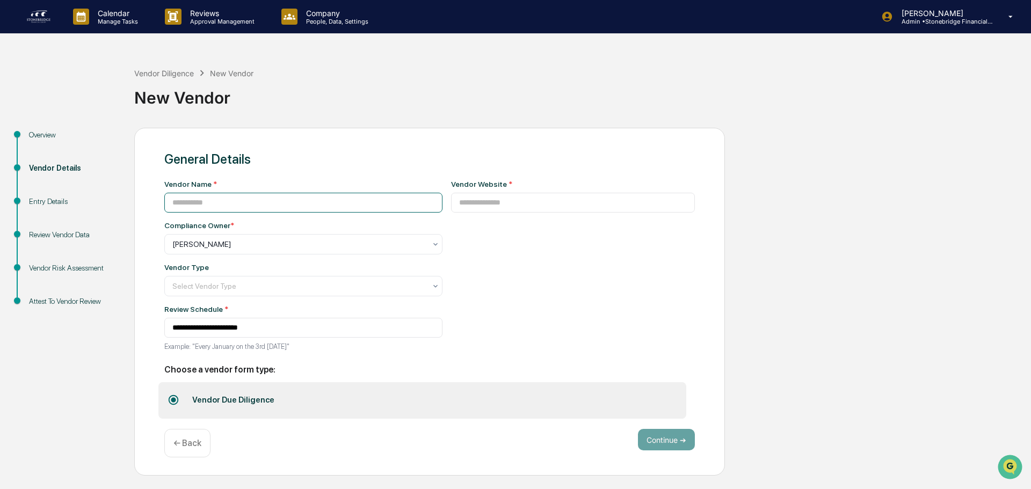
click at [200, 203] on input at bounding box center [303, 203] width 278 height 20
type input "**********"
click at [488, 207] on input at bounding box center [573, 203] width 244 height 20
paste input "**********"
type input "**********"
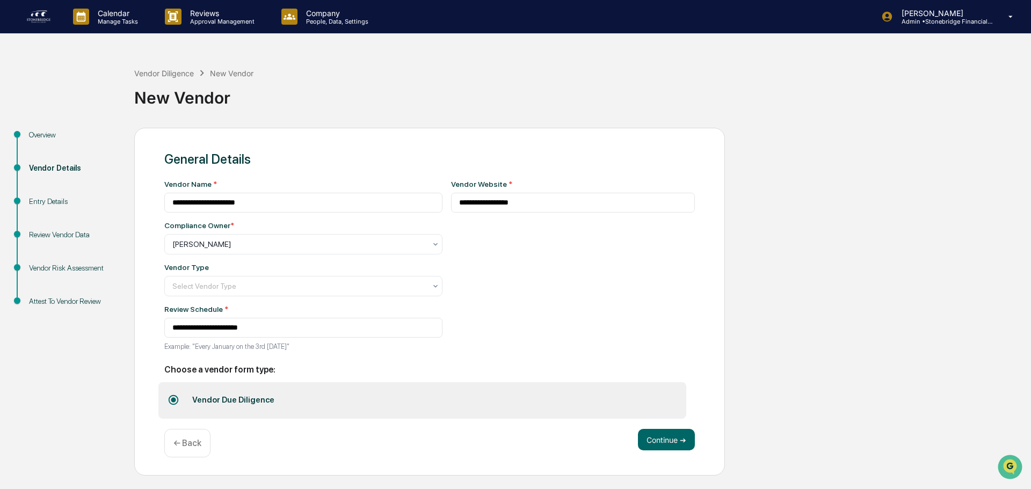
click at [210, 297] on div "**********" at bounding box center [303, 269] width 278 height 178
click at [202, 250] on div at bounding box center [298, 244] width 253 height 11
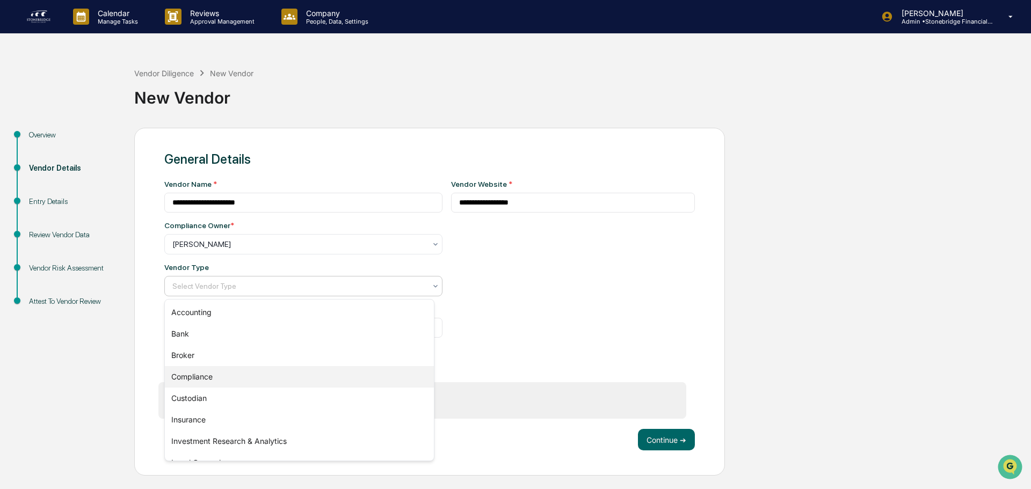
click at [206, 359] on div "Broker" at bounding box center [299, 355] width 269 height 21
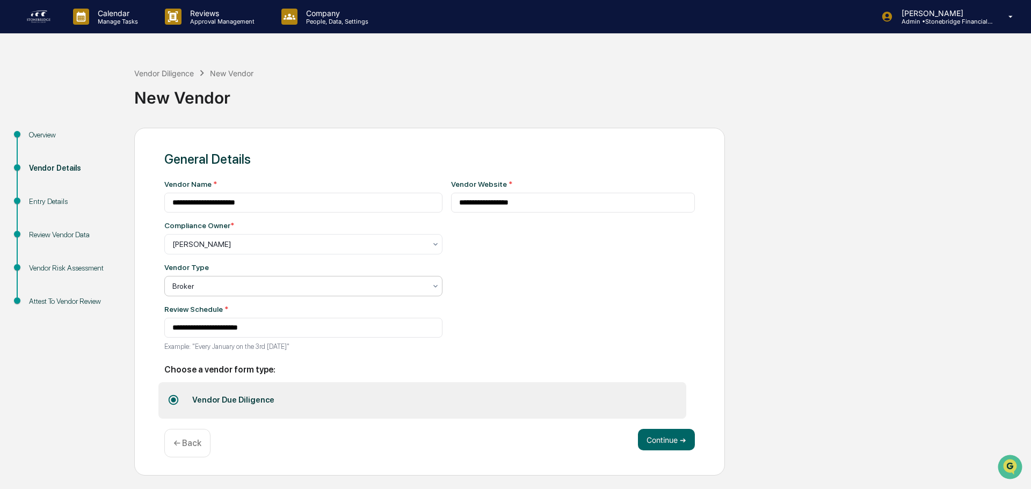
click at [213, 282] on div at bounding box center [298, 286] width 253 height 11
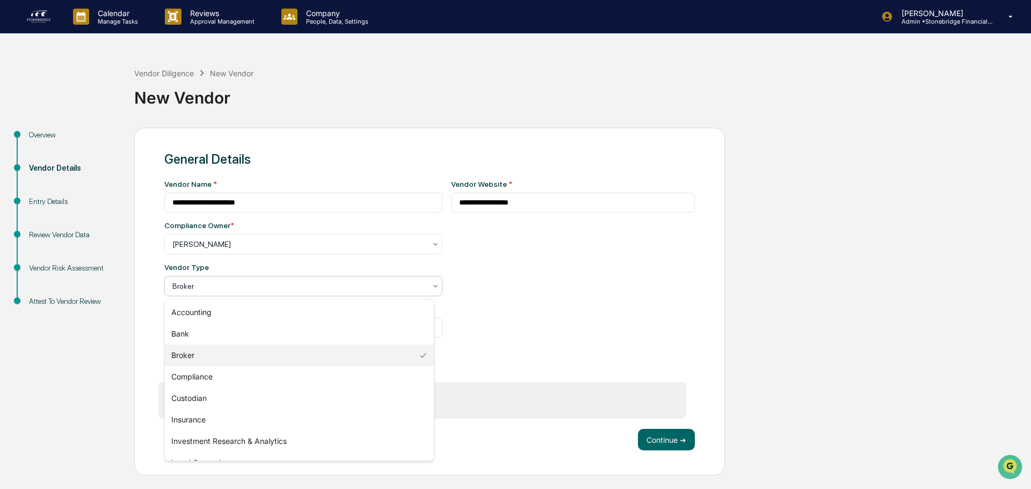
click at [212, 359] on div "Broker" at bounding box center [299, 355] width 269 height 21
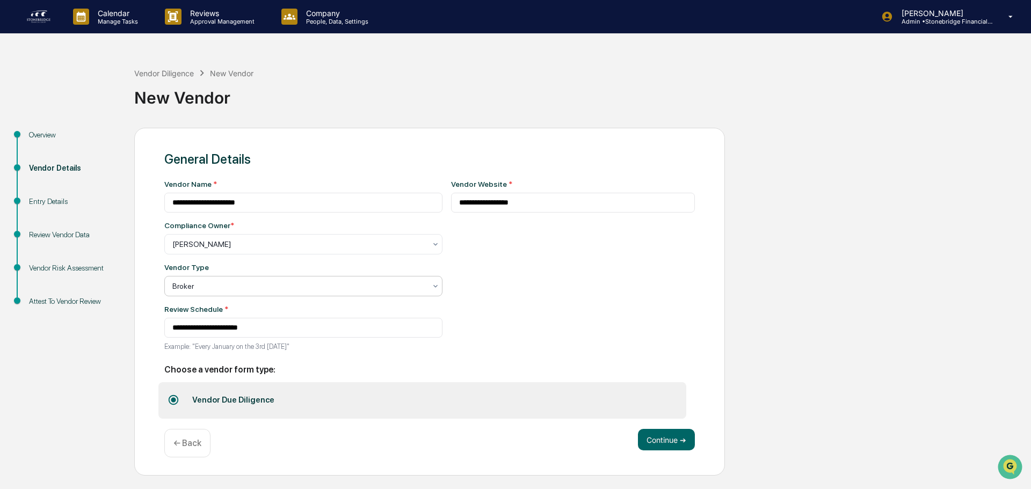
click at [491, 260] on div "**********" at bounding box center [573, 269] width 244 height 178
click at [667, 446] on button "Continue ➔" at bounding box center [666, 439] width 57 height 21
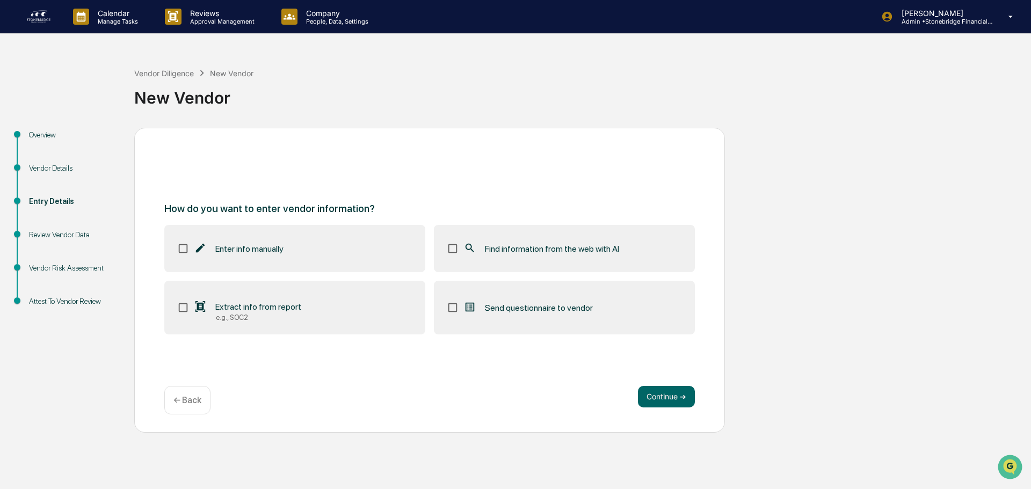
click at [182, 402] on p "← Back" at bounding box center [187, 400] width 28 height 10
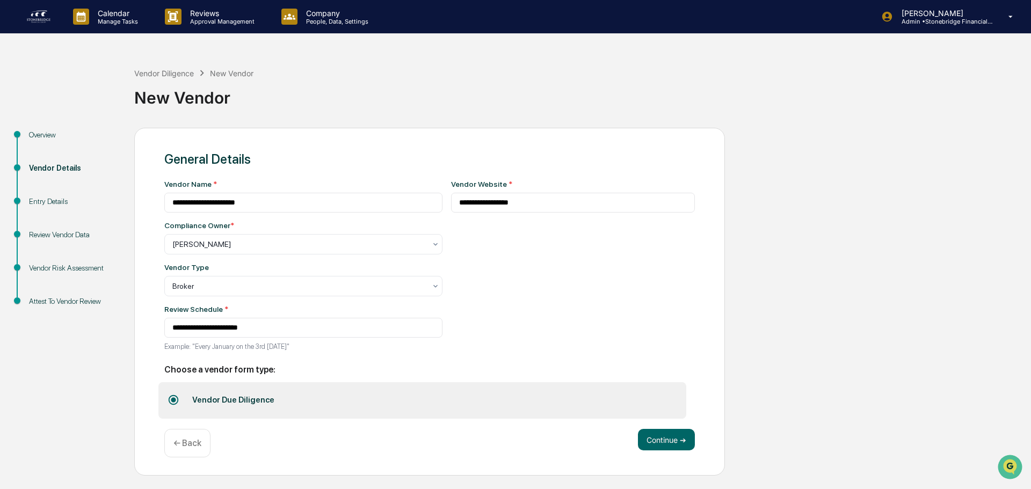
click at [197, 443] on p "← Back" at bounding box center [187, 443] width 28 height 10
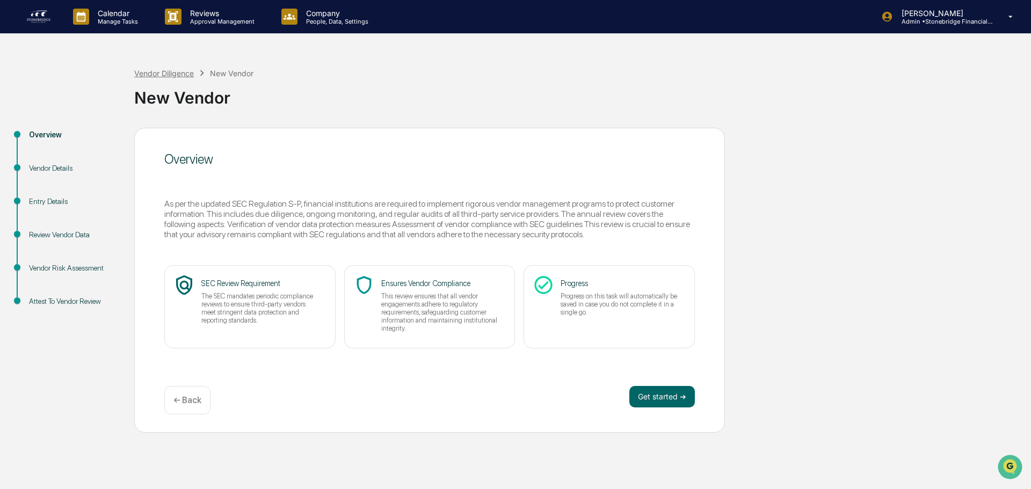
click at [179, 76] on div "Vendor Diligence" at bounding box center [164, 73] width 60 height 9
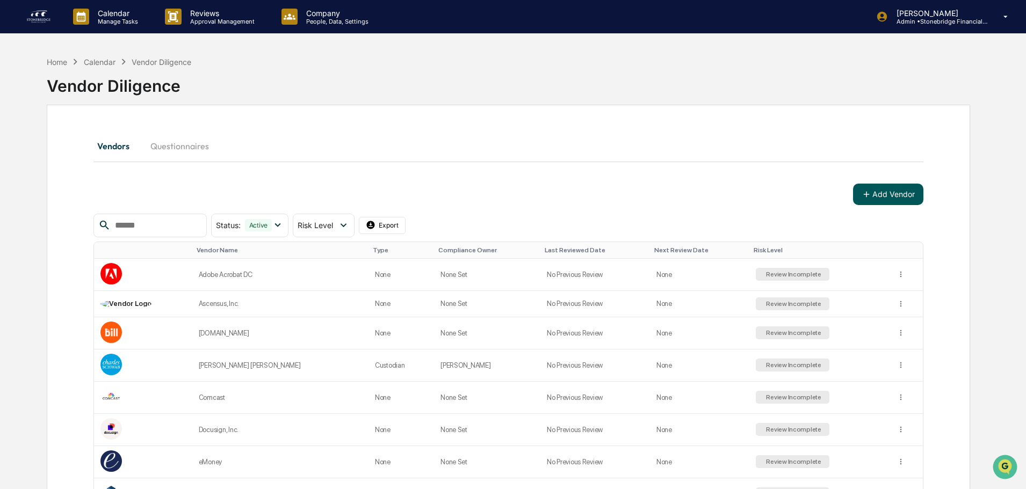
click at [889, 195] on button "Add Vendor" at bounding box center [888, 194] width 70 height 21
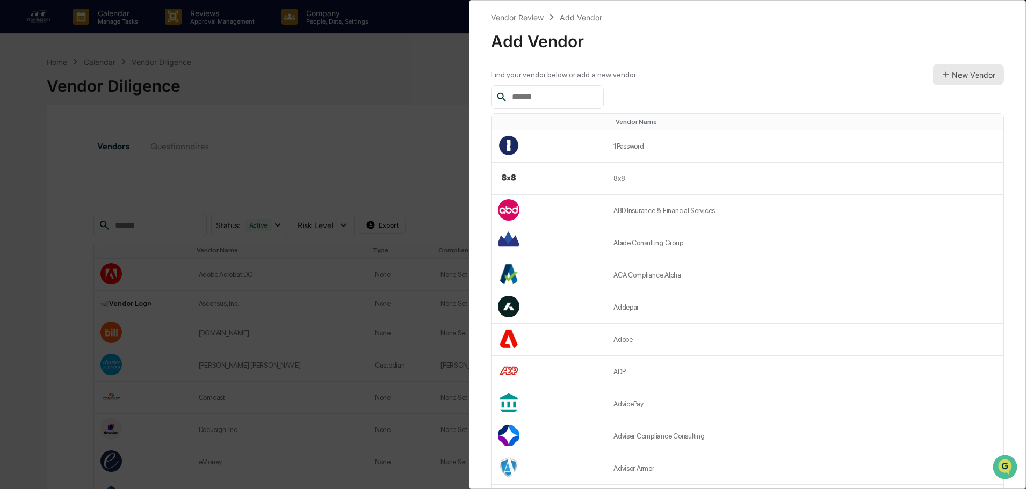
click at [954, 68] on button "New Vendor" at bounding box center [967, 74] width 71 height 21
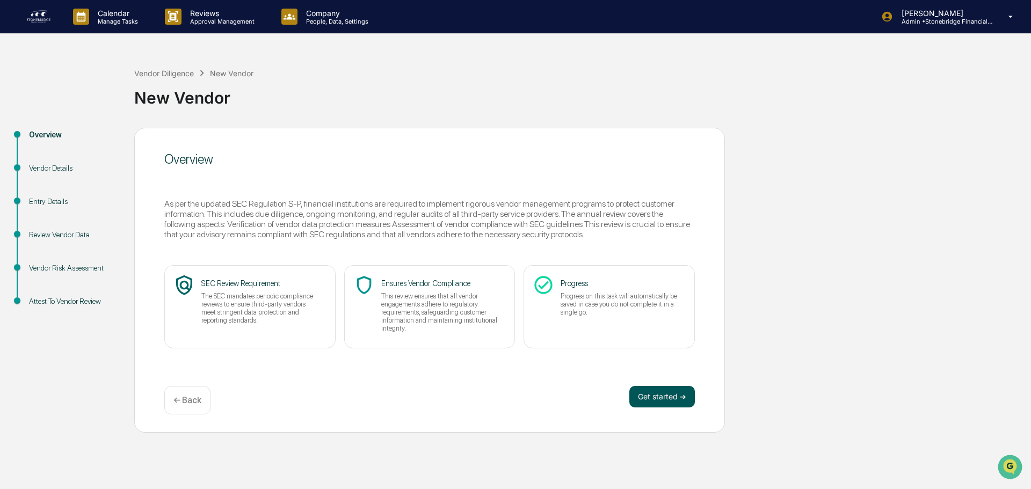
click at [667, 397] on button "Get started ➔" at bounding box center [662, 396] width 66 height 21
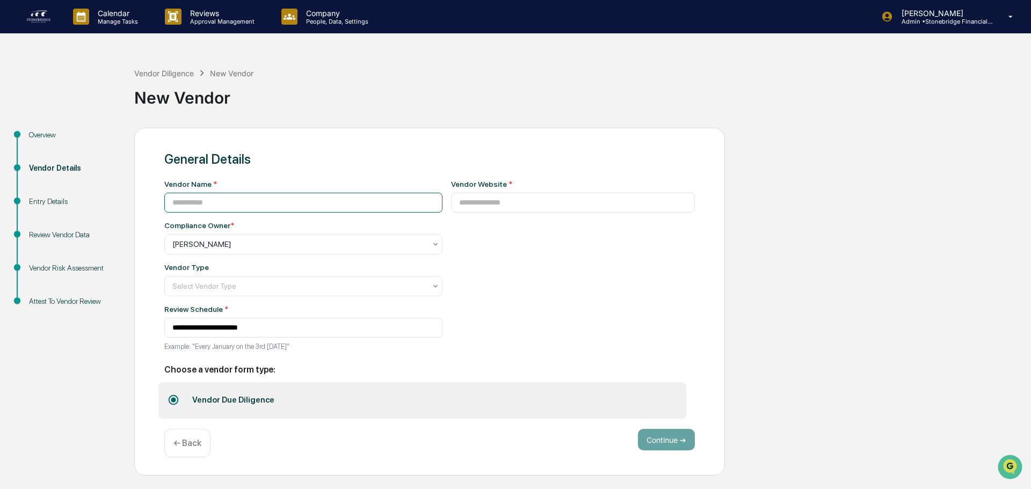
click at [221, 212] on input at bounding box center [303, 203] width 278 height 20
type input "**********"
click at [491, 208] on input at bounding box center [573, 203] width 244 height 20
paste input "**********"
type input "**********"
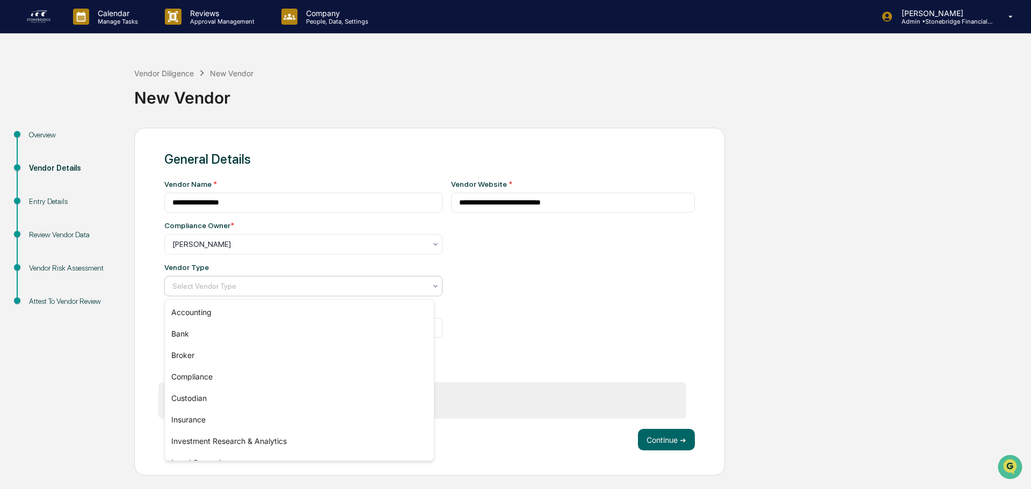
click at [234, 287] on div at bounding box center [298, 286] width 253 height 11
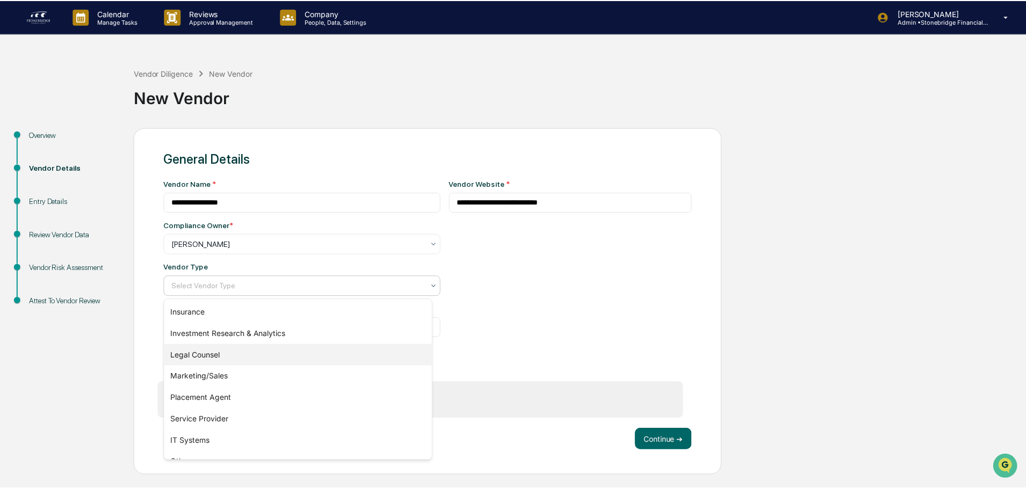
scroll to position [122, 0]
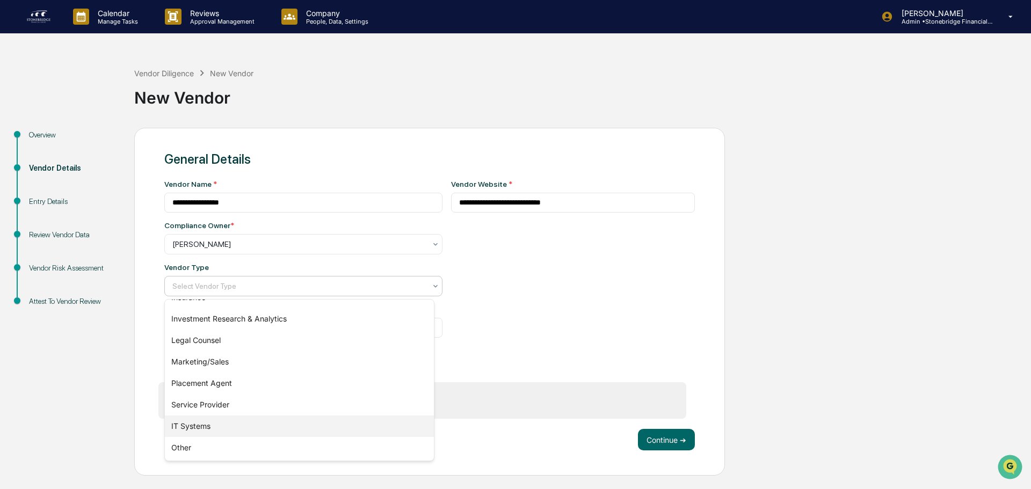
click at [227, 422] on div "IT Systems" at bounding box center [299, 426] width 269 height 21
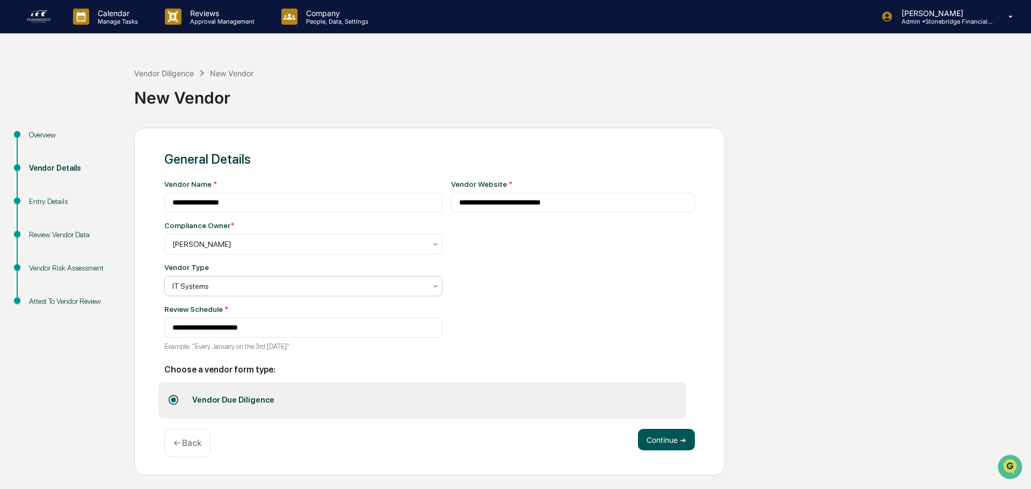
click at [663, 447] on button "Continue ➔" at bounding box center [666, 439] width 57 height 21
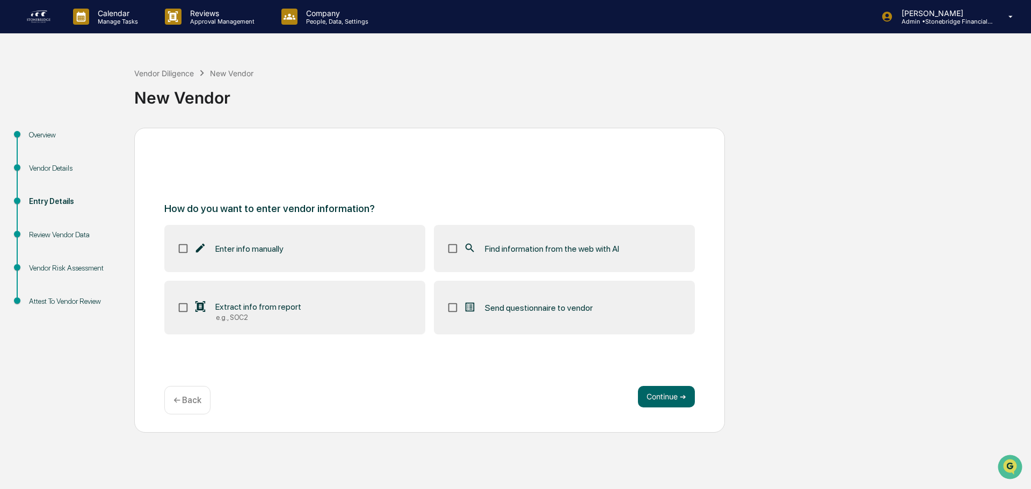
click at [181, 392] on div "← Back" at bounding box center [187, 400] width 46 height 28
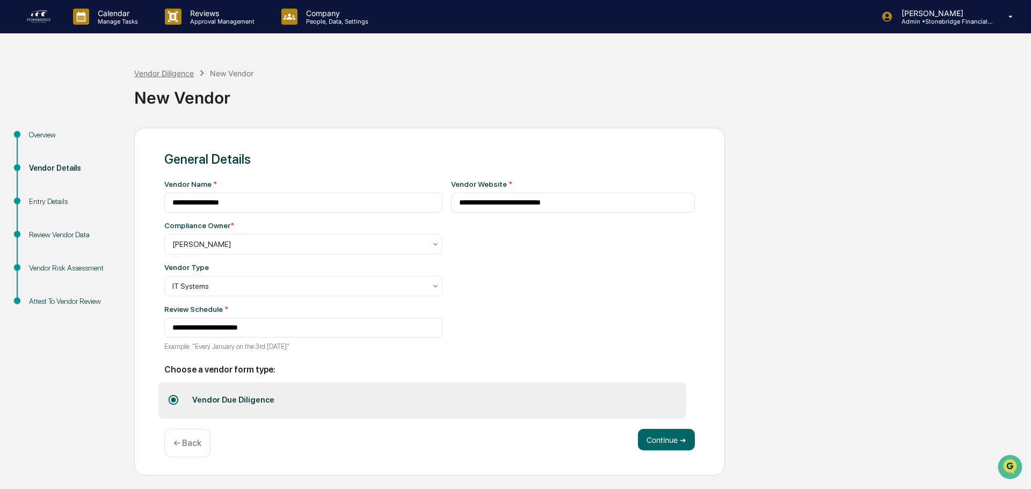
click at [176, 74] on div "Vendor Diligence" at bounding box center [164, 73] width 60 height 9
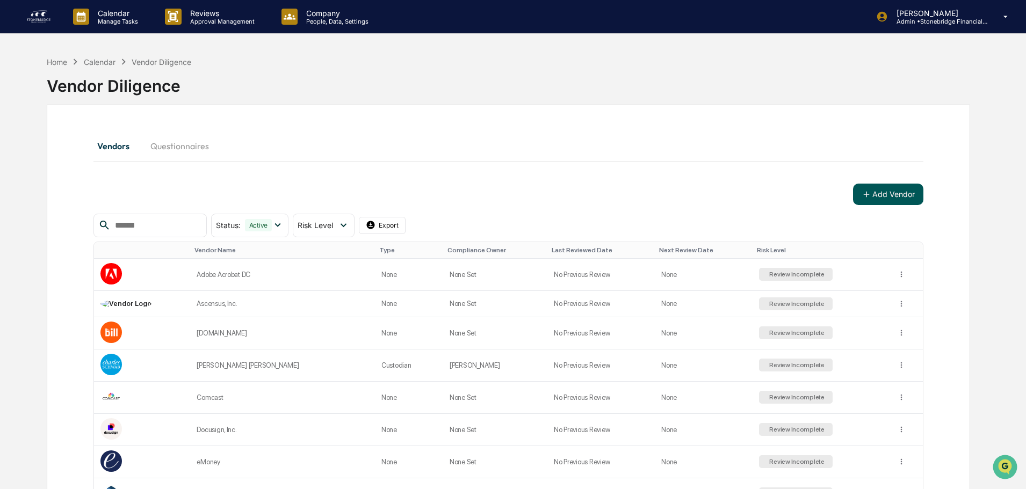
click at [899, 194] on button "Add Vendor" at bounding box center [888, 194] width 70 height 21
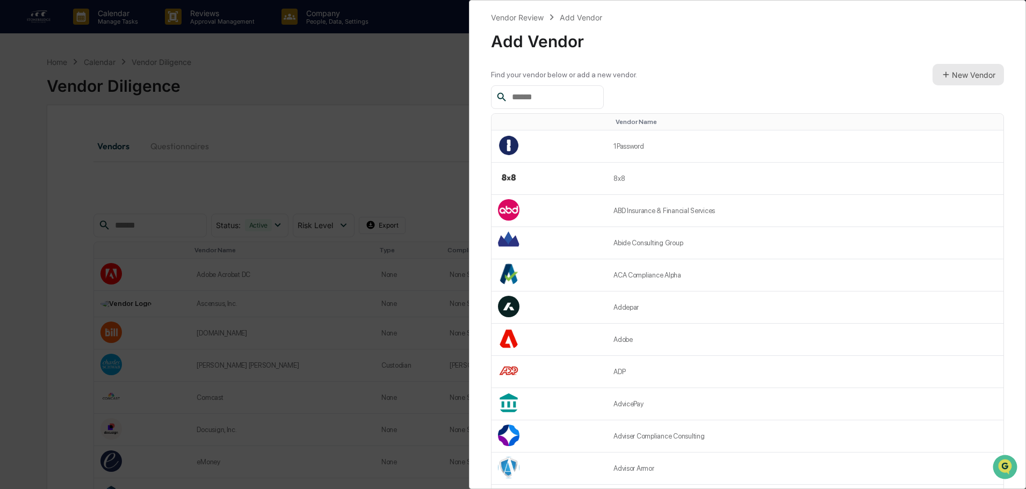
click at [950, 72] on button "New Vendor" at bounding box center [967, 74] width 71 height 21
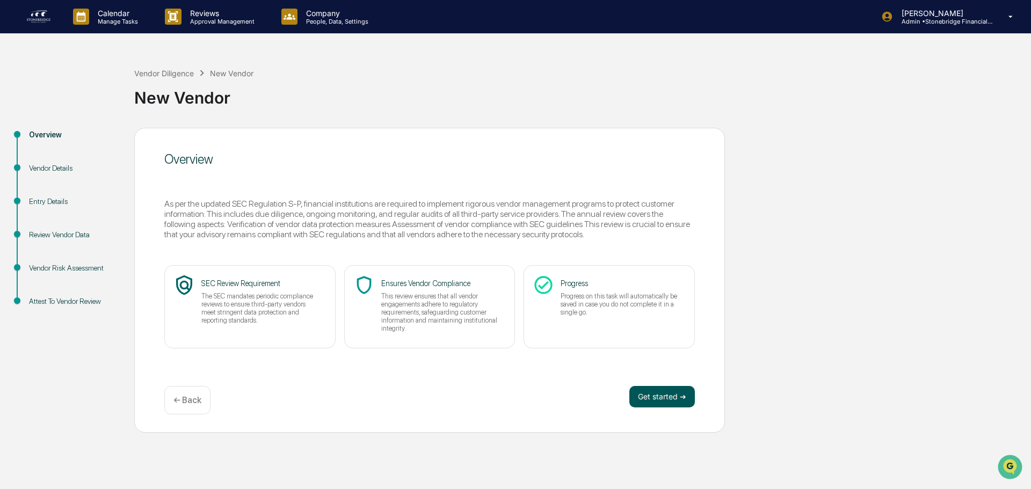
click at [673, 398] on button "Get started ➔" at bounding box center [662, 396] width 66 height 21
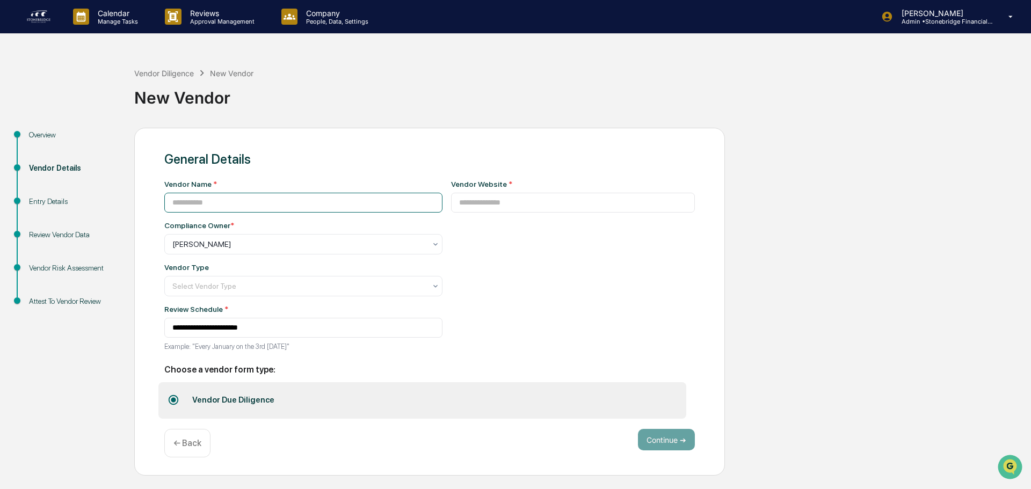
click at [221, 203] on input at bounding box center [303, 203] width 278 height 20
type input "**********"
click at [468, 211] on input at bounding box center [573, 203] width 244 height 20
paste input "**********"
type input "**********"
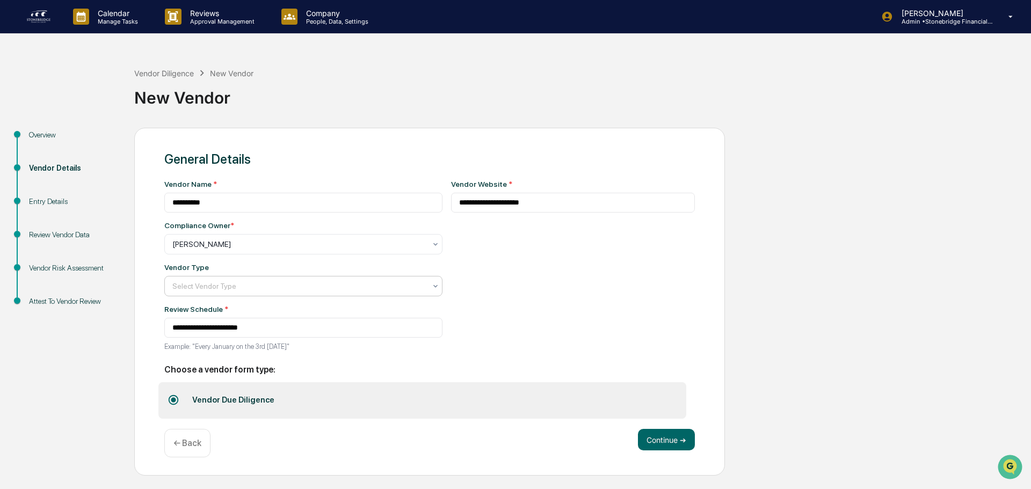
click at [197, 250] on div at bounding box center [298, 244] width 253 height 11
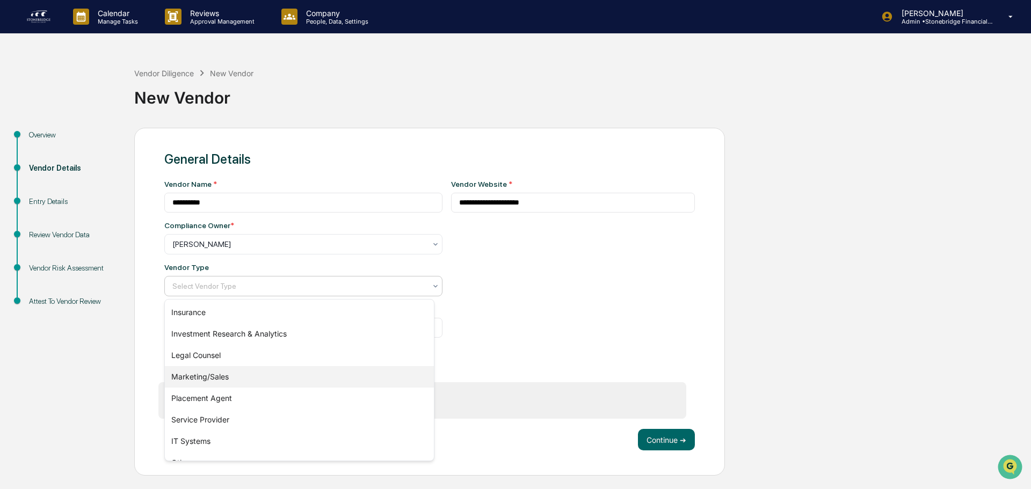
scroll to position [122, 0]
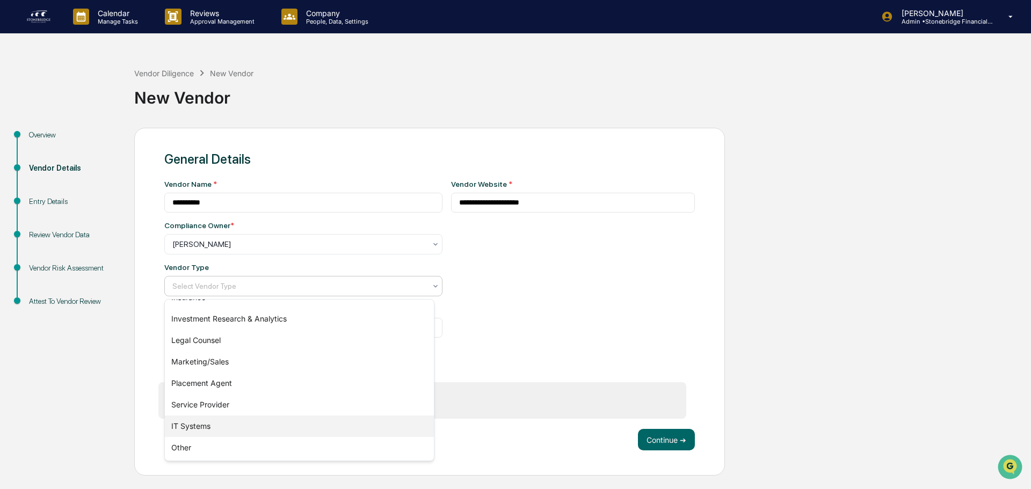
click at [236, 418] on div "IT Systems" at bounding box center [299, 426] width 269 height 21
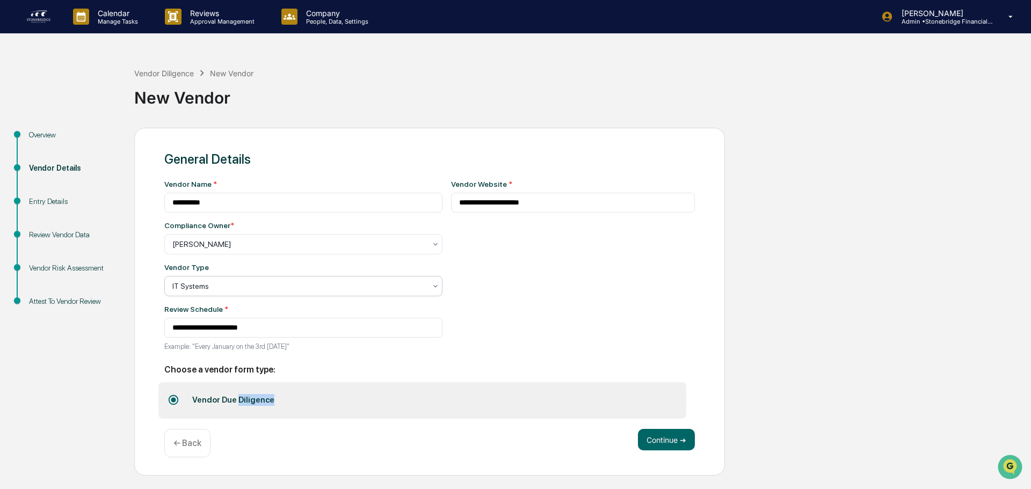
click at [236, 418] on label "Vendor Due Diligence" at bounding box center [422, 400] width 528 height 37
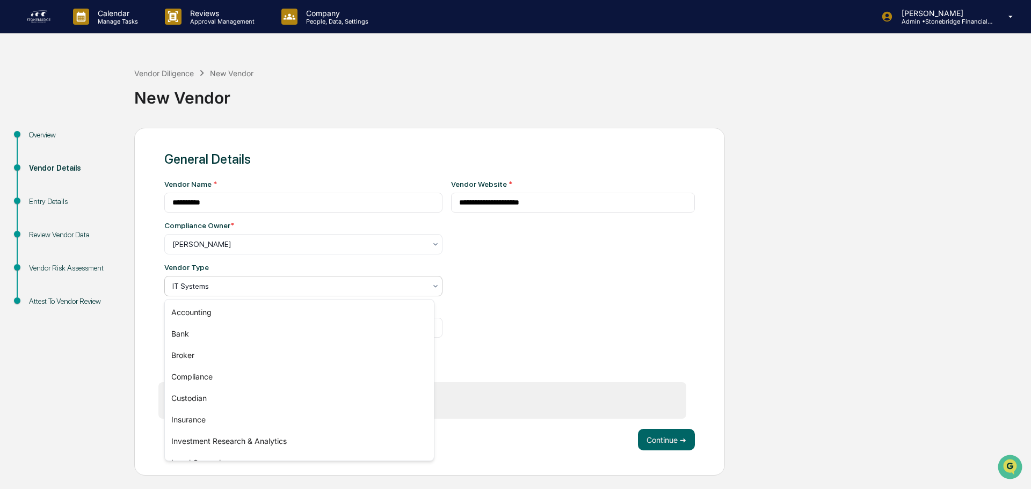
click at [229, 292] on div at bounding box center [298, 286] width 253 height 11
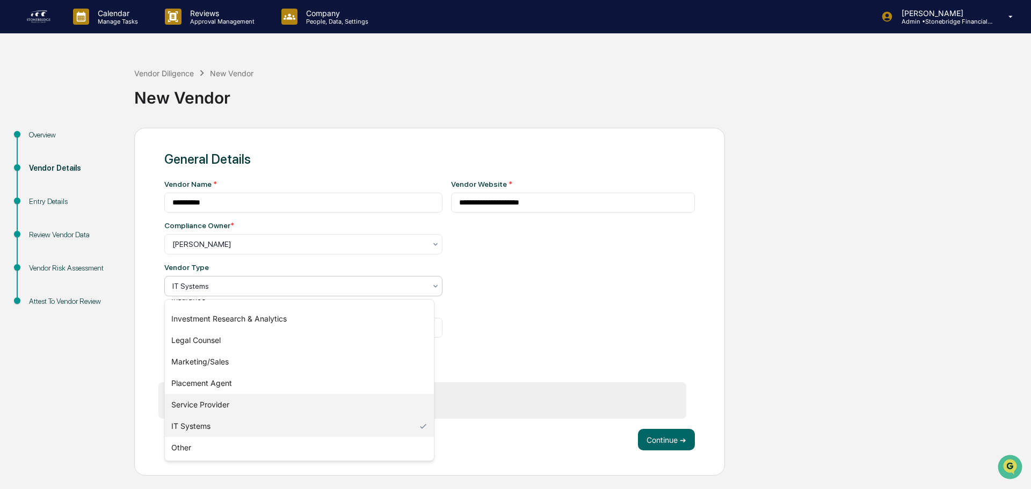
click at [217, 403] on div "Service Provider" at bounding box center [299, 404] width 269 height 21
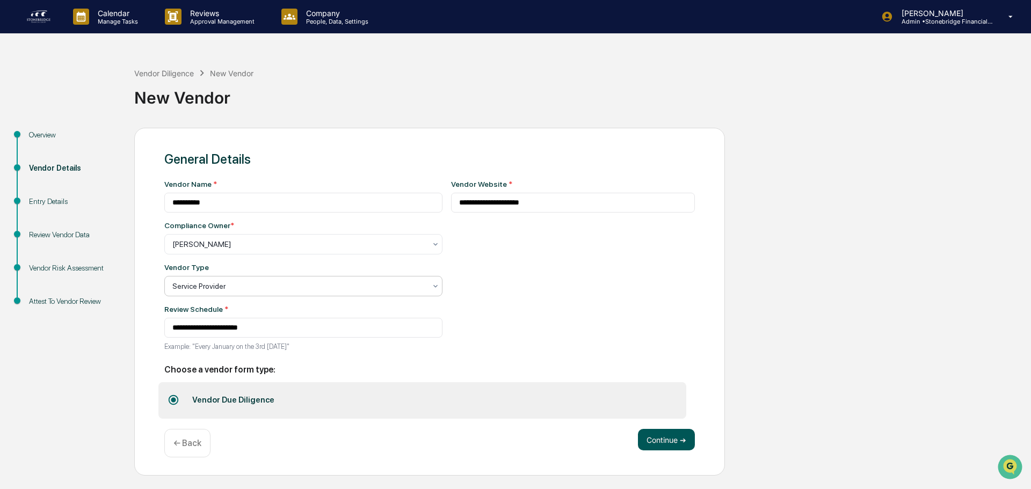
click at [653, 441] on button "Continue ➔" at bounding box center [666, 439] width 57 height 21
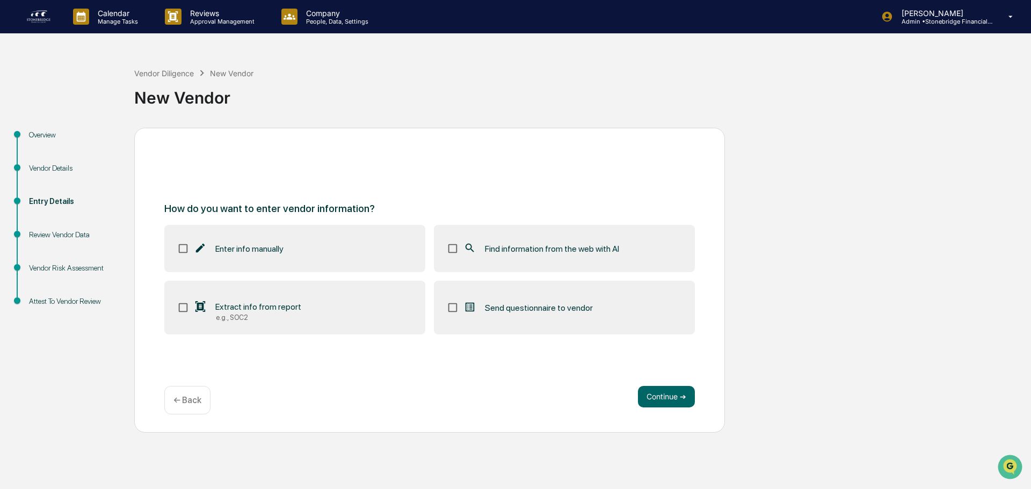
click at [172, 405] on div "← Back" at bounding box center [187, 400] width 46 height 28
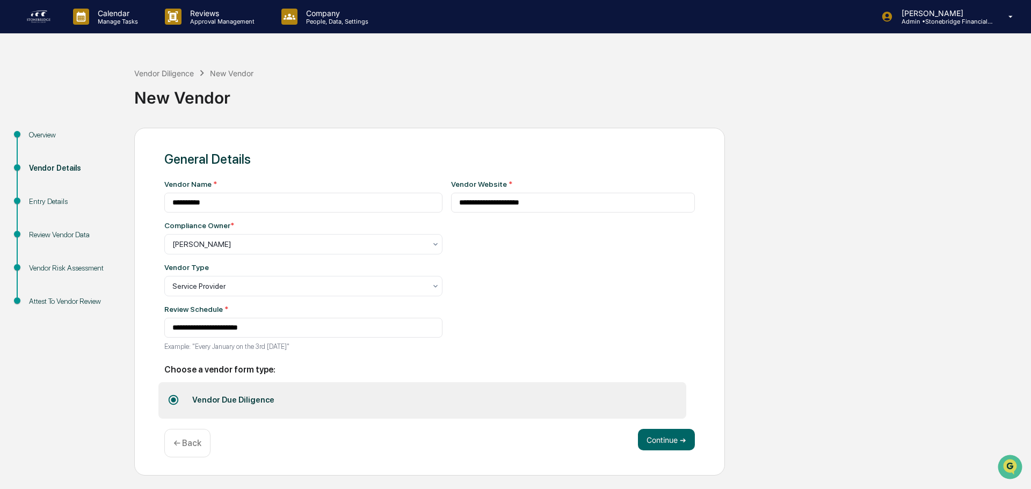
click at [175, 84] on div "New Vendor" at bounding box center [579, 93] width 891 height 28
click at [170, 71] on div "Vendor Diligence" at bounding box center [164, 73] width 60 height 9
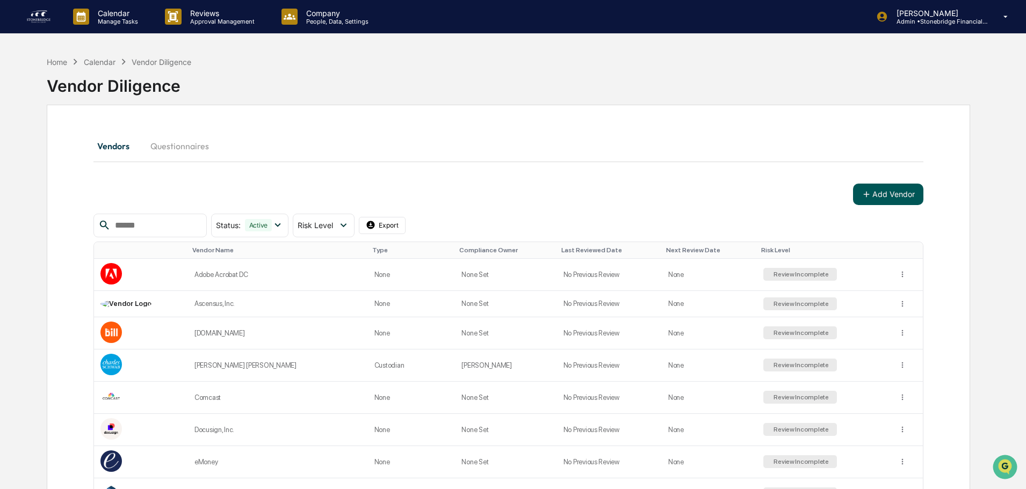
click at [890, 194] on button "Add Vendor" at bounding box center [888, 194] width 70 height 21
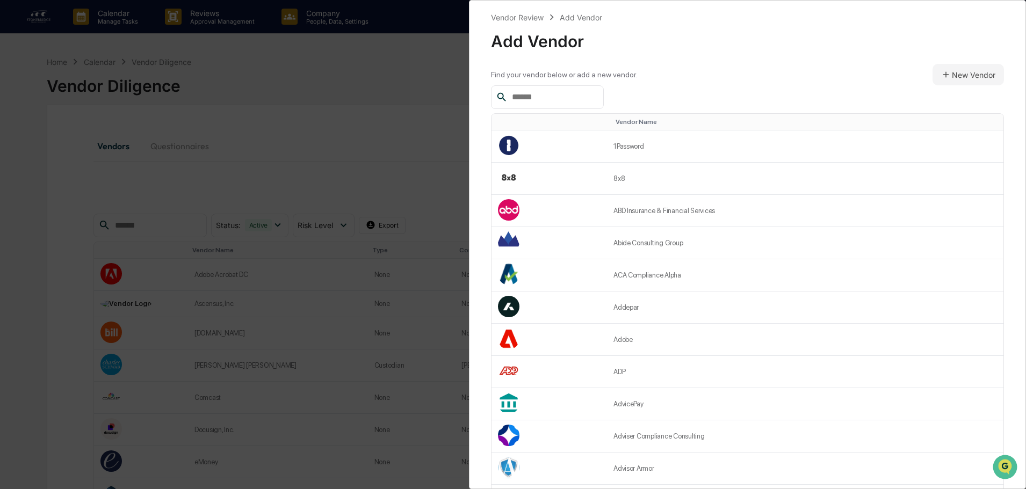
click at [554, 97] on input "text" at bounding box center [552, 97] width 91 height 14
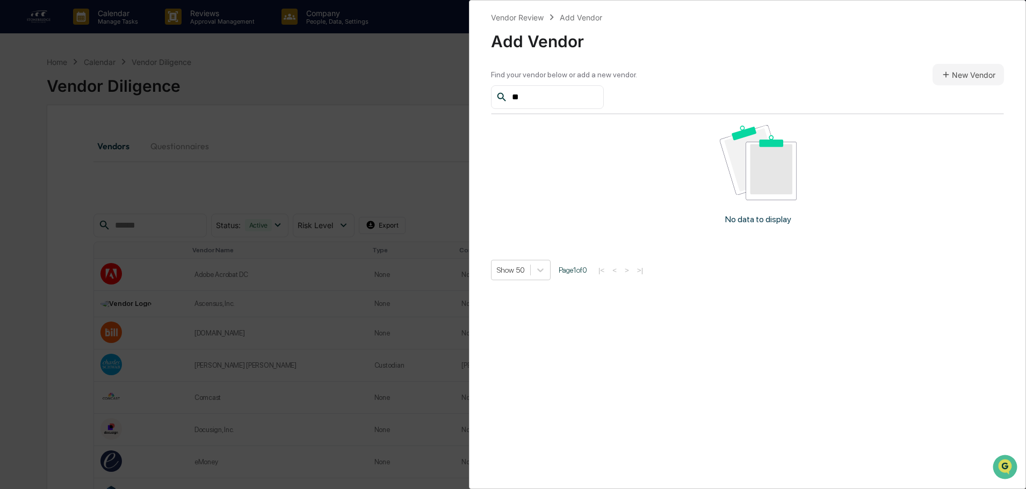
type input "*"
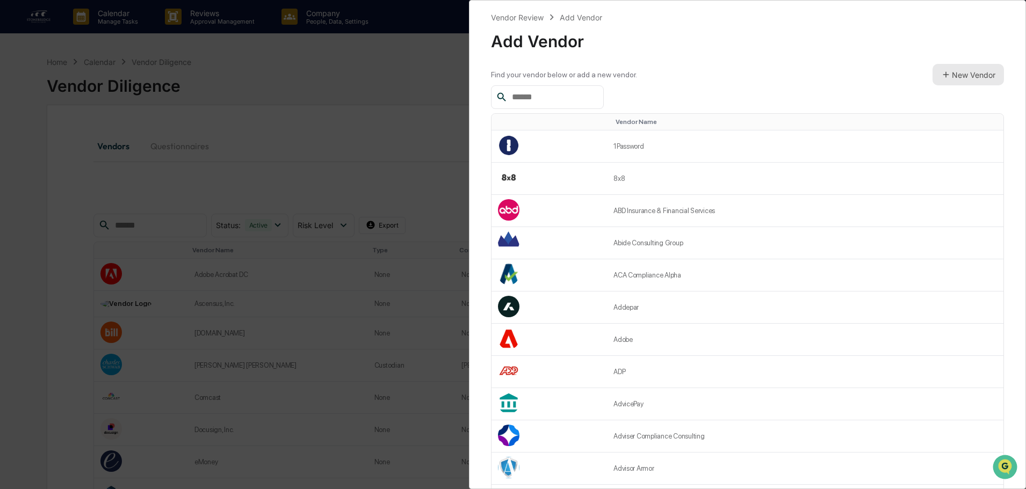
click at [972, 75] on button "New Vendor" at bounding box center [967, 74] width 71 height 21
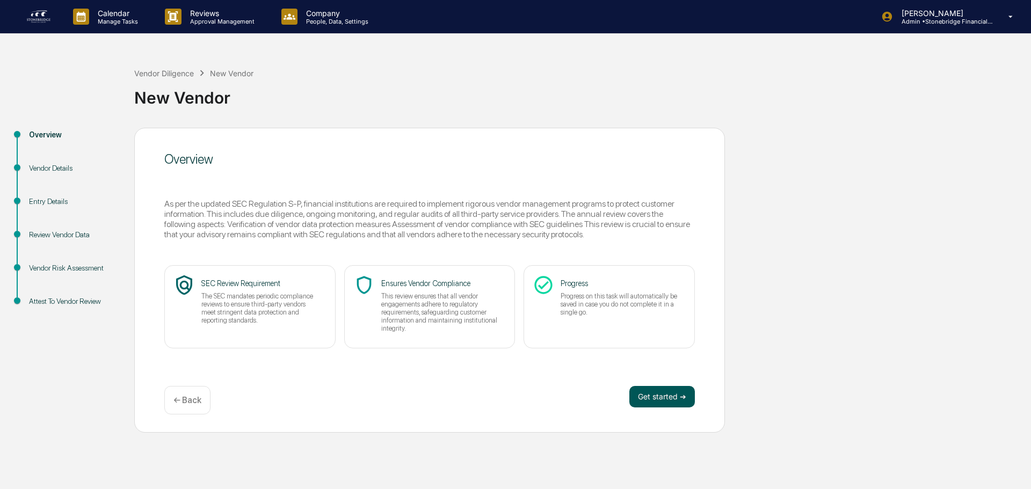
click at [675, 399] on button "Get started ➔" at bounding box center [662, 396] width 66 height 21
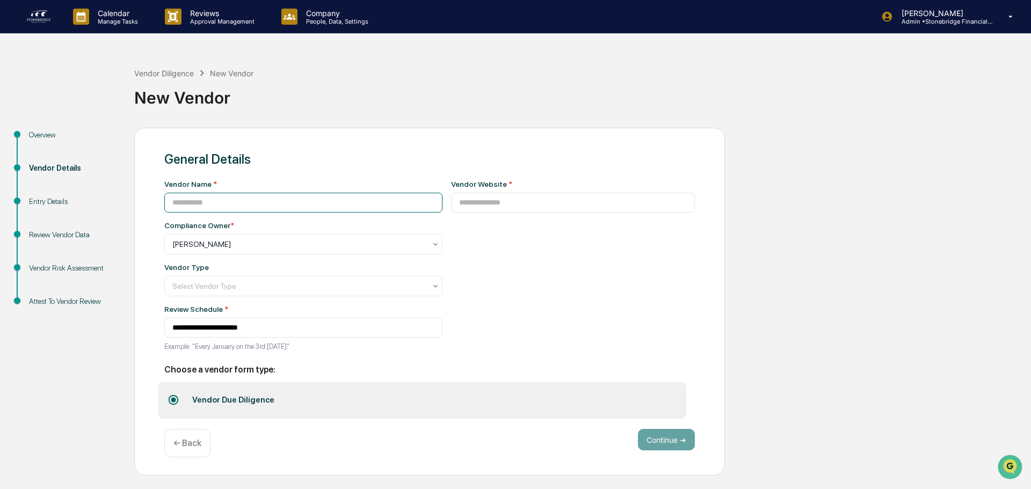
click at [264, 203] on input at bounding box center [303, 203] width 278 height 20
type input "****"
click at [528, 206] on input at bounding box center [573, 203] width 244 height 20
paste input "**********"
type input "**********"
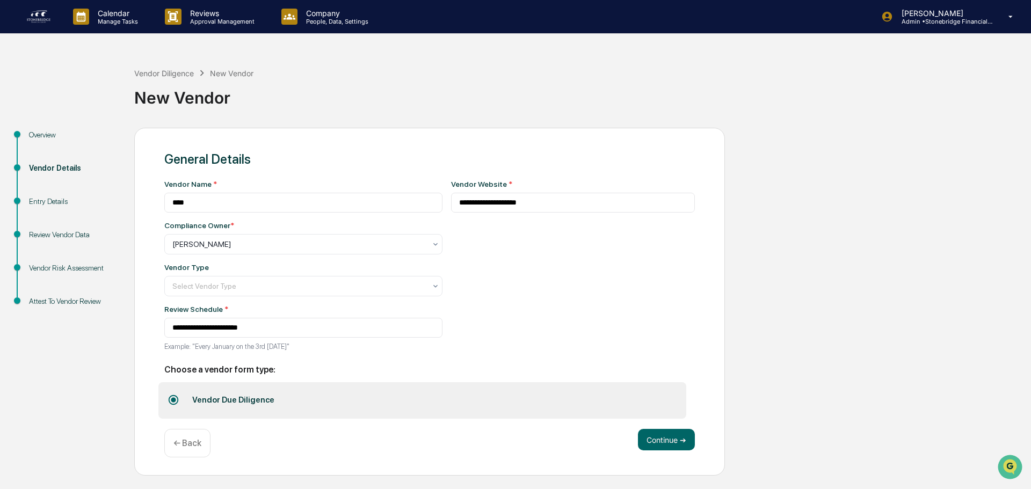
click at [187, 300] on div "**********" at bounding box center [303, 269] width 278 height 178
click at [188, 252] on div "Select Vendor Type" at bounding box center [299, 244] width 264 height 15
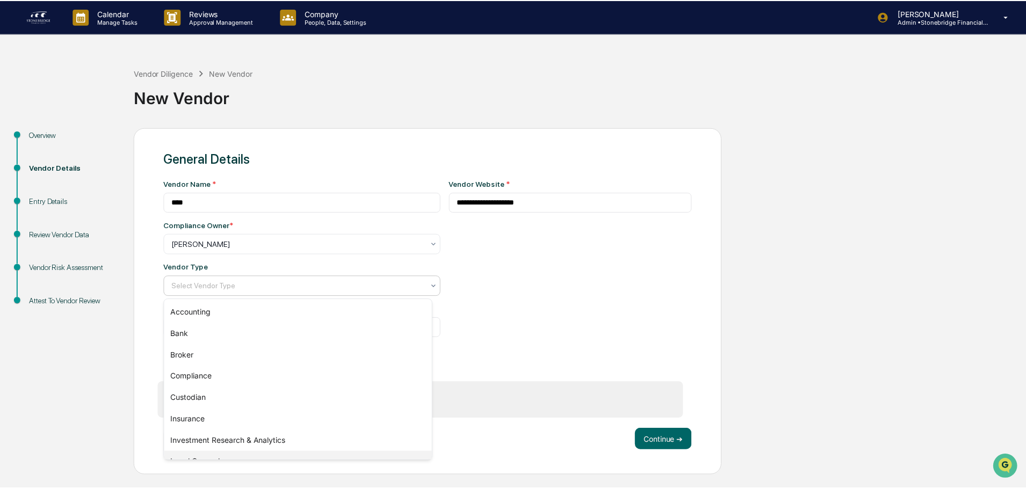
scroll to position [122, 0]
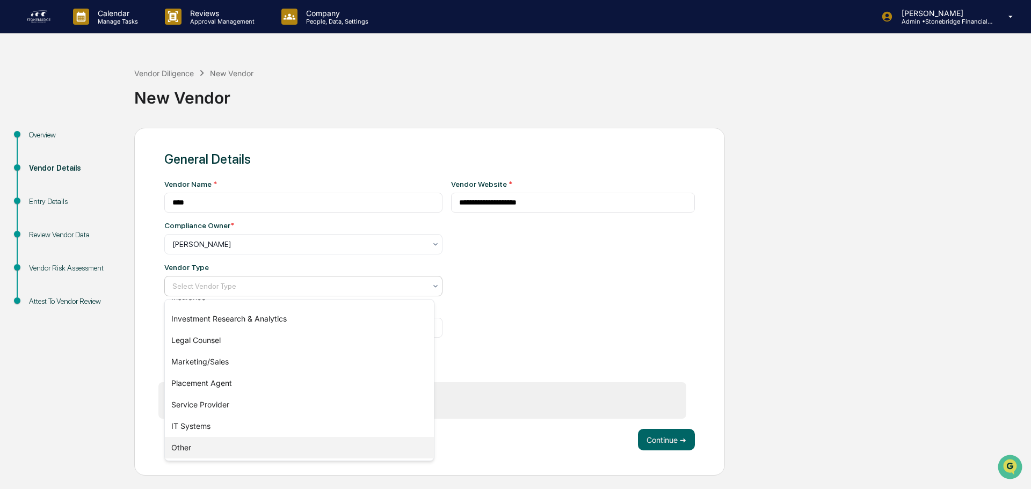
click at [206, 442] on div "Other" at bounding box center [299, 447] width 269 height 21
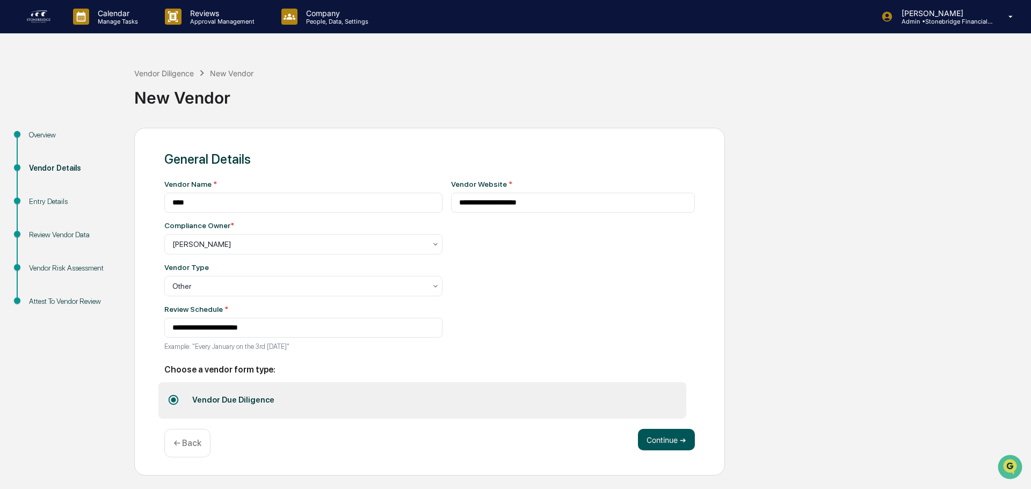
click at [680, 444] on button "Continue ➔" at bounding box center [666, 439] width 57 height 21
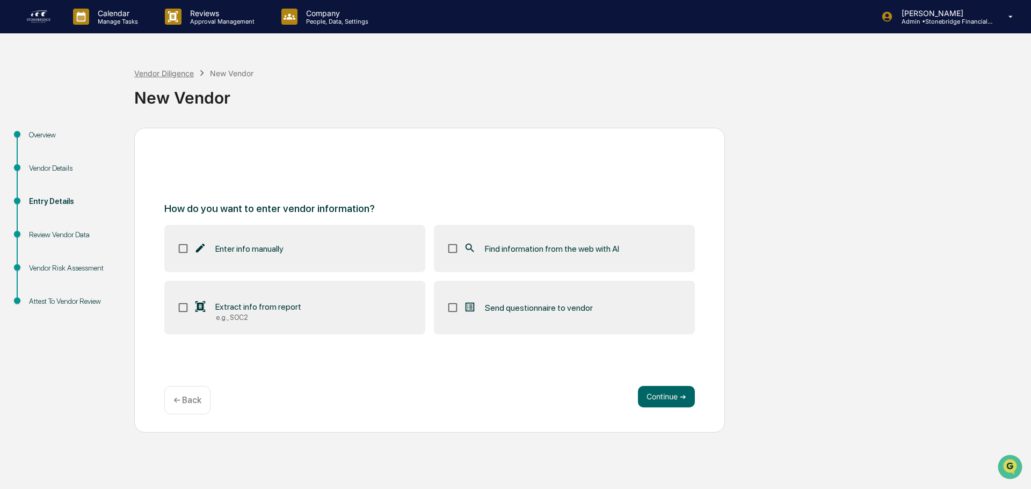
click at [166, 69] on div "Vendor Diligence" at bounding box center [164, 73] width 60 height 9
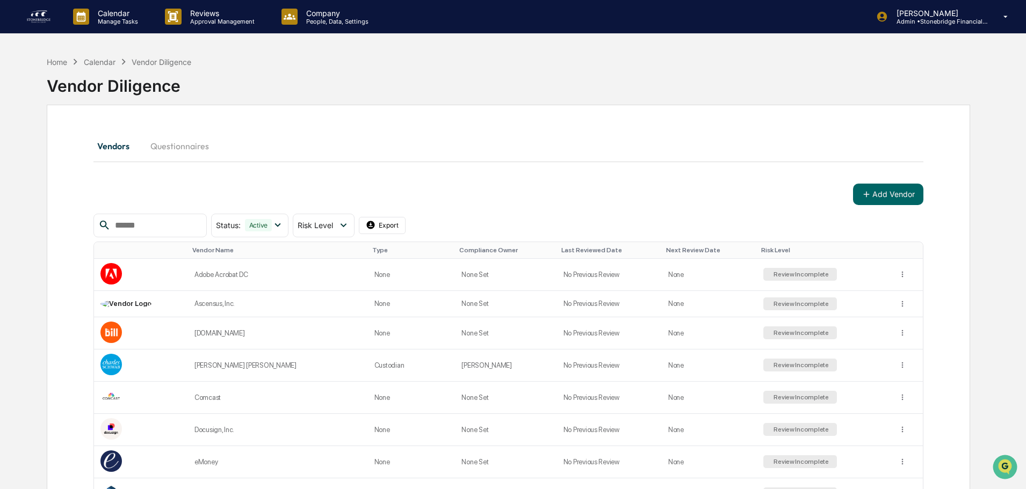
click at [52, 54] on div "Home Calendar Vendor Diligence Vendor Diligence" at bounding box center [508, 78] width 923 height 54
click at [58, 60] on div "Home" at bounding box center [57, 61] width 20 height 9
